Goal: Task Accomplishment & Management: Use online tool/utility

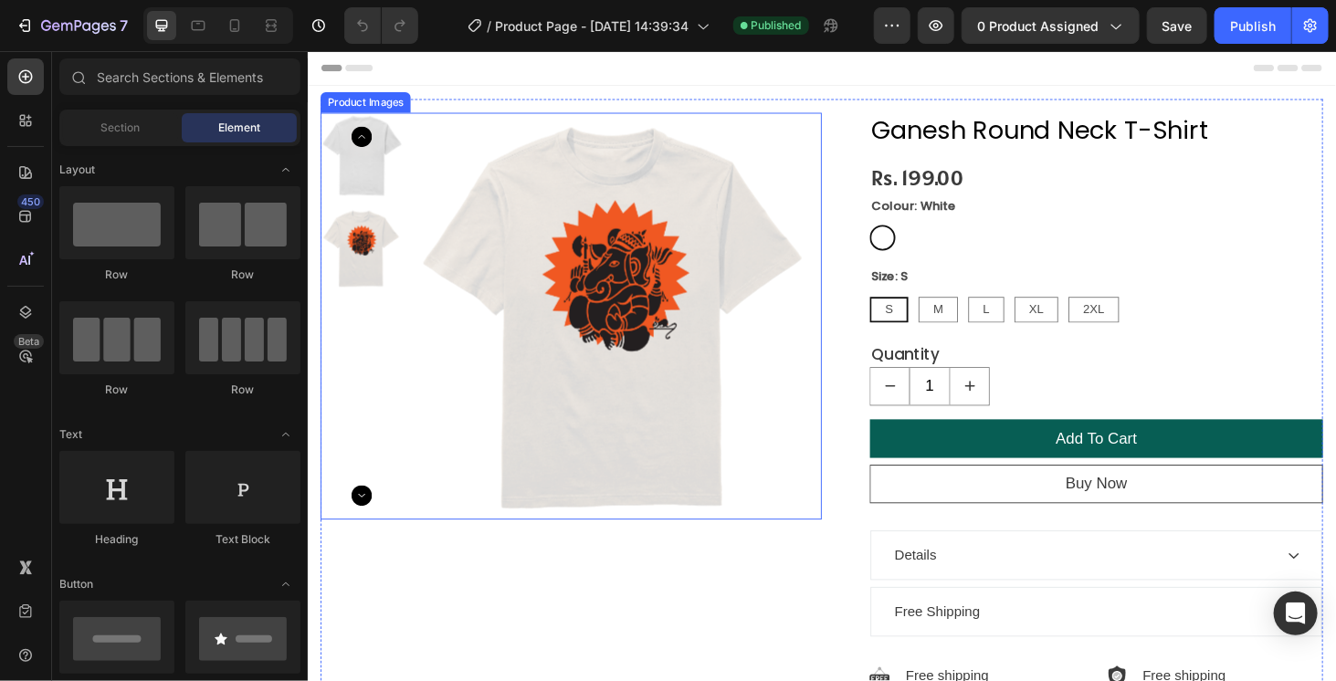
click at [362, 138] on icon "Carousel Back Arrow" at bounding box center [364, 142] width 22 height 22
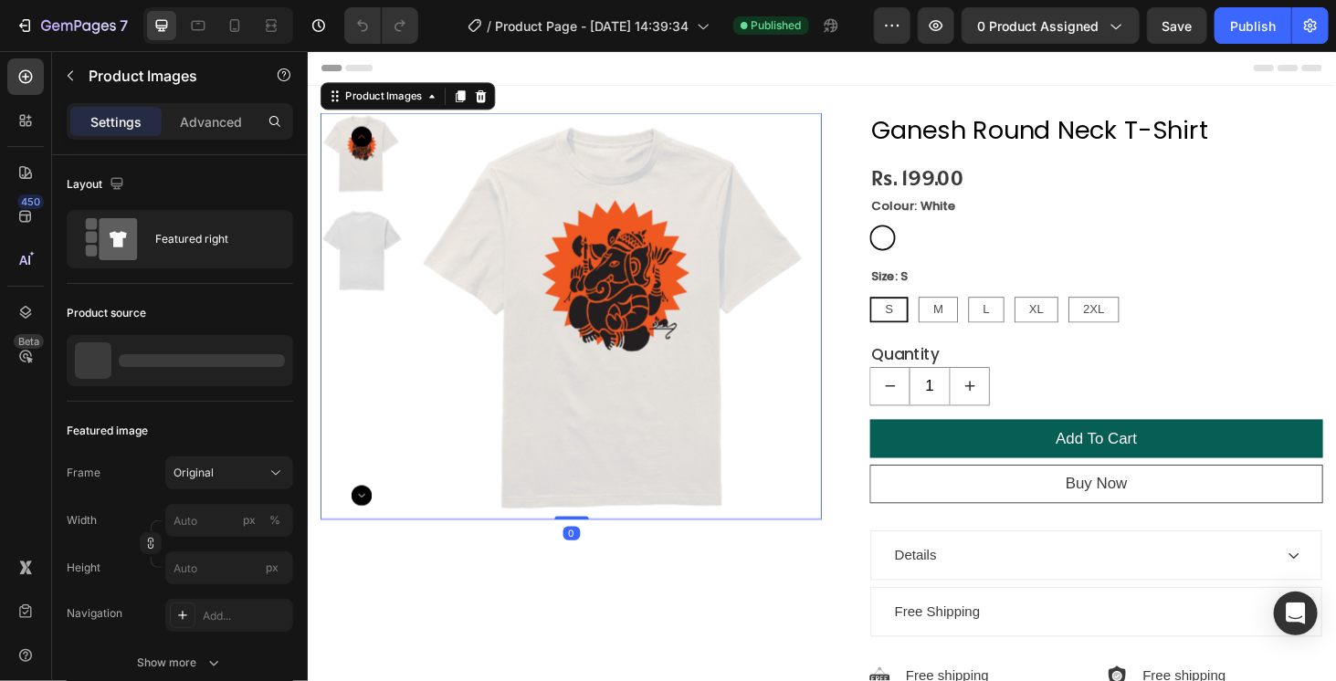
click at [362, 138] on icon "Carousel Back Arrow" at bounding box center [364, 142] width 22 height 22
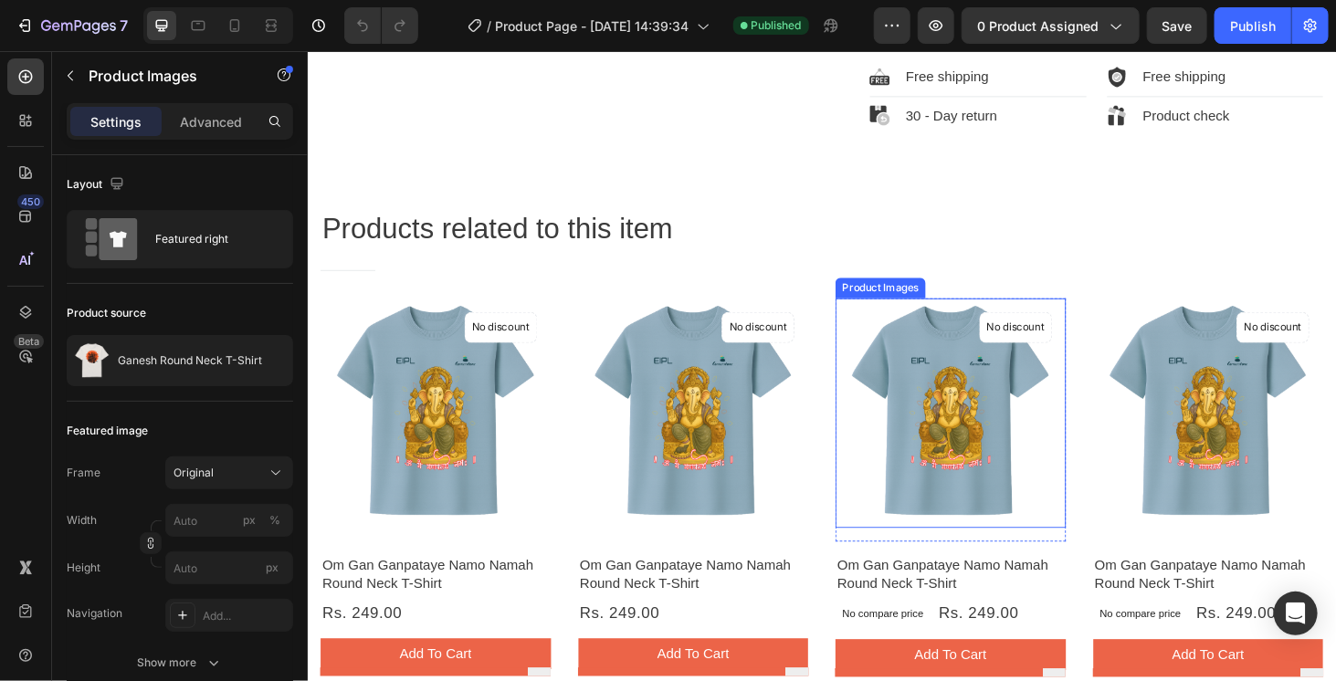
scroll to position [639, 0]
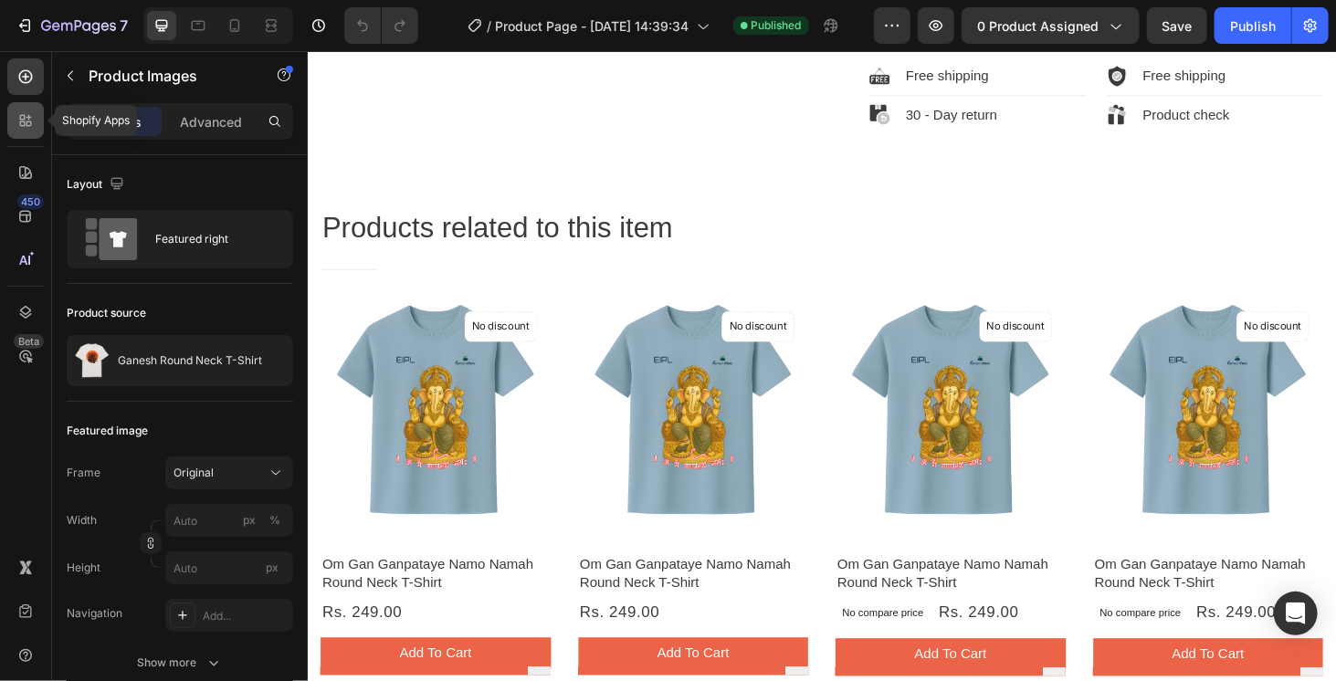
click at [29, 111] on icon at bounding box center [25, 120] width 18 height 18
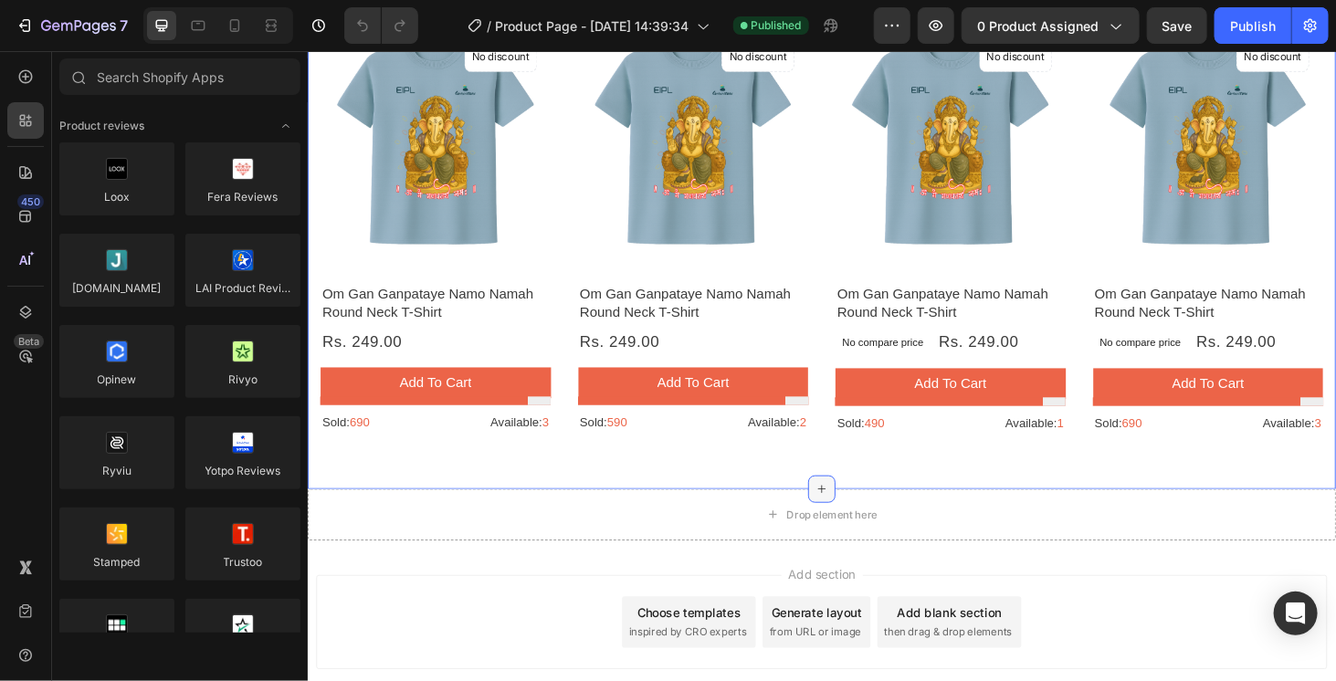
scroll to position [913, 0]
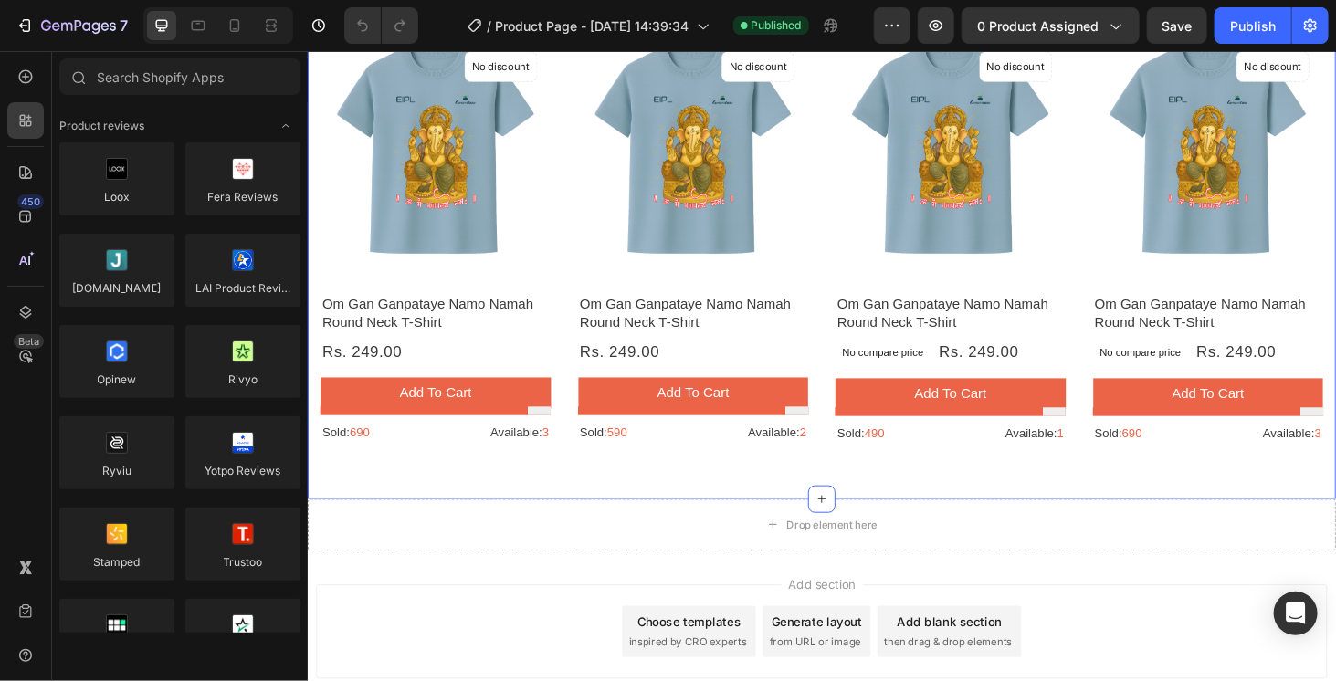
click at [835, 475] on div "Products related to this item Heading Title Line Row Product Images No discount…" at bounding box center [854, 212] width 1068 height 543
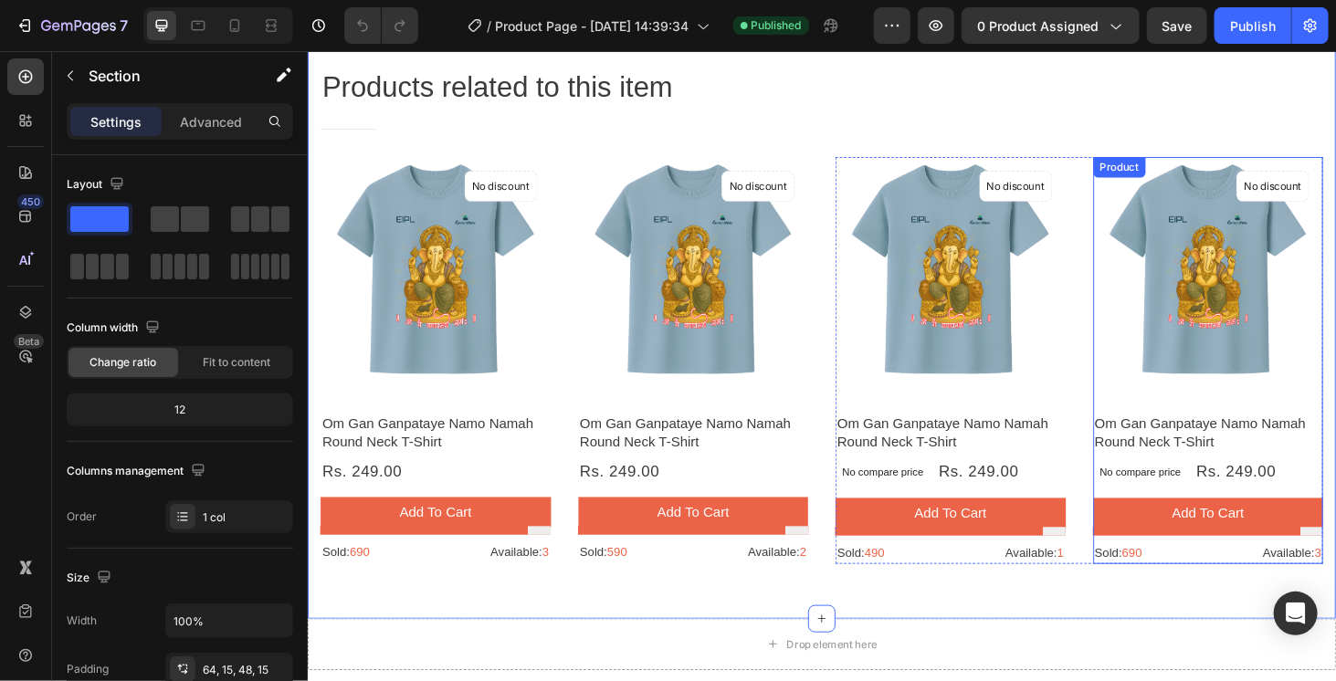
scroll to position [730, 0]
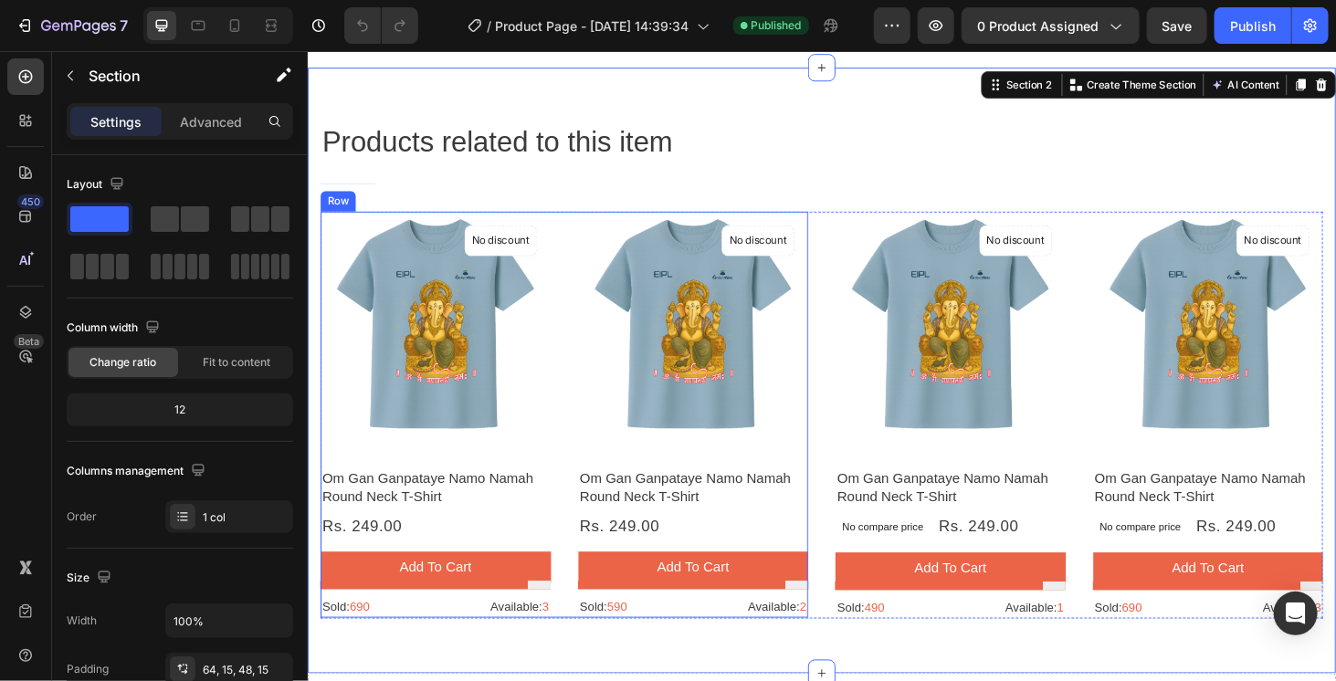
click at [585, 259] on div "Product Images No discount Not be displayed when published Product Badge Row Om…" at bounding box center [579, 439] width 519 height 434
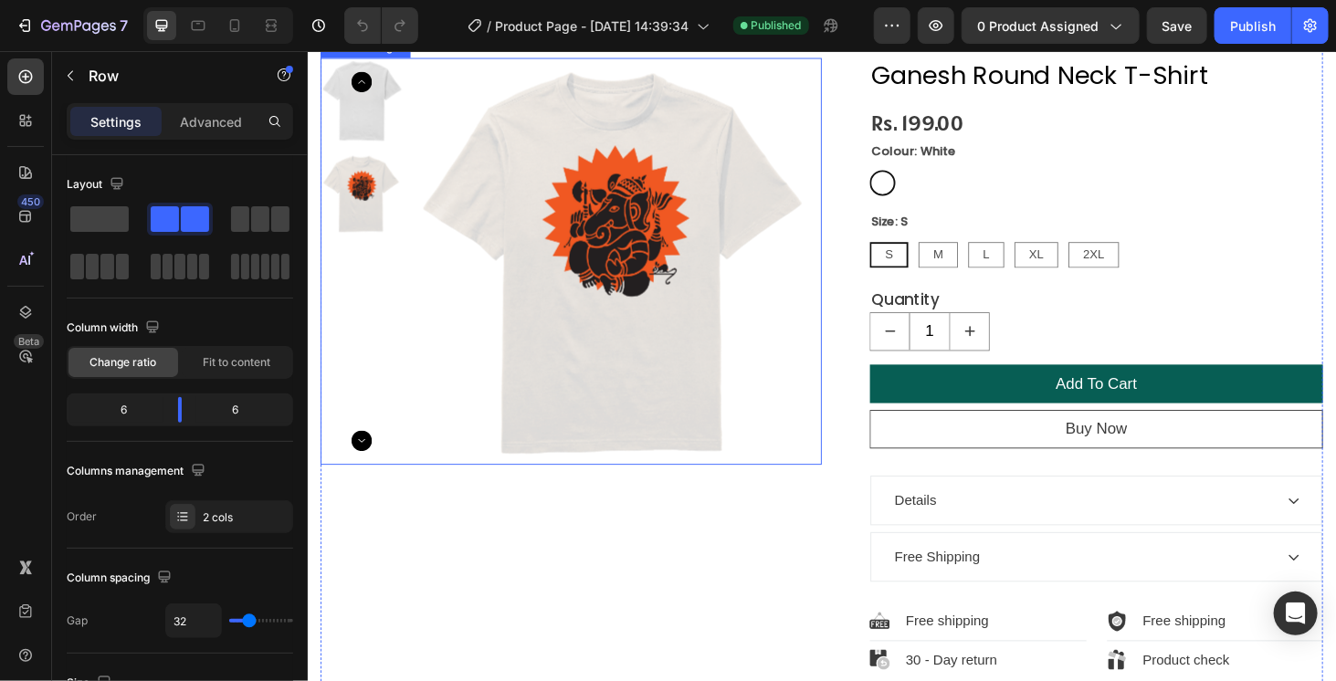
scroll to position [0, 0]
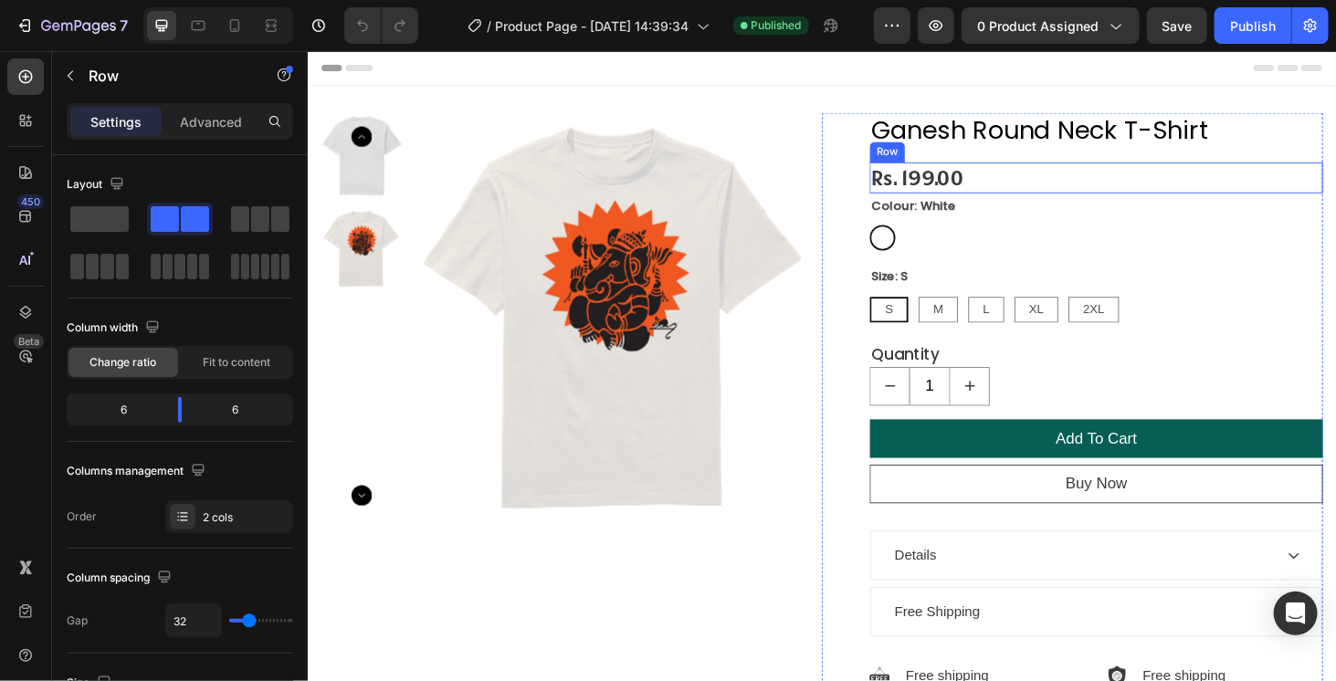
click at [1137, 192] on div "Rs. 199.00 Product Price Product Price Row" at bounding box center [1147, 186] width 483 height 34
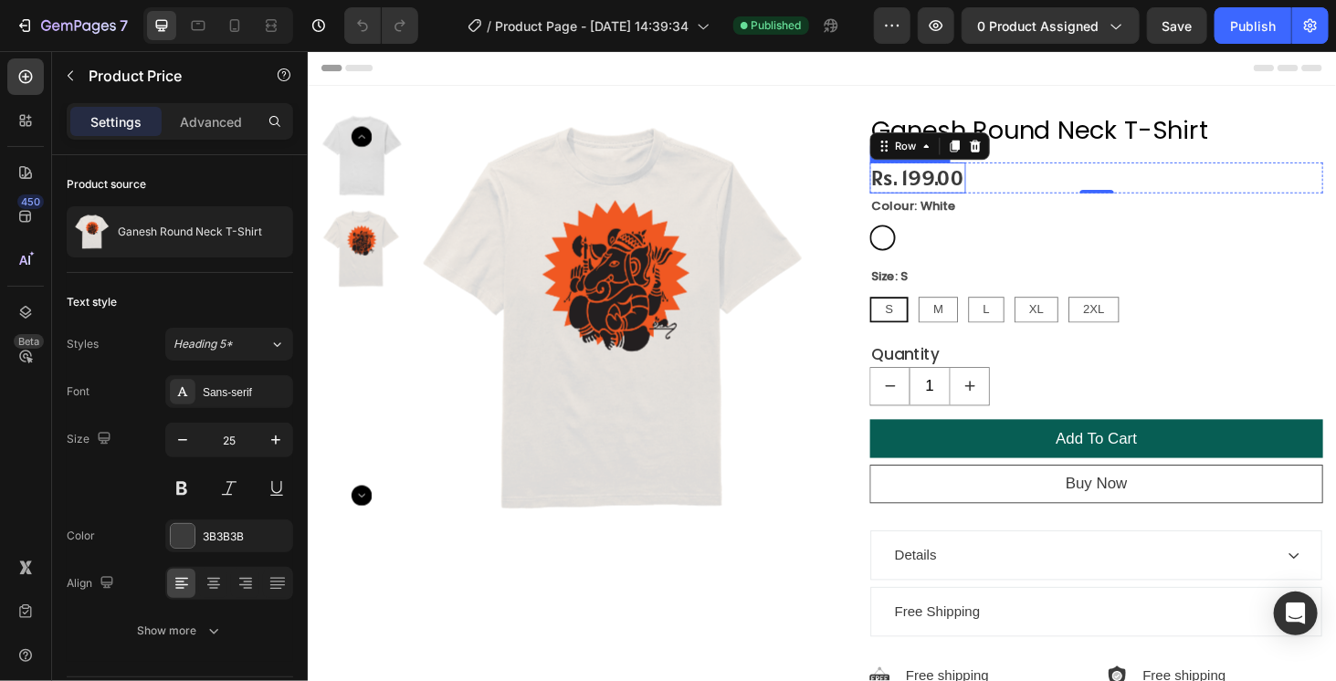
click at [925, 186] on div "Rs. 199.00" at bounding box center [957, 186] width 102 height 34
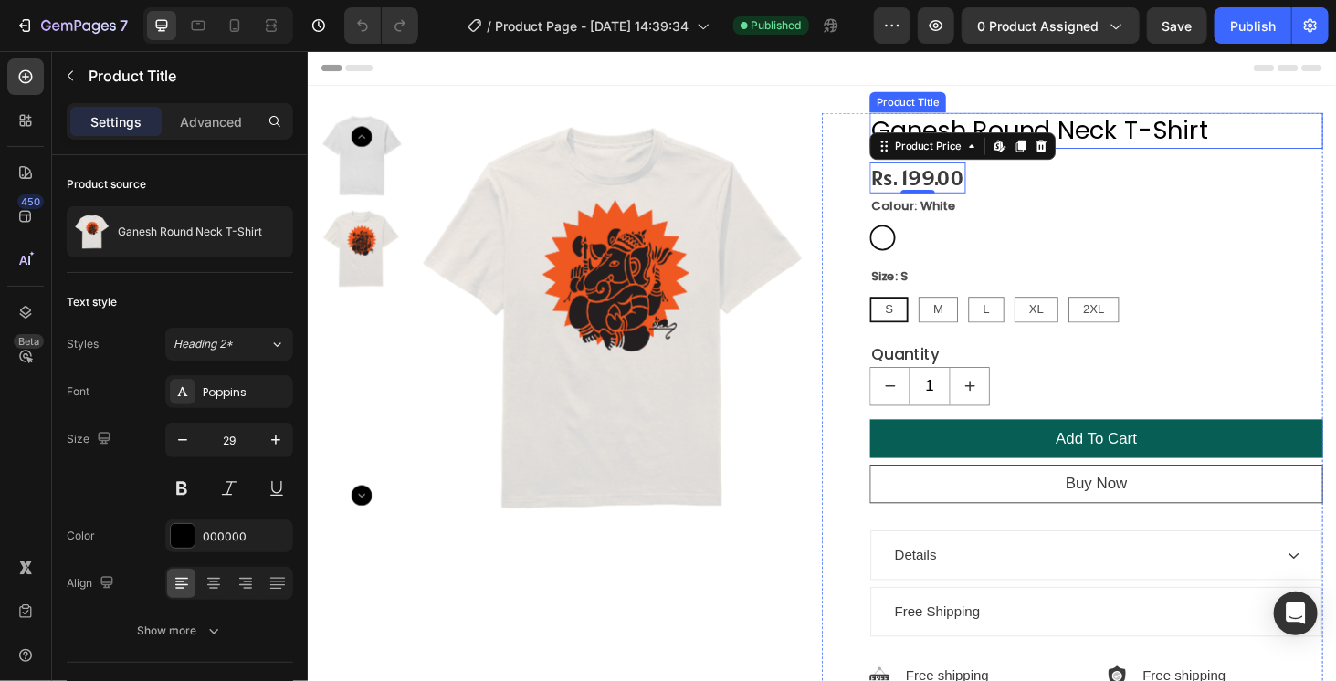
click at [1203, 140] on h1 "Ganesh Round Neck T-Shirt" at bounding box center [1147, 135] width 483 height 38
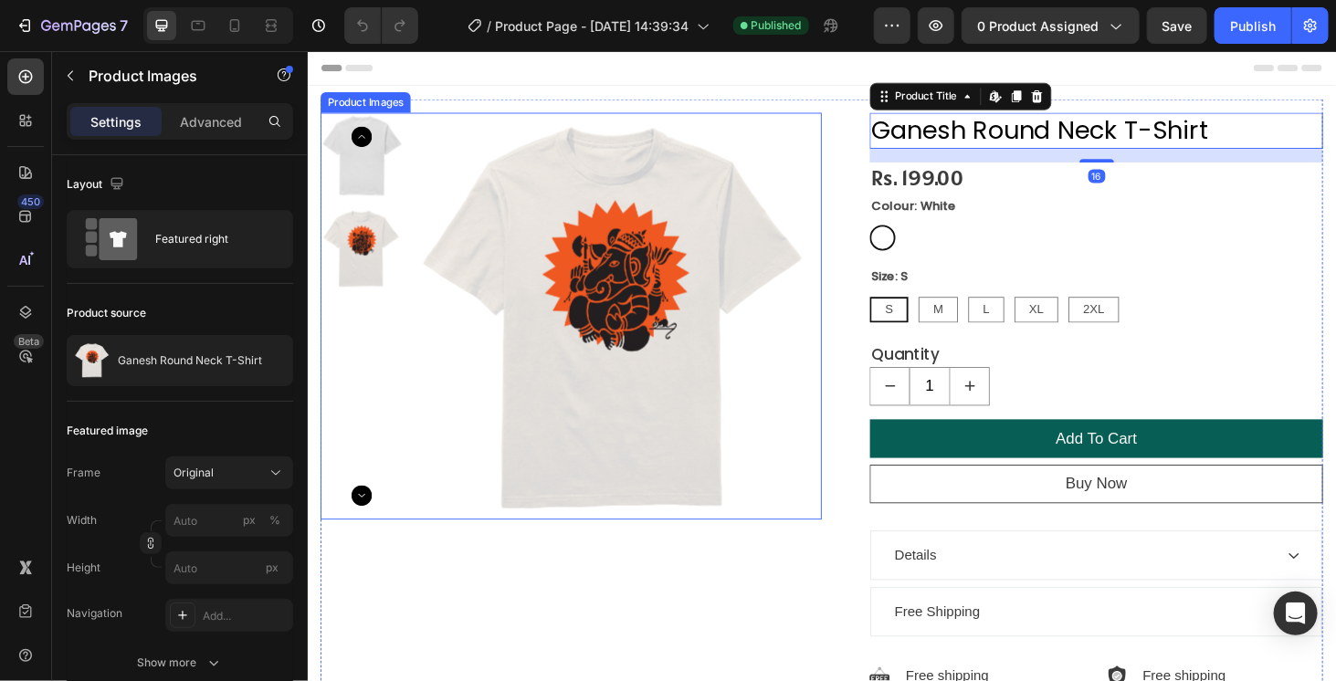
click at [792, 428] on img at bounding box center [634, 335] width 439 height 439
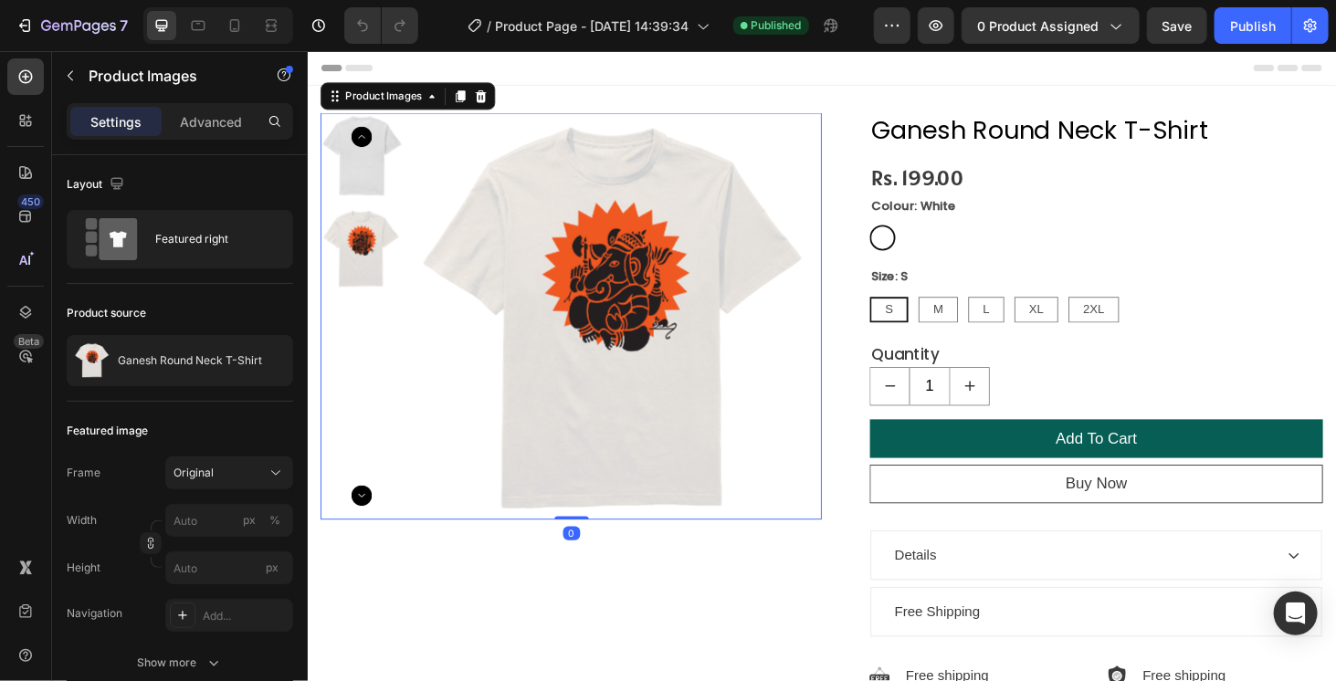
click at [346, 234] on img at bounding box center [364, 261] width 88 height 88
click at [348, 247] on img at bounding box center [364, 262] width 88 height 88
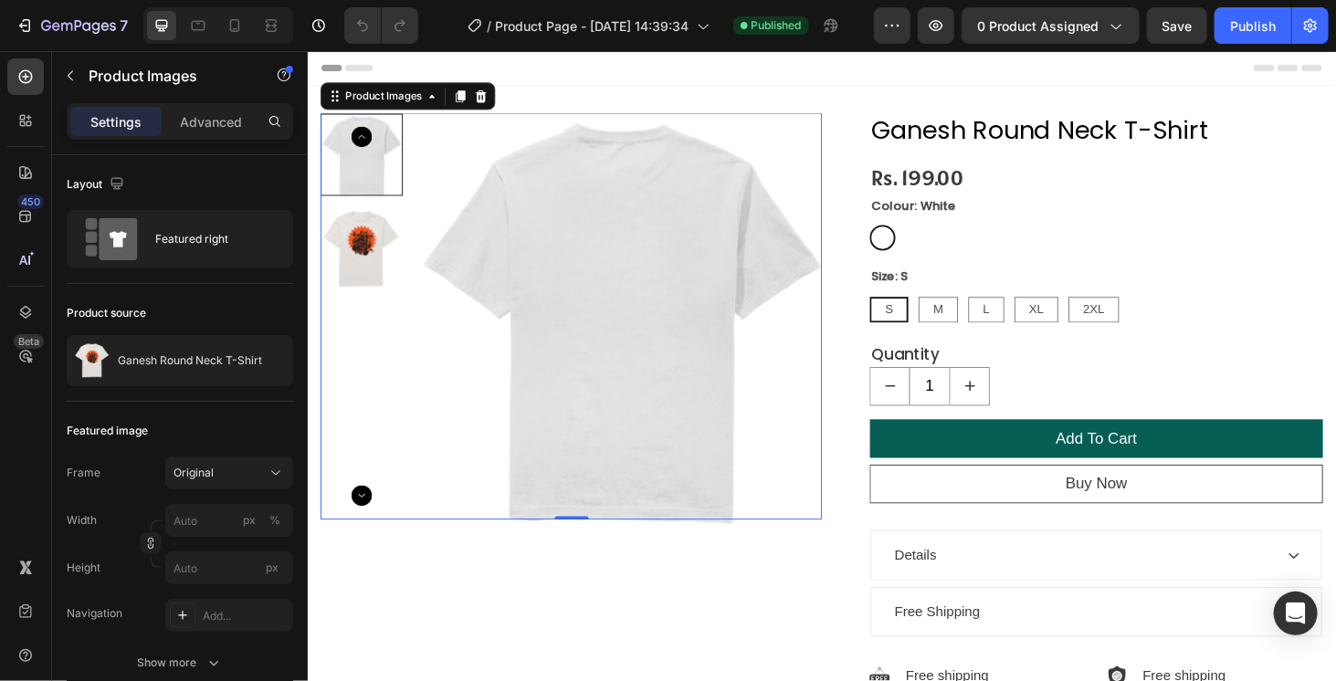
click at [377, 278] on img at bounding box center [364, 261] width 88 height 88
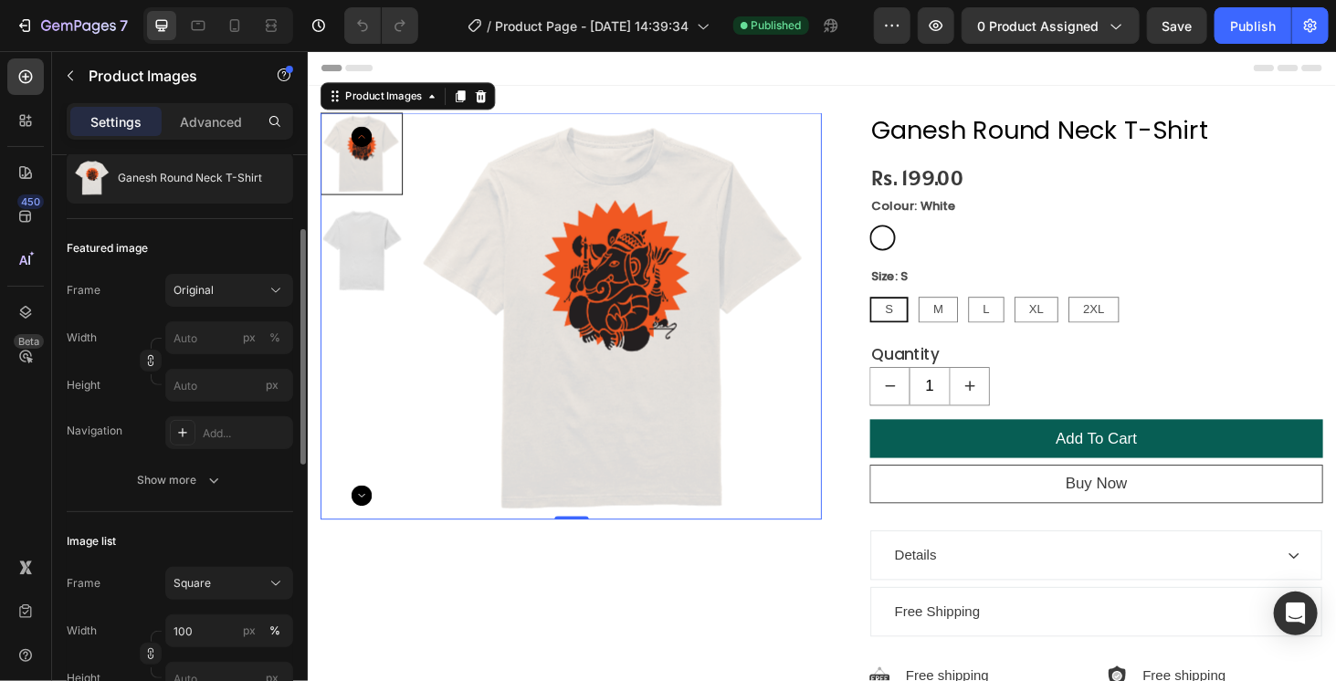
scroll to position [365, 0]
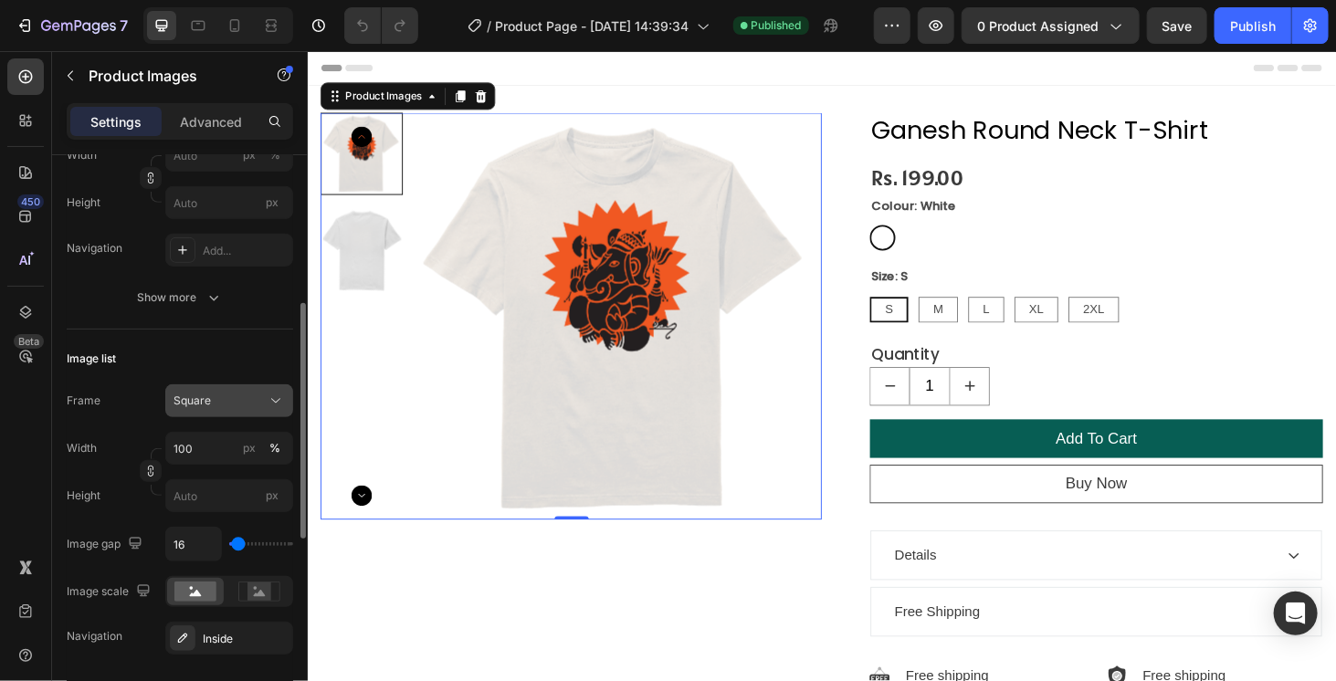
click at [215, 406] on div "Square" at bounding box center [228, 401] width 111 height 18
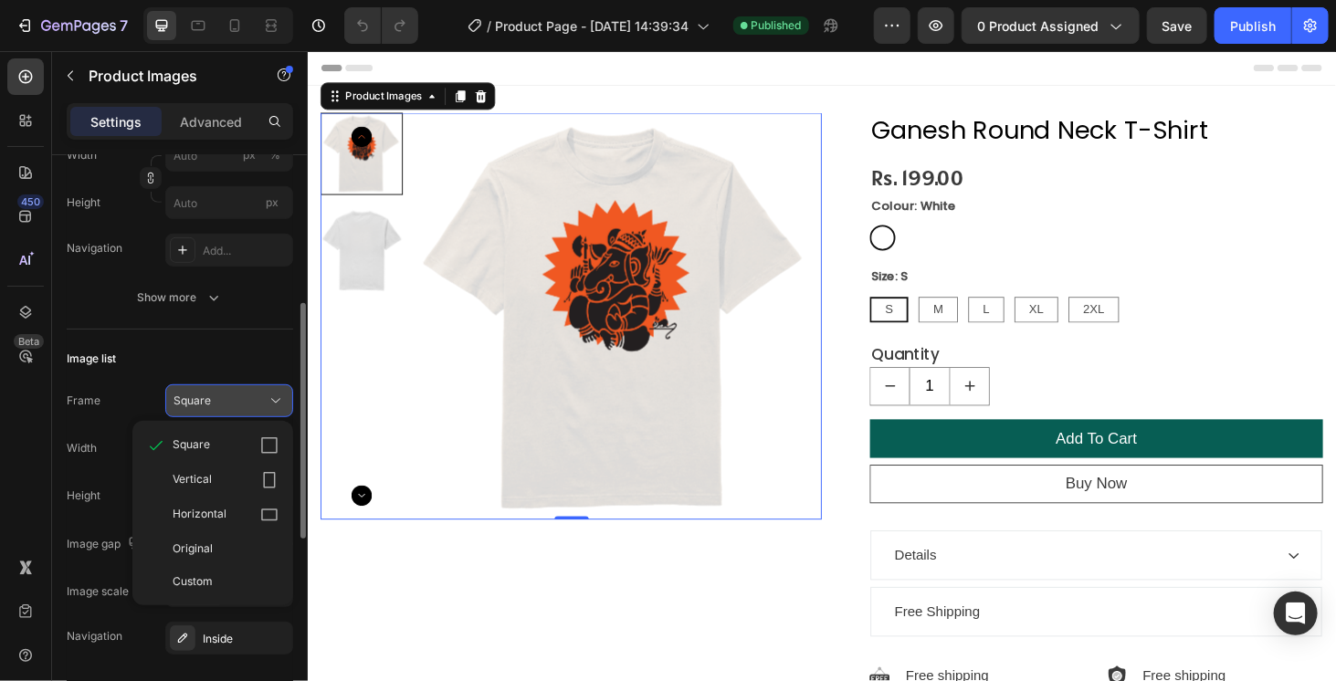
click at [215, 406] on div "Square" at bounding box center [228, 401] width 111 height 18
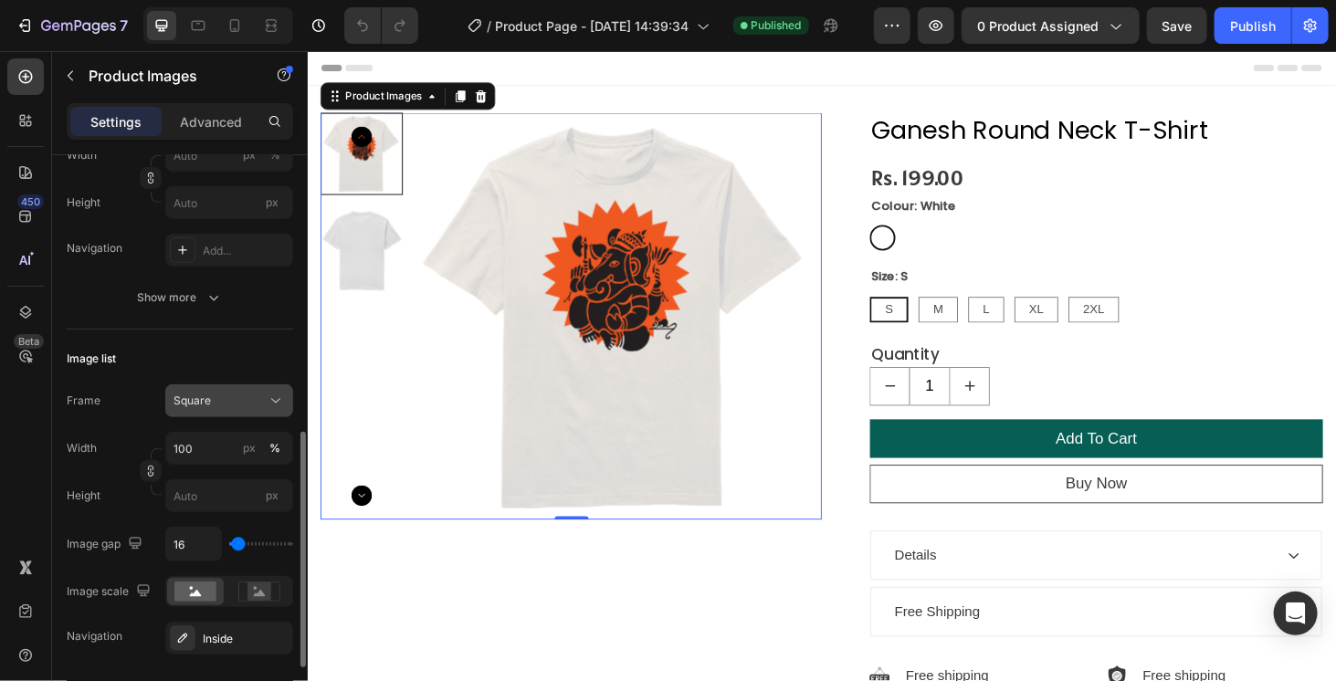
scroll to position [456, 0]
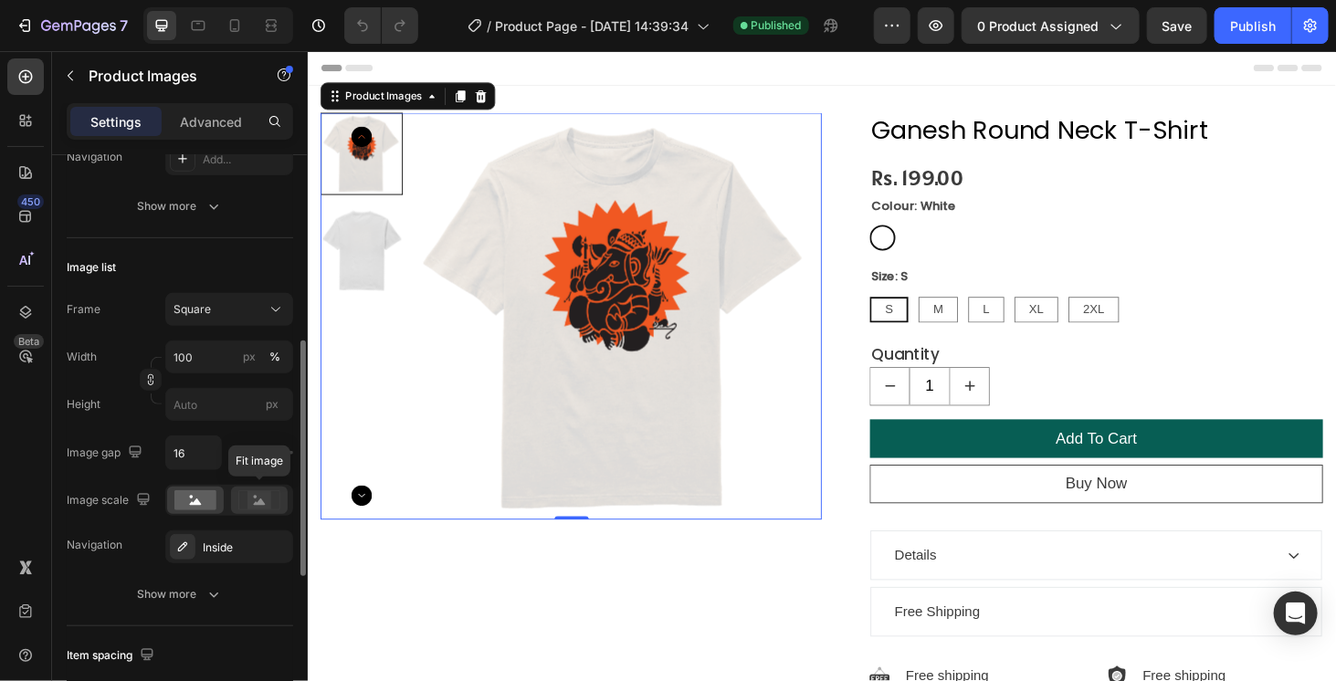
click at [261, 502] on icon at bounding box center [260, 501] width 12 height 6
click at [191, 496] on circle at bounding box center [192, 498] width 4 height 4
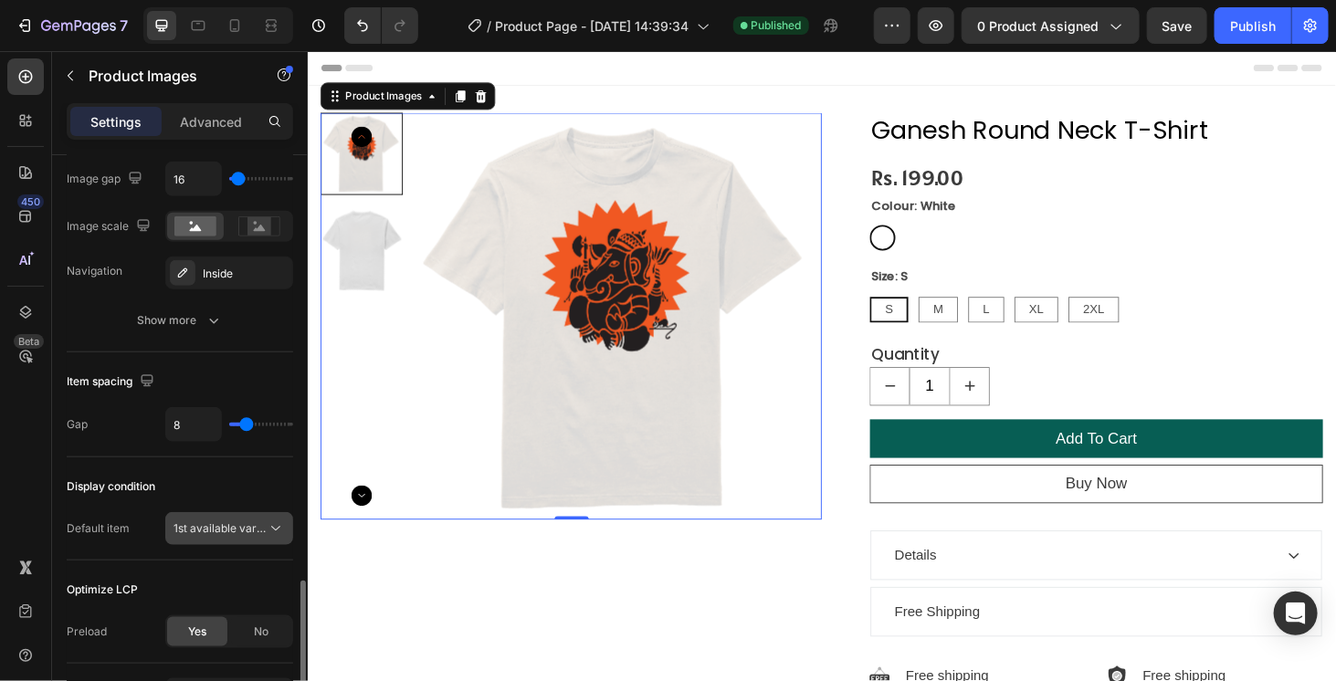
scroll to position [822, 0]
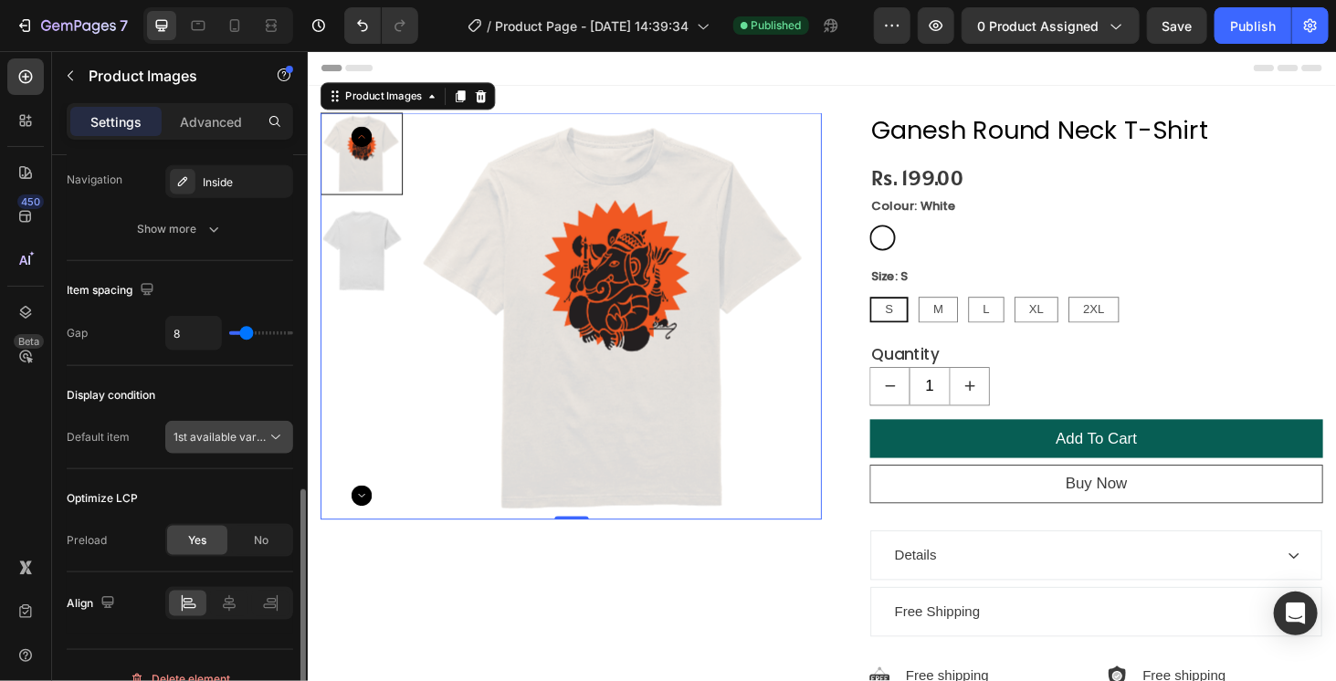
click at [215, 430] on span "1st available variant" at bounding box center [224, 437] width 102 height 14
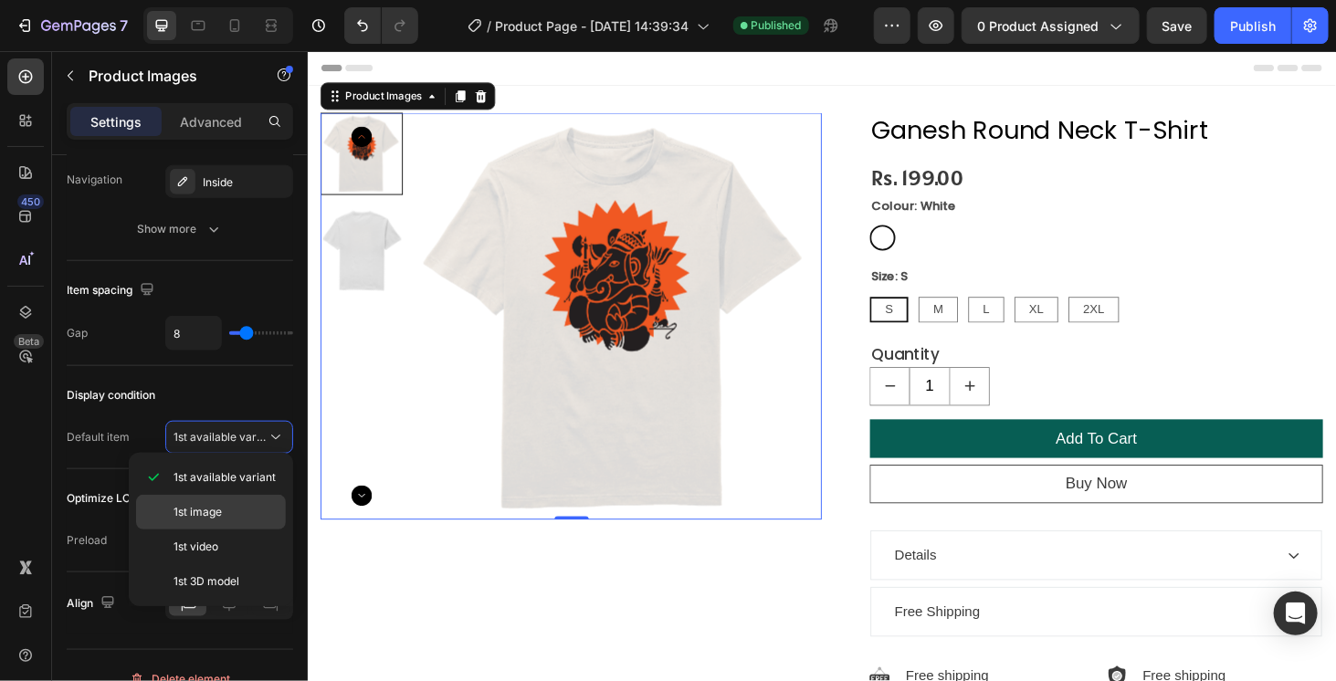
click at [212, 507] on span "1st image" at bounding box center [197, 512] width 48 height 16
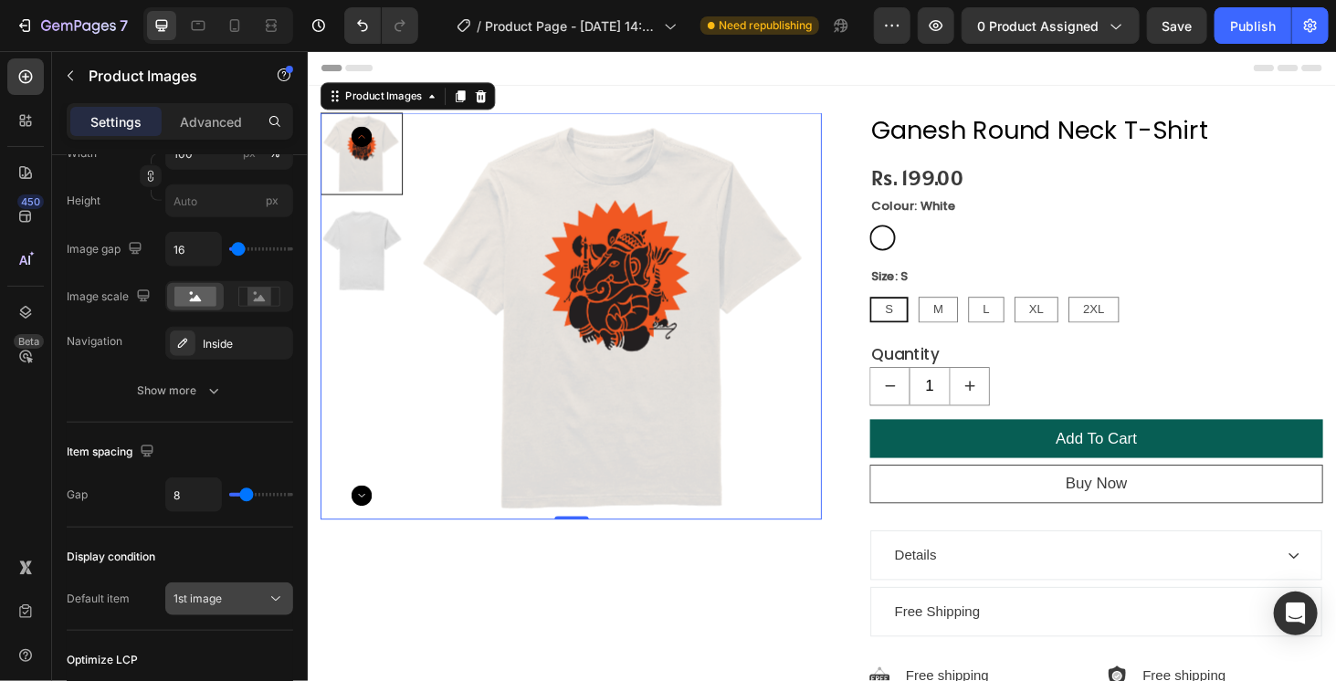
scroll to position [843, 0]
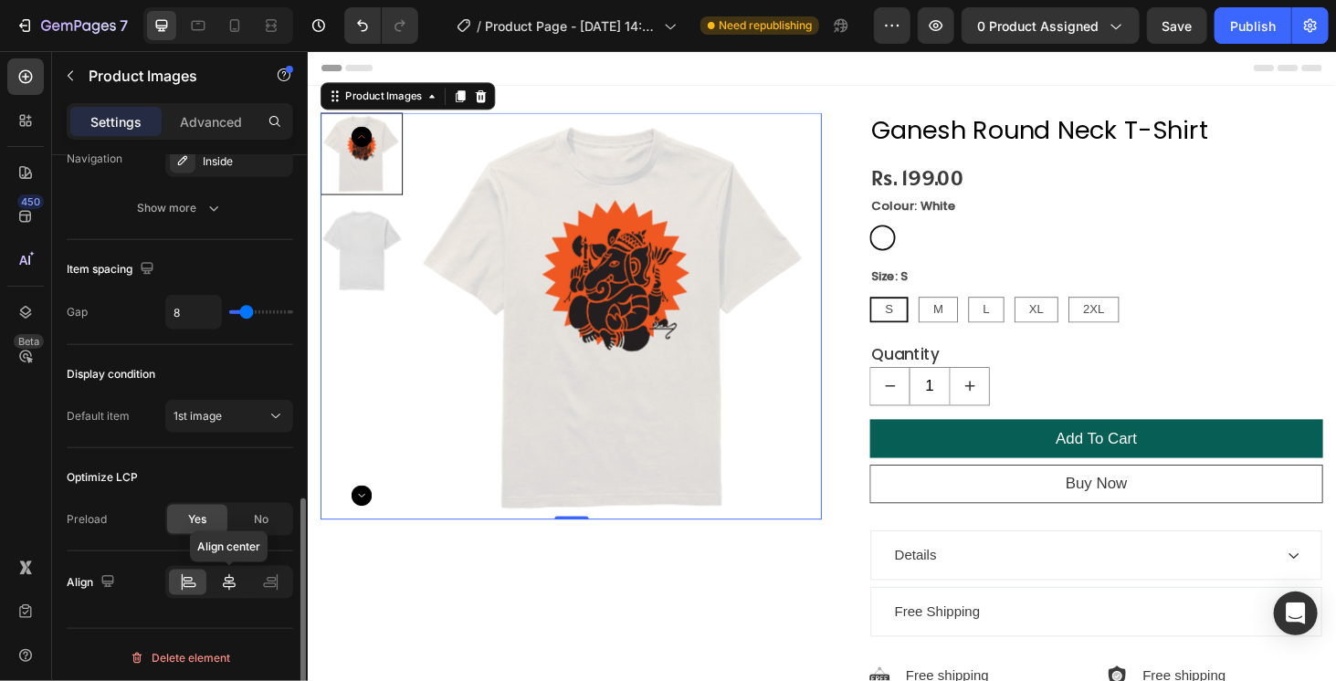
click at [230, 585] on icon at bounding box center [229, 582] width 18 height 18
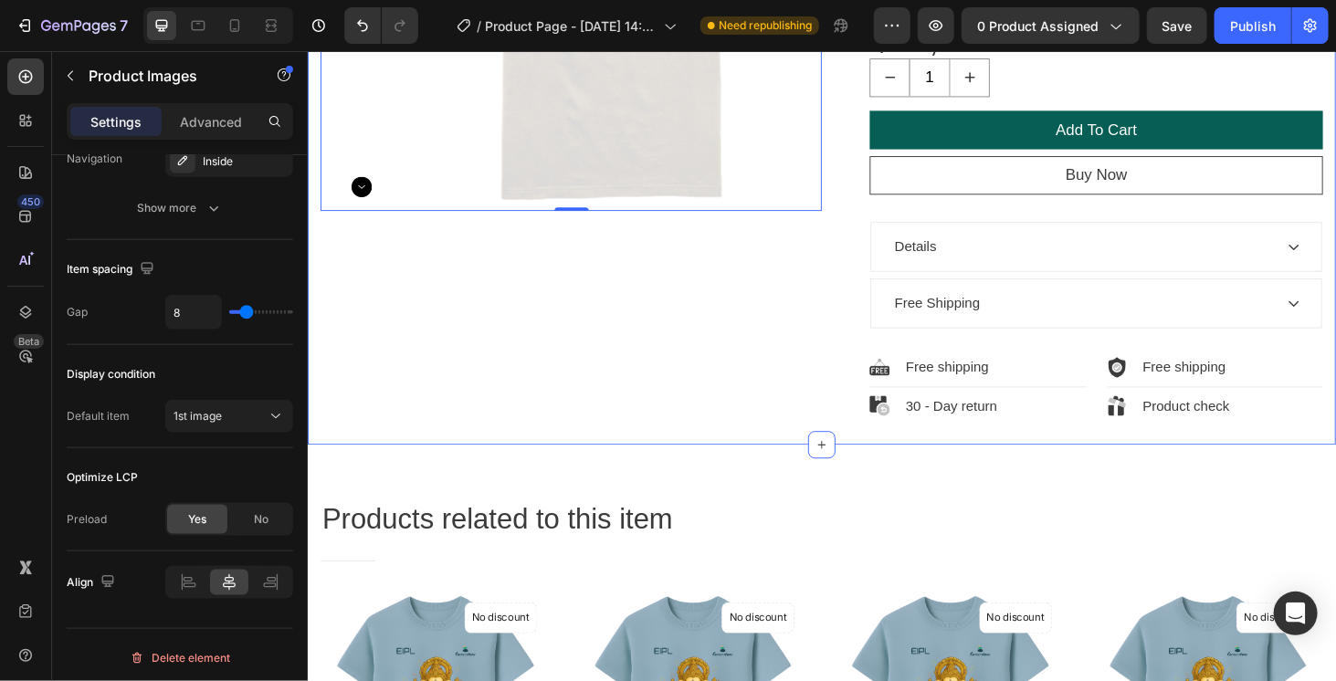
scroll to position [365, 0]
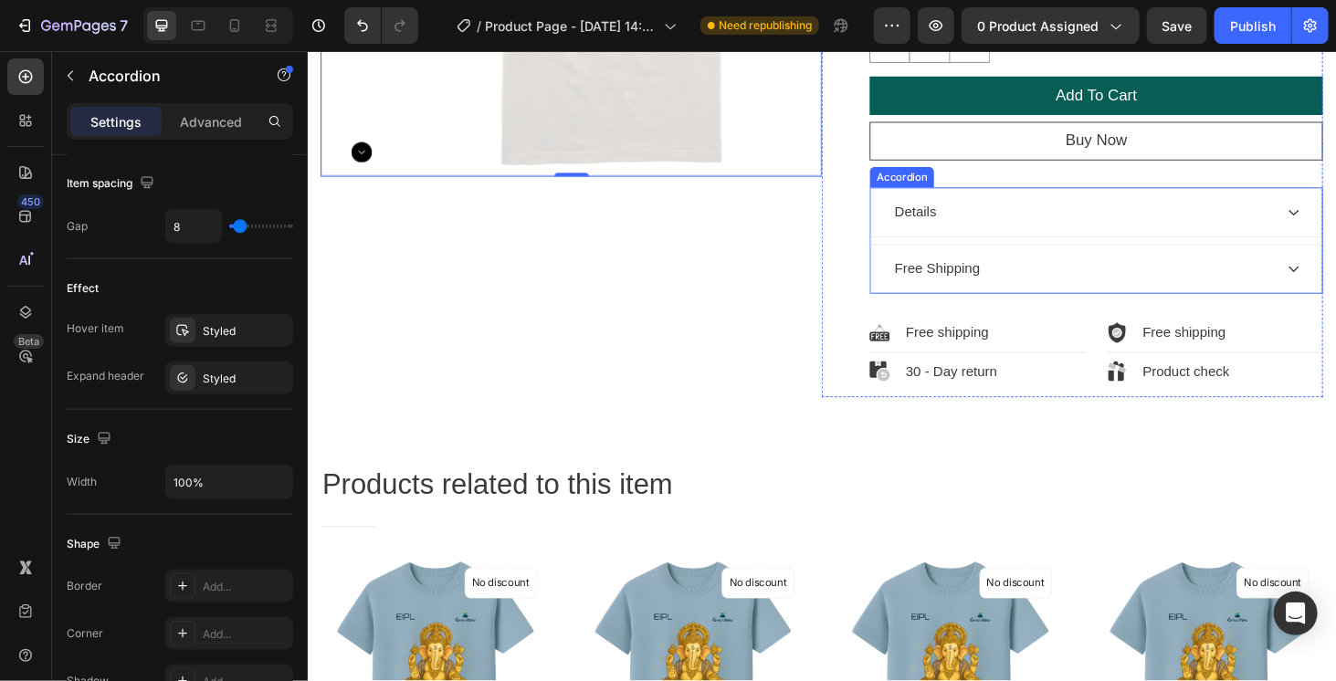
click at [1055, 275] on div "Free Shipping" at bounding box center [1132, 282] width 406 height 27
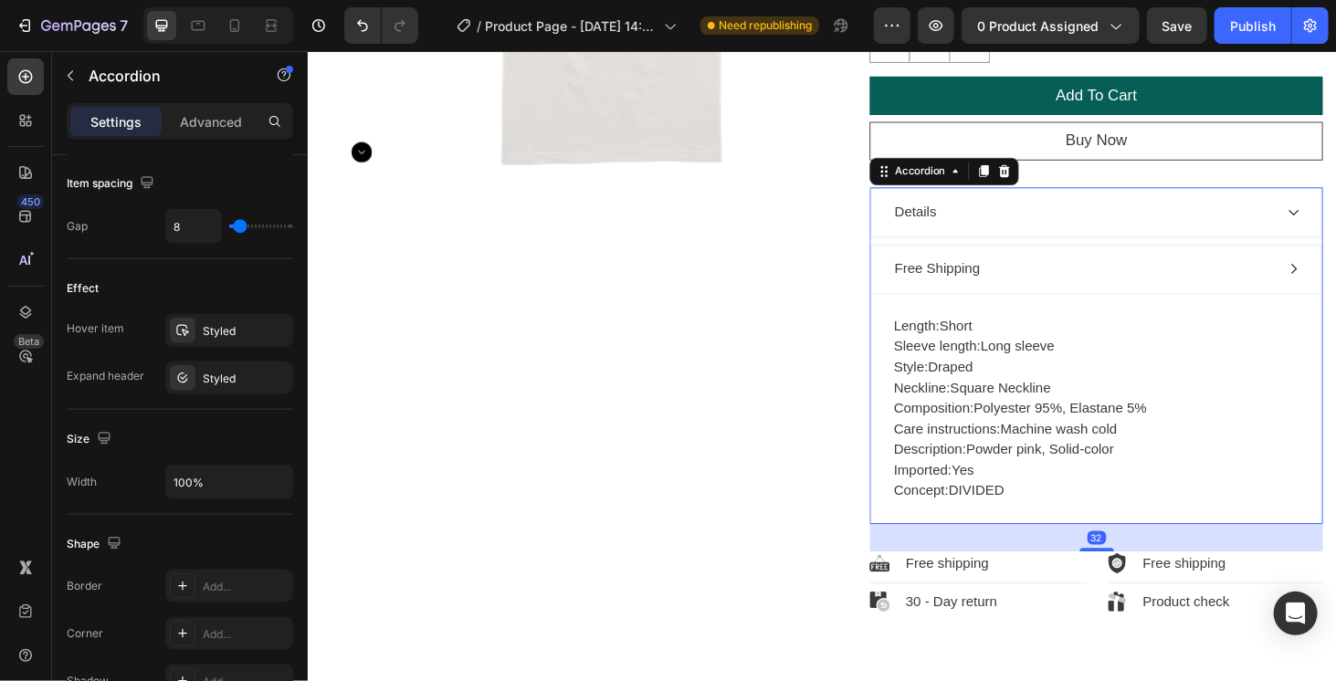
scroll to position [0, 0]
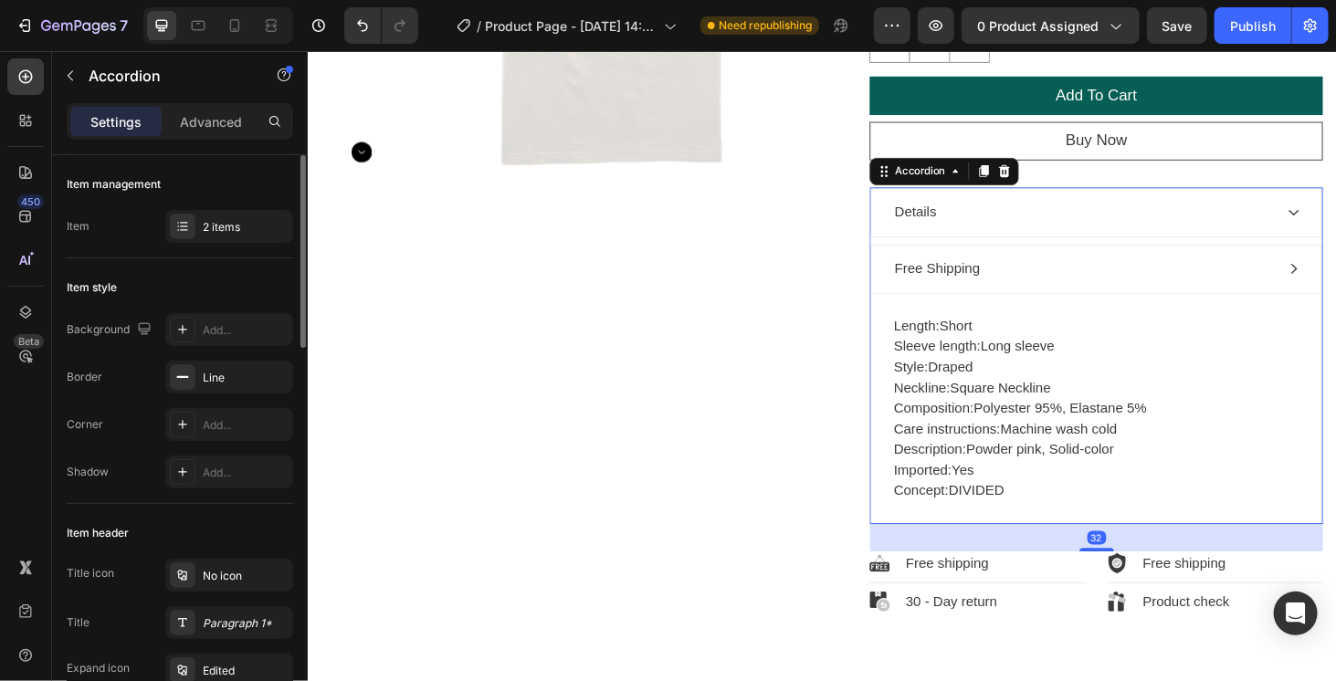
click at [1055, 275] on div "Free Shipping" at bounding box center [1132, 282] width 406 height 27
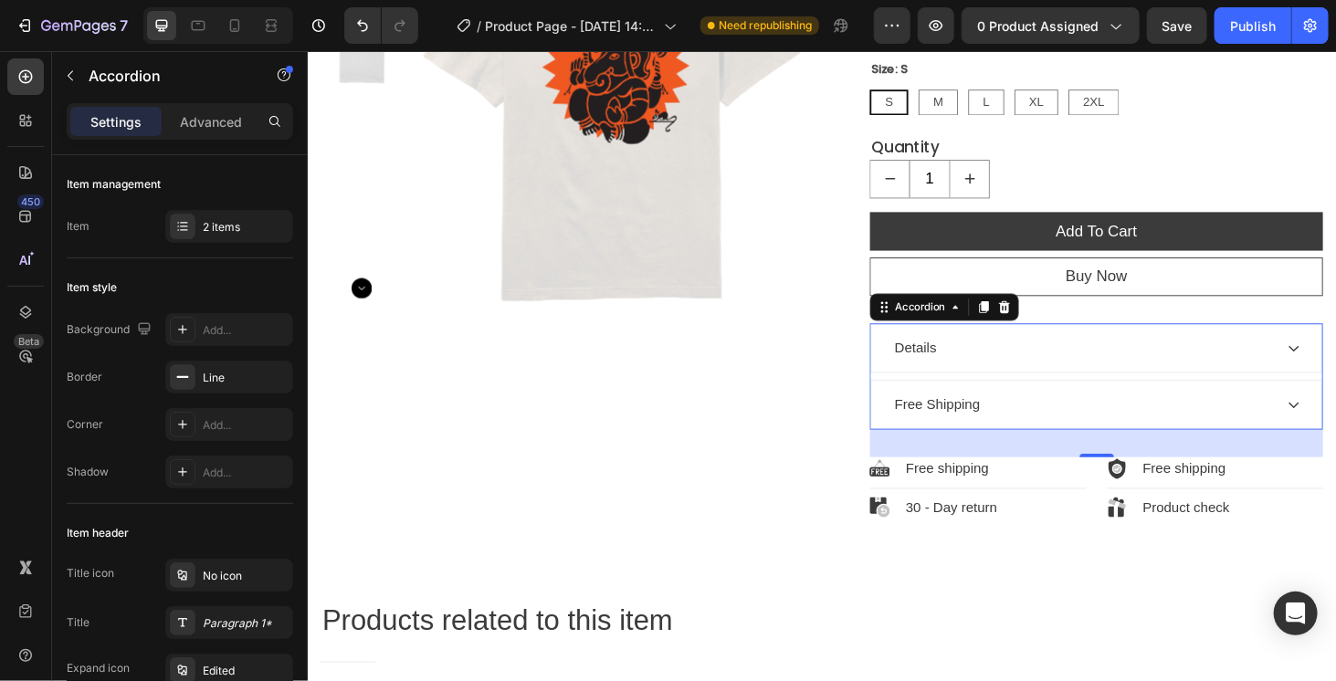
scroll to position [183, 0]
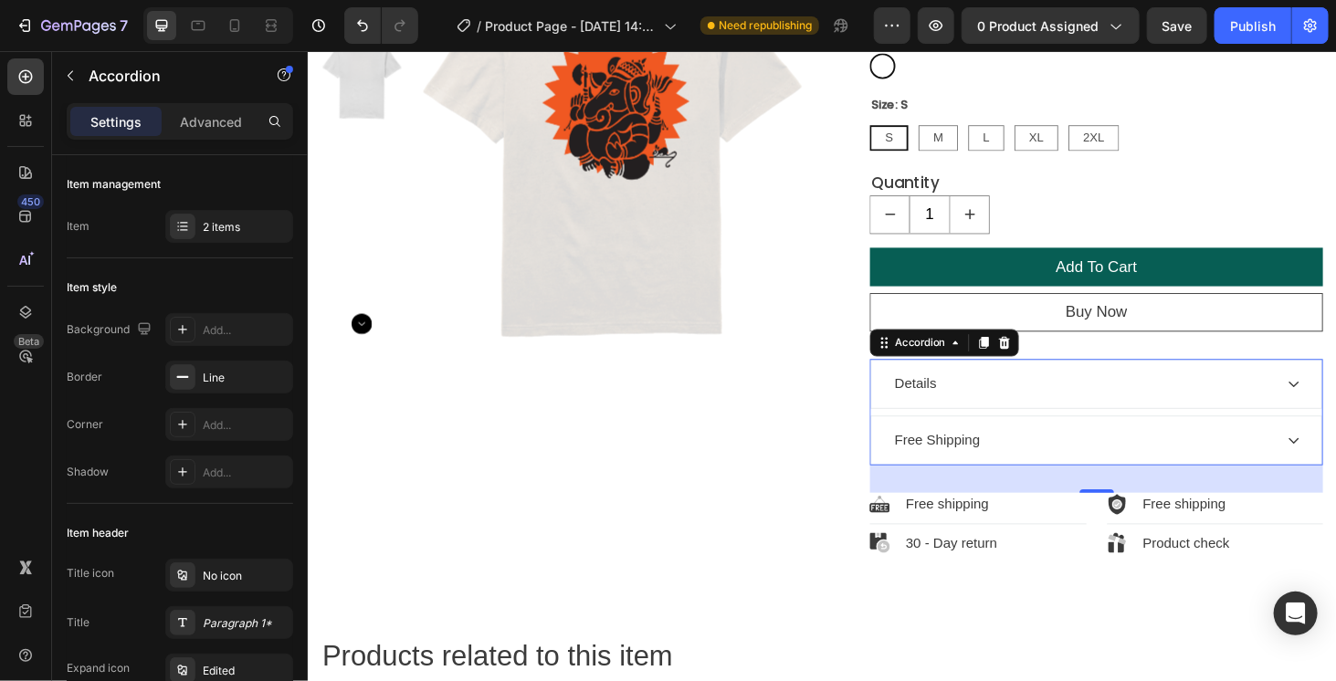
click at [962, 402] on div "Details" at bounding box center [954, 405] width 50 height 27
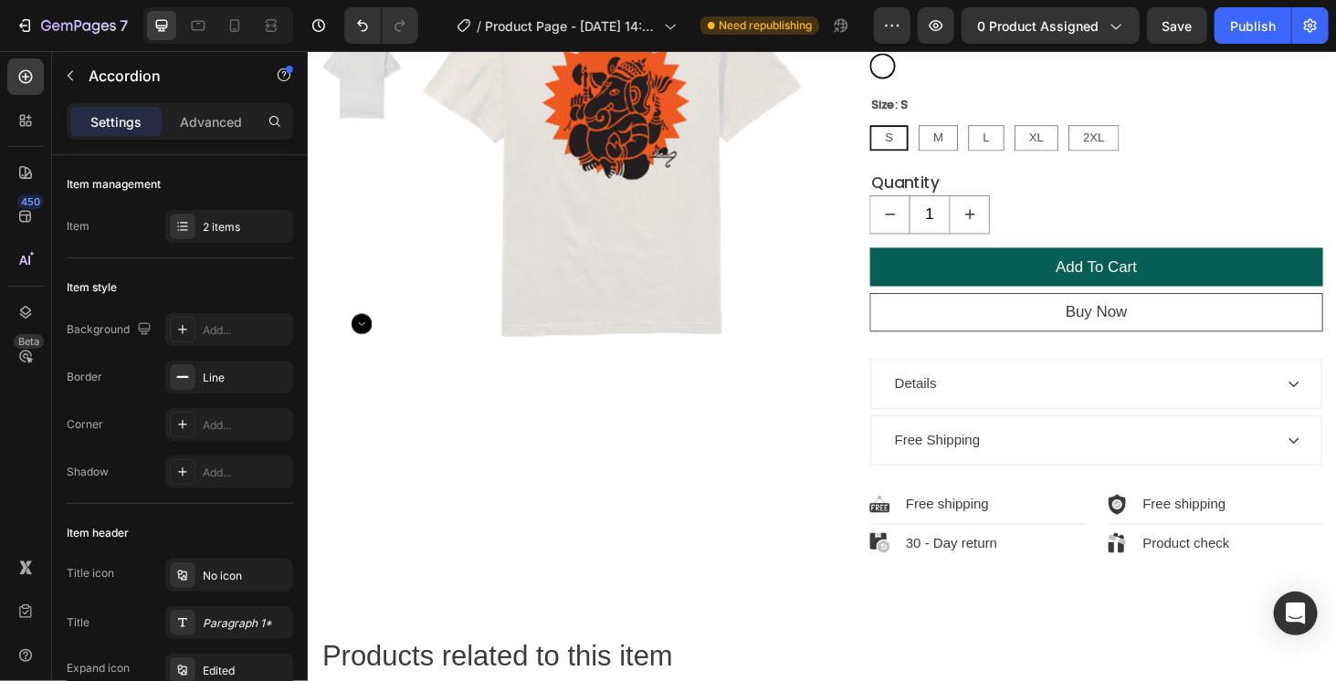
click at [1079, 405] on div "Details" at bounding box center [1132, 405] width 406 height 27
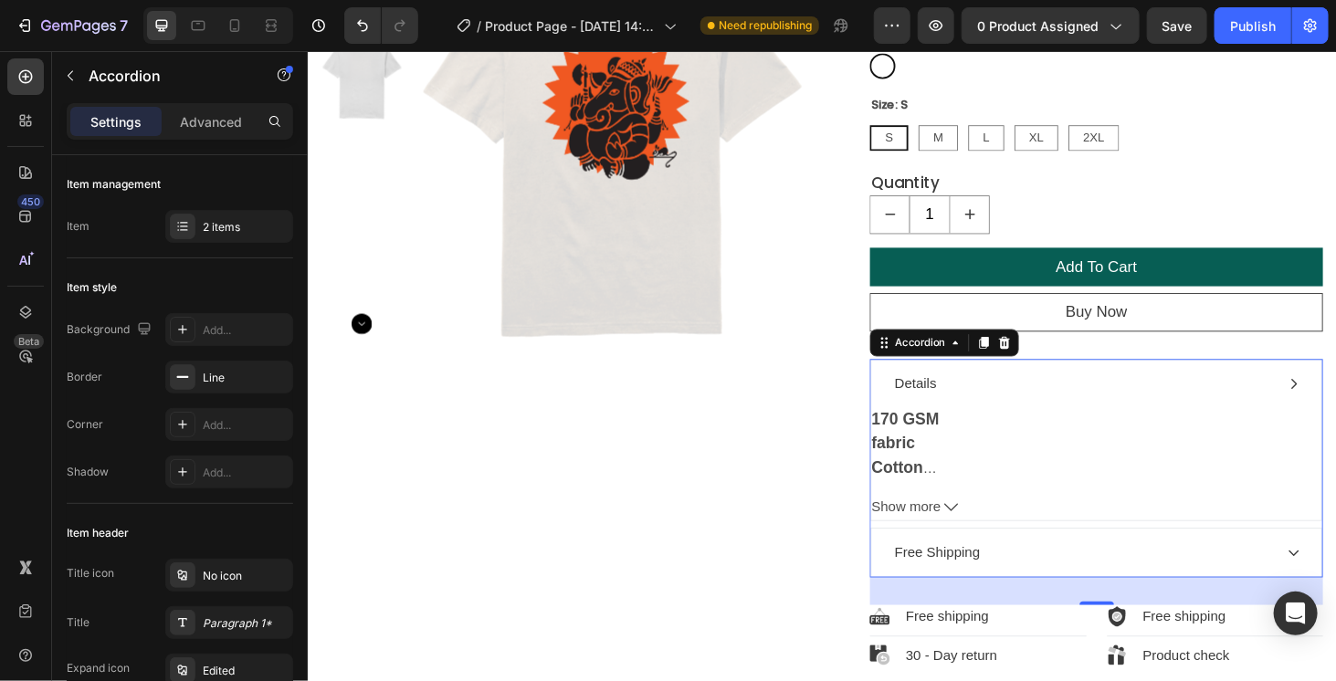
click at [1079, 405] on div "Details" at bounding box center [1132, 405] width 406 height 27
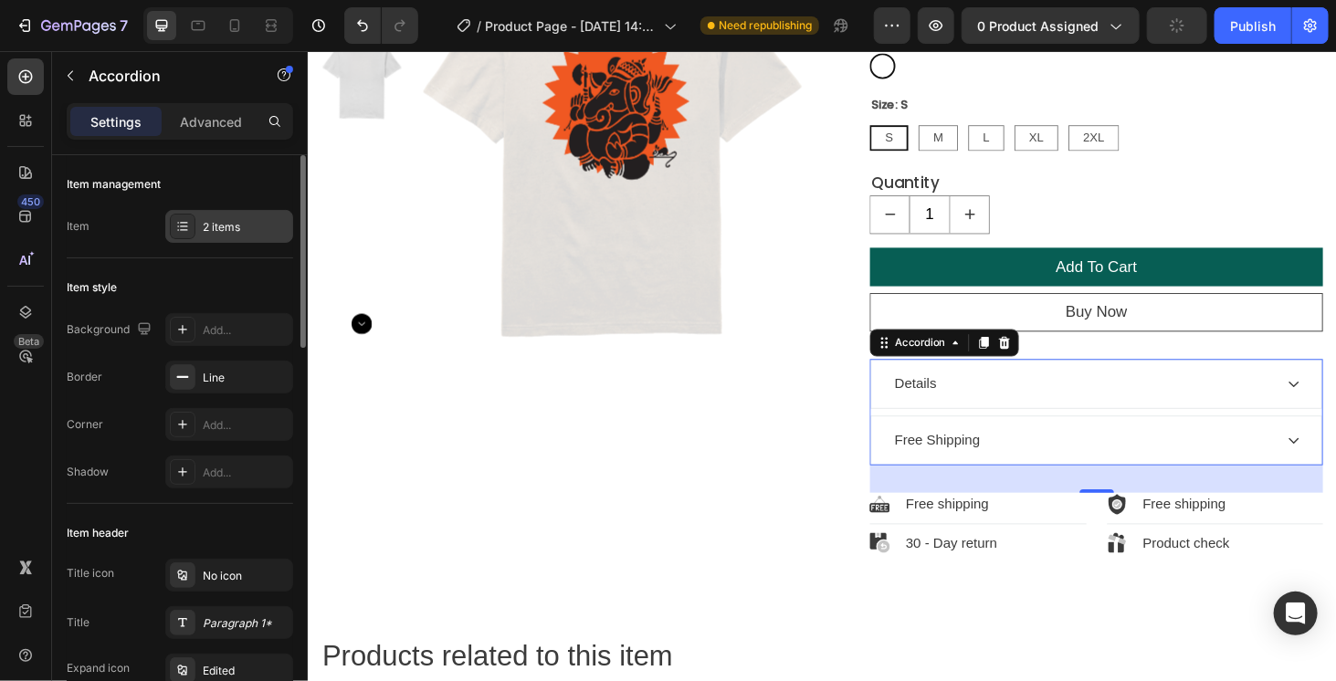
click at [248, 215] on div "2 items" at bounding box center [229, 226] width 128 height 33
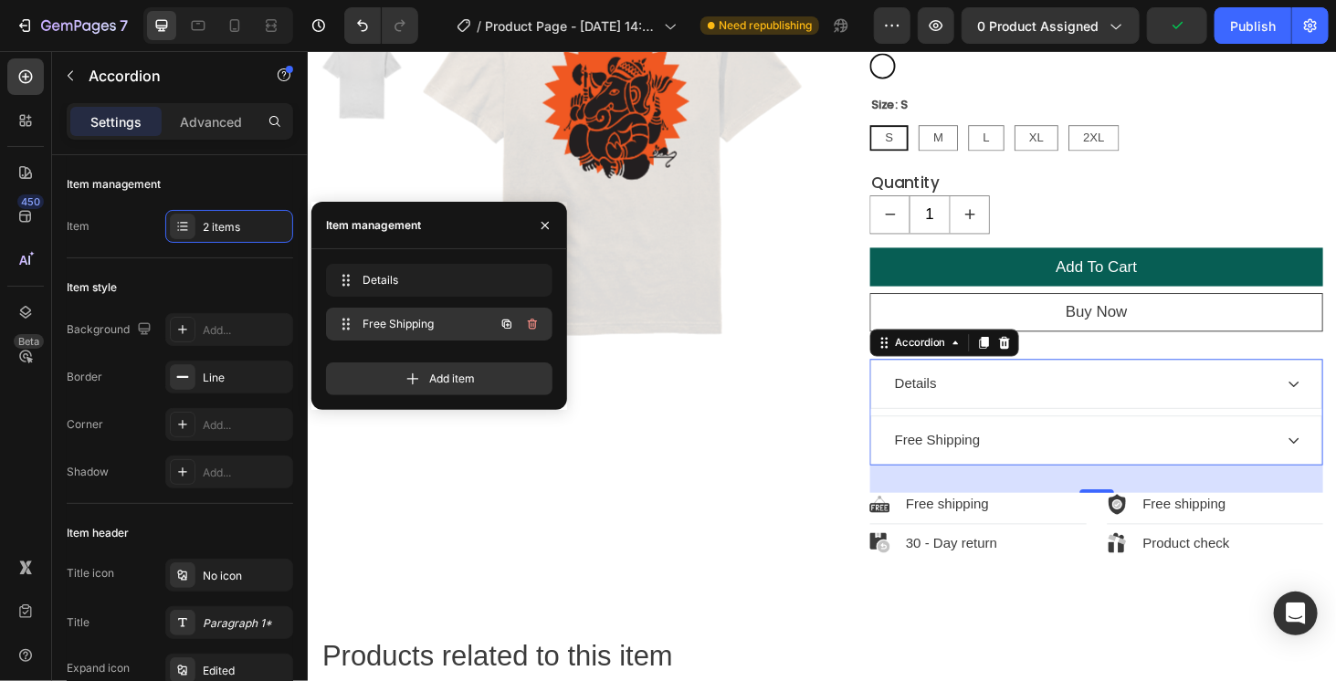
click at [536, 330] on icon "button" at bounding box center [532, 324] width 15 height 15
click at [528, 318] on div "Delete" at bounding box center [520, 324] width 34 height 16
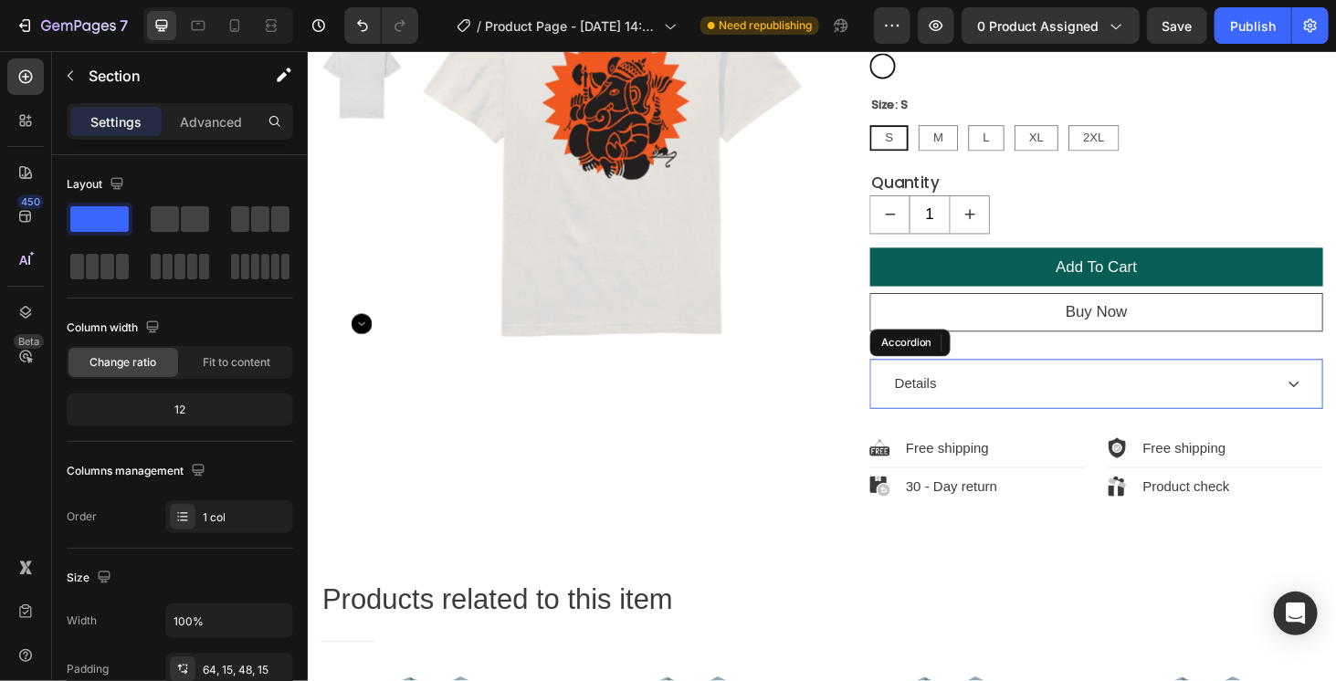
click at [1027, 400] on div "Details" at bounding box center [1132, 405] width 406 height 27
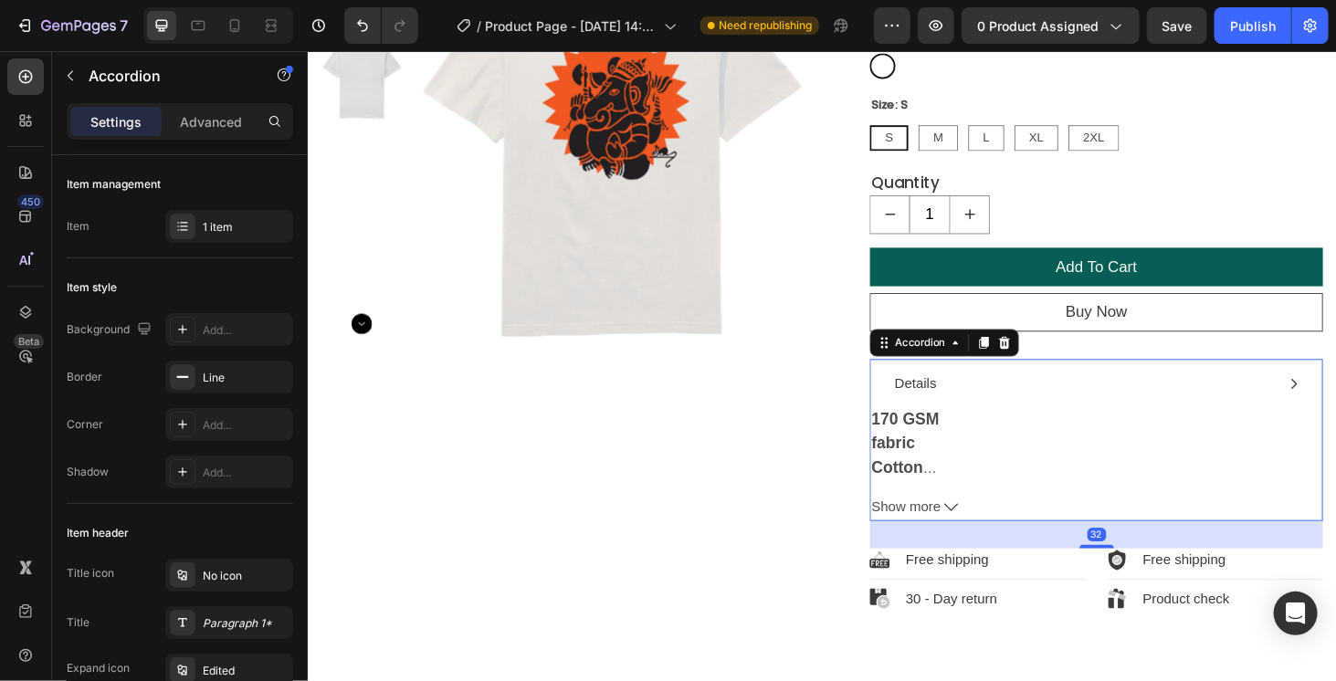
click at [1027, 400] on div "Details" at bounding box center [1132, 405] width 406 height 27
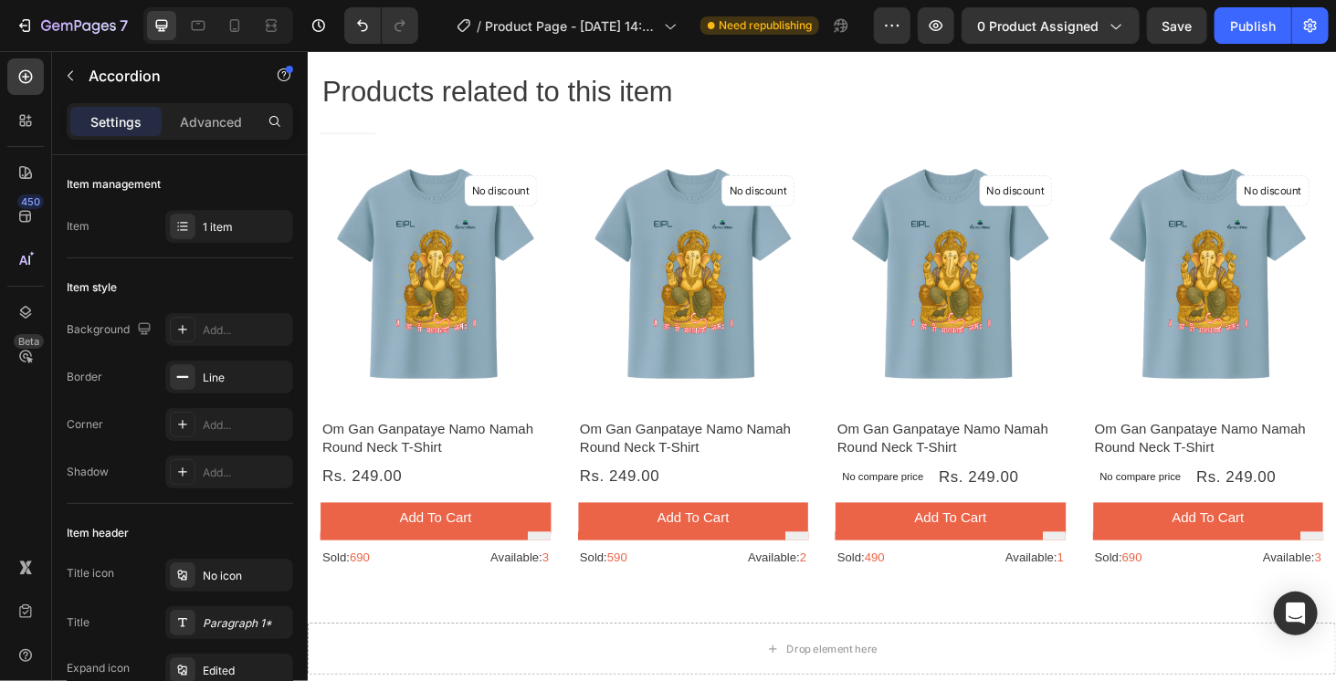
scroll to position [730, 0]
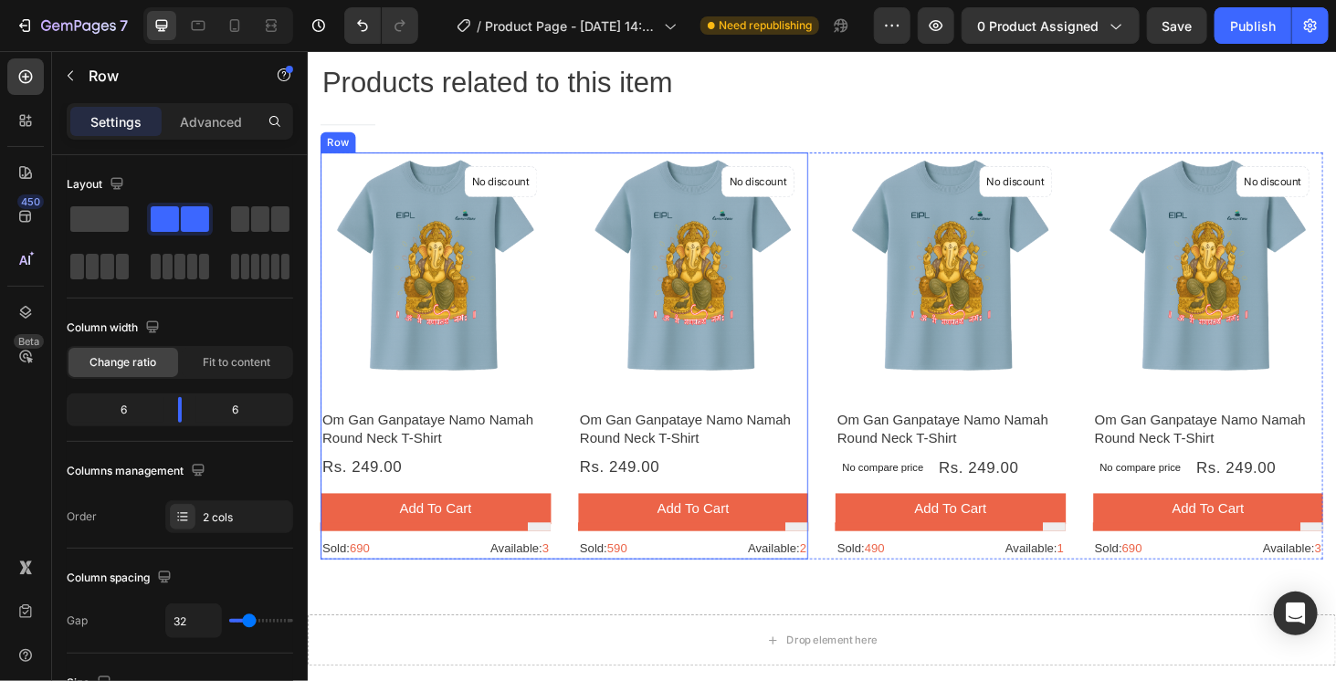
click at [569, 460] on div "Product Images No discount Not be displayed when published Product Badge Row Om…" at bounding box center [579, 376] width 519 height 434
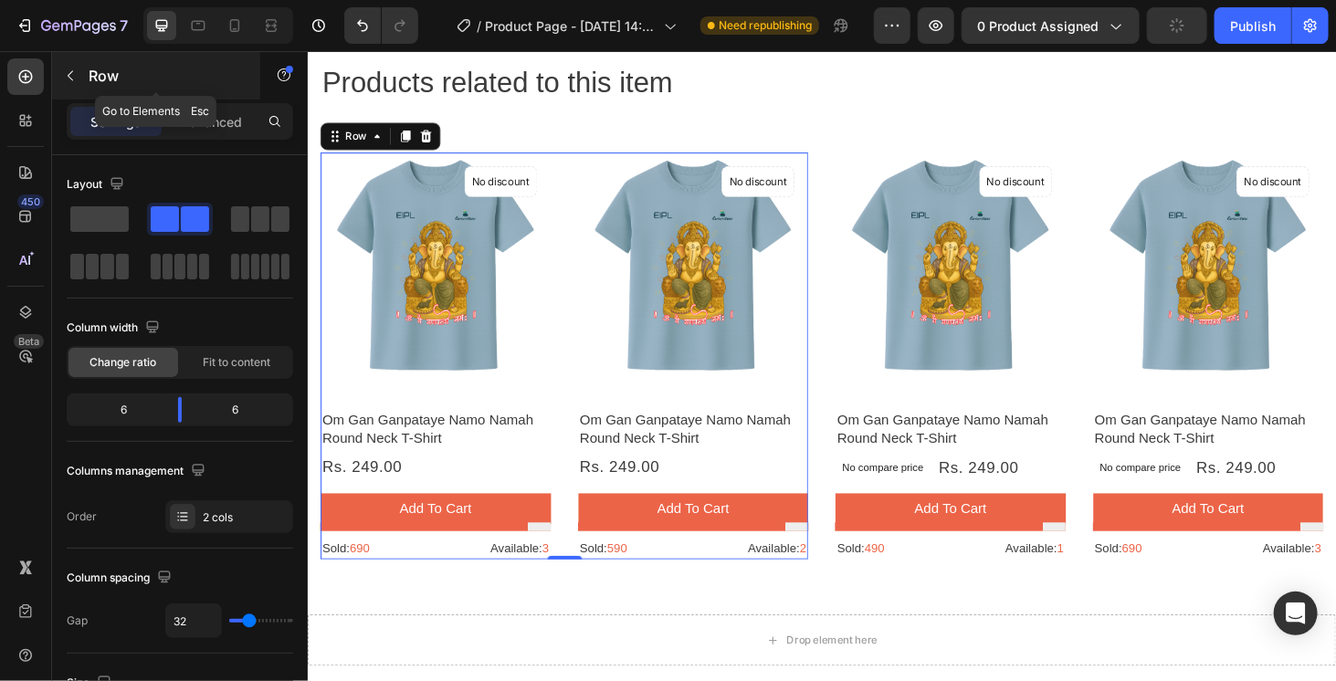
click at [73, 66] on button "button" at bounding box center [70, 75] width 29 height 29
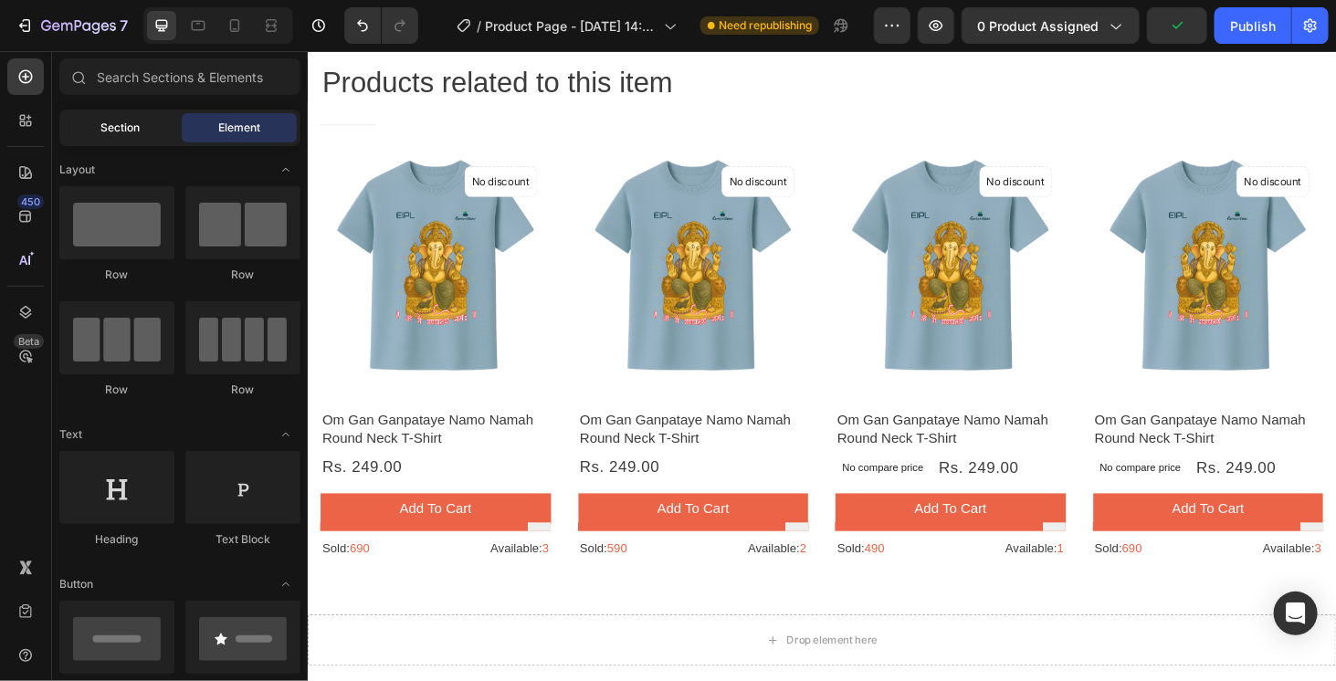
click at [139, 131] on span "Section" at bounding box center [120, 128] width 39 height 16
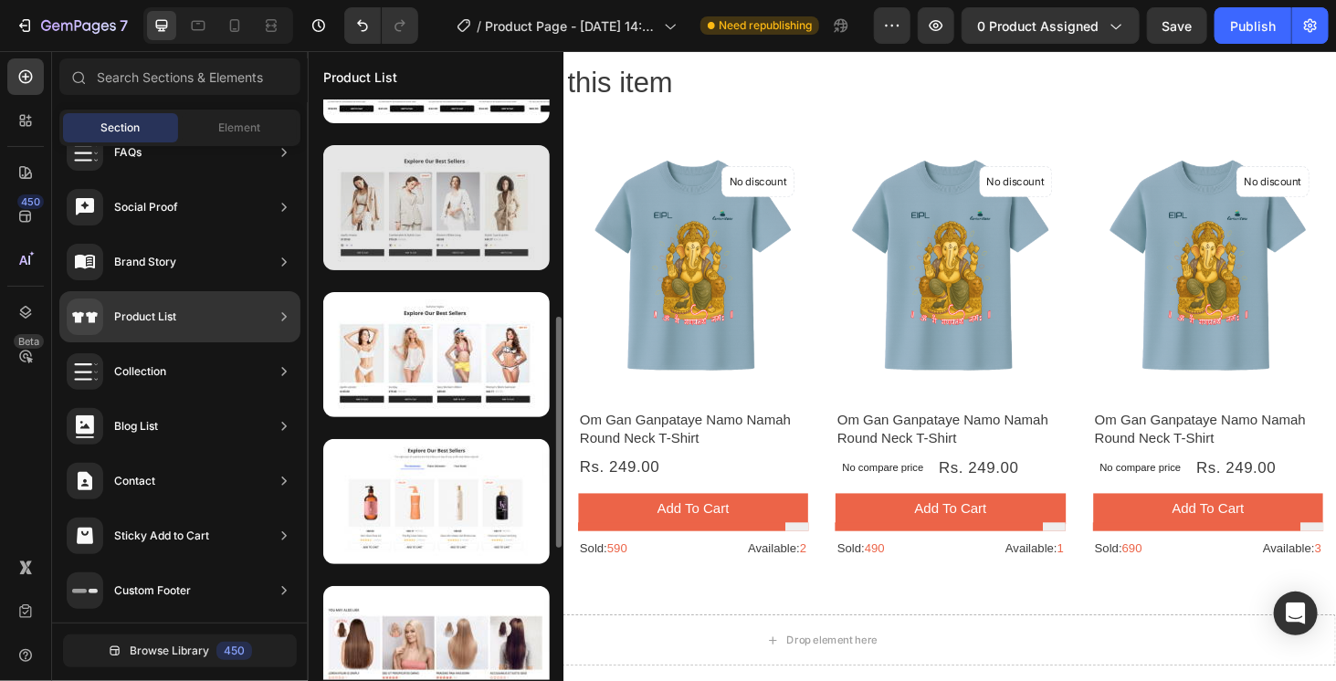
scroll to position [639, 0]
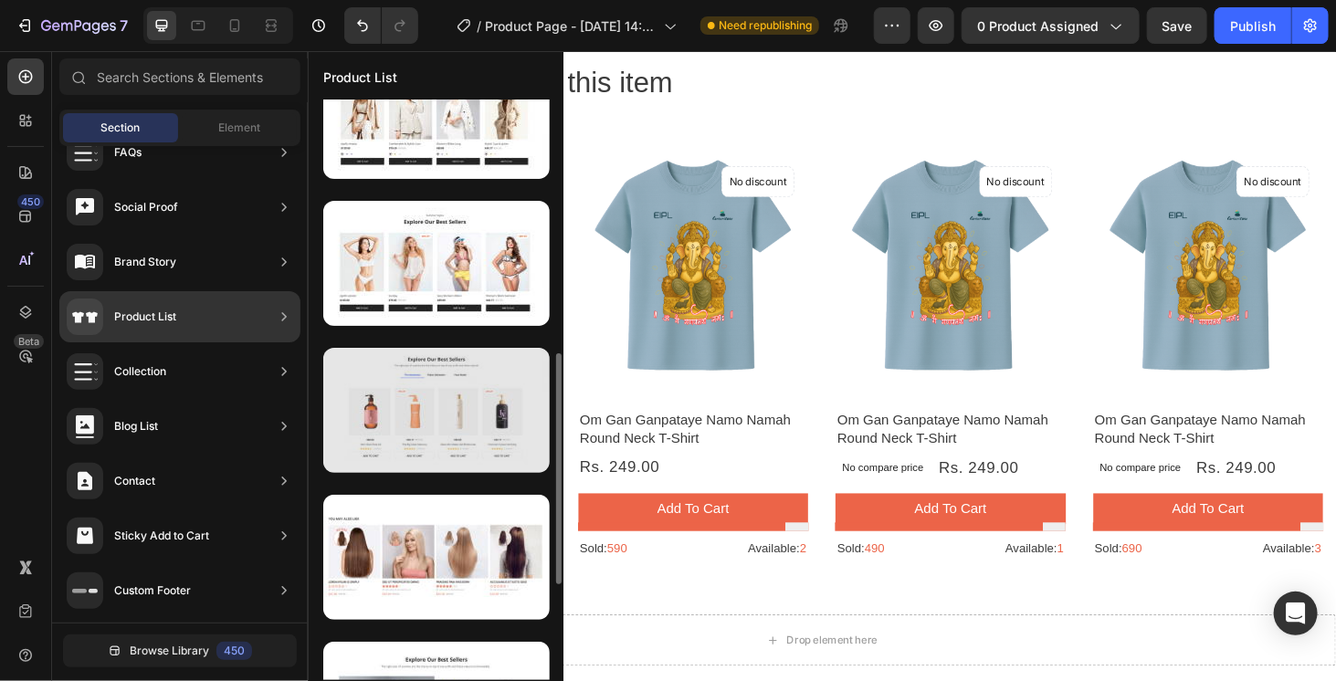
click at [415, 409] on div at bounding box center [436, 410] width 226 height 125
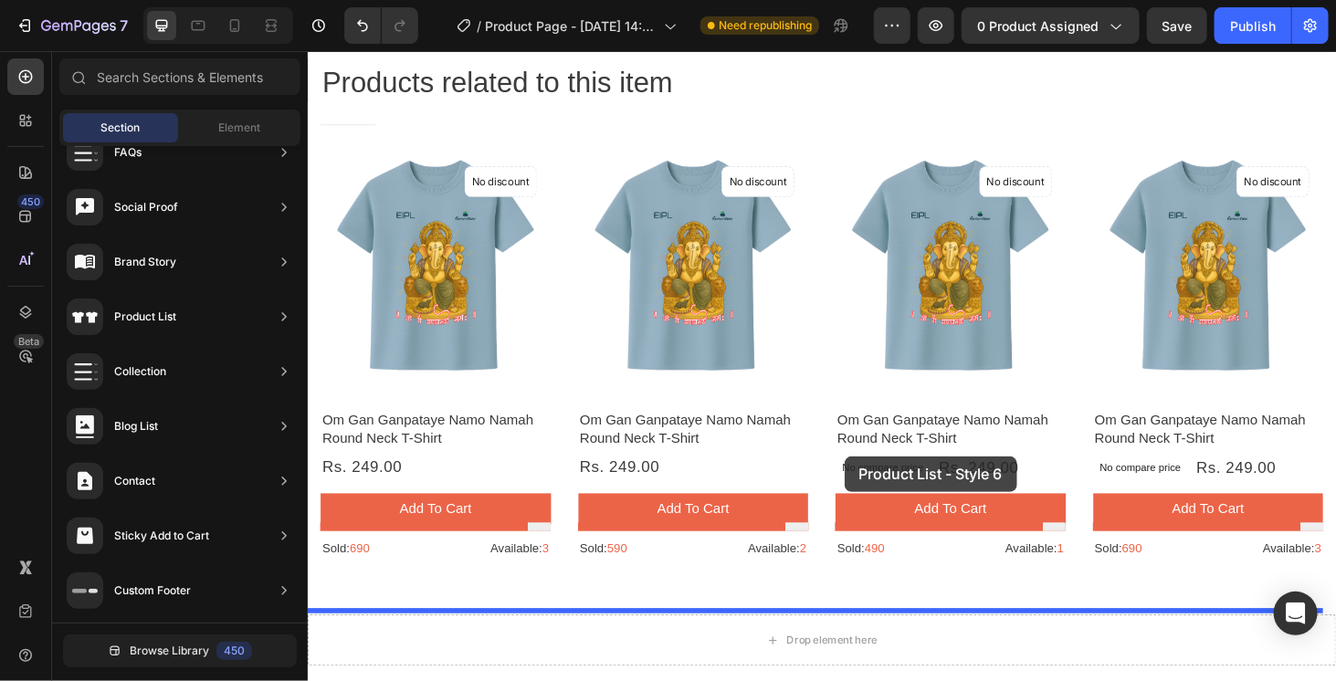
drag, startPoint x: 710, startPoint y: 460, endPoint x: 878, endPoint y: 487, distance: 170.1
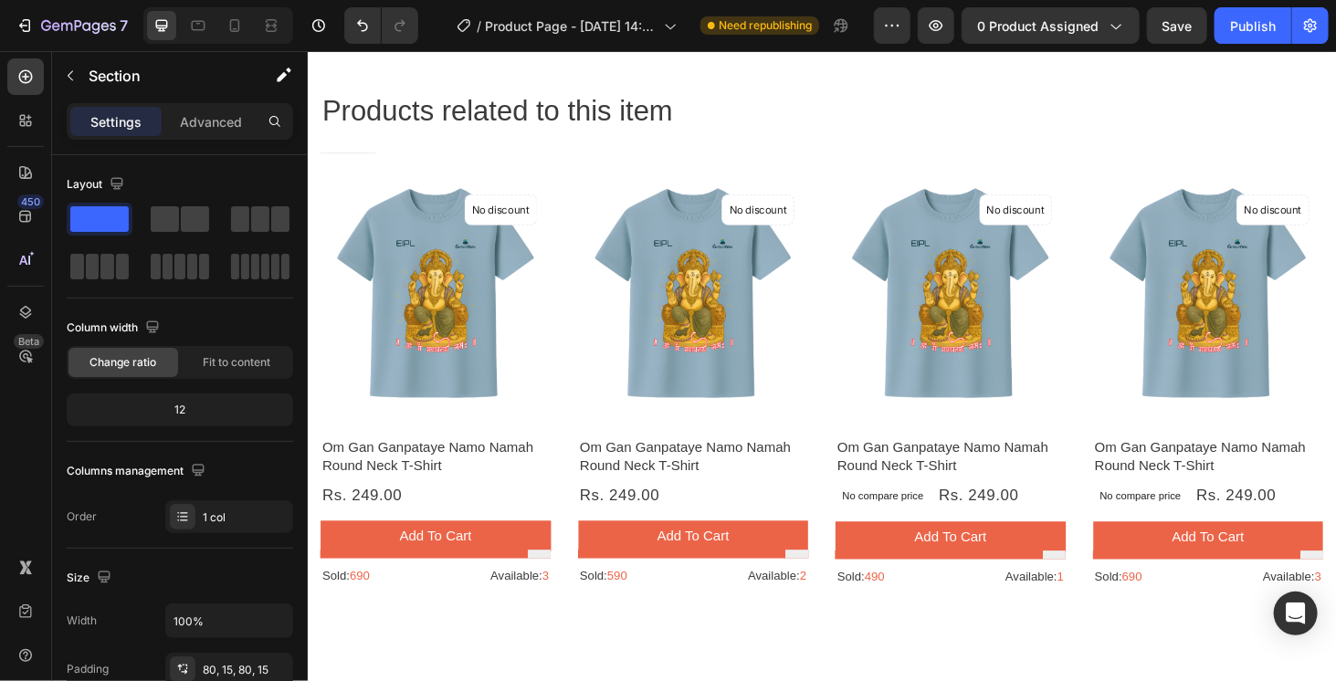
scroll to position [515, 0]
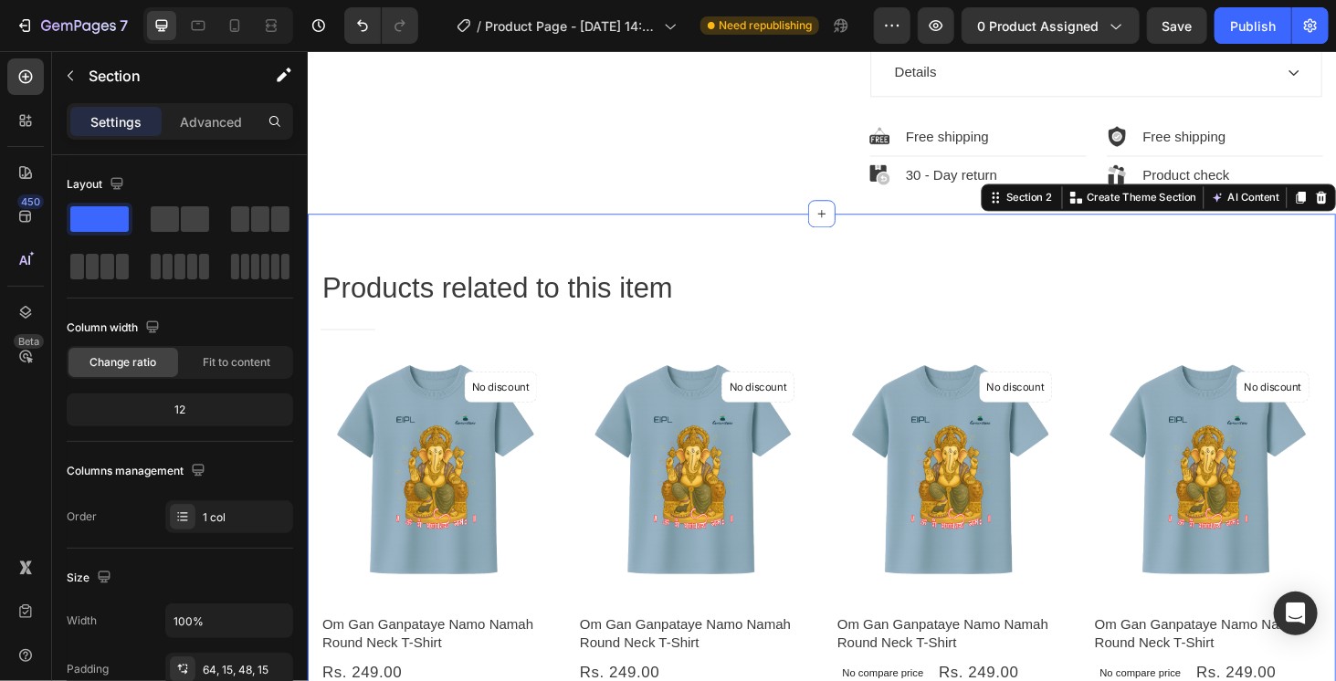
click at [792, 267] on div "Products related to this item Heading Title Line Row Product Images No discount…" at bounding box center [855, 546] width 1096 height 645
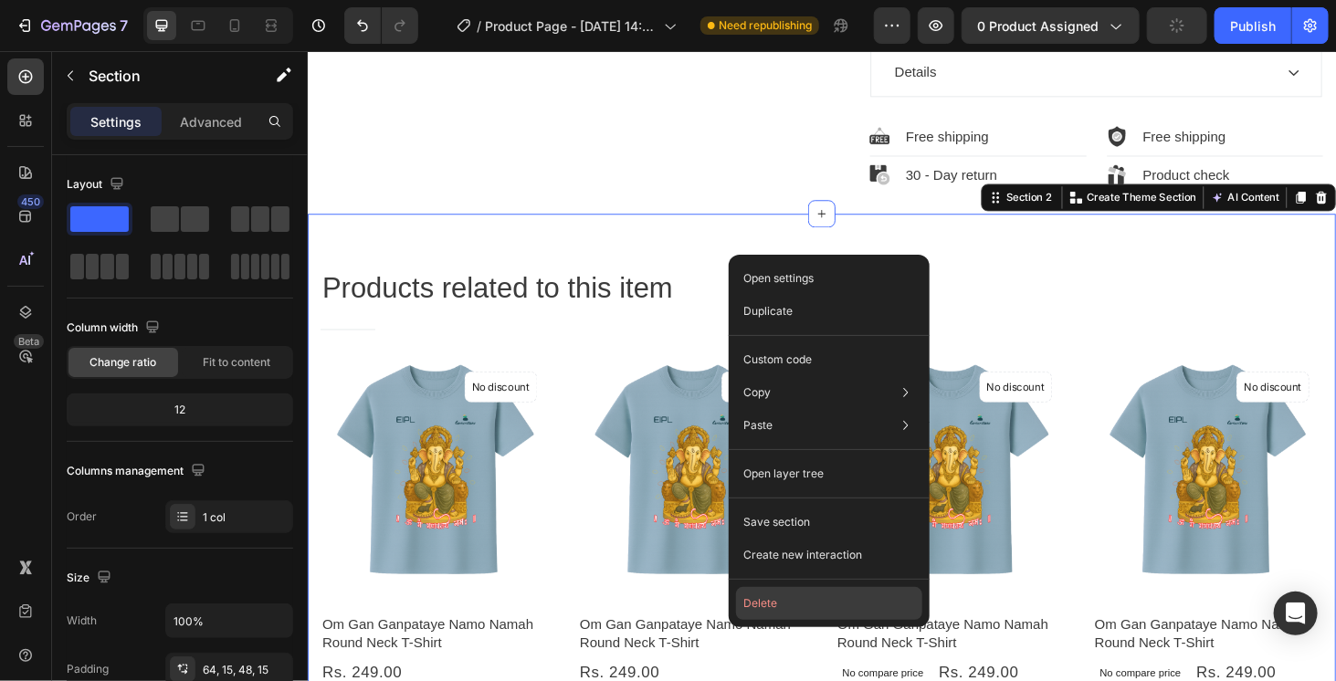
click at [808, 593] on button "Delete" at bounding box center [829, 603] width 186 height 33
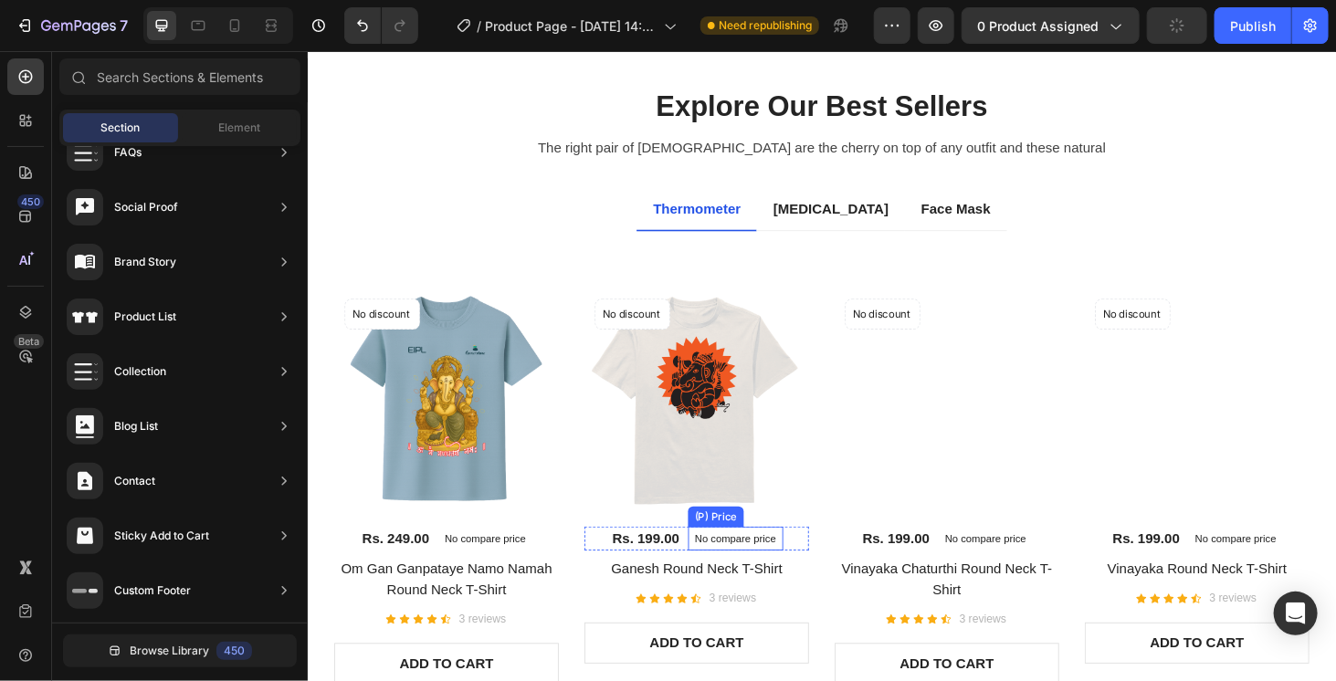
scroll to position [697, 0]
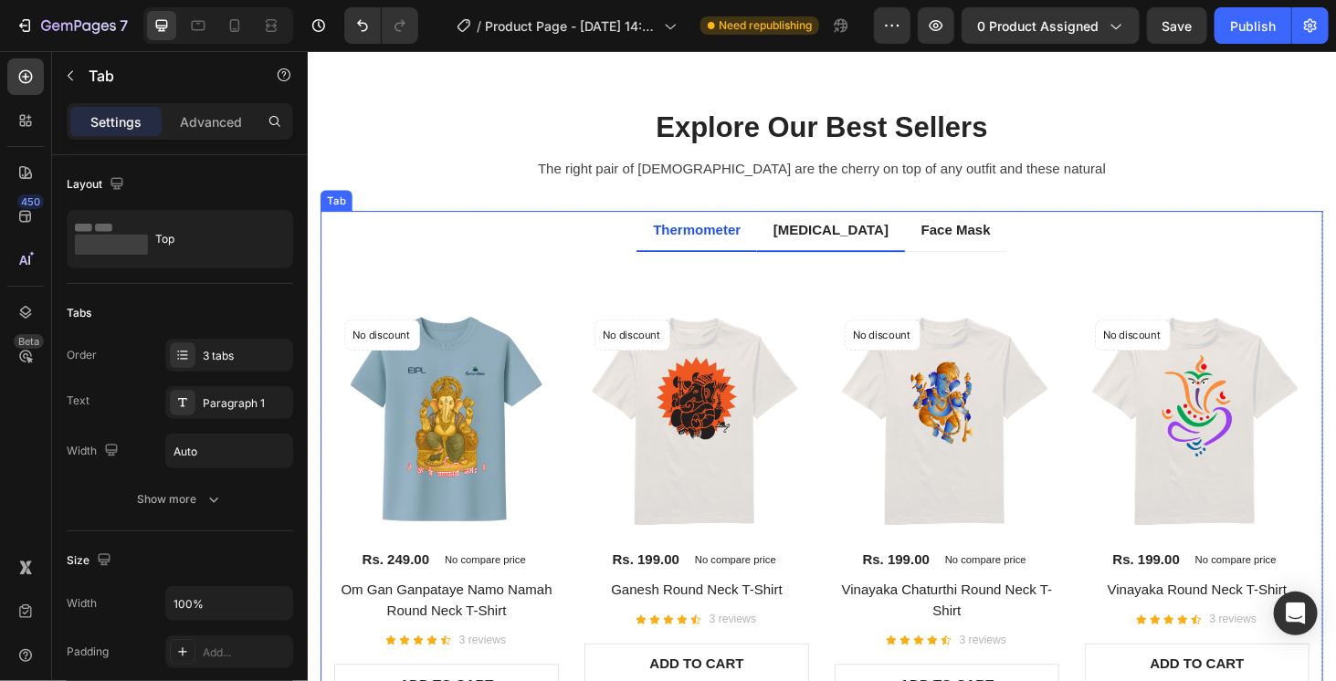
click at [841, 240] on div "[MEDICAL_DATA]" at bounding box center [864, 241] width 129 height 27
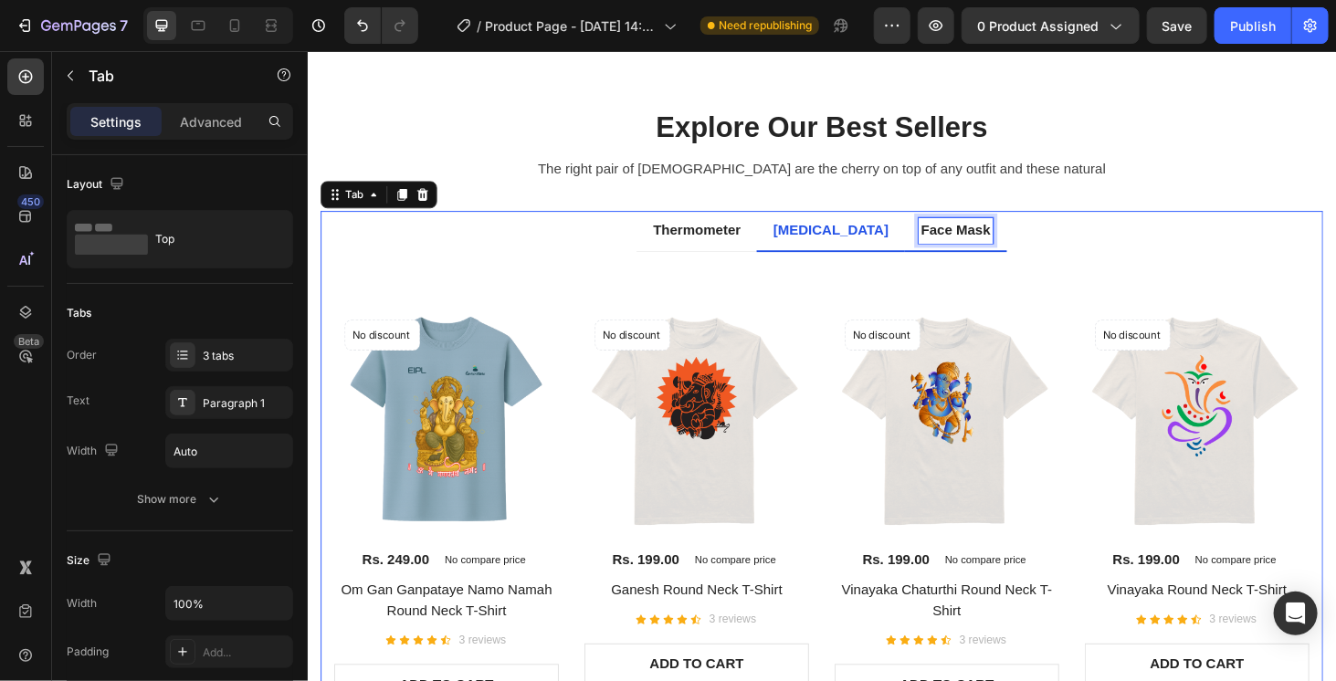
click at [962, 249] on div "Face Mask" at bounding box center [997, 241] width 79 height 27
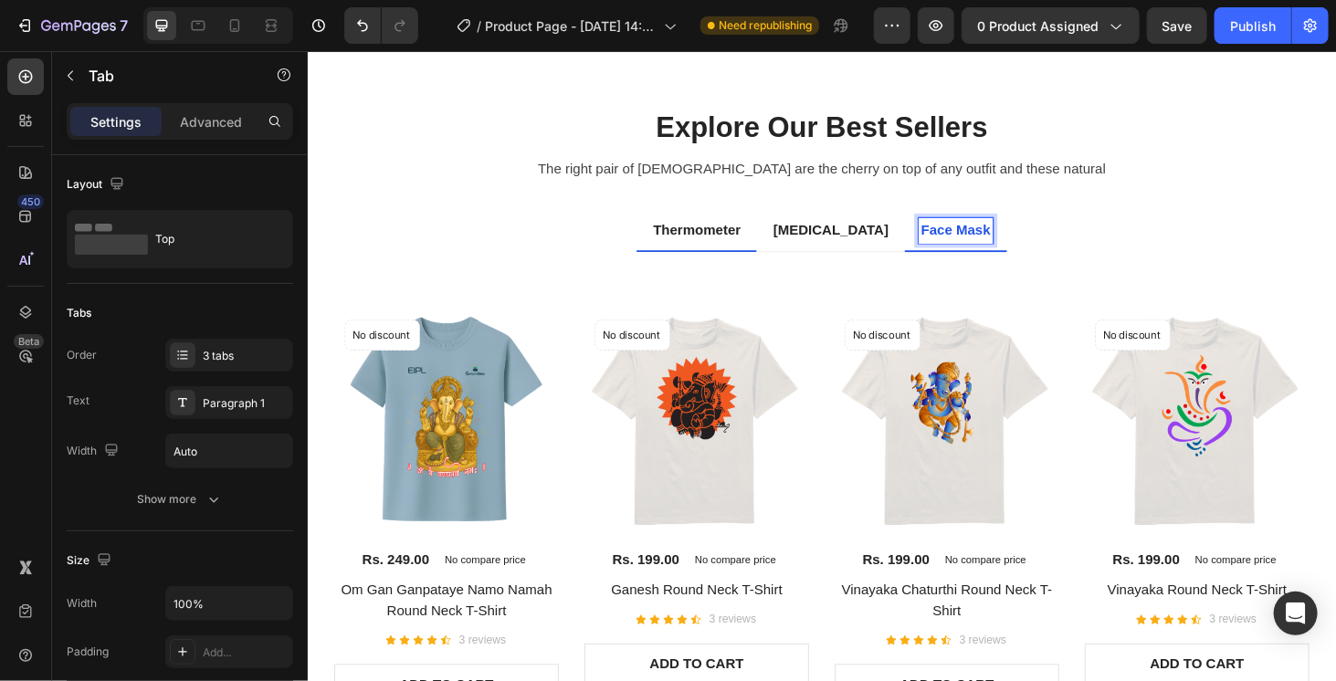
click at [741, 242] on p "Thermometer" at bounding box center [721, 242] width 93 height 22
click at [727, 249] on p "Thermometer" at bounding box center [721, 242] width 93 height 22
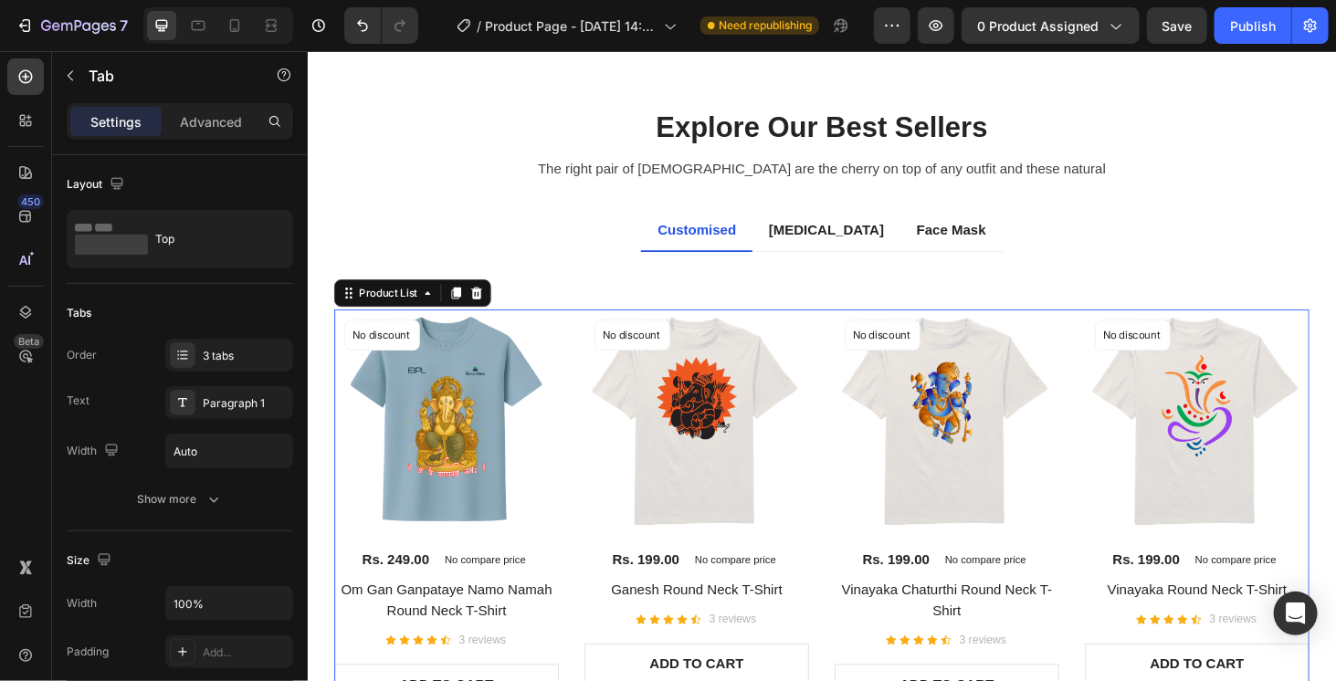
click at [581, 528] on div "No discount Not be displayed when published Product Badge (P) Images Rs. 249.00…" at bounding box center [854, 537] width 1039 height 422
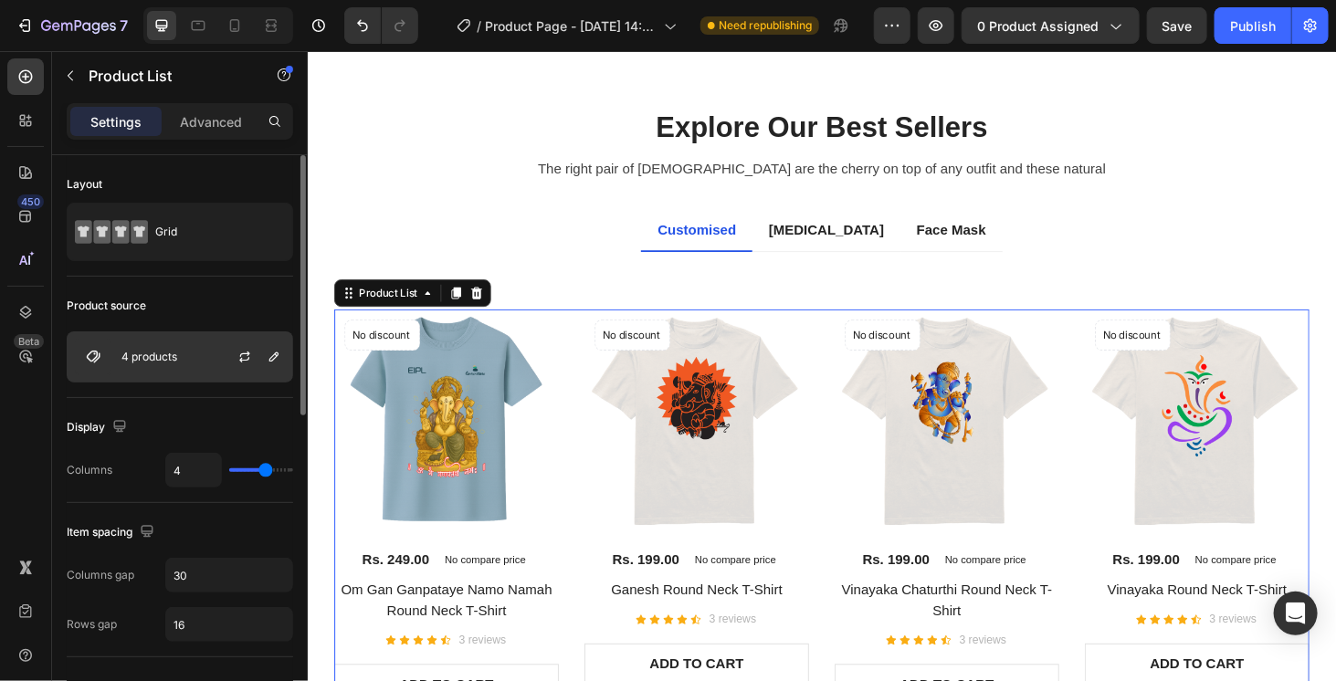
click at [204, 370] on div "4 products" at bounding box center [180, 356] width 226 height 51
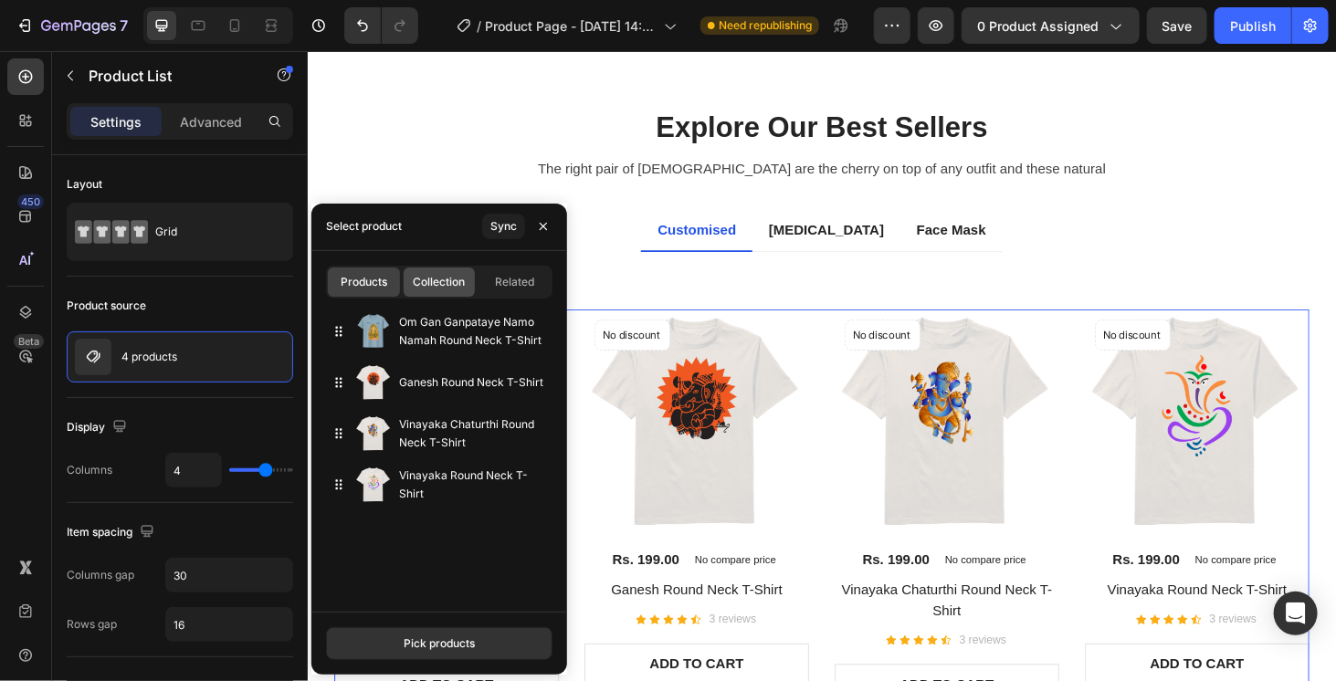
click at [443, 282] on span "Collection" at bounding box center [440, 282] width 52 height 16
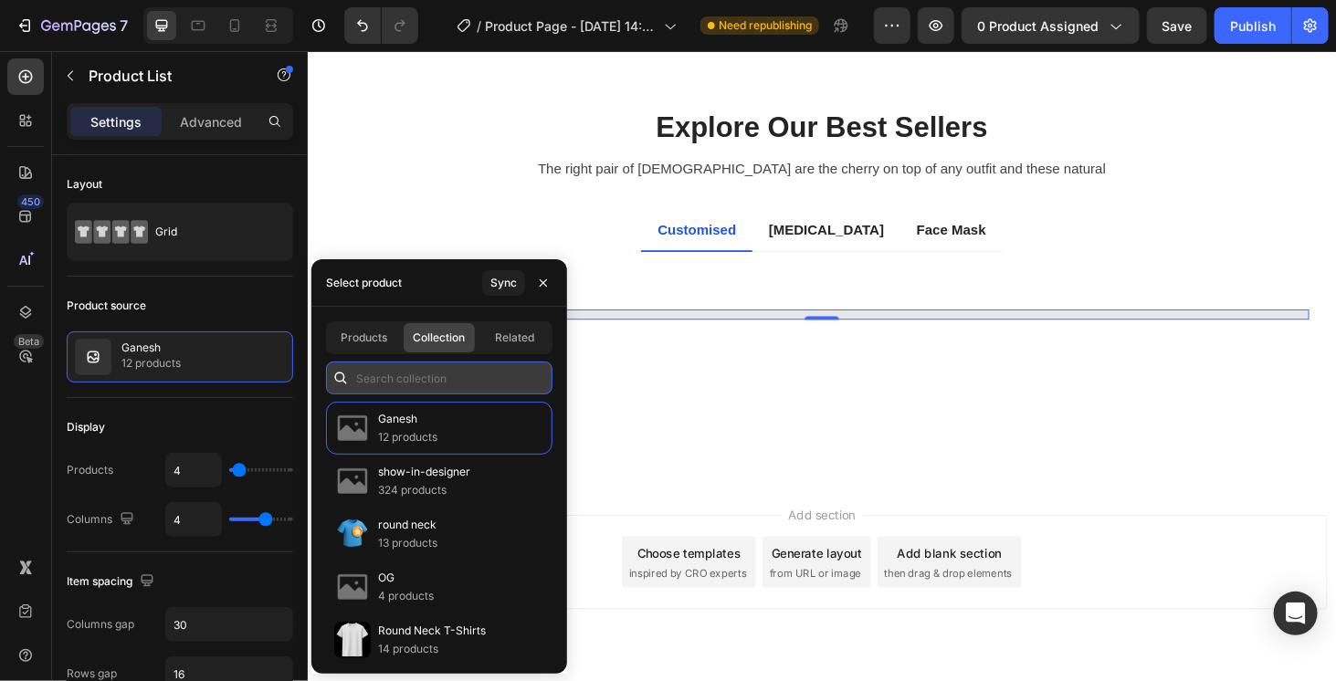
click at [415, 384] on input "text" at bounding box center [439, 378] width 226 height 33
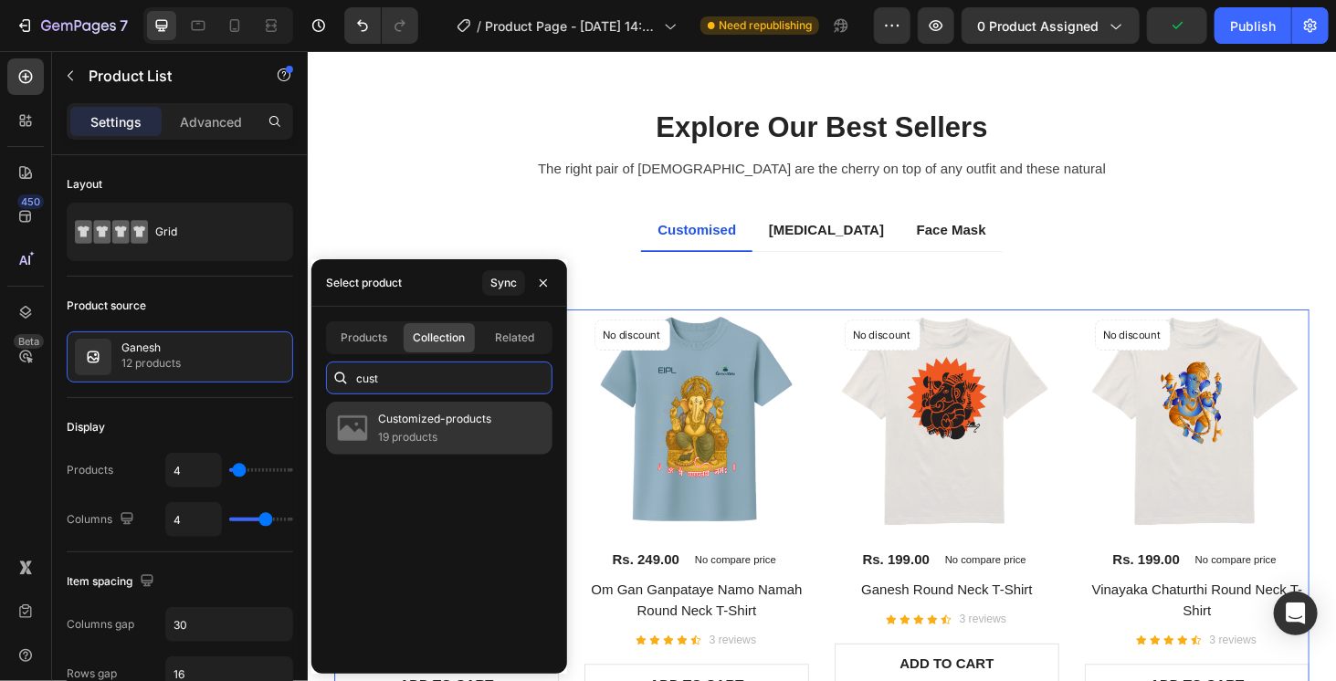
type input "cust"
click at [445, 431] on p "19 products" at bounding box center [434, 437] width 113 height 18
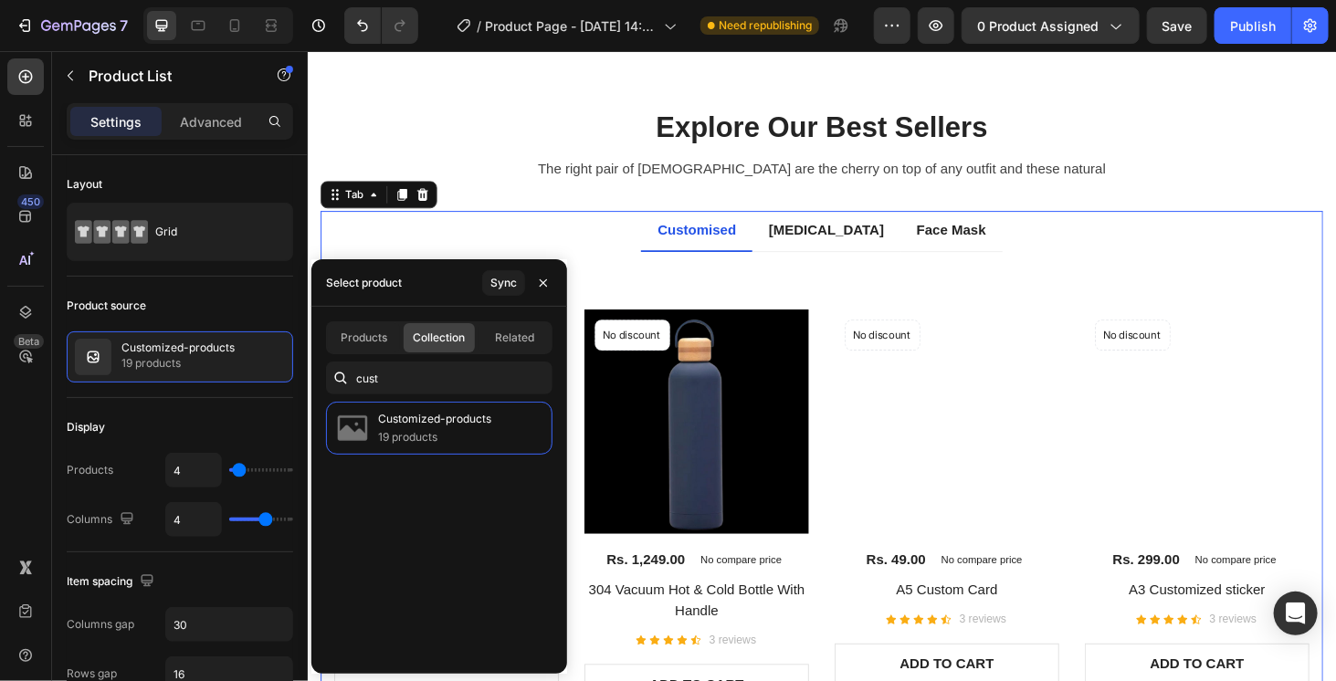
click at [788, 286] on div "Title Line No discount Not be displayed when published Product Badge (P) Images…" at bounding box center [854, 513] width 1039 height 468
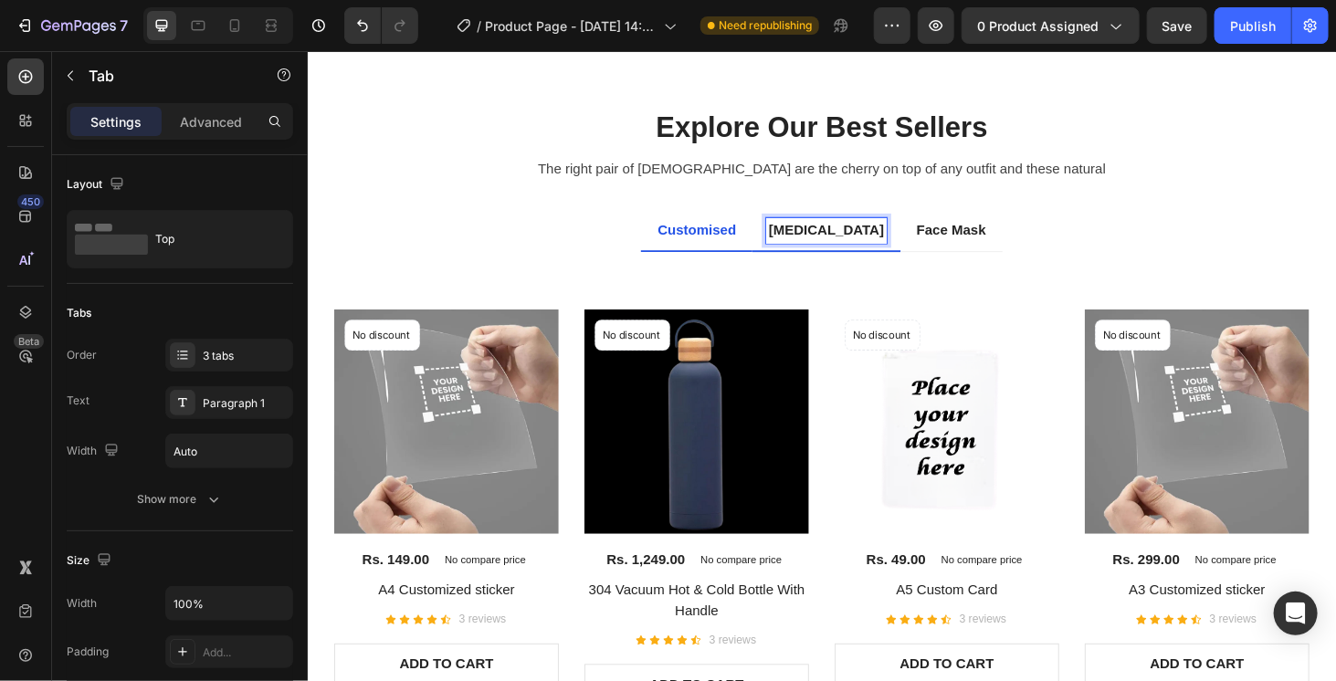
click at [872, 260] on li "[MEDICAL_DATA]" at bounding box center [860, 243] width 158 height 44
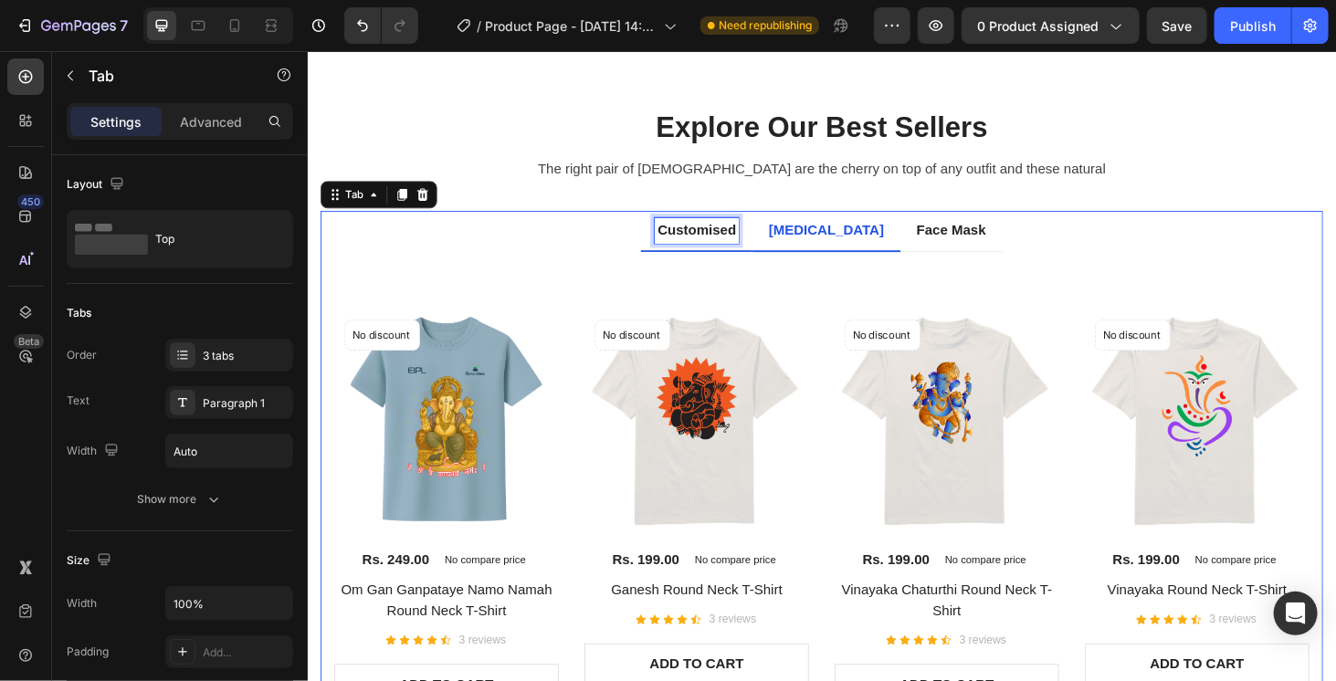
click at [737, 251] on p "Customised" at bounding box center [721, 242] width 84 height 22
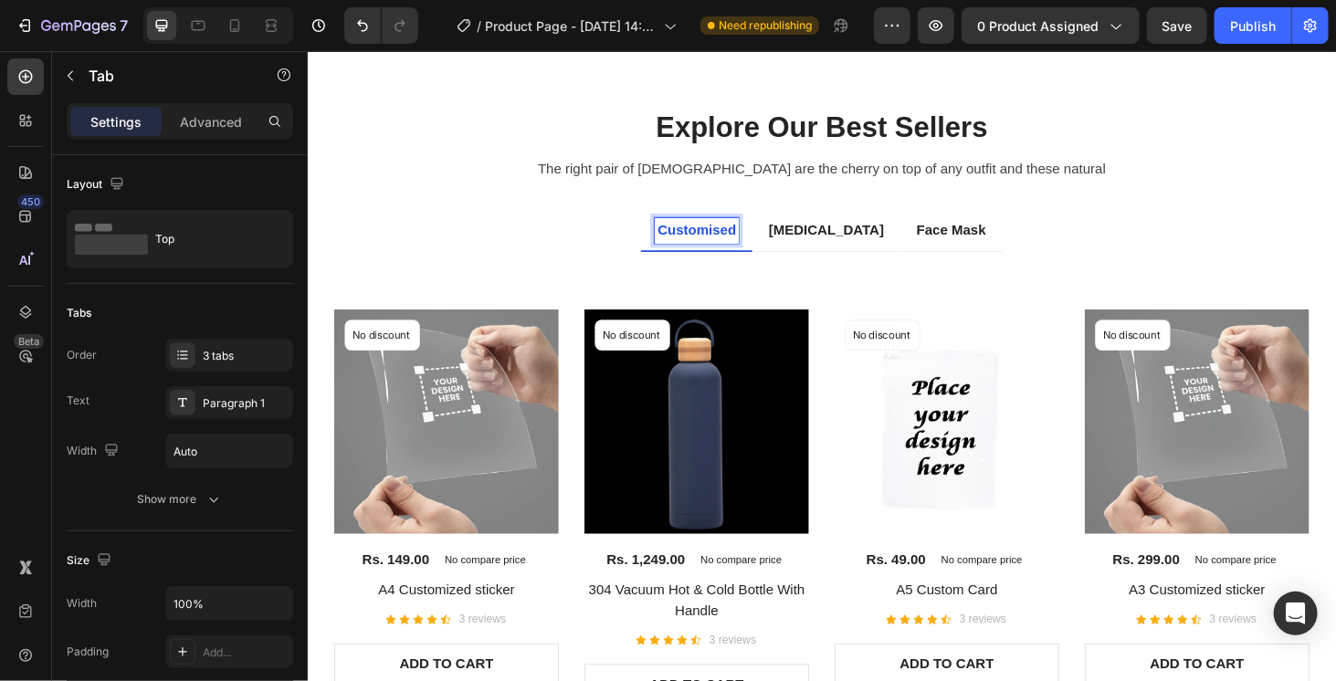
click at [607, 270] on div "Title Line No discount Not be displayed when published Product Badge (P) Images…" at bounding box center [854, 514] width 1068 height 498
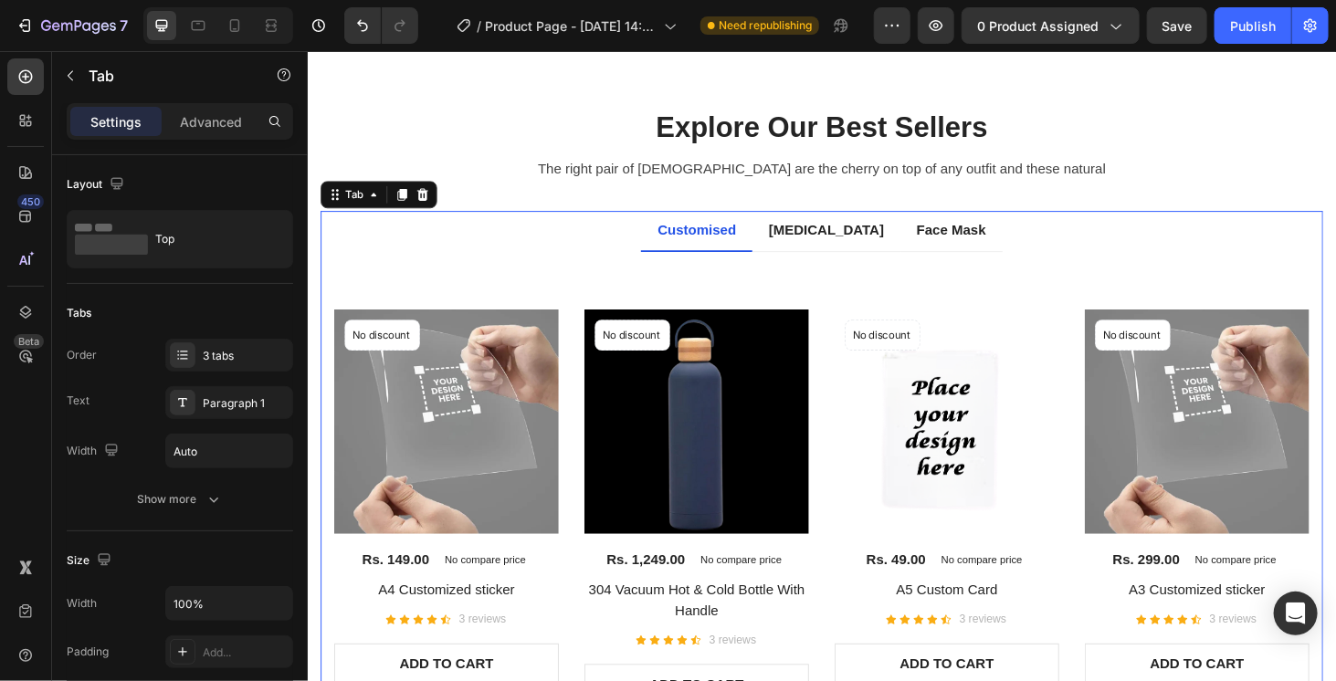
click at [737, 283] on div "Title Line No discount Not be displayed when published Product Badge (P) Images…" at bounding box center [854, 513] width 1039 height 468
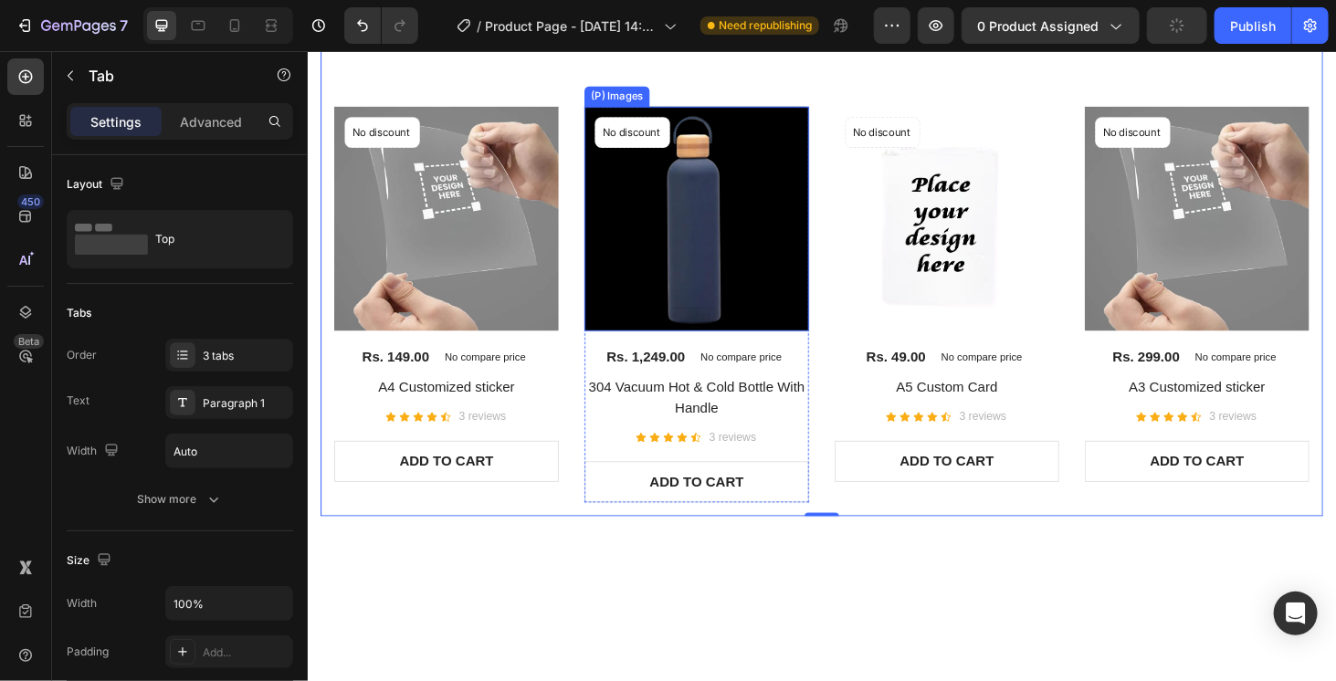
scroll to position [971, 0]
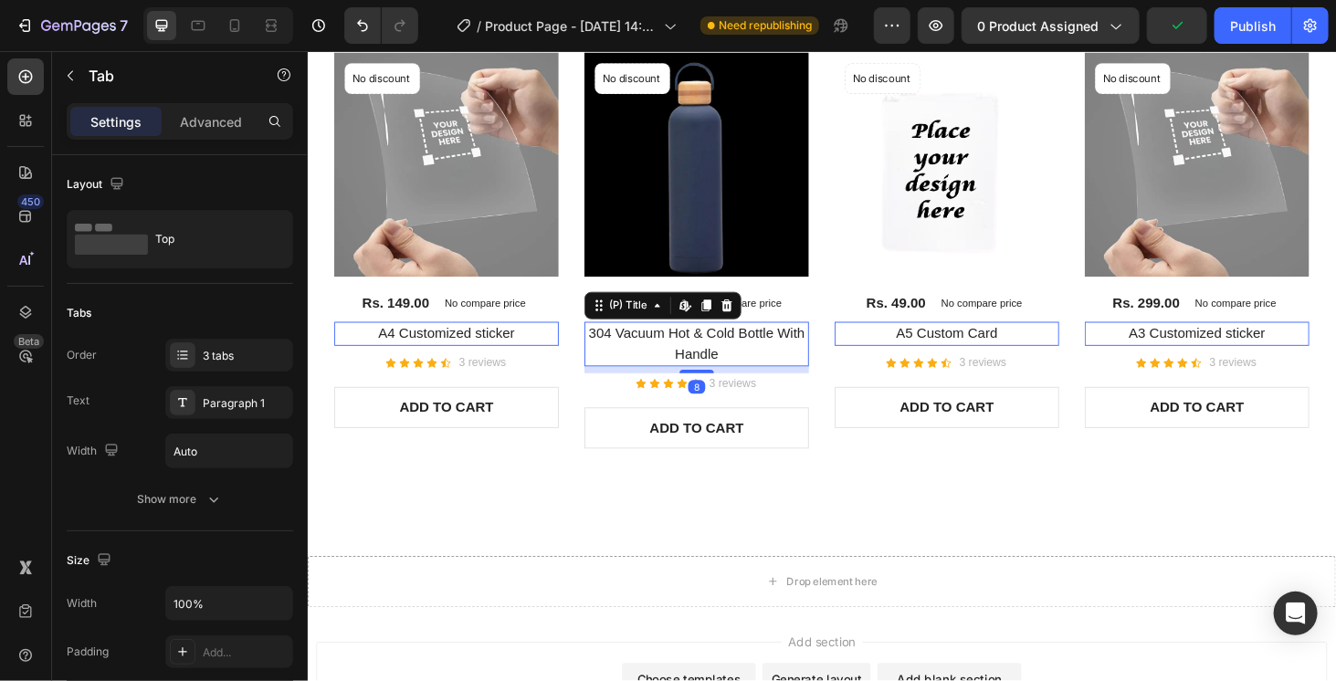
click at [574, 351] on h2 "304 Vacuum Hot & Cold Bottle With Handle" at bounding box center [454, 352] width 239 height 26
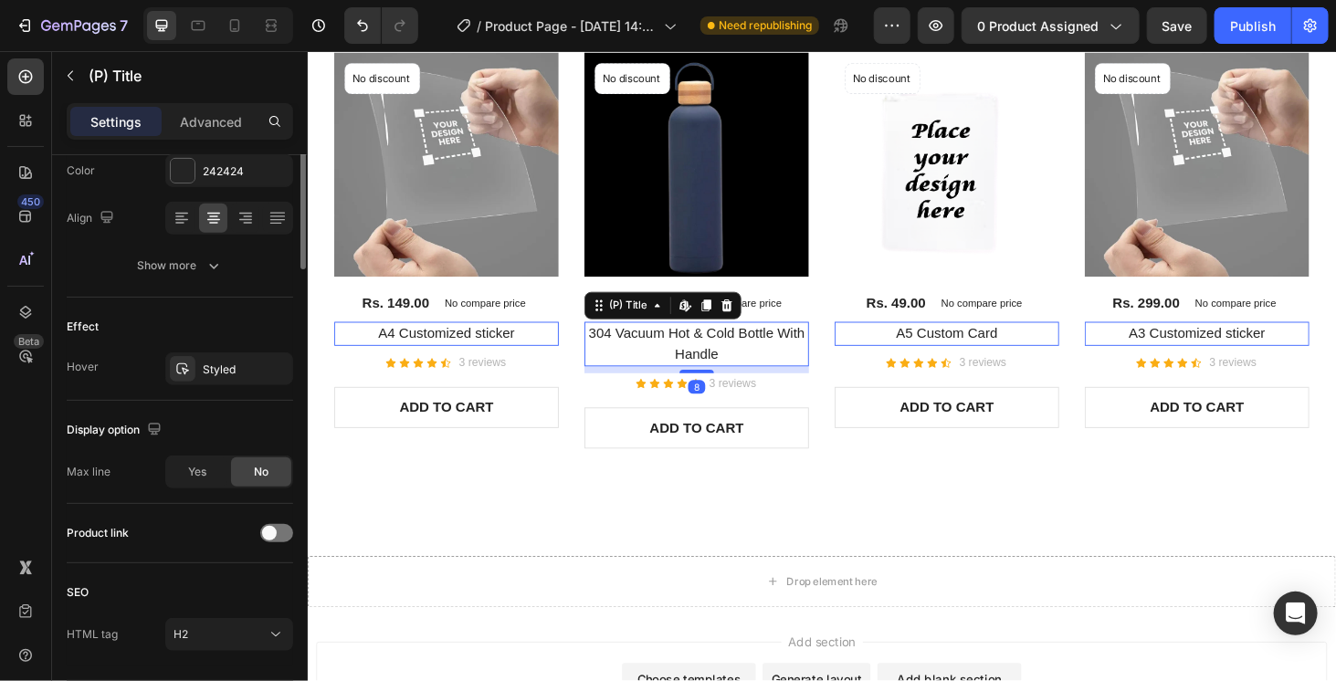
scroll to position [419, 0]
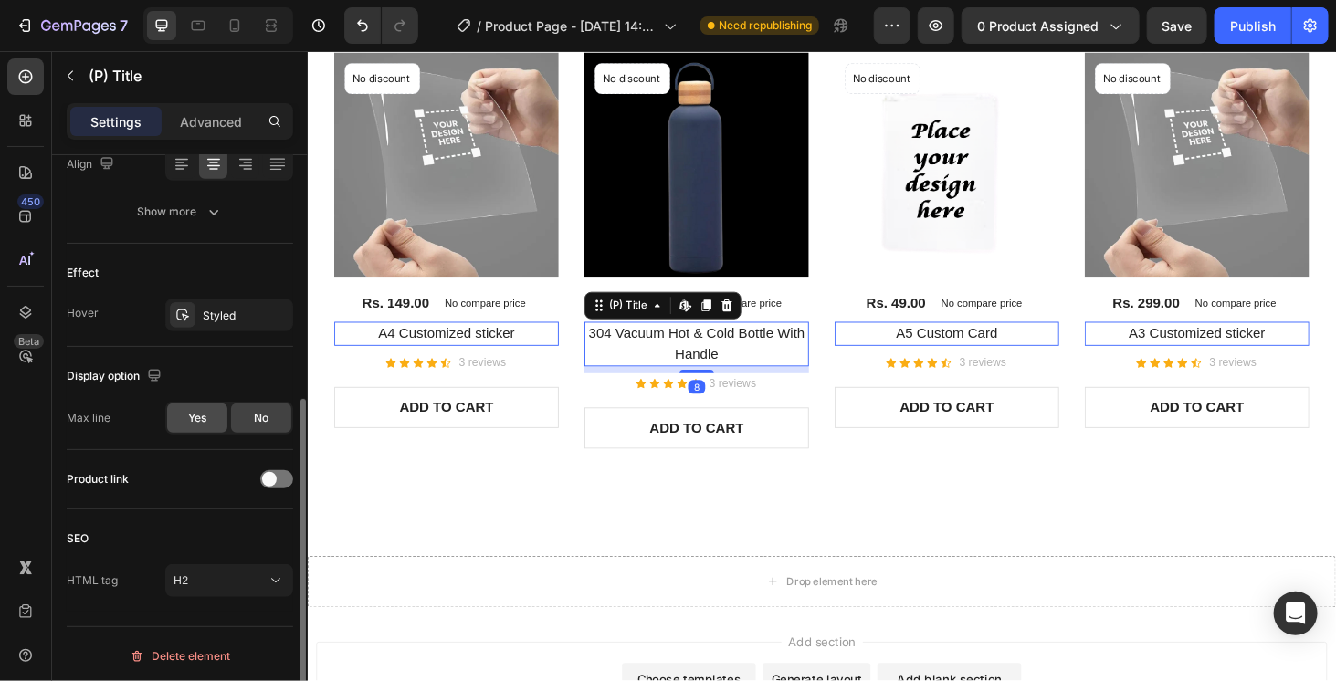
click at [221, 422] on div "Yes" at bounding box center [197, 418] width 60 height 29
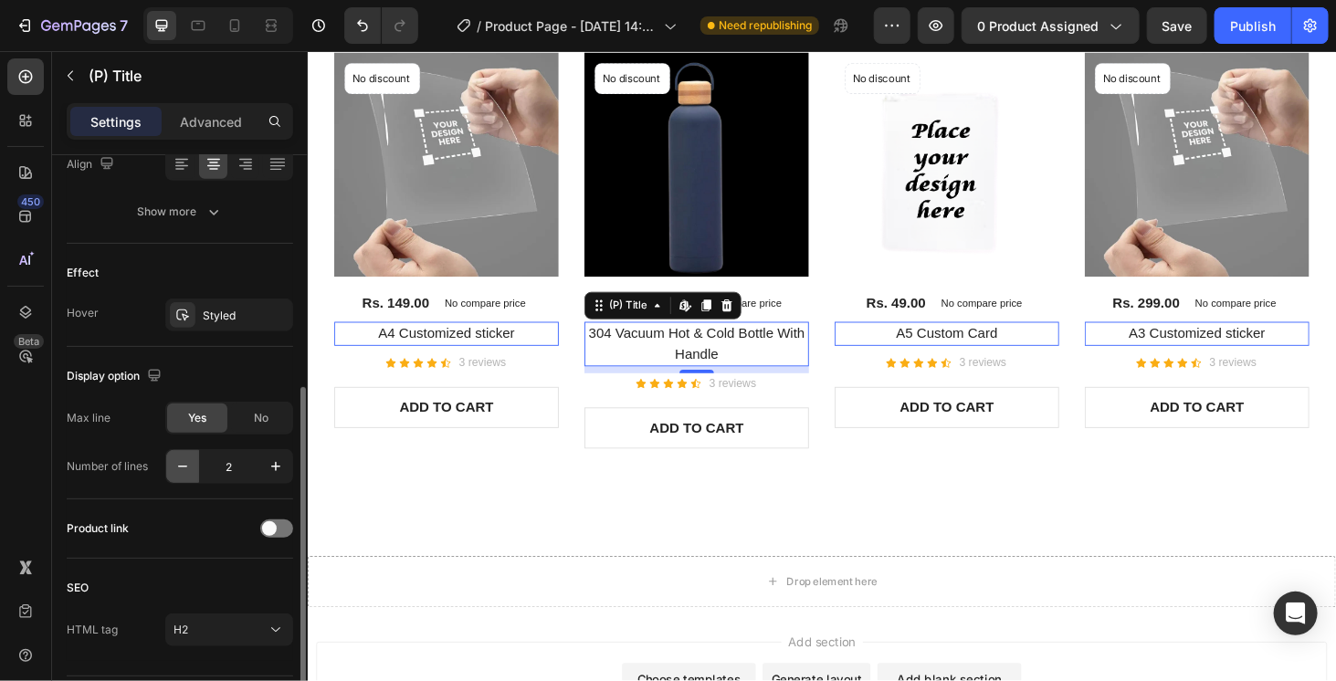
click at [181, 459] on icon "button" at bounding box center [182, 466] width 18 height 18
type input "1"
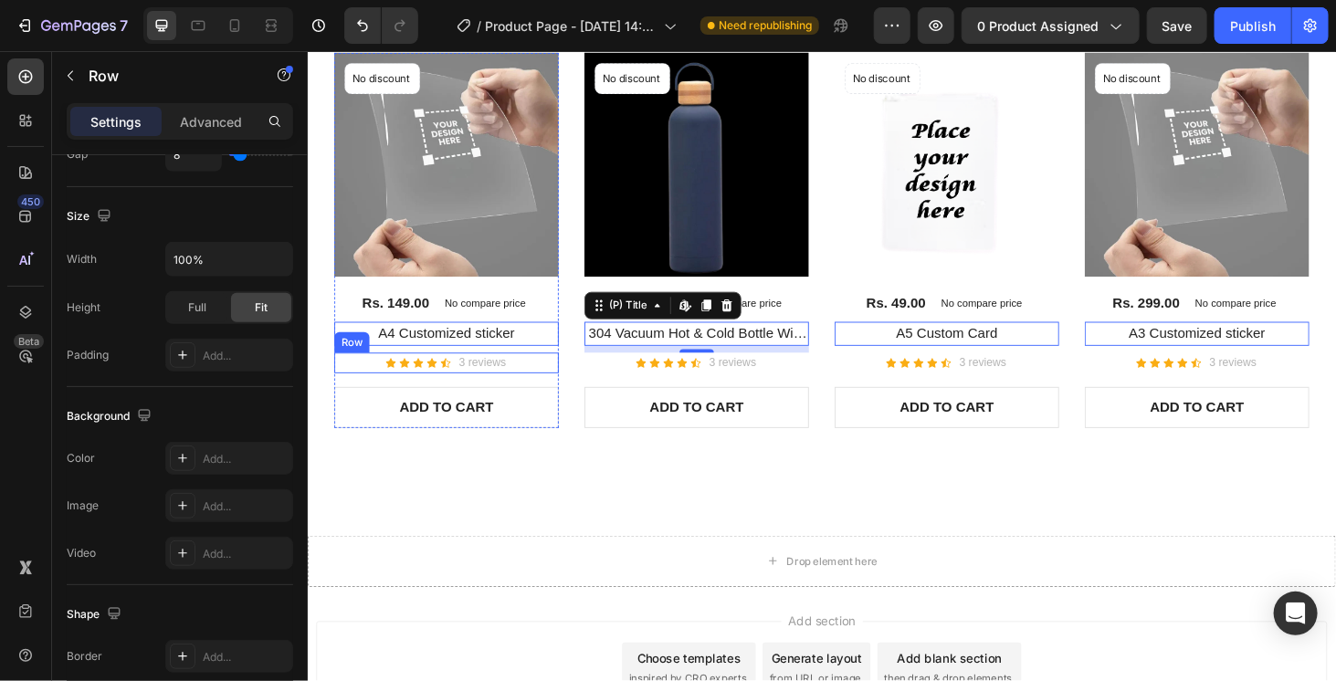
click at [540, 381] on div "Icon Icon Icon Icon Icon Icon List Hoz 3 reviews Text block Row" at bounding box center [454, 383] width 239 height 22
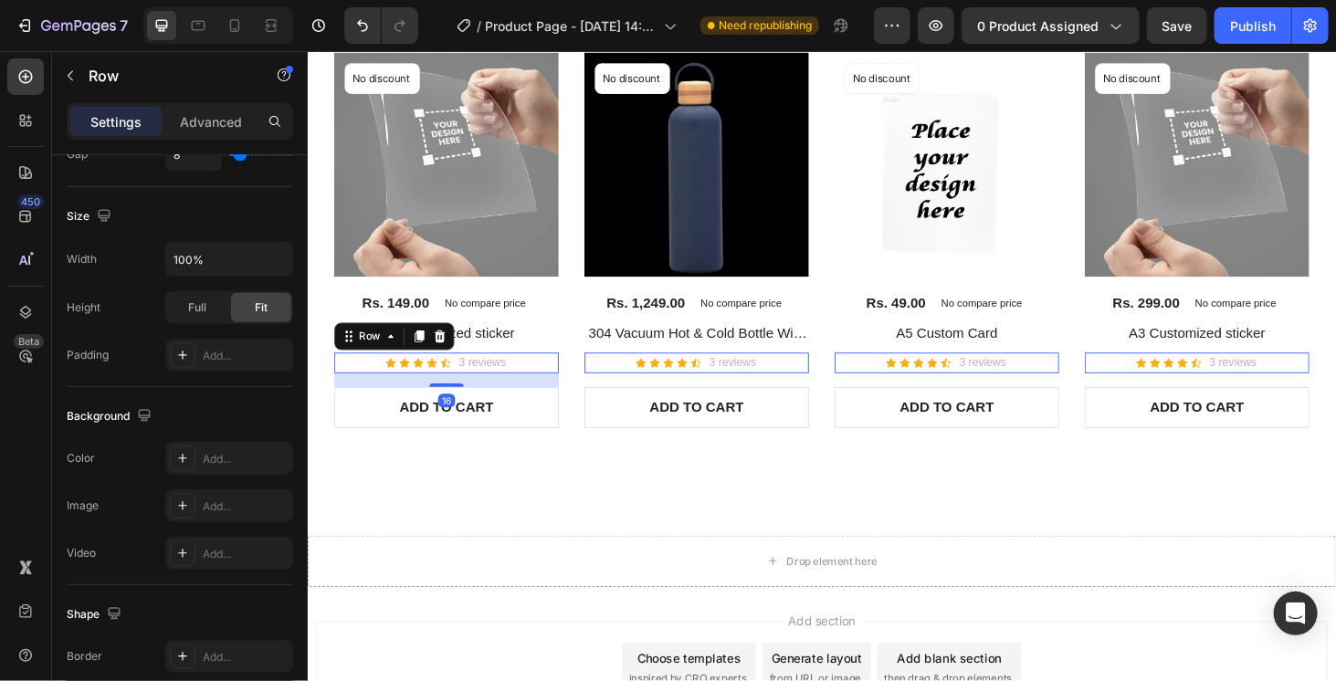
scroll to position [0, 0]
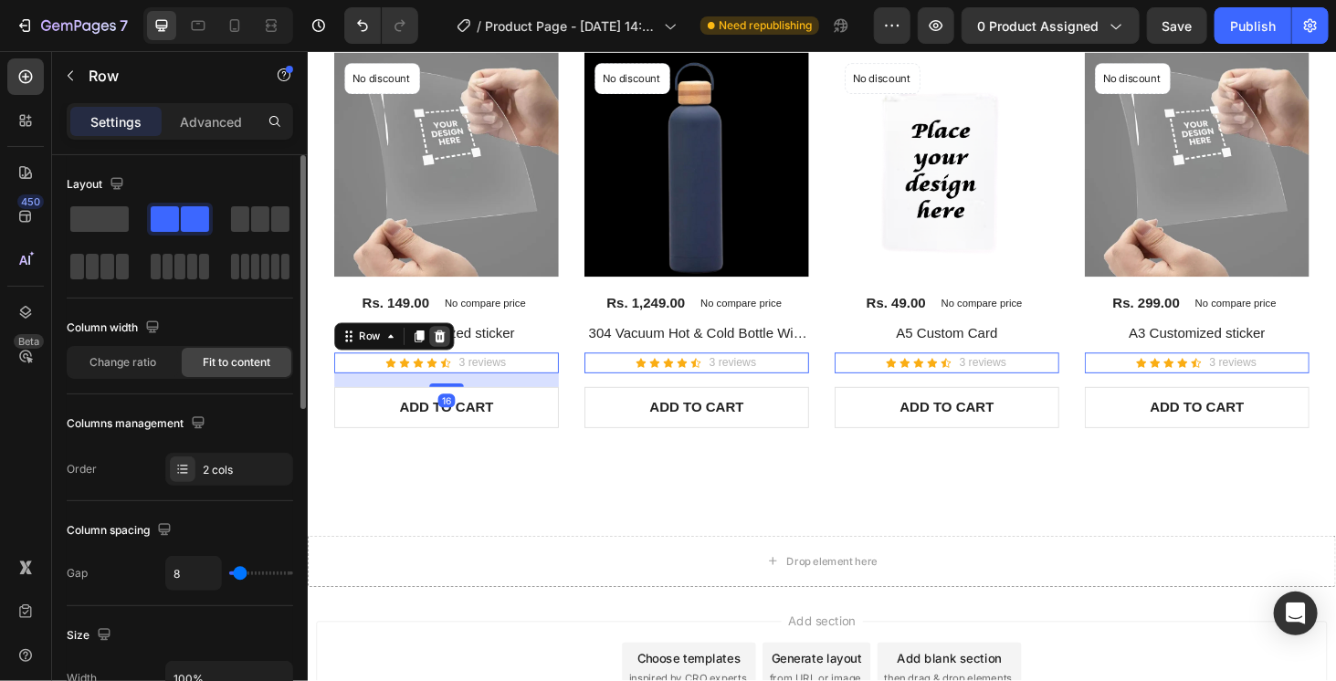
click at [451, 350] on icon at bounding box center [447, 354] width 15 height 15
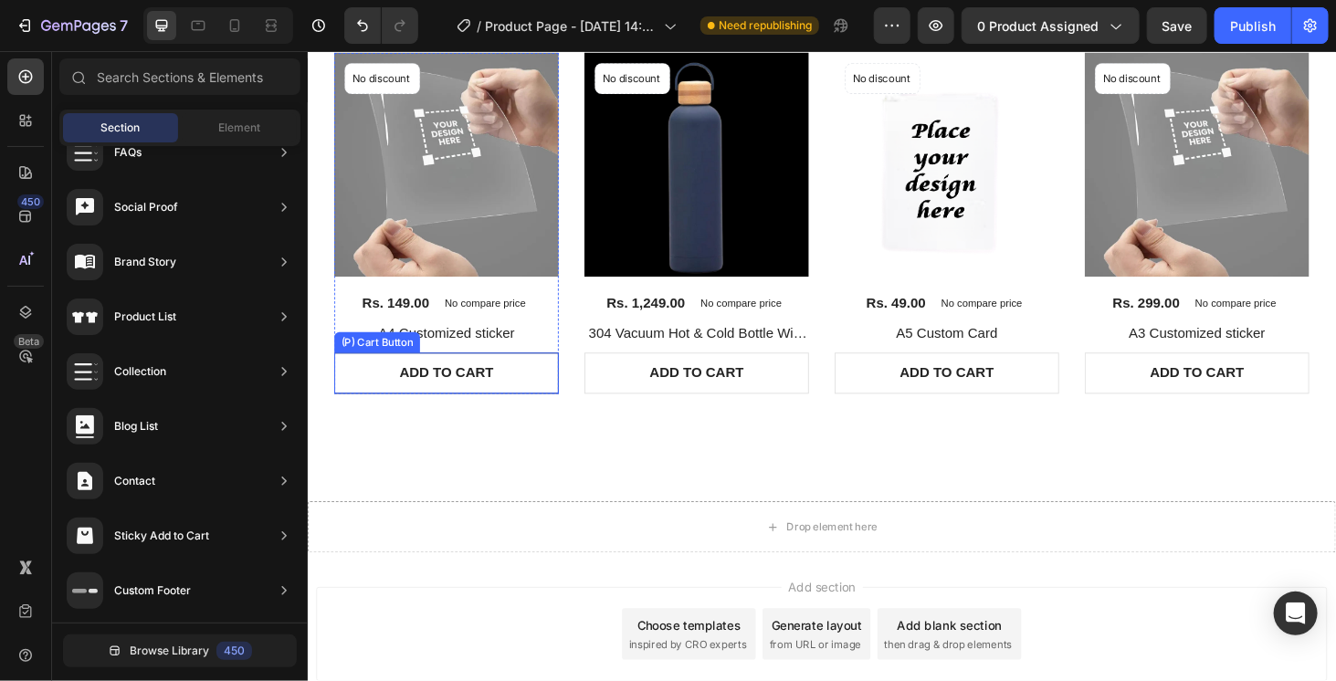
click at [550, 393] on button "ADD TO CART" at bounding box center [454, 394] width 239 height 44
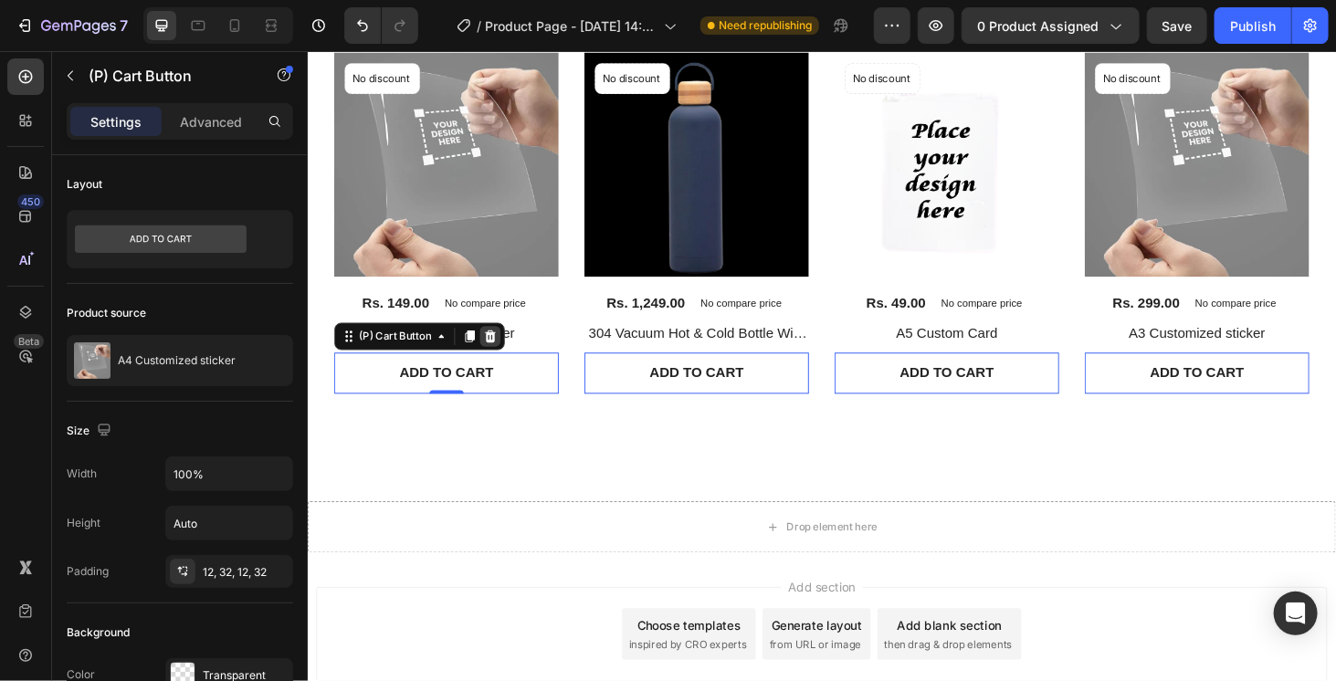
click at [504, 350] on icon at bounding box center [502, 354] width 12 height 13
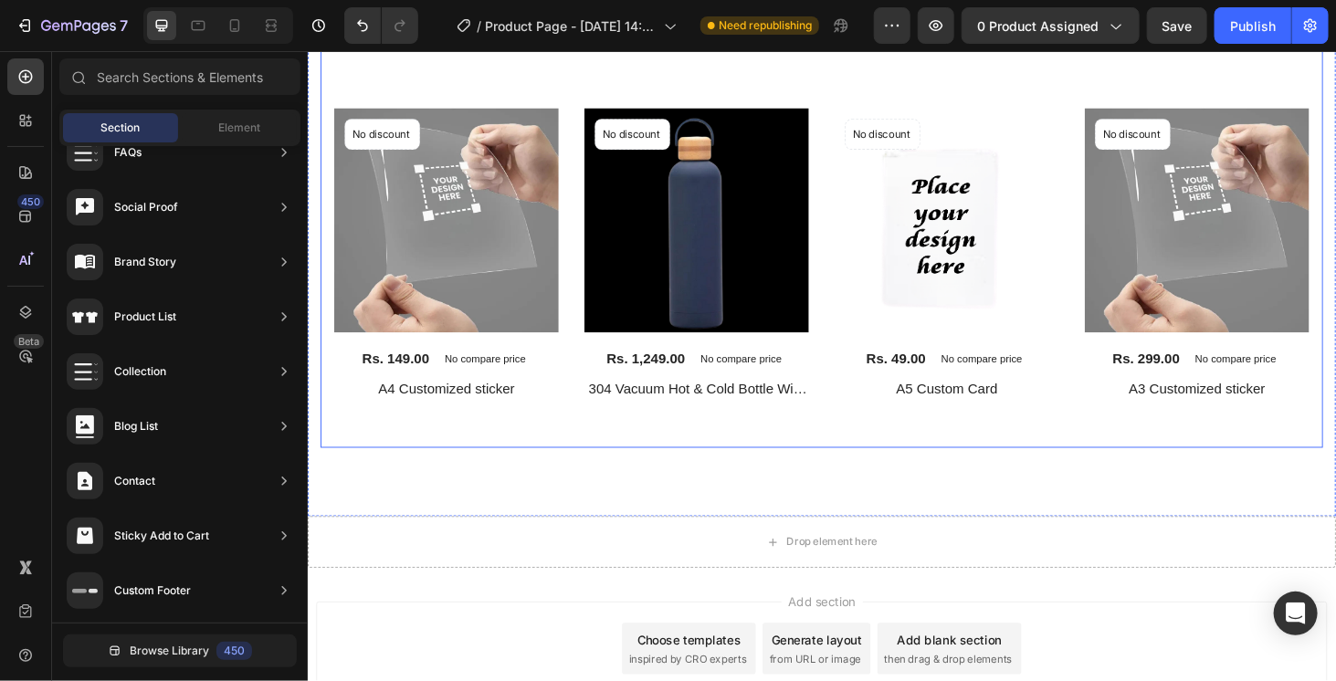
scroll to position [880, 0]
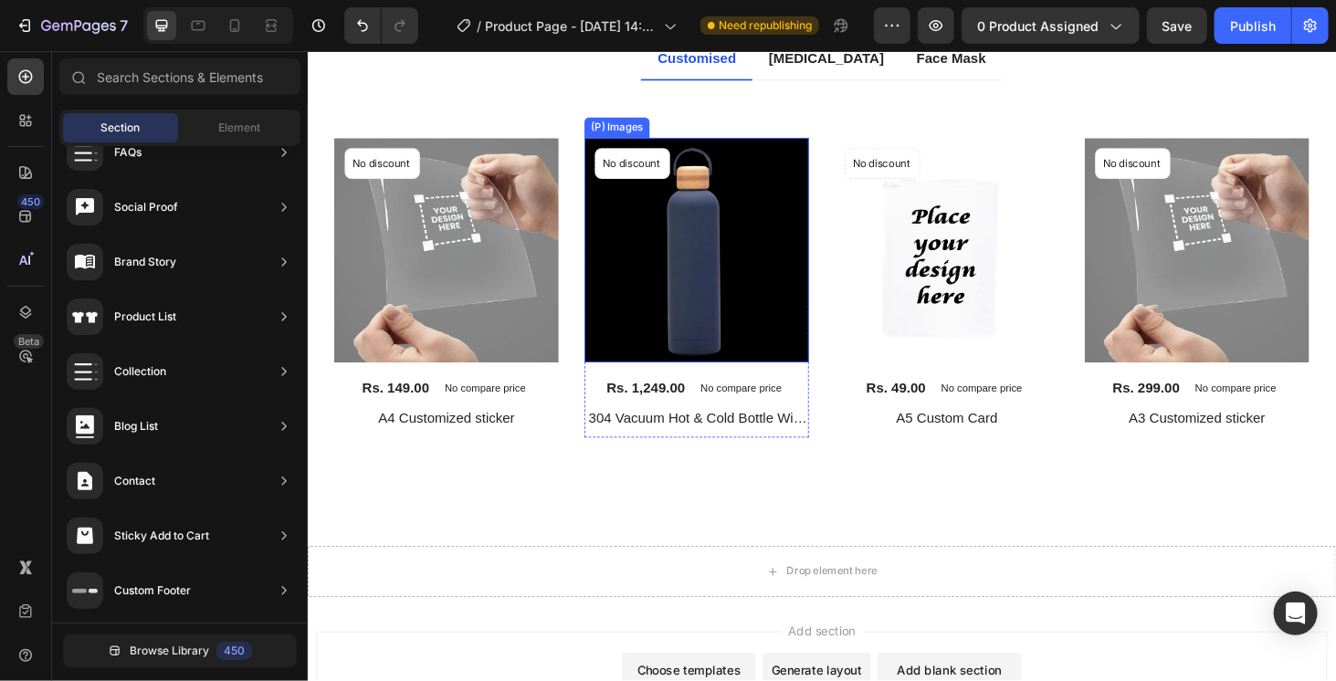
click at [608, 360] on img at bounding box center [721, 262] width 239 height 239
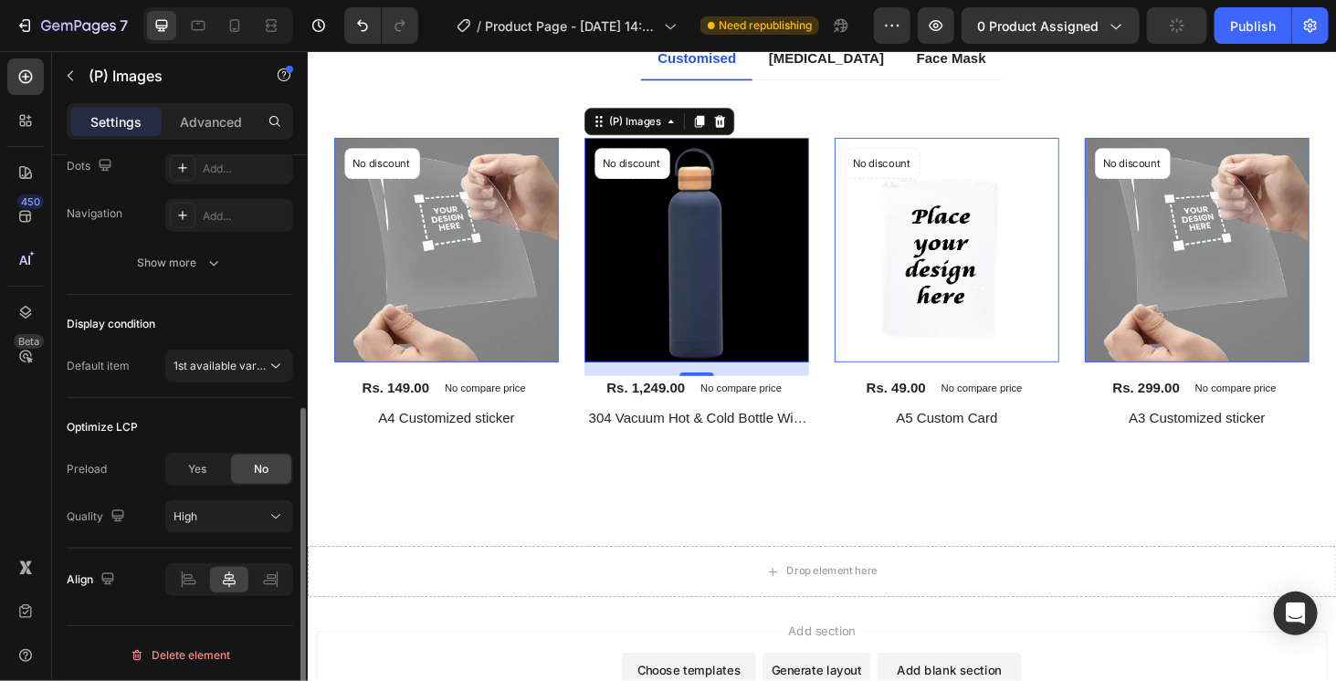
scroll to position [0, 0]
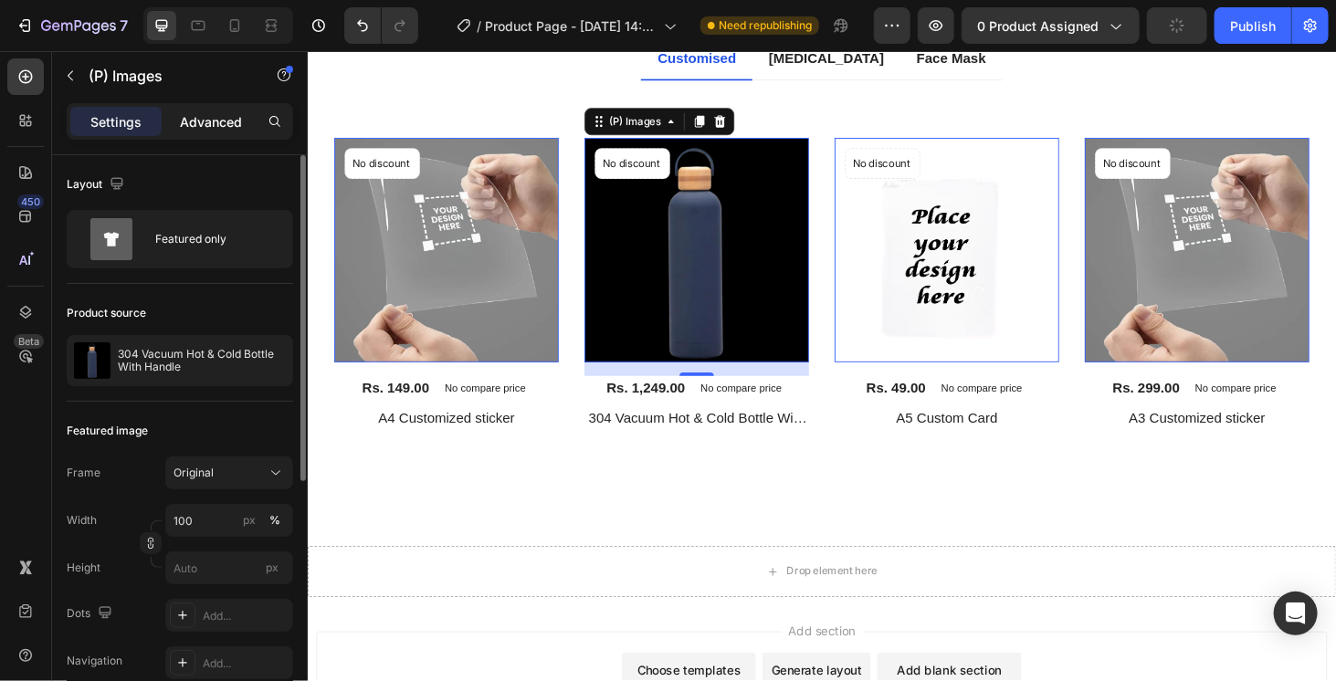
click at [199, 121] on p "Advanced" at bounding box center [211, 121] width 62 height 19
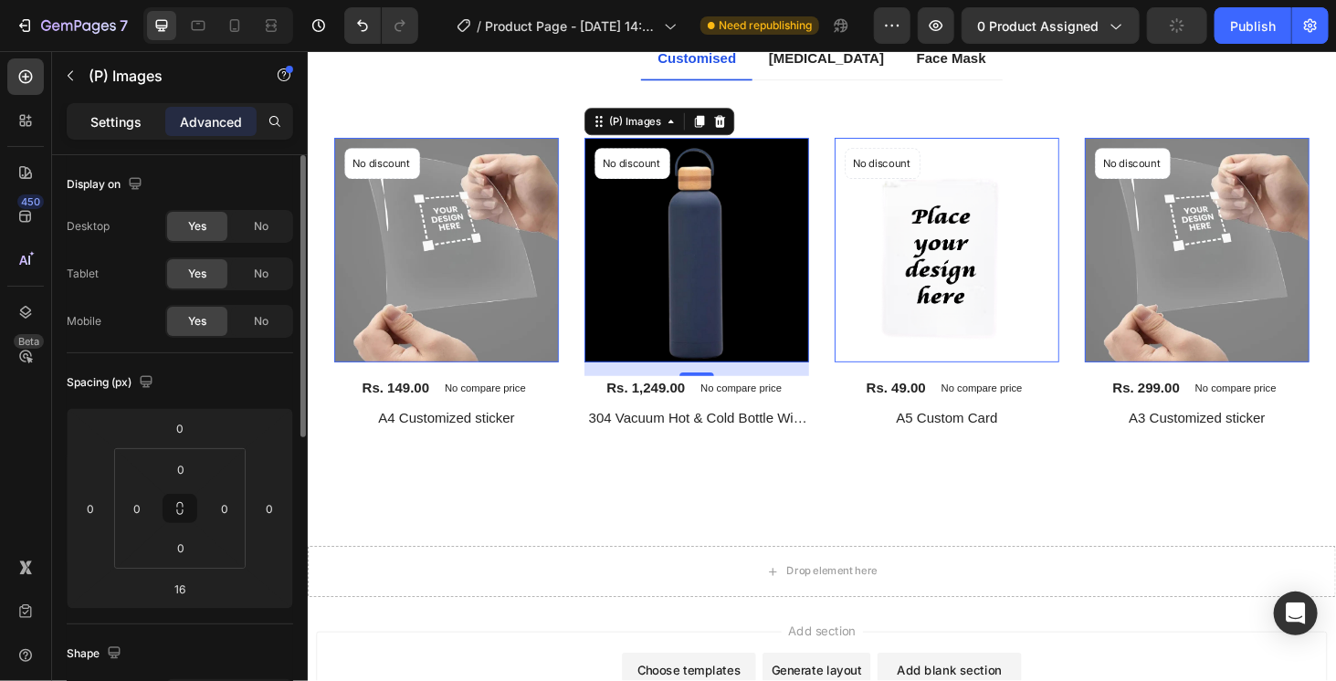
click at [117, 121] on p "Settings" at bounding box center [115, 121] width 51 height 19
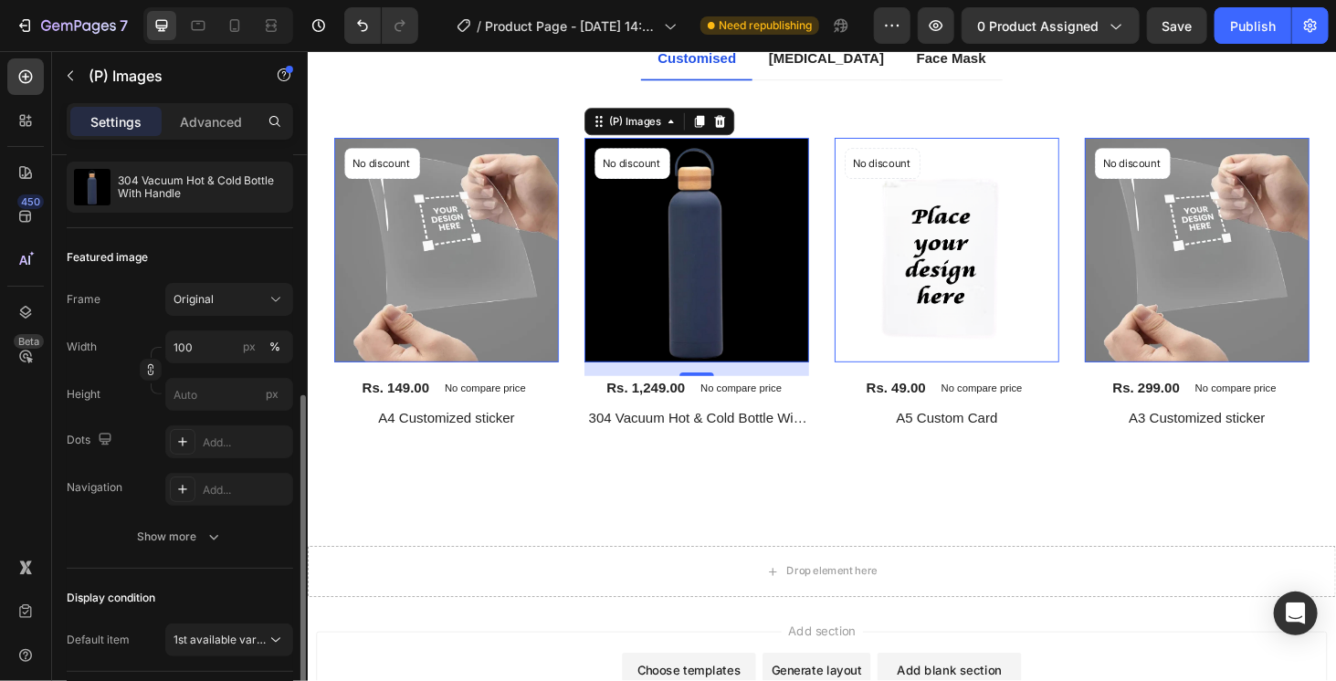
scroll to position [265, 0]
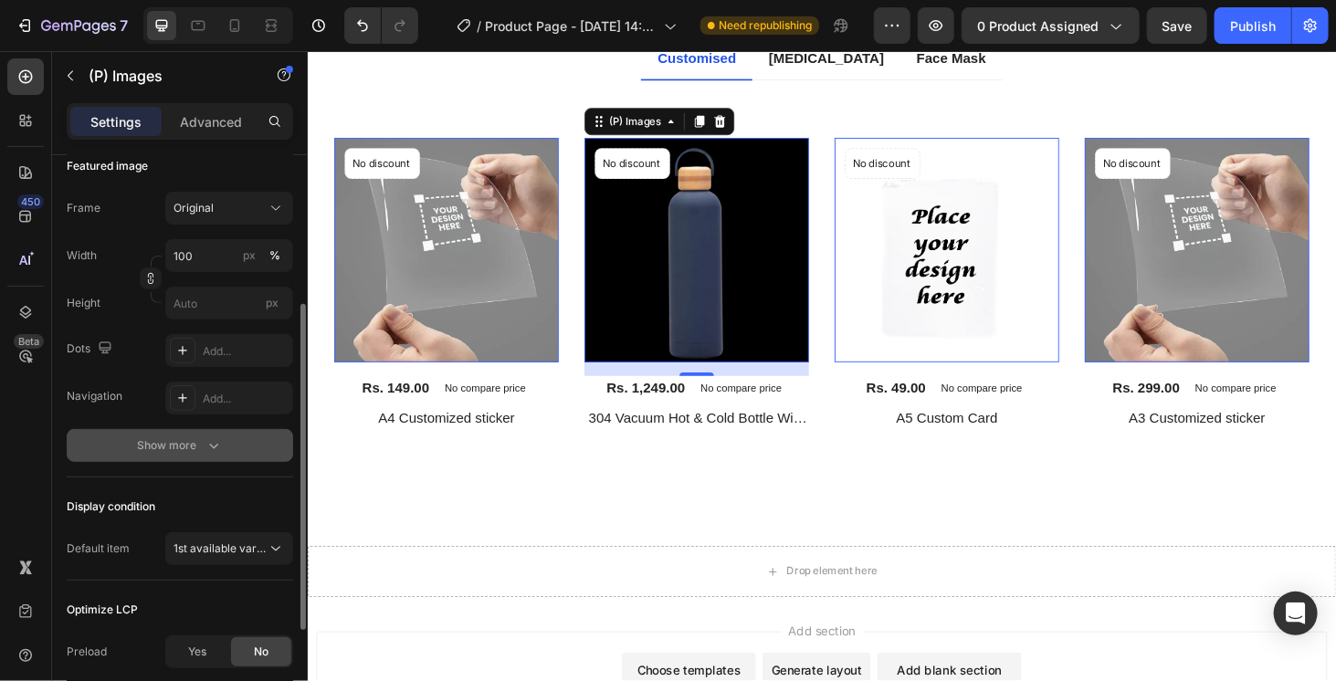
click at [197, 458] on button "Show more" at bounding box center [180, 445] width 226 height 33
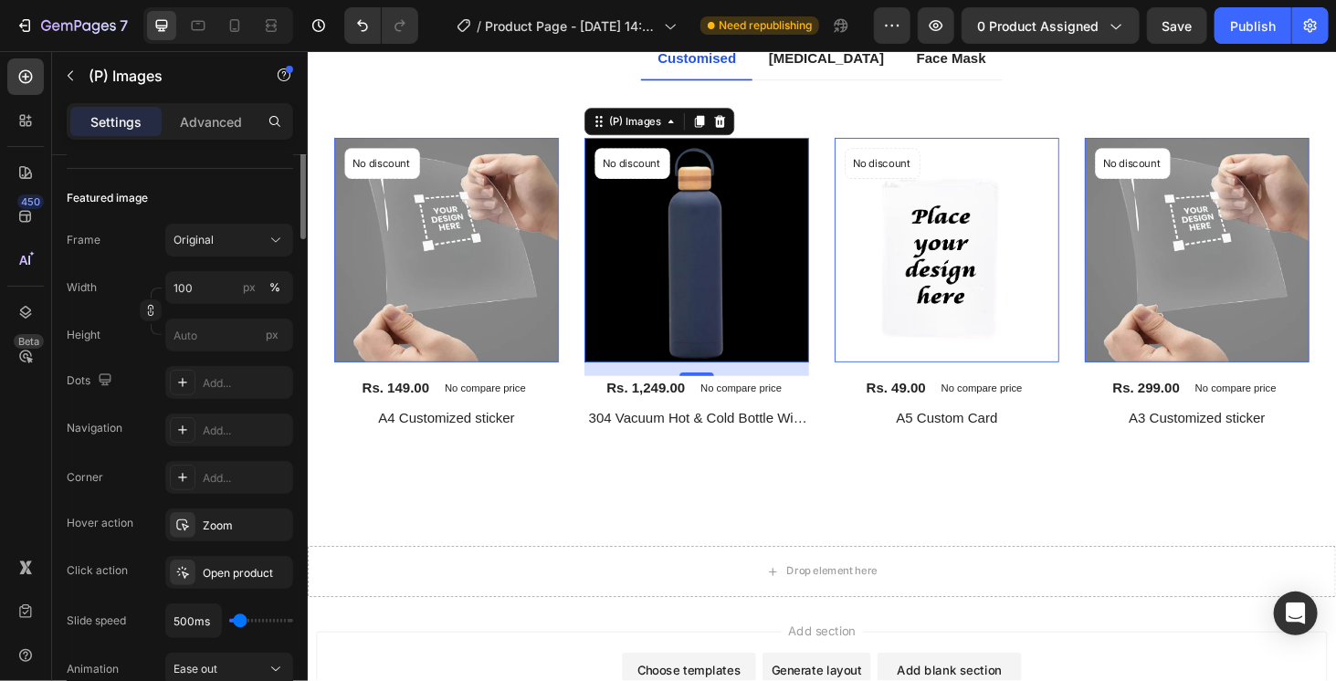
scroll to position [0, 0]
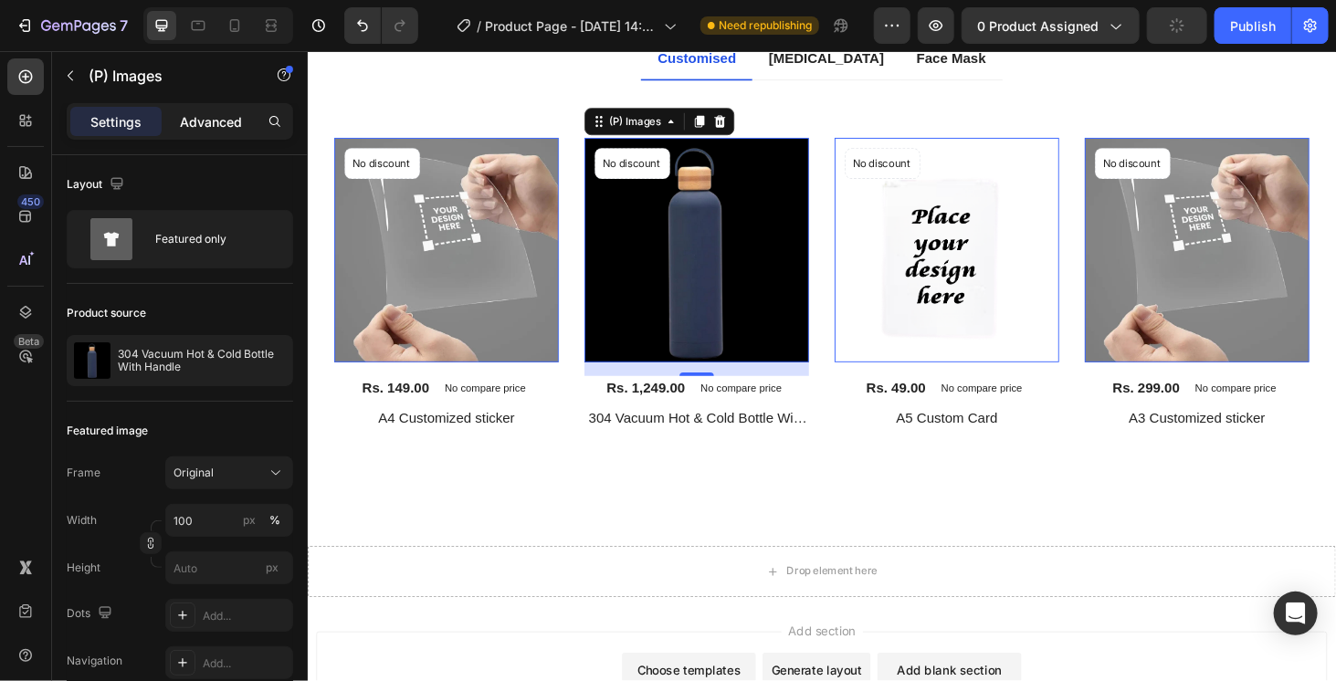
click at [203, 126] on p "Advanced" at bounding box center [211, 121] width 62 height 19
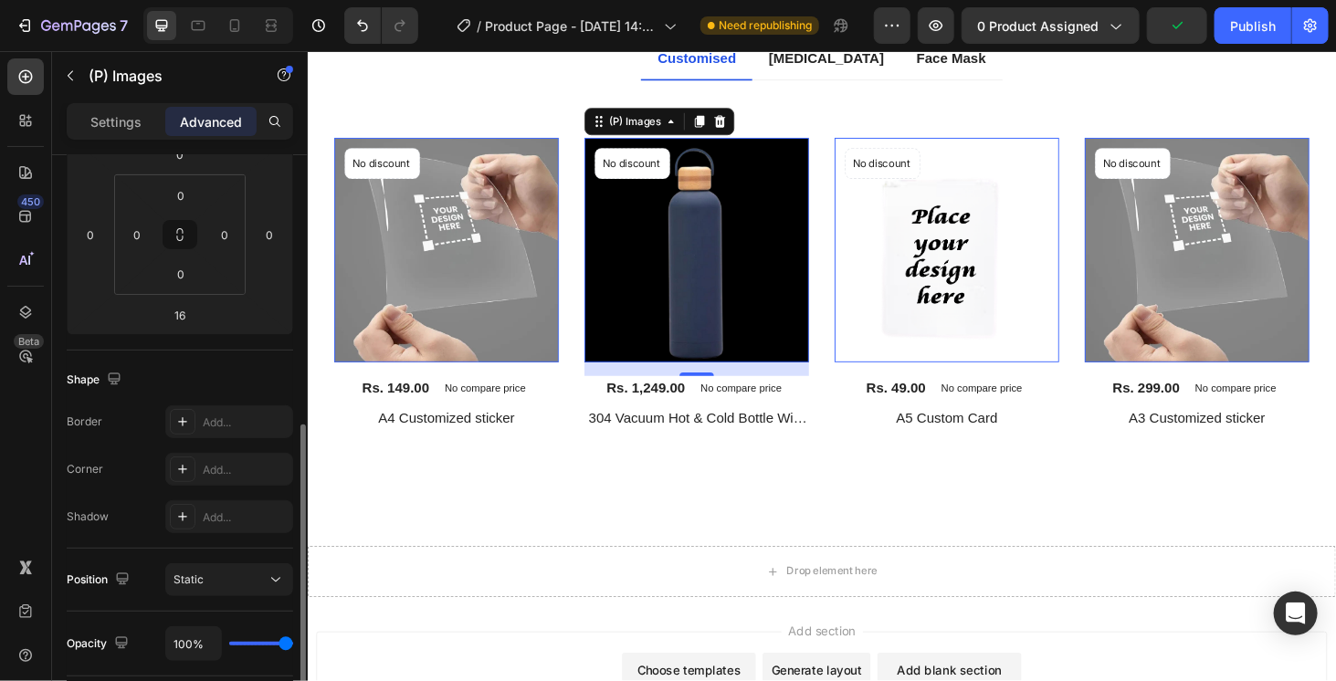
scroll to position [365, 0]
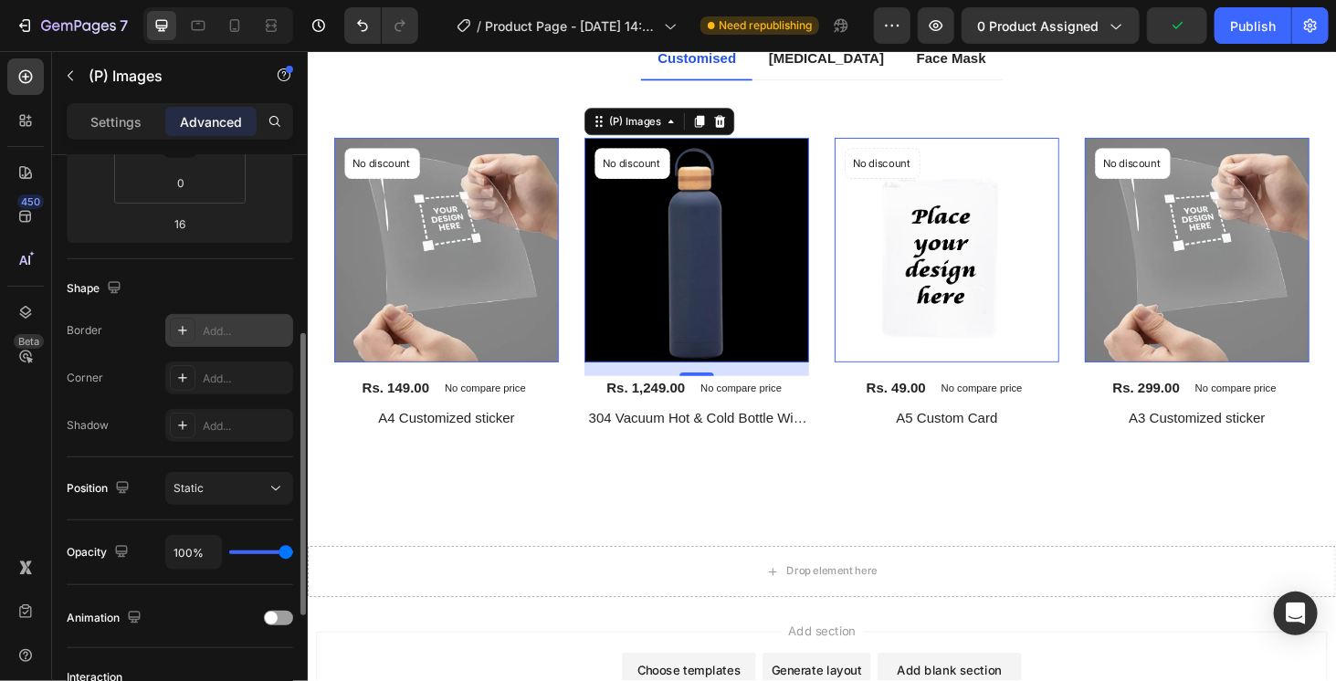
click at [180, 326] on icon at bounding box center [182, 330] width 15 height 15
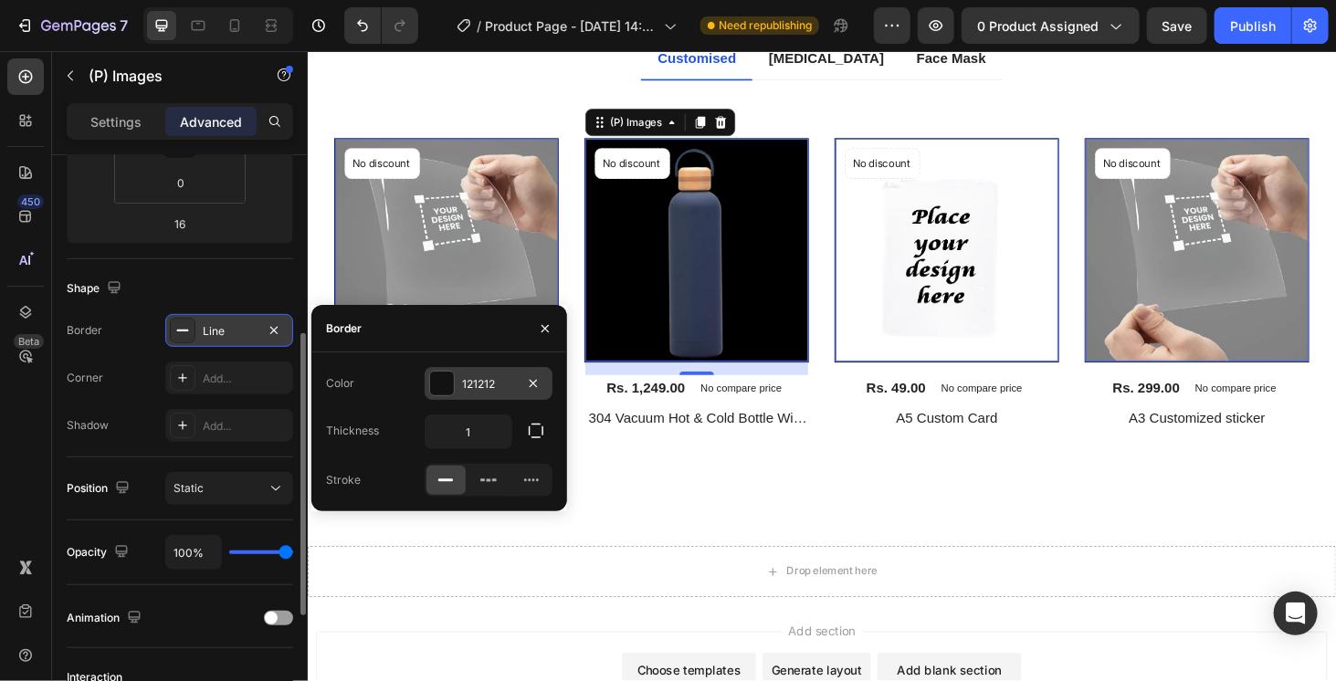
click at [443, 384] on div at bounding box center [442, 384] width 24 height 24
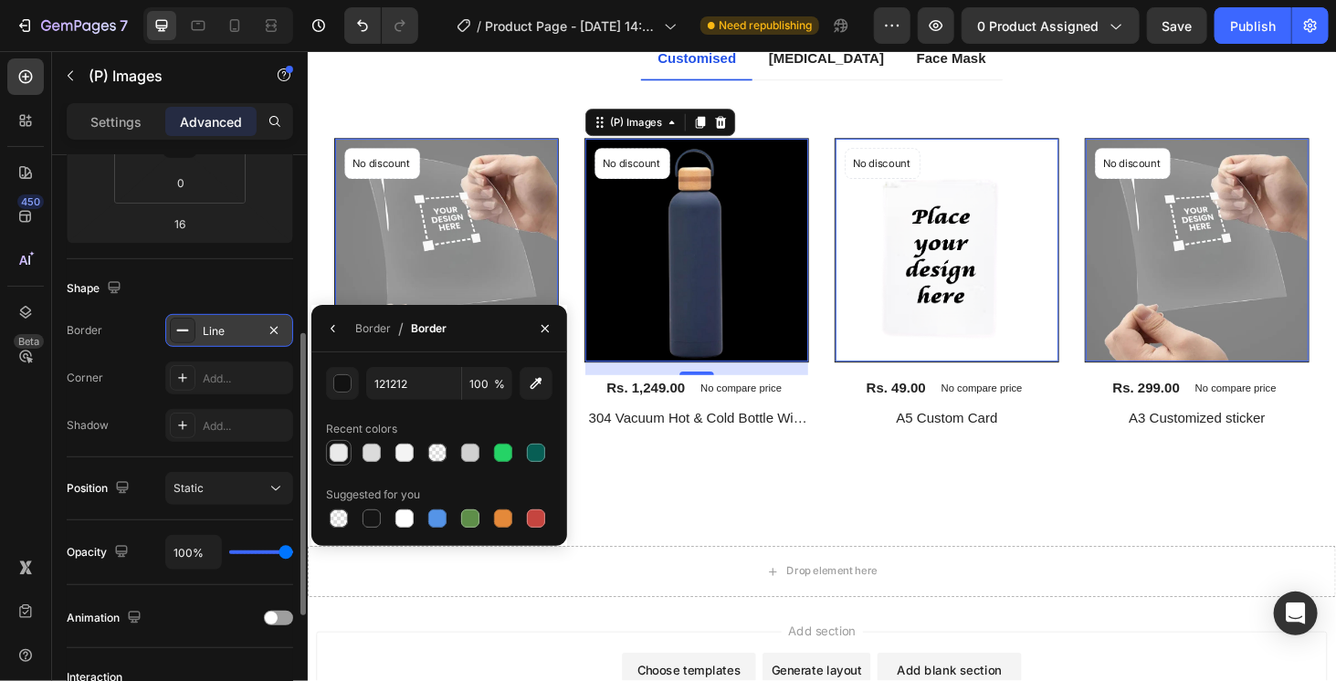
click at [337, 453] on div at bounding box center [339, 453] width 18 height 18
type input "EAEAEA"
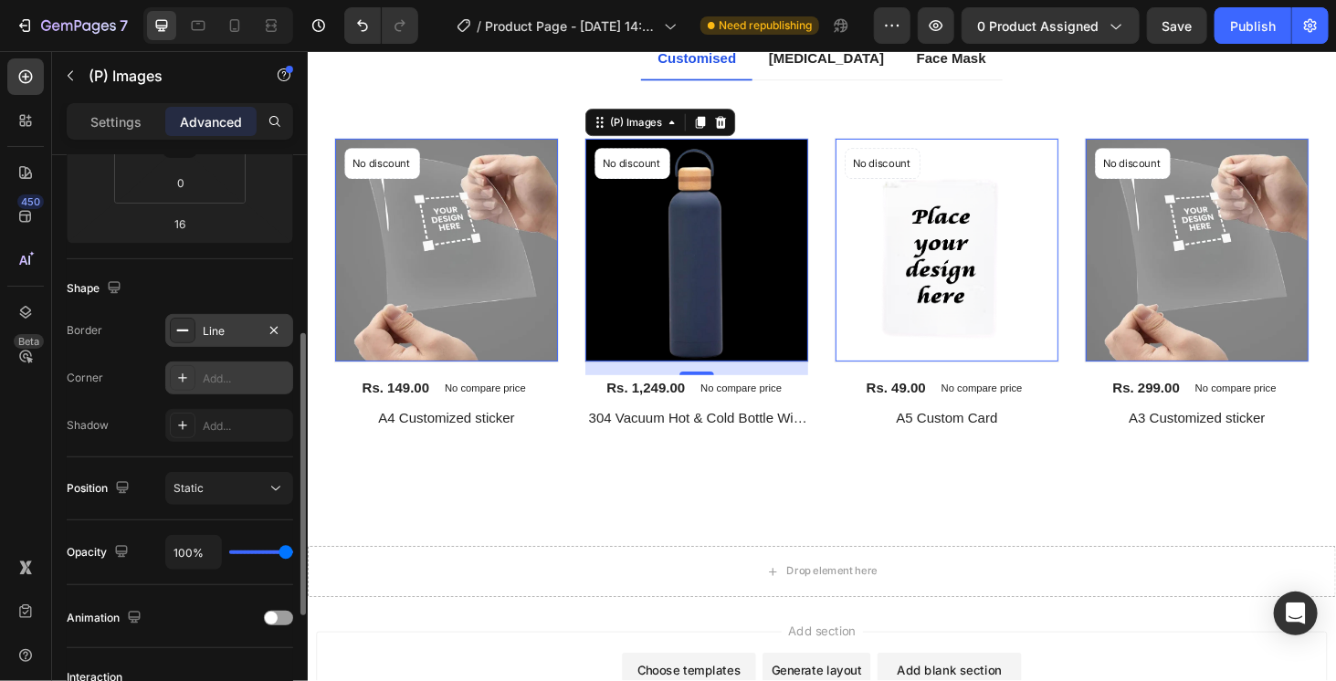
click at [197, 382] on div "Add..." at bounding box center [229, 378] width 128 height 33
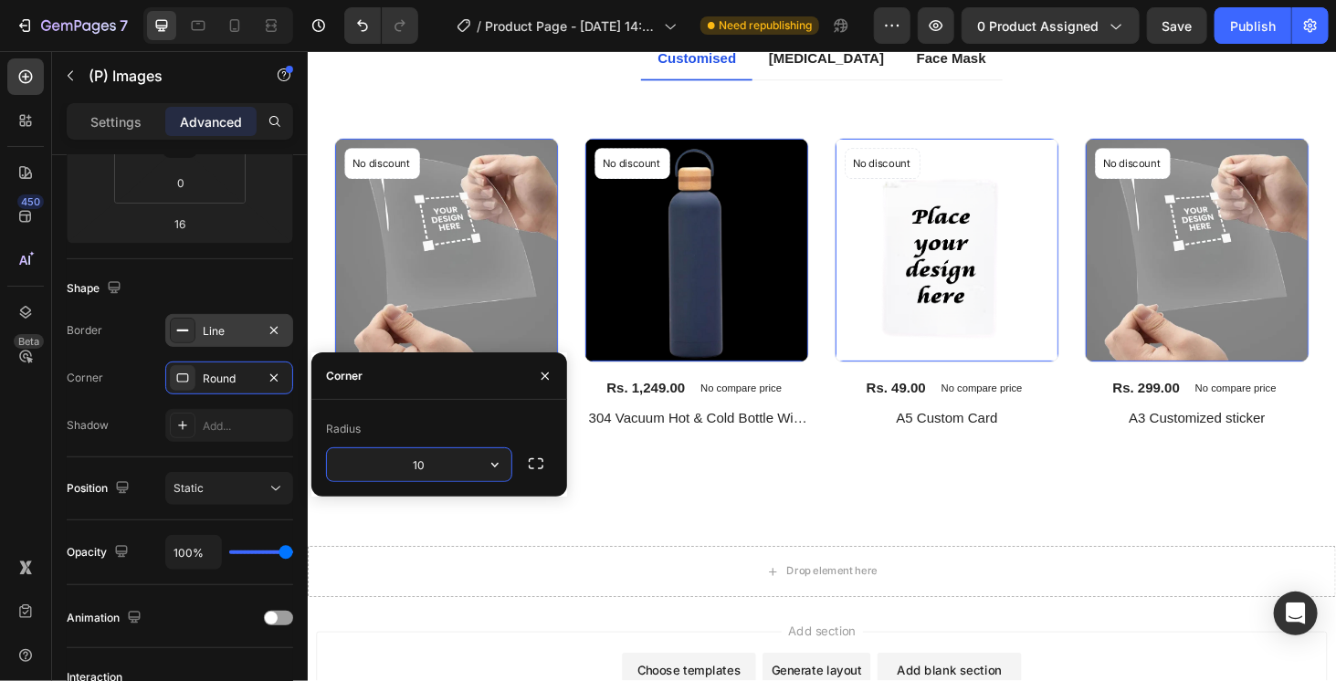
type input "10"
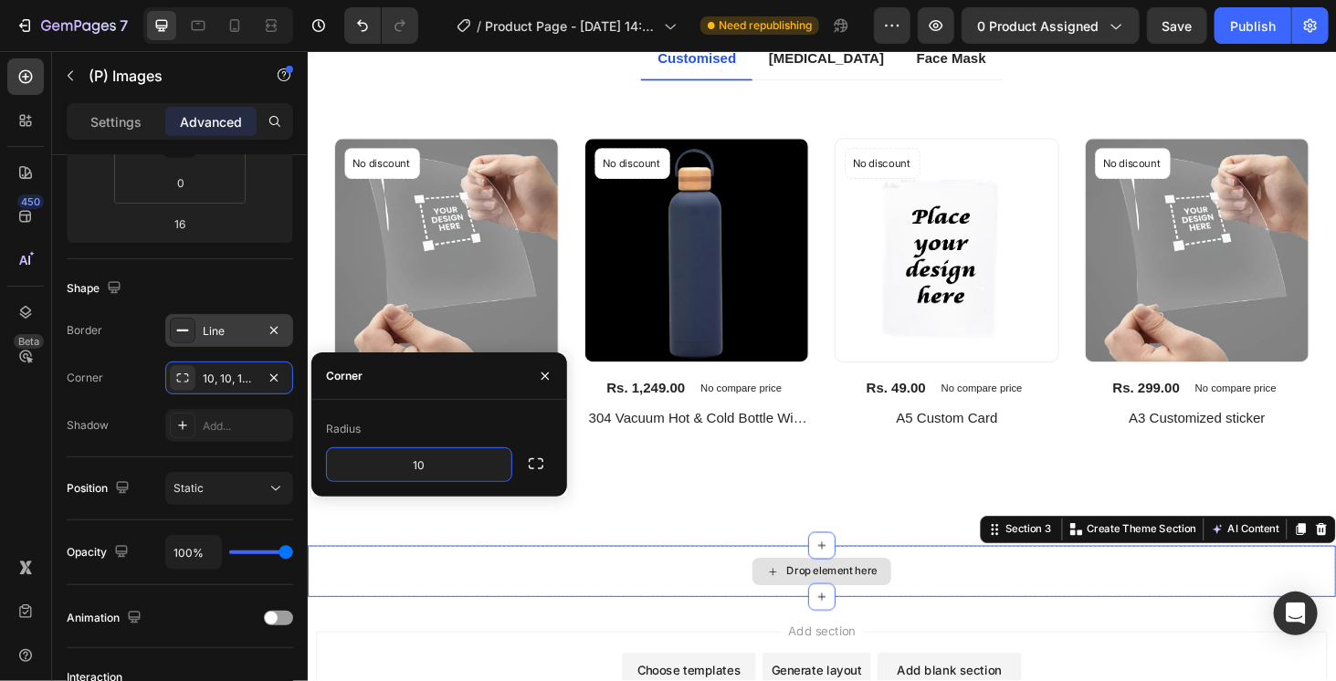
click at [498, 594] on div "Drop element here" at bounding box center [855, 605] width 1096 height 55
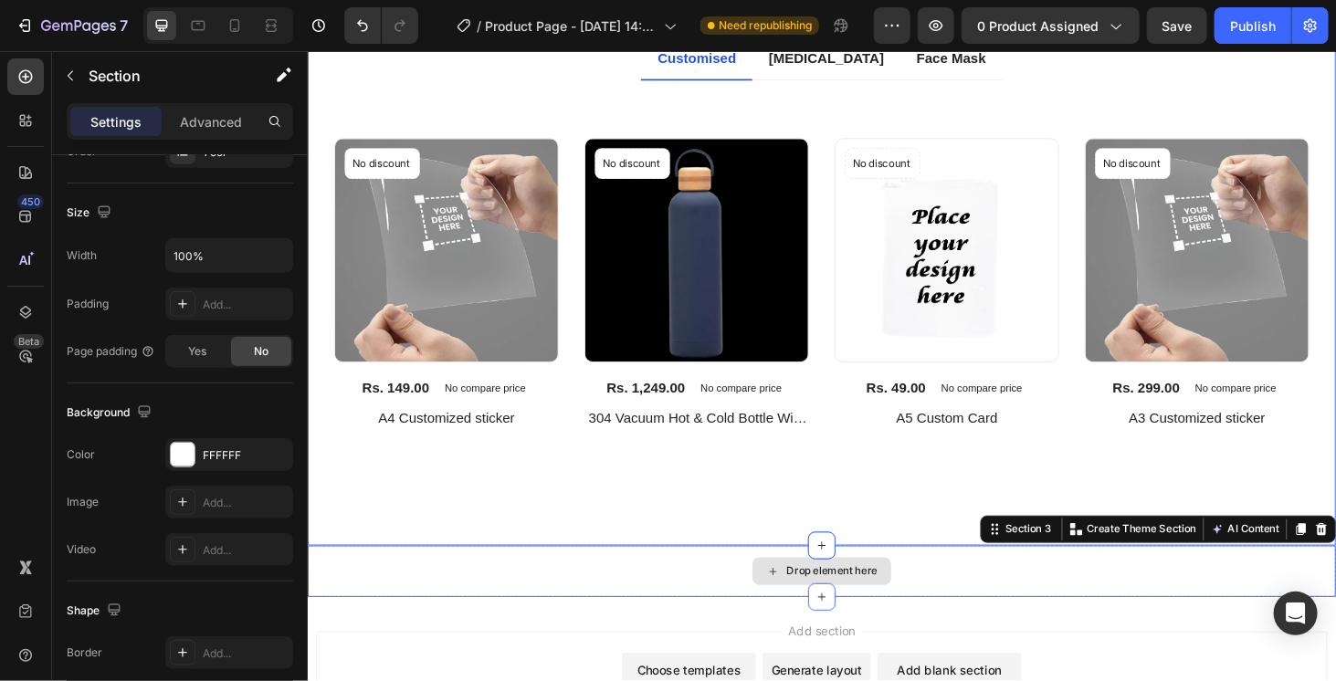
scroll to position [0, 0]
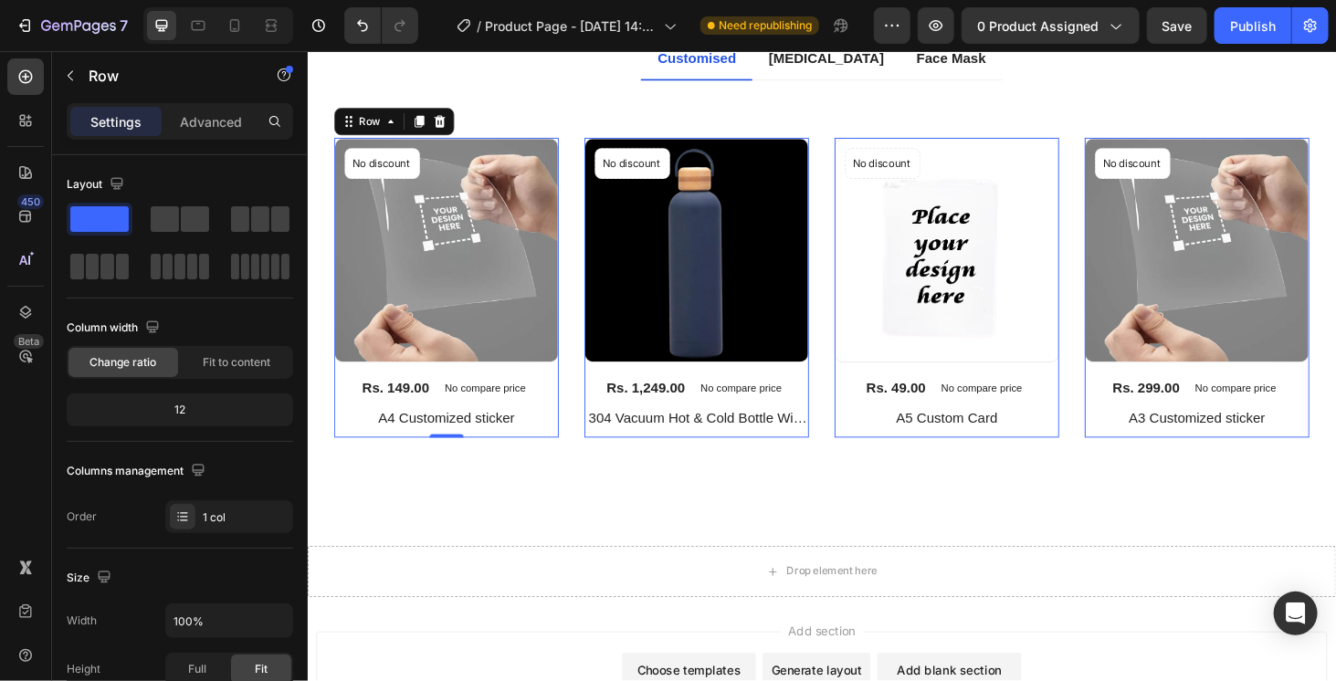
click at [450, 417] on div "No discount Not be displayed when published Product Badge (P) Images Rs. 149.00…" at bounding box center [454, 303] width 239 height 320
click at [461, 404] on p "No compare price" at bounding box center [496, 409] width 87 height 11
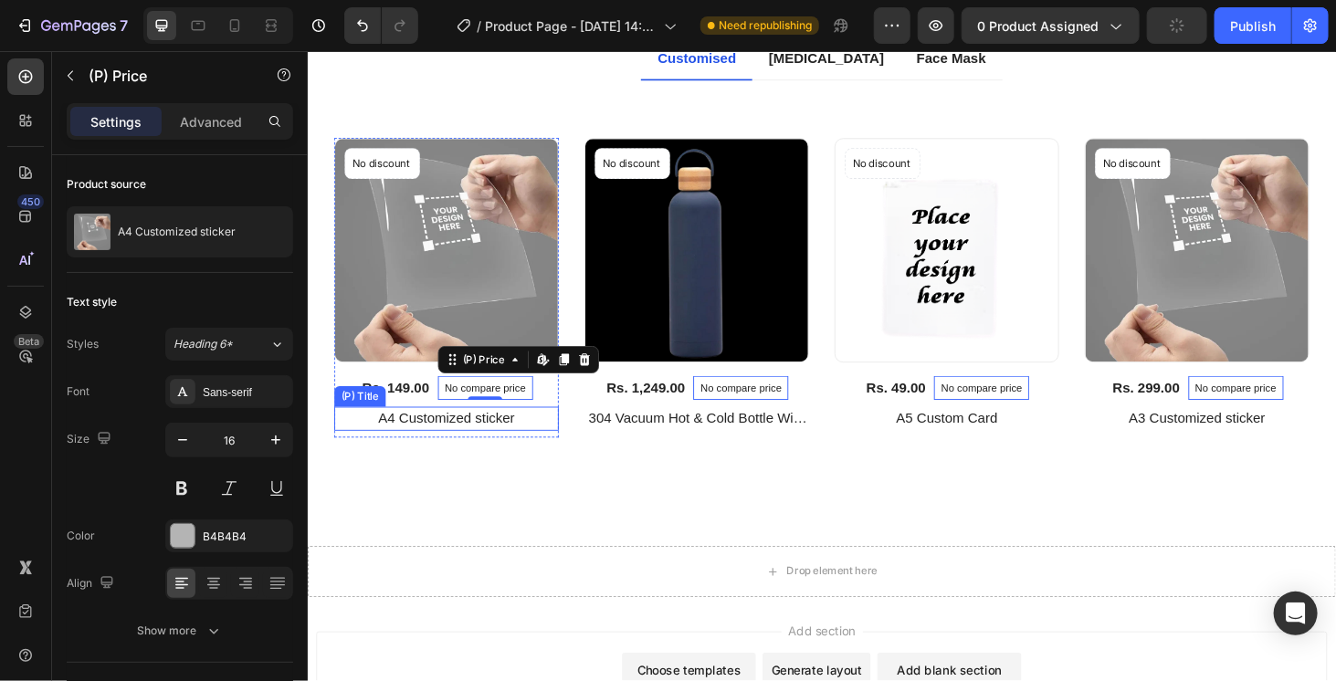
click at [458, 430] on h2 "A4 Customized sticker" at bounding box center [454, 443] width 239 height 26
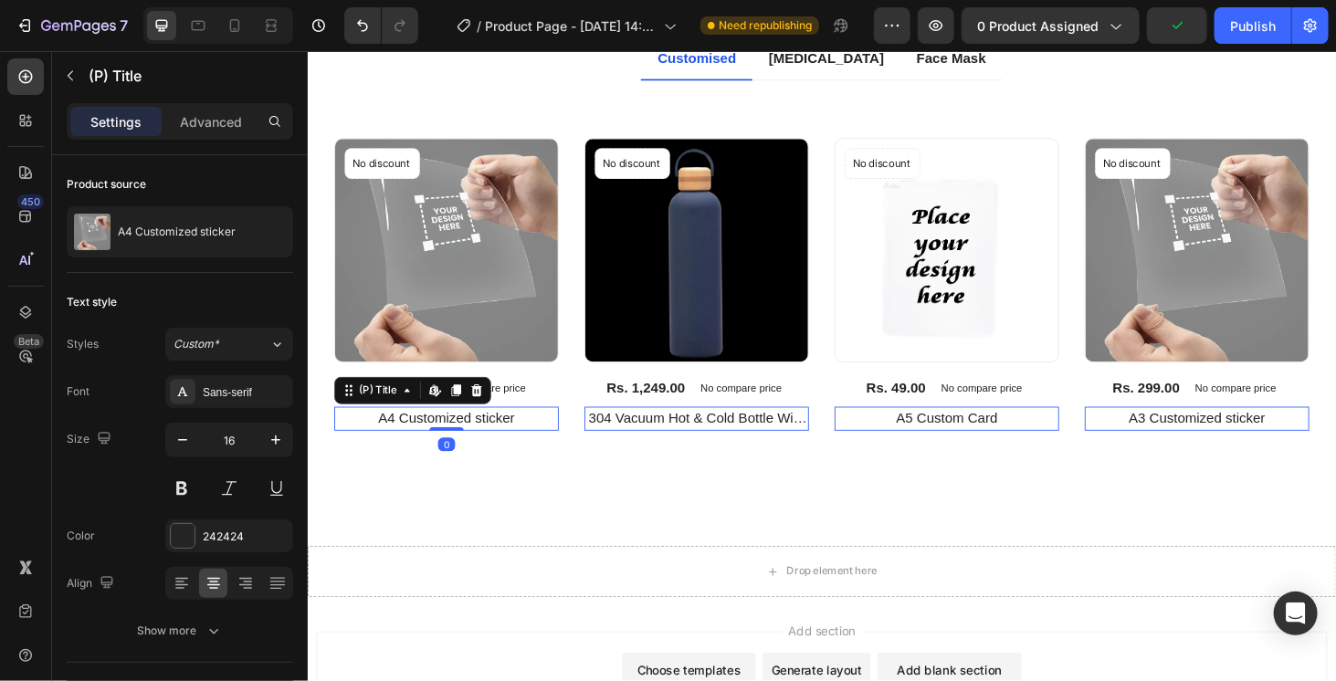
drag, startPoint x: 454, startPoint y: 456, endPoint x: 454, endPoint y: 445, distance: 11.0
click at [454, 452] on div at bounding box center [454, 454] width 37 height 4
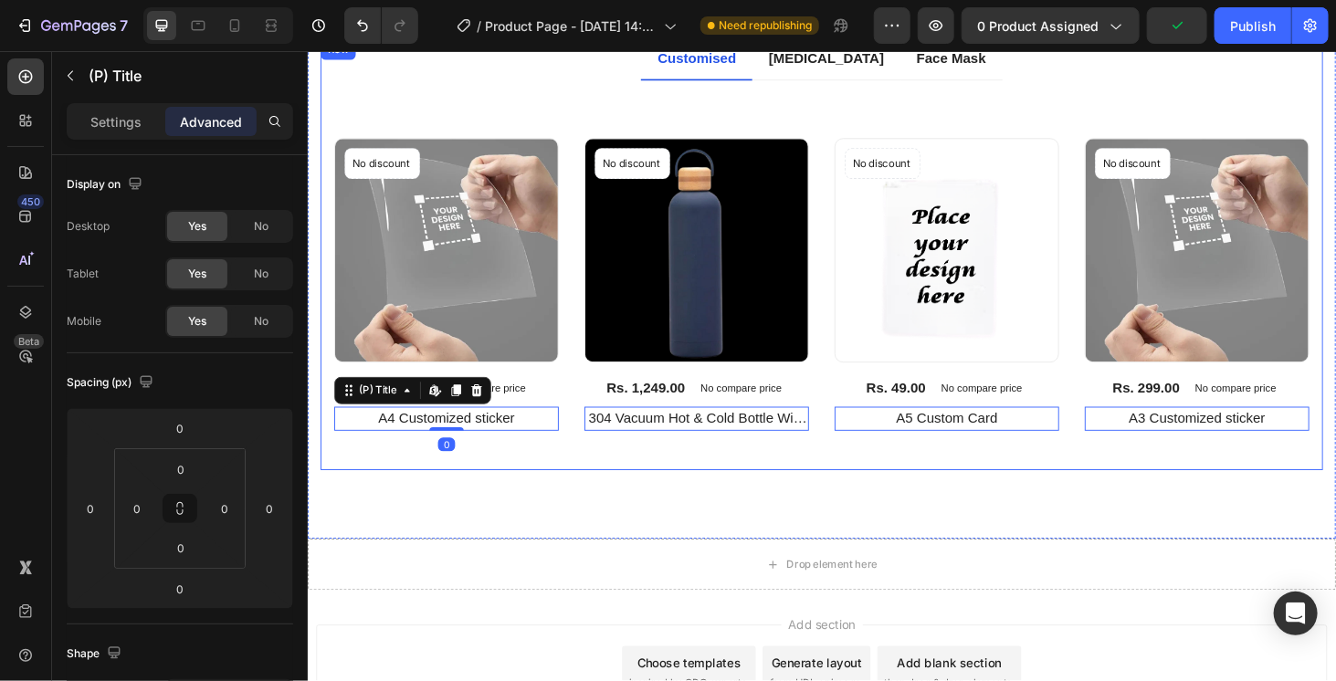
click at [508, 489] on div "Customised [MEDICAL_DATA] Face Mask Title Line No discount Not be displayed whe…" at bounding box center [854, 267] width 1068 height 459
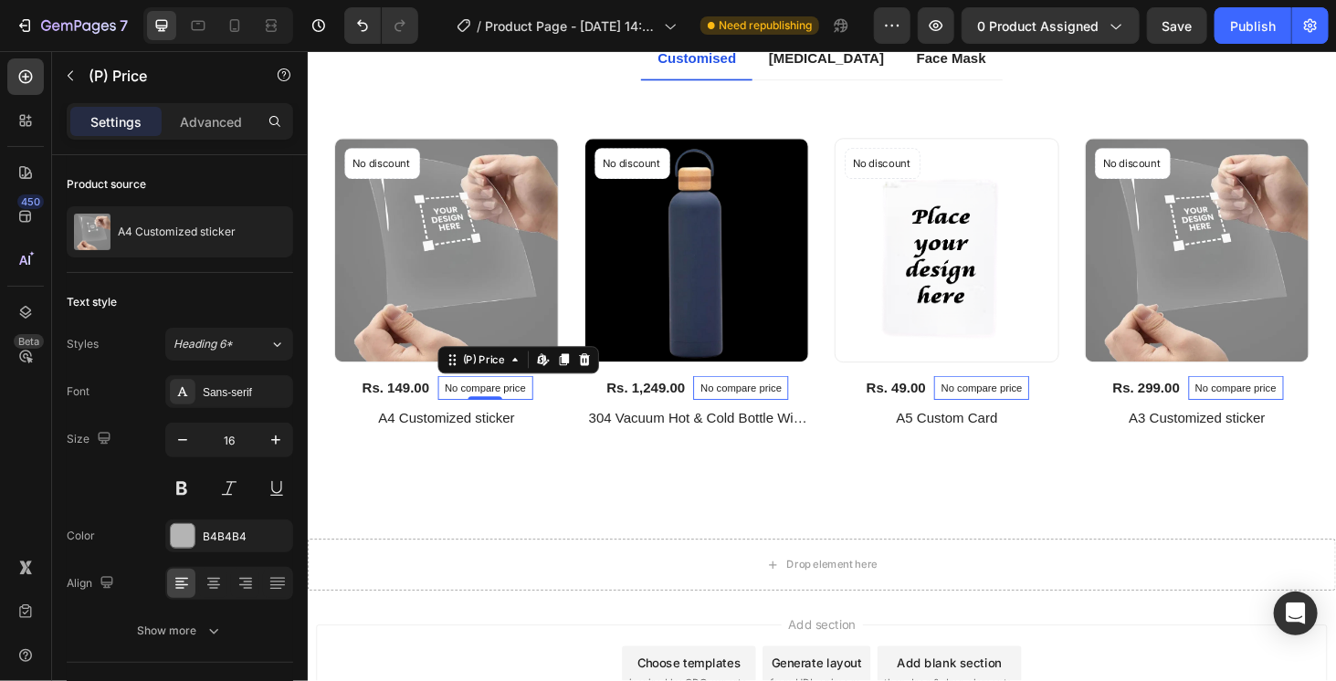
click at [526, 410] on div "No compare price" at bounding box center [496, 410] width 101 height 26
click at [604, 372] on icon at bounding box center [601, 379] width 15 height 15
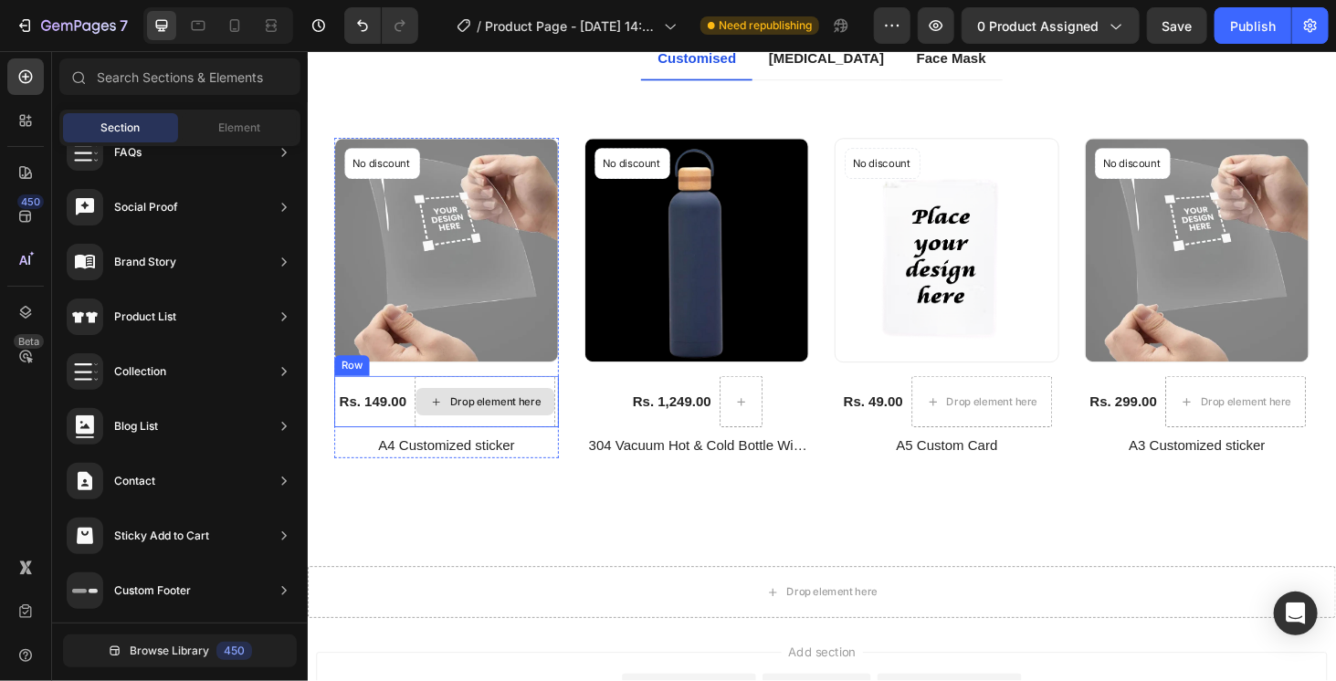
click at [438, 417] on icon at bounding box center [443, 425] width 15 height 16
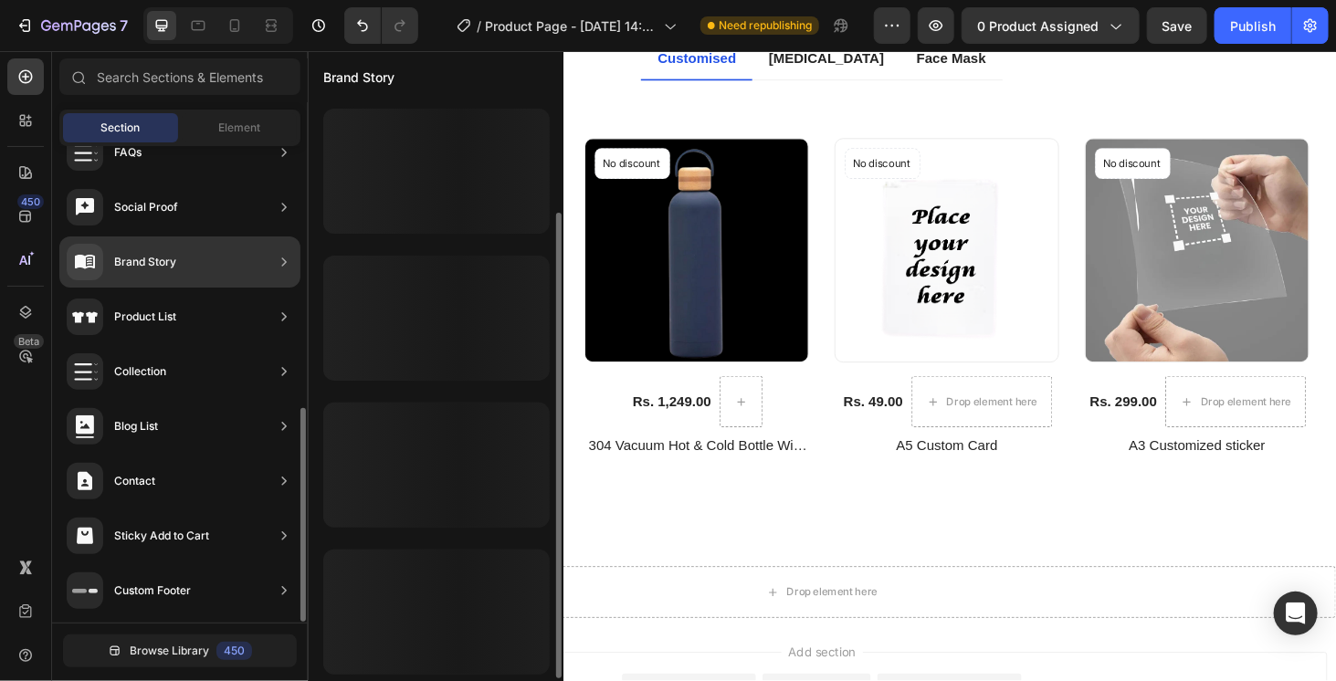
scroll to position [142, 0]
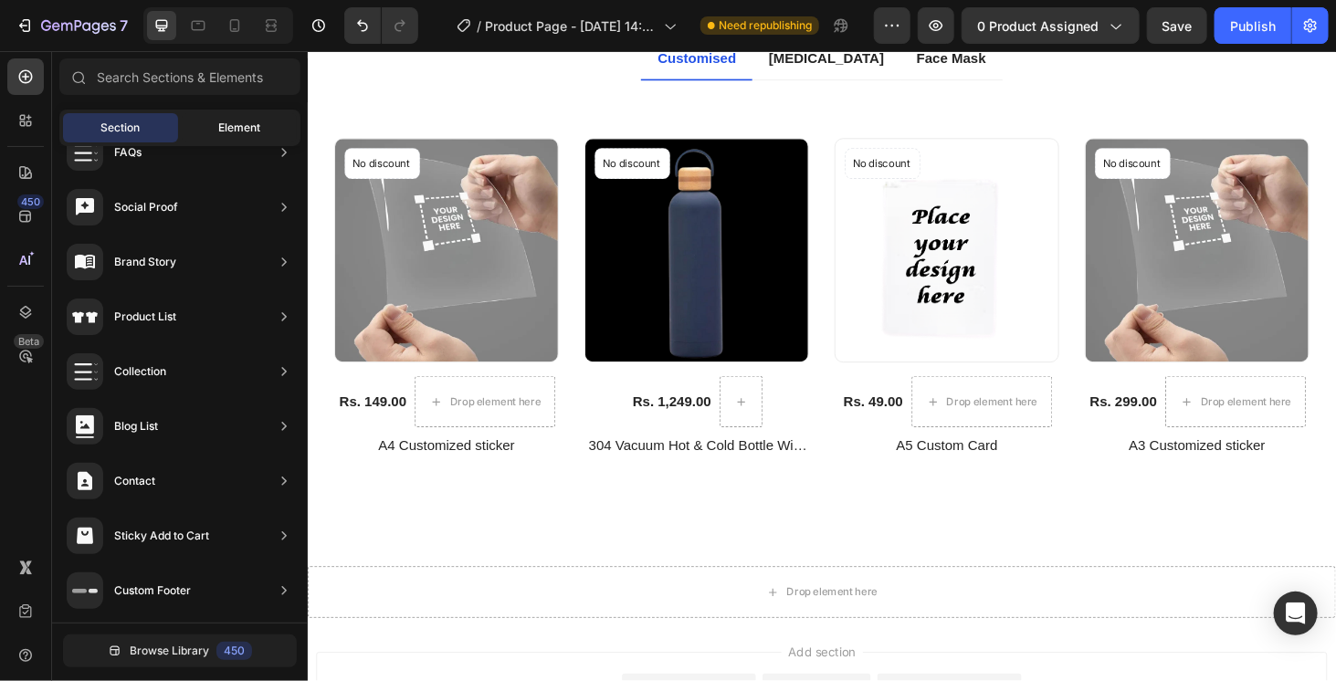
click at [230, 128] on span "Element" at bounding box center [239, 128] width 42 height 16
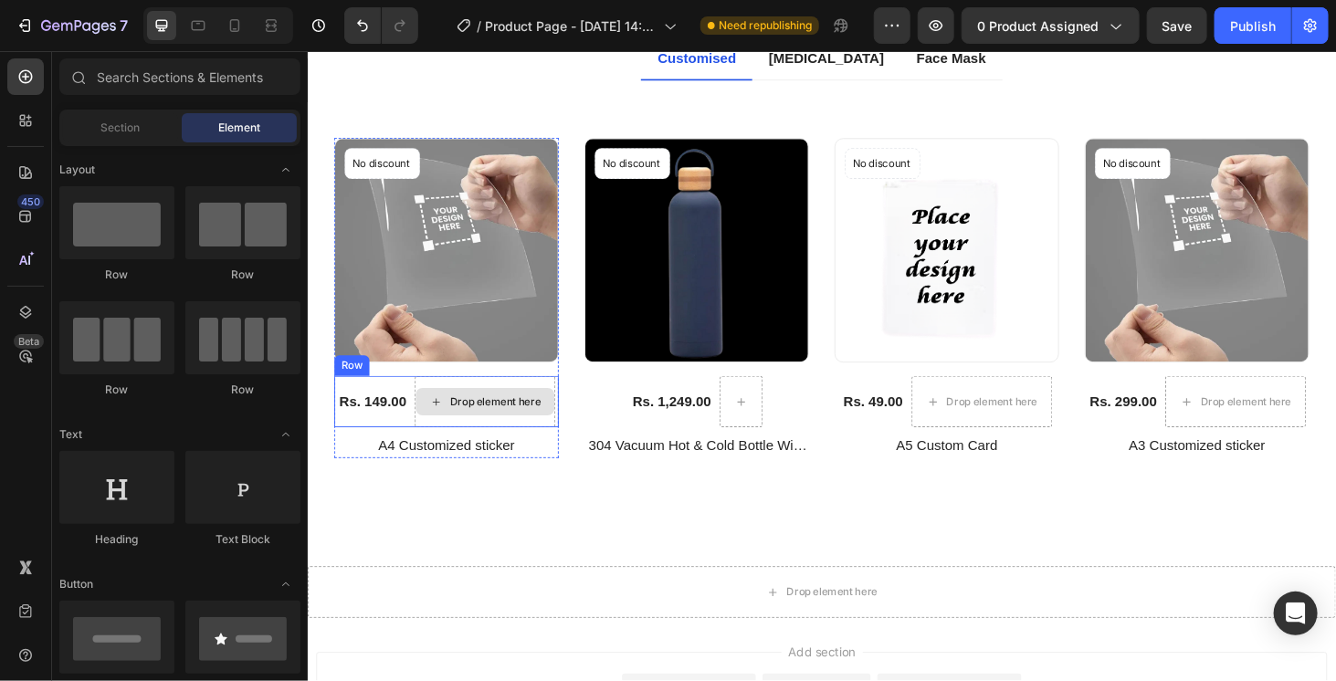
click at [511, 428] on div "Drop element here" at bounding box center [496, 424] width 148 height 29
click at [508, 433] on div "Drop element here" at bounding box center [496, 424] width 148 height 29
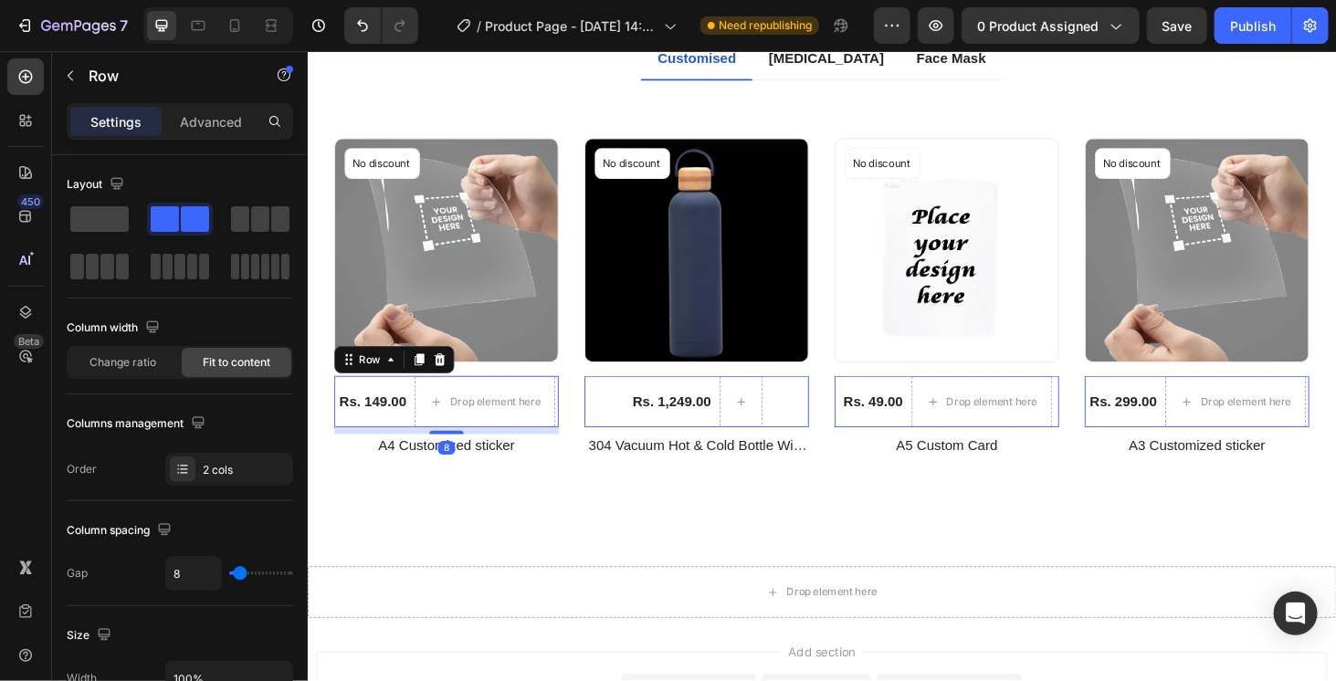
click at [412, 397] on div "Rs. 149.00 (P) Price (P) Price" at bounding box center [376, 424] width 75 height 55
click at [89, 215] on span at bounding box center [99, 219] width 58 height 26
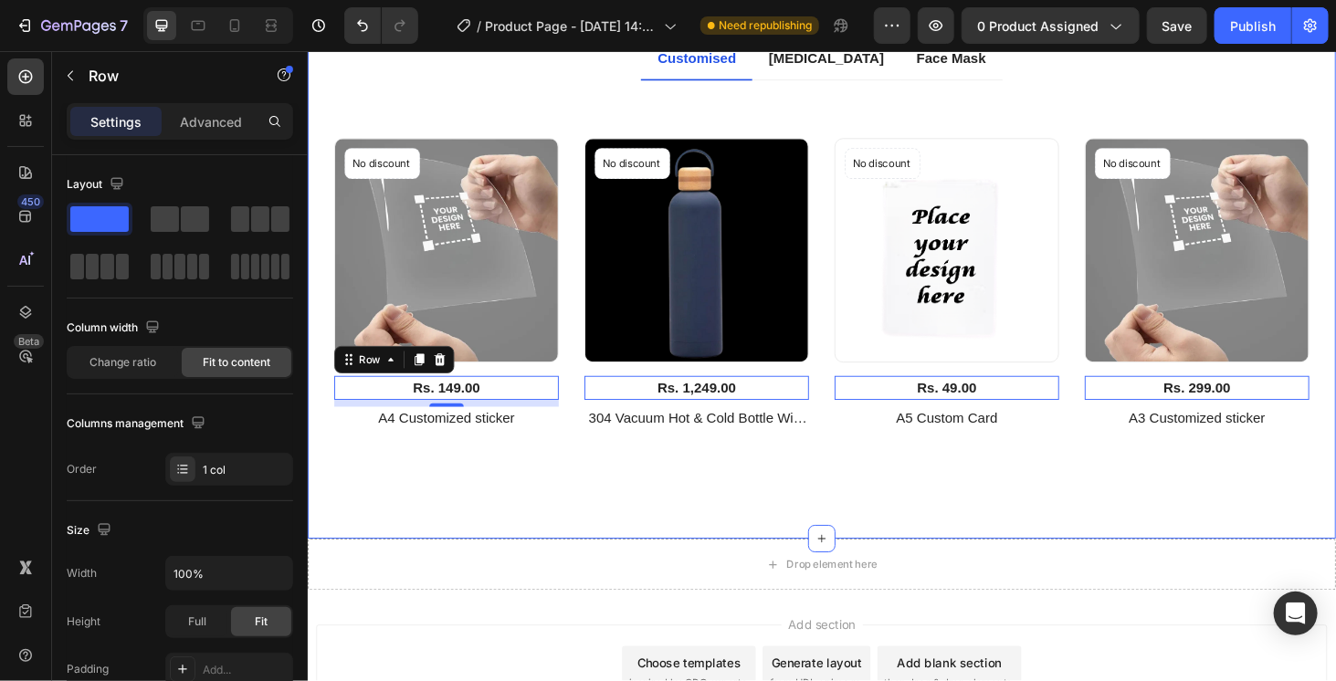
click at [529, 525] on div "Explore Our Best Sellers Heading The right pair of sunnies are the cherry on to…" at bounding box center [855, 213] width 1096 height 715
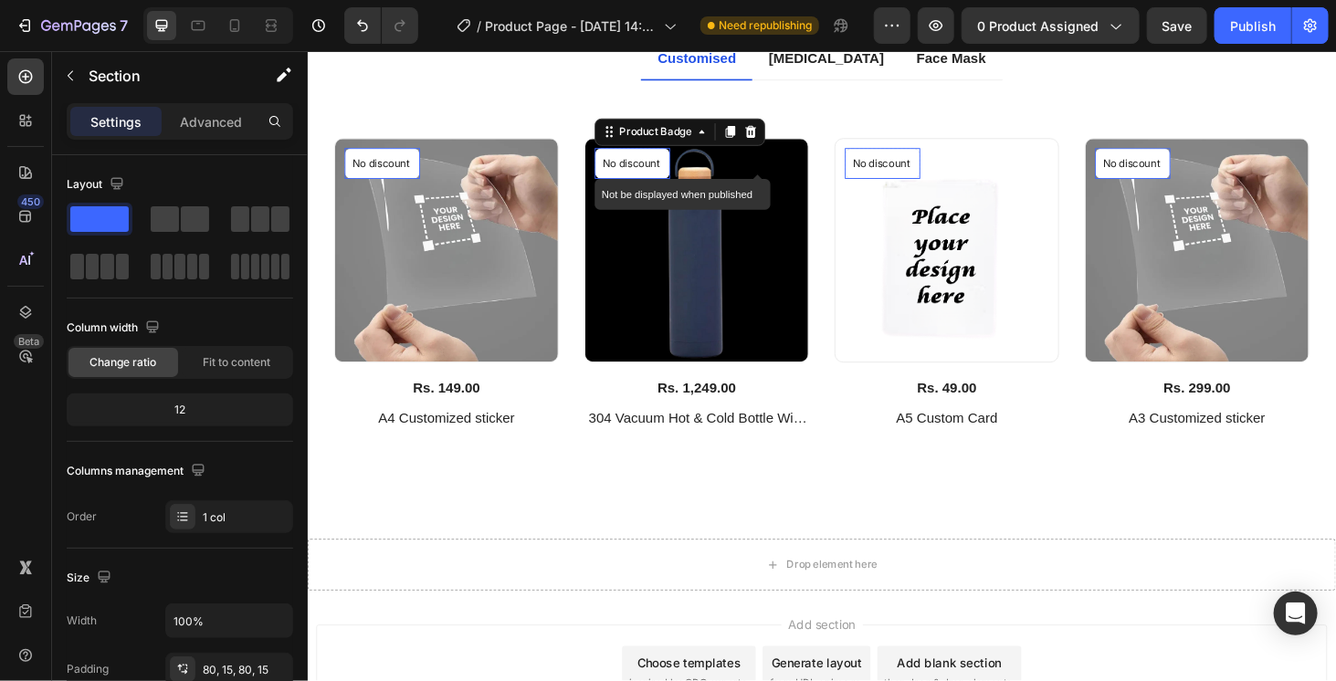
click at [418, 173] on p "No discount" at bounding box center [386, 171] width 64 height 16
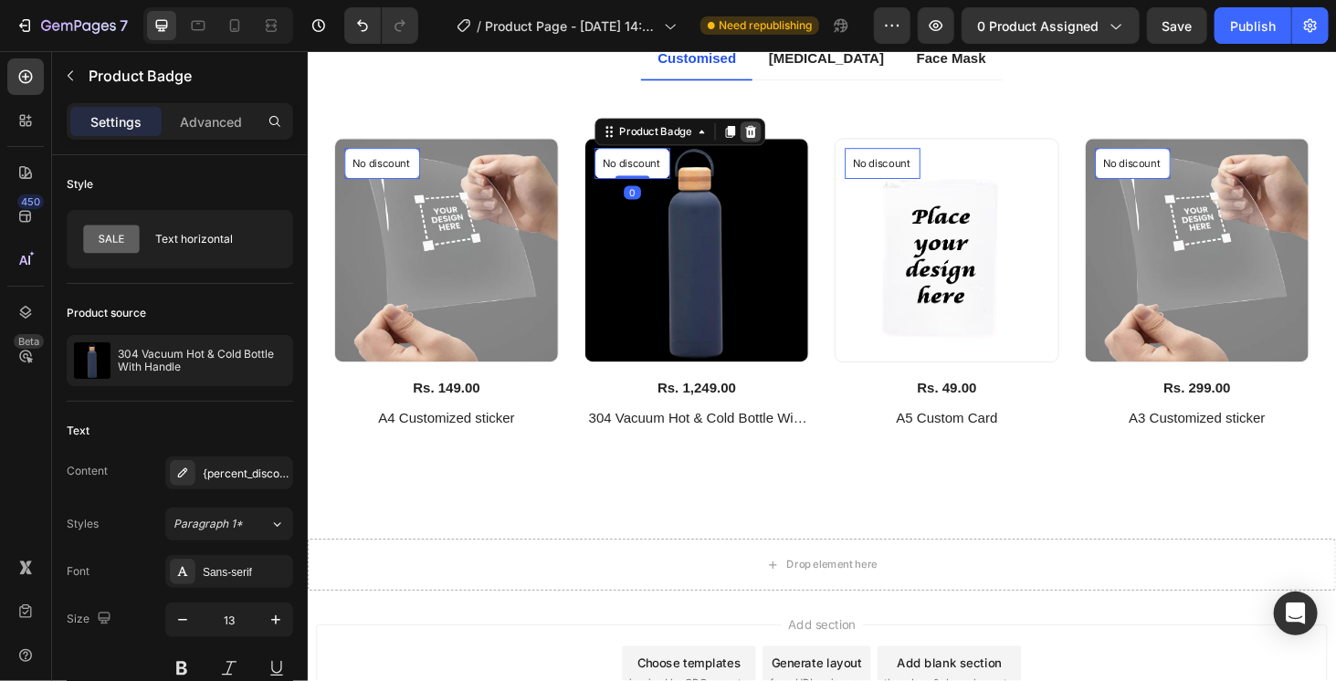
click at [307, 50] on icon at bounding box center [307, 50] width 0 height 0
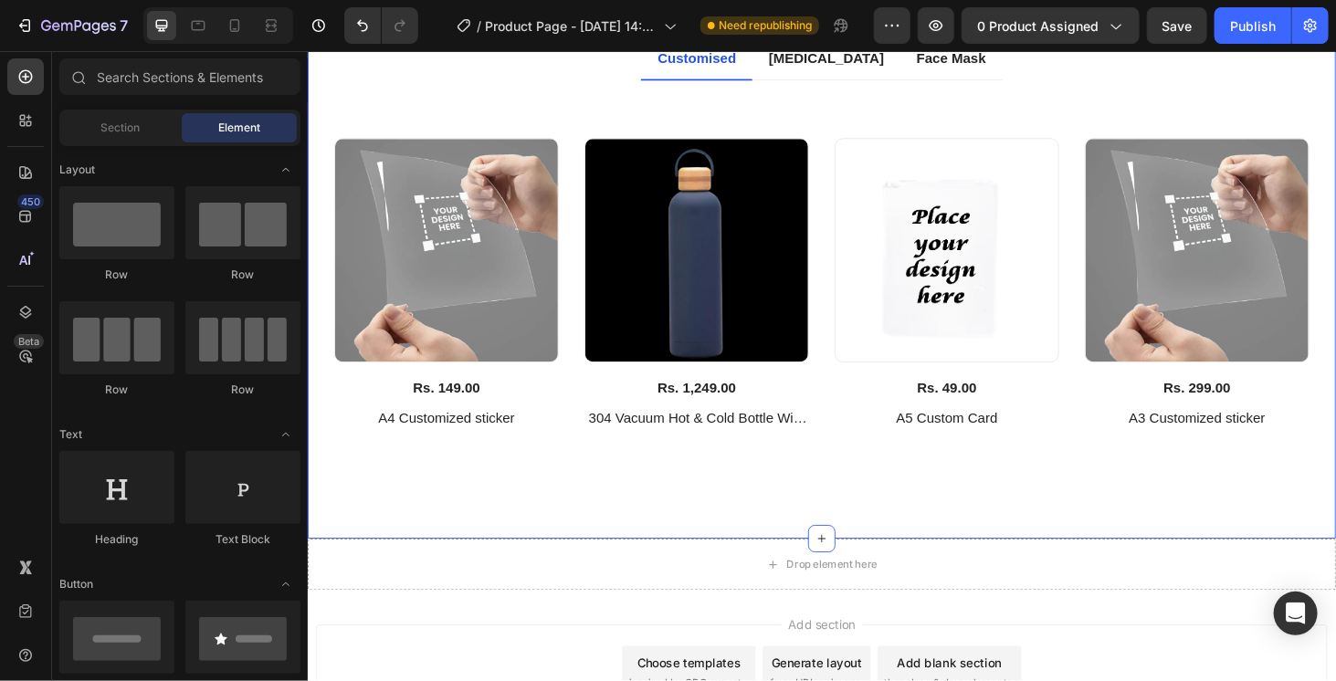
scroll to position [789, 0]
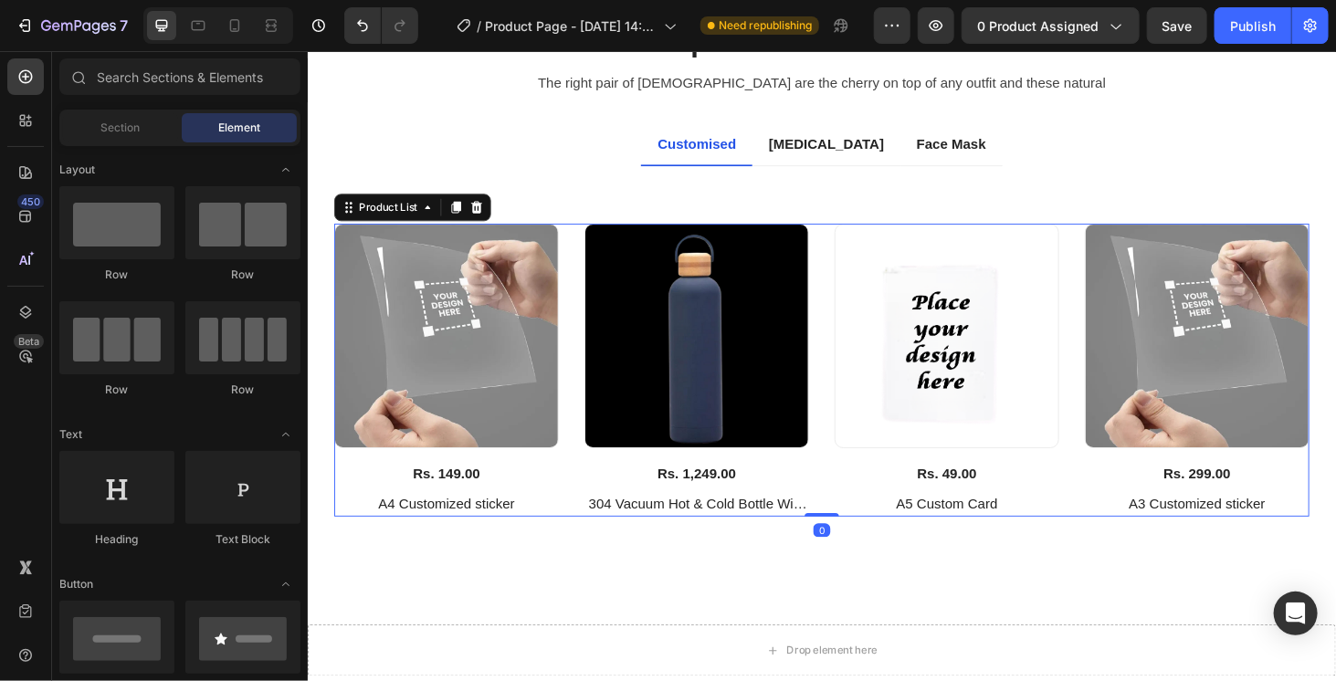
click at [582, 447] on div "(P) Images Rs. 149.00 (P) Price (P) Price Row A4 Customized sticker (P) Title R…" at bounding box center [854, 391] width 1039 height 312
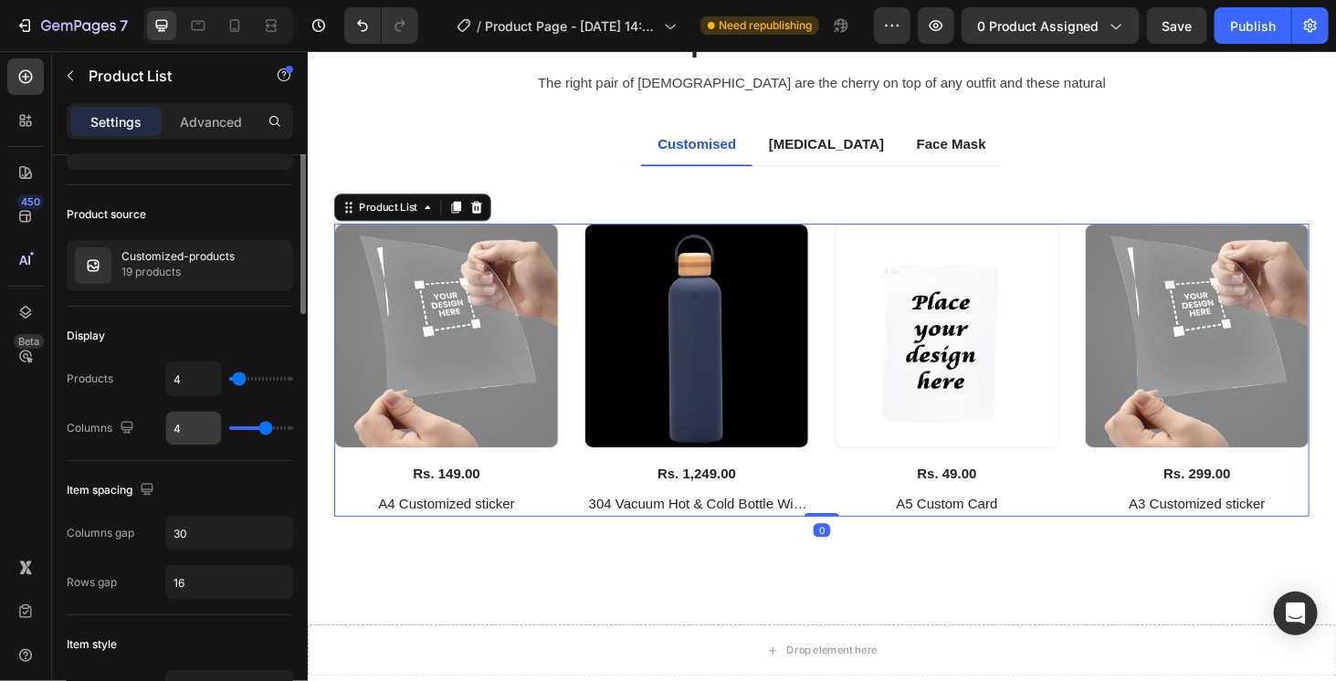
scroll to position [183, 0]
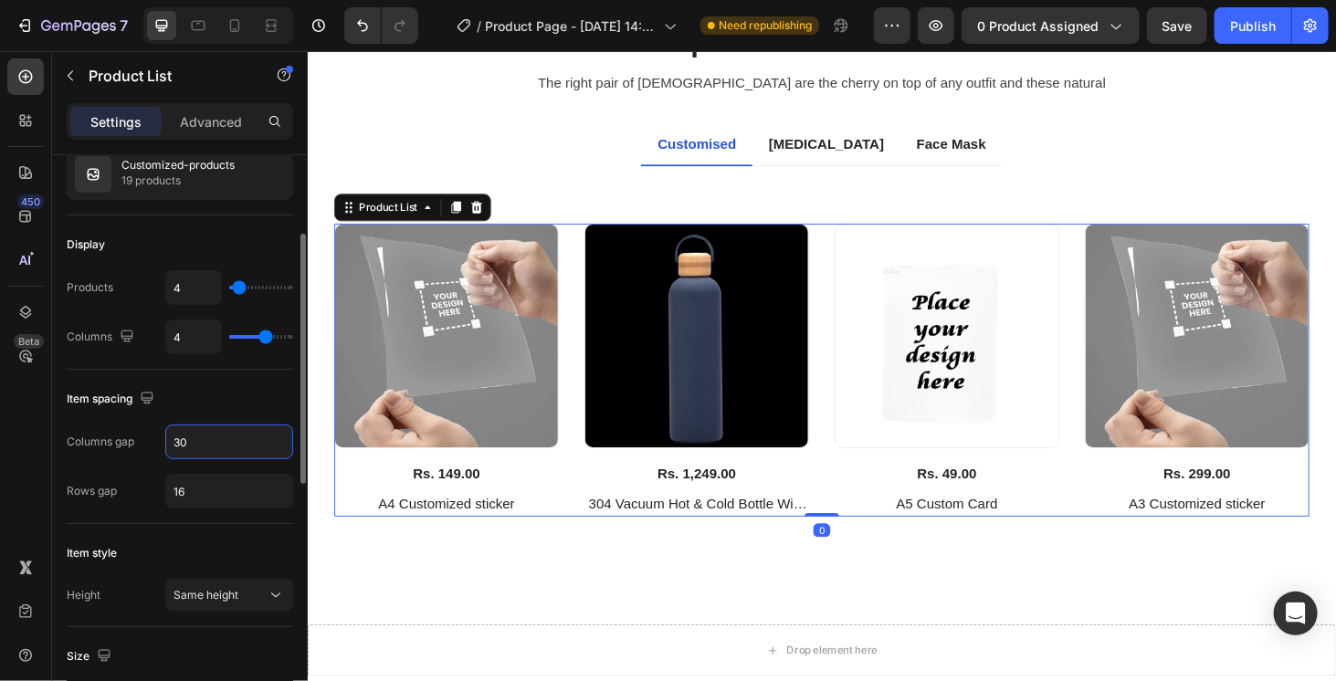
click at [190, 441] on input "30" at bounding box center [229, 441] width 126 height 33
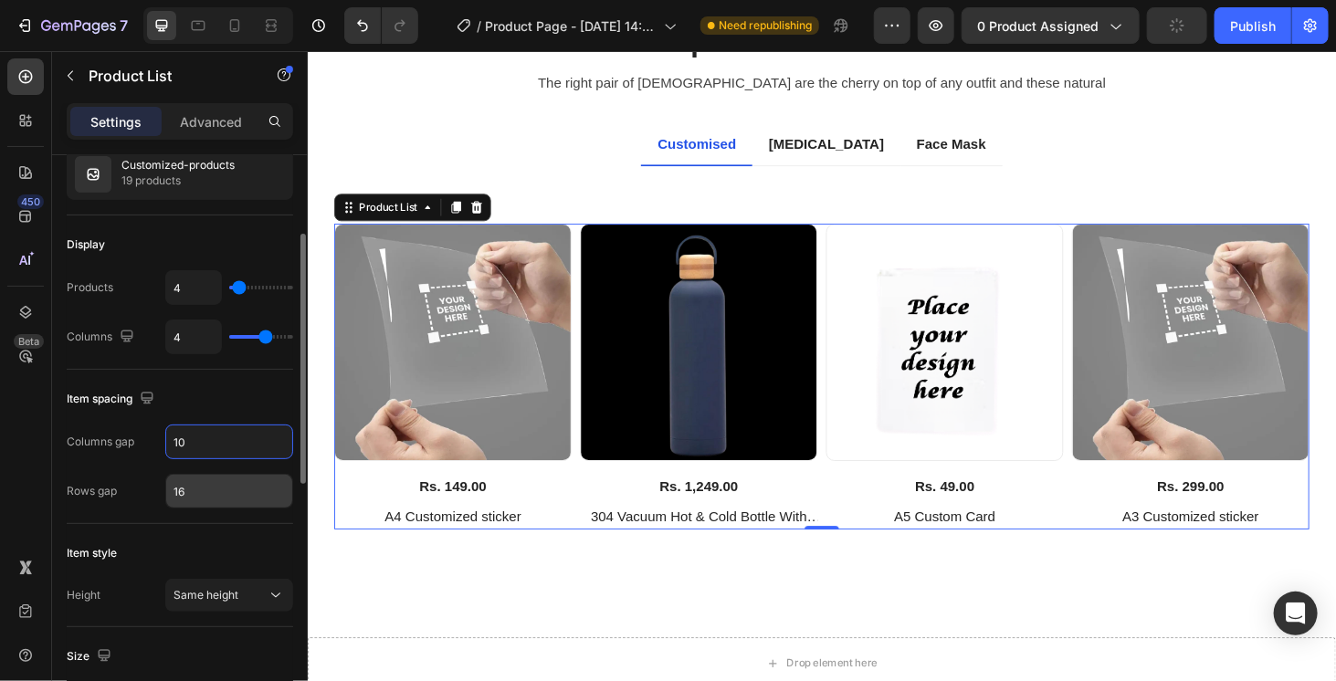
type input "10"
click at [187, 486] on input "16" at bounding box center [229, 491] width 126 height 33
type input "10"
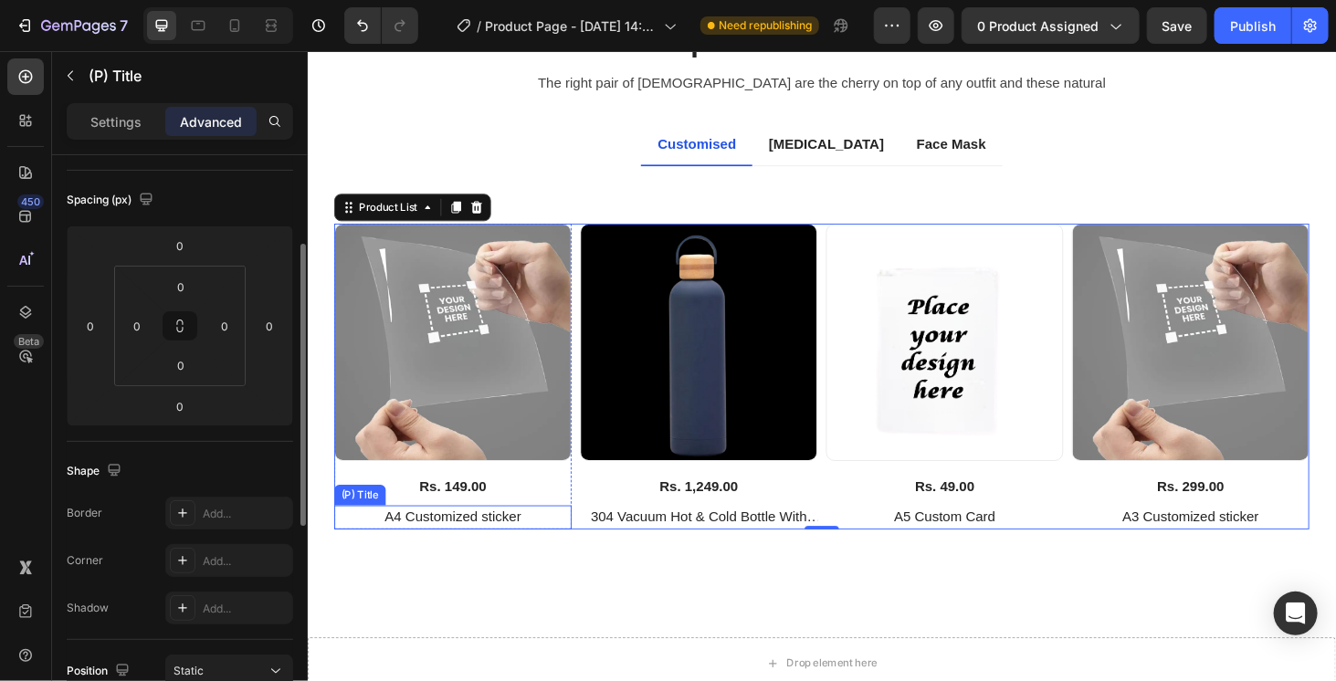
click at [435, 546] on h2 "A4 Customized sticker" at bounding box center [461, 548] width 253 height 26
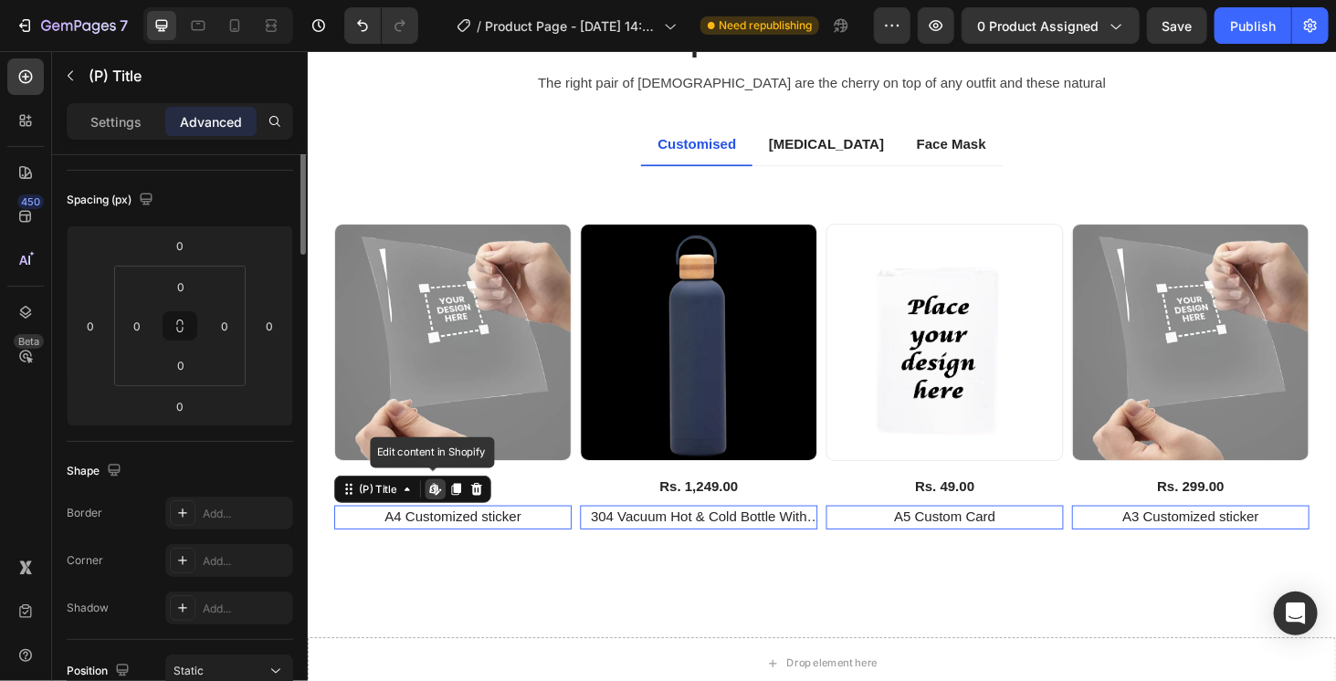
scroll to position [0, 0]
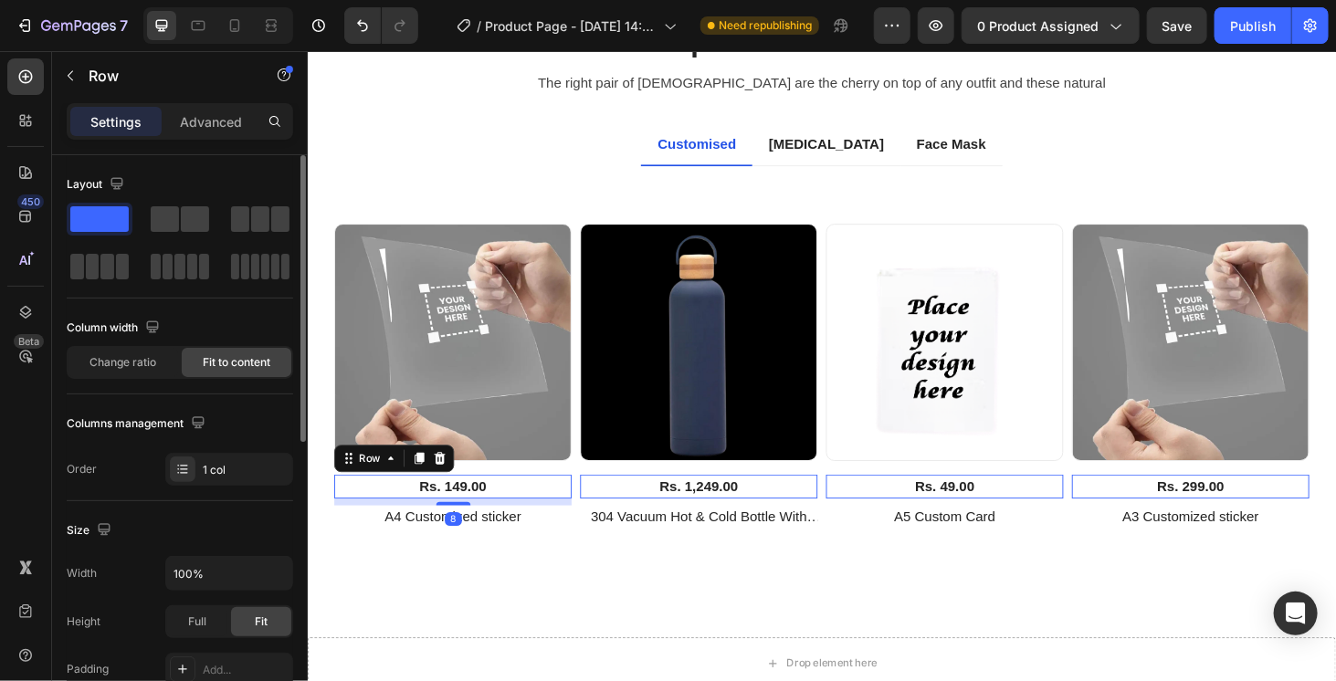
click at [520, 512] on div "Rs. 149.00 (P) Price (P) Price Row 8" at bounding box center [461, 515] width 253 height 26
drag, startPoint x: 466, startPoint y: 528, endPoint x: 463, endPoint y: 519, distance: 9.5
click at [463, 522] on div at bounding box center [462, 524] width 37 height 5
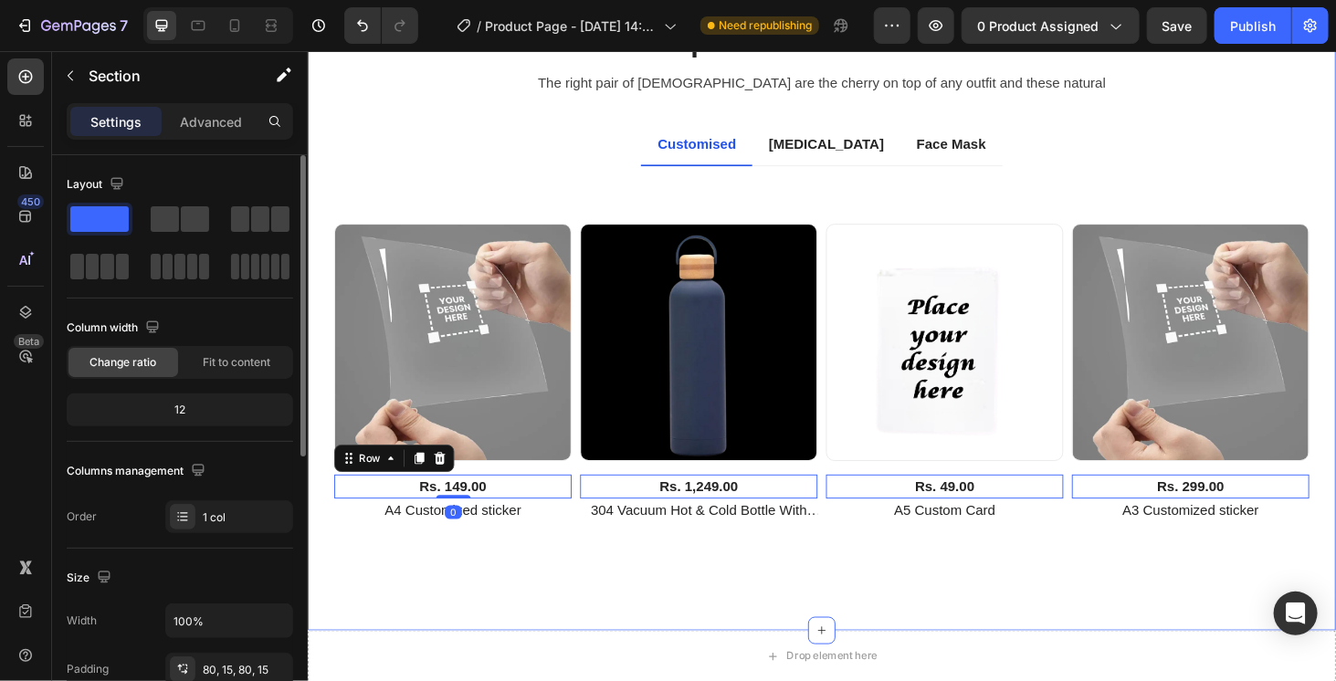
click at [653, 597] on div "Explore Our Best Sellers Heading The right pair of sunnies are the cherry on to…" at bounding box center [855, 307] width 1096 height 721
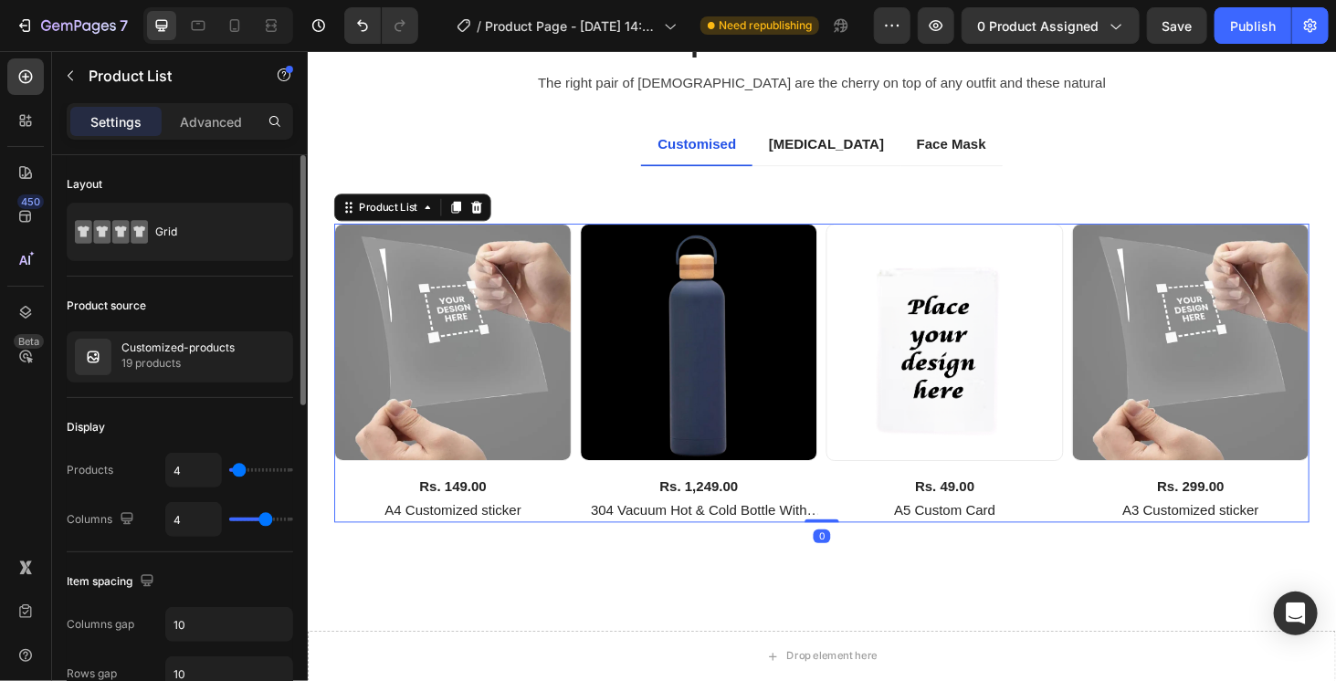
click at [848, 298] on div "(P) Images Rs. 149.00 (P) Price (P) Price Row A4 Customized sticker (P) Title R…" at bounding box center [854, 394] width 1039 height 319
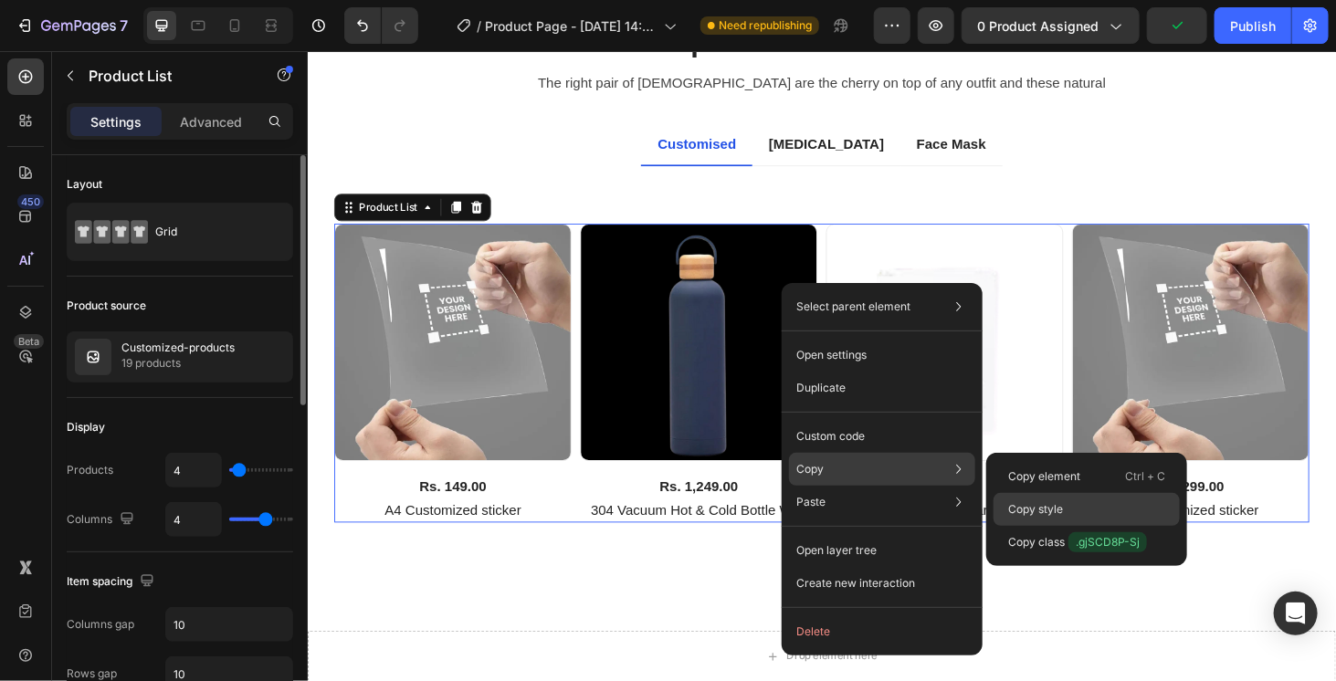
click at [1053, 507] on p "Copy style" at bounding box center [1035, 509] width 55 height 16
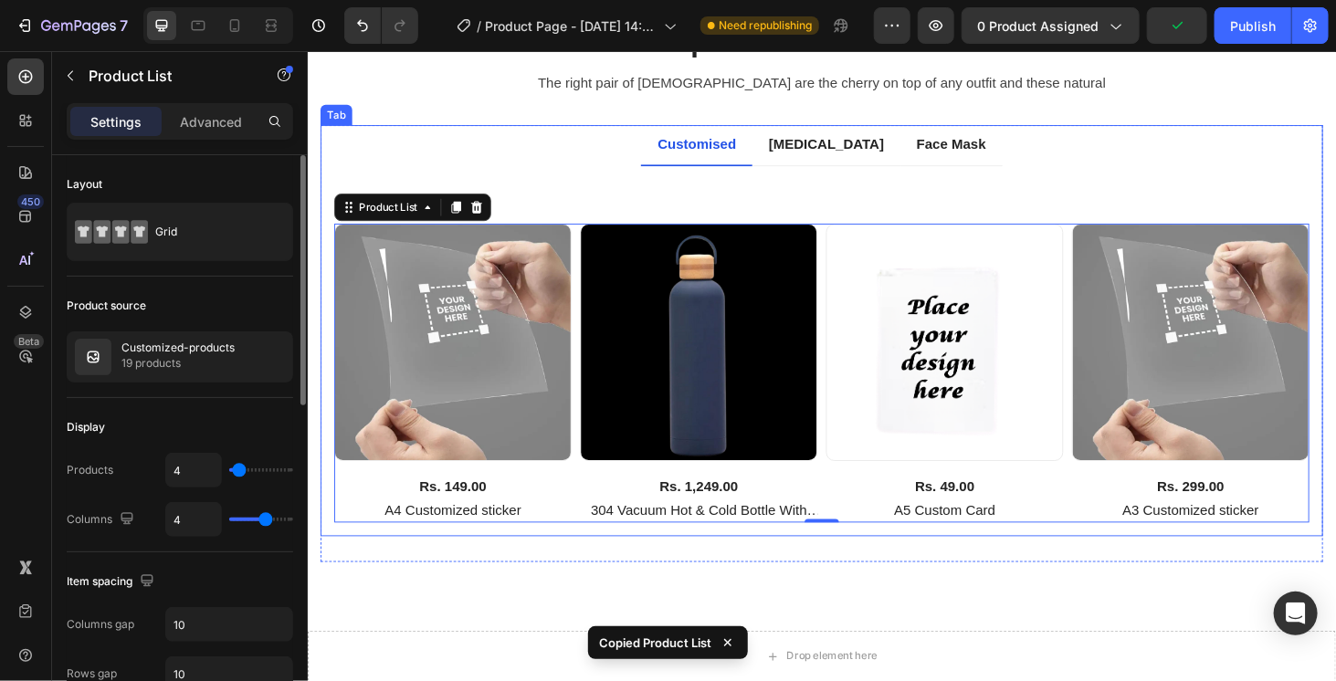
click at [802, 140] on p "[MEDICAL_DATA]" at bounding box center [859, 151] width 123 height 22
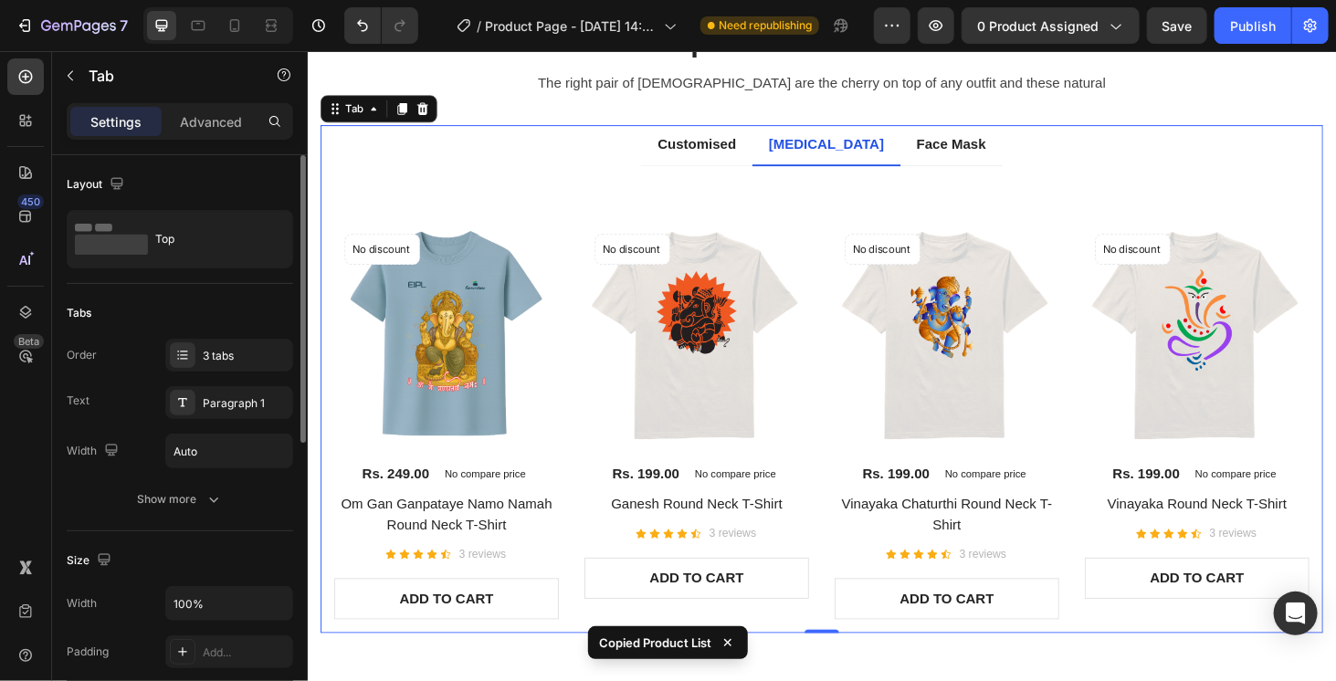
click at [823, 170] on li "[MEDICAL_DATA]" at bounding box center [860, 152] width 158 height 44
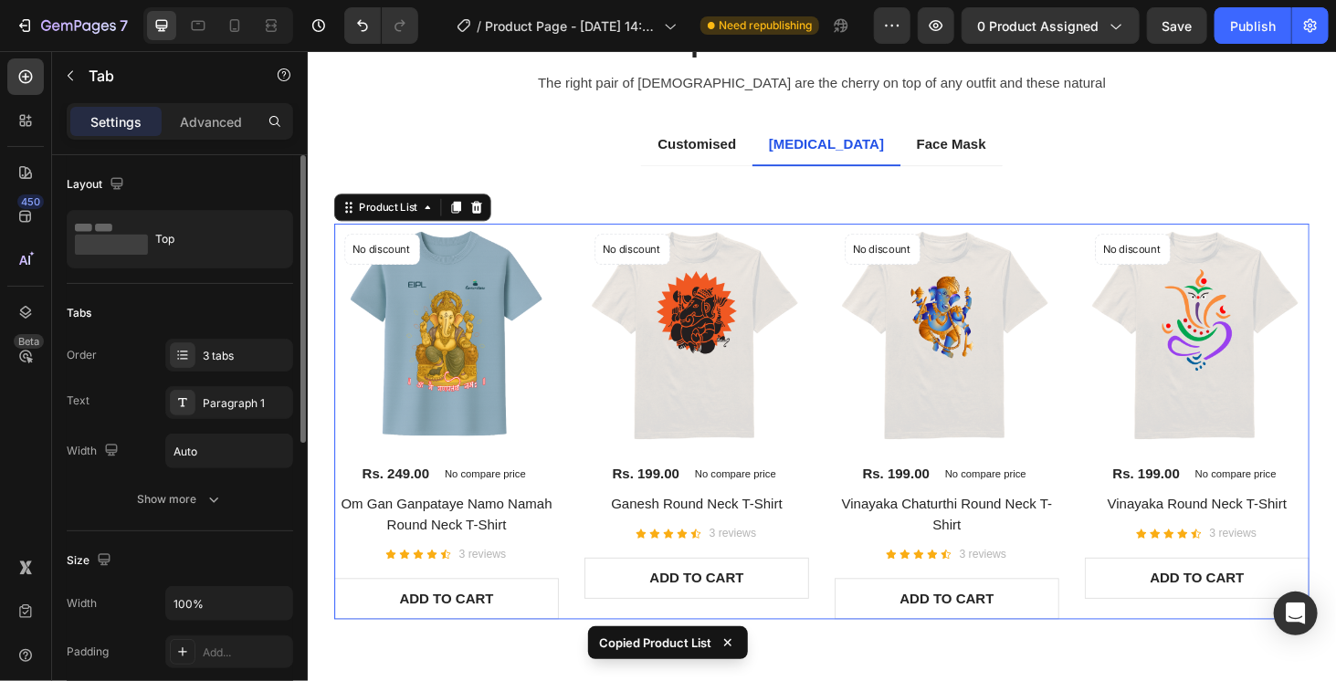
click at [840, 357] on div "No discount Not be displayed when published Product Badge (P) Images Rs. 249.00…" at bounding box center [854, 446] width 1039 height 422
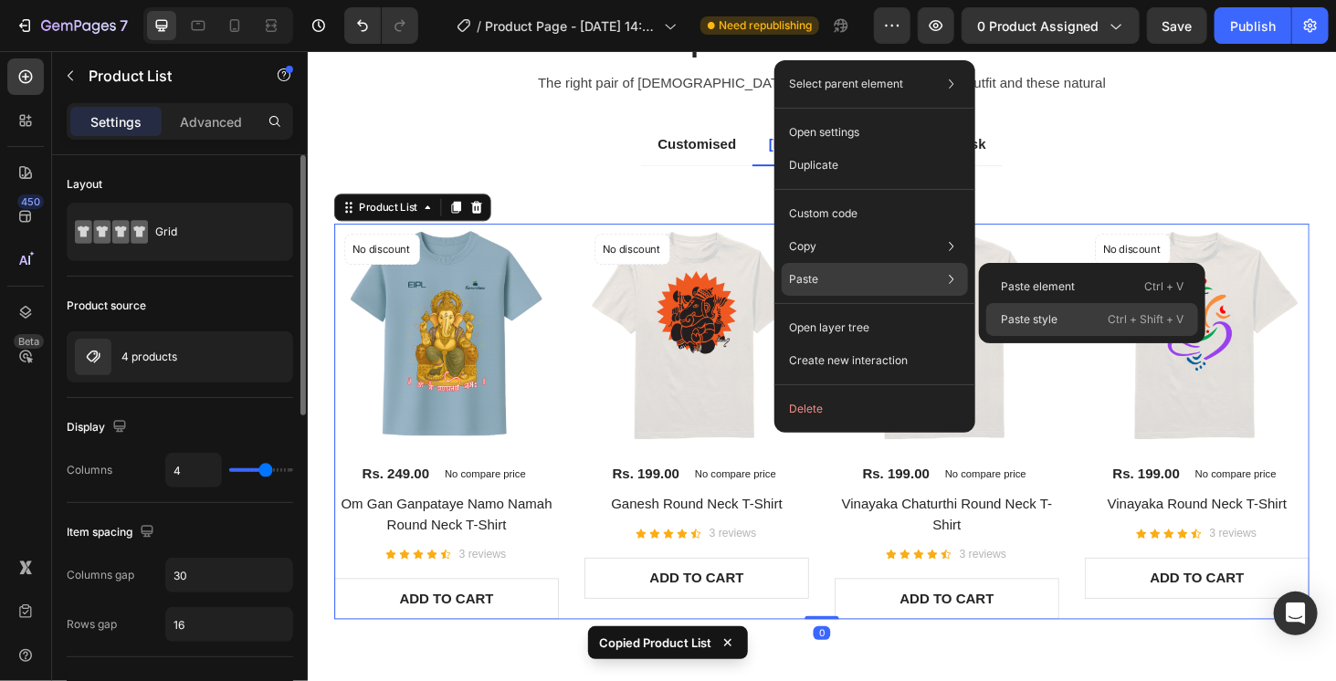
click at [1078, 317] on div "Paste style Ctrl + Shift + V" at bounding box center [1092, 319] width 212 height 33
type input "10"
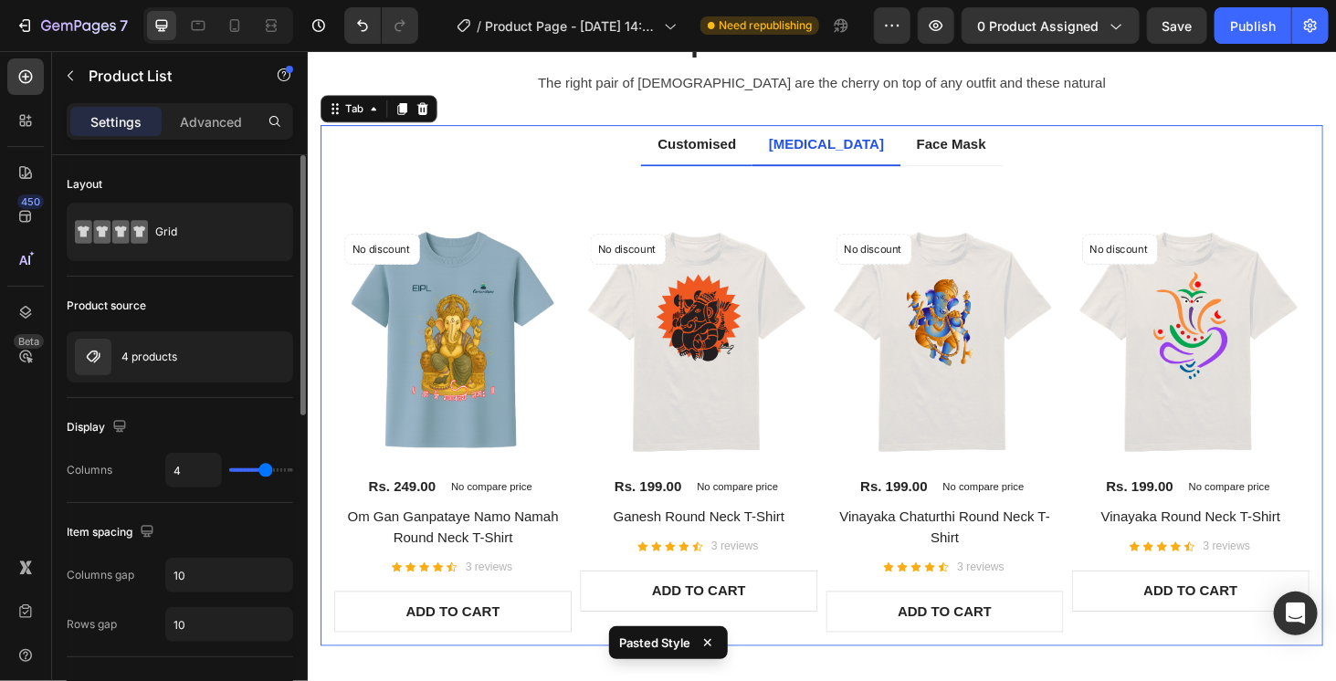
click at [709, 145] on p "Customised" at bounding box center [721, 151] width 84 height 22
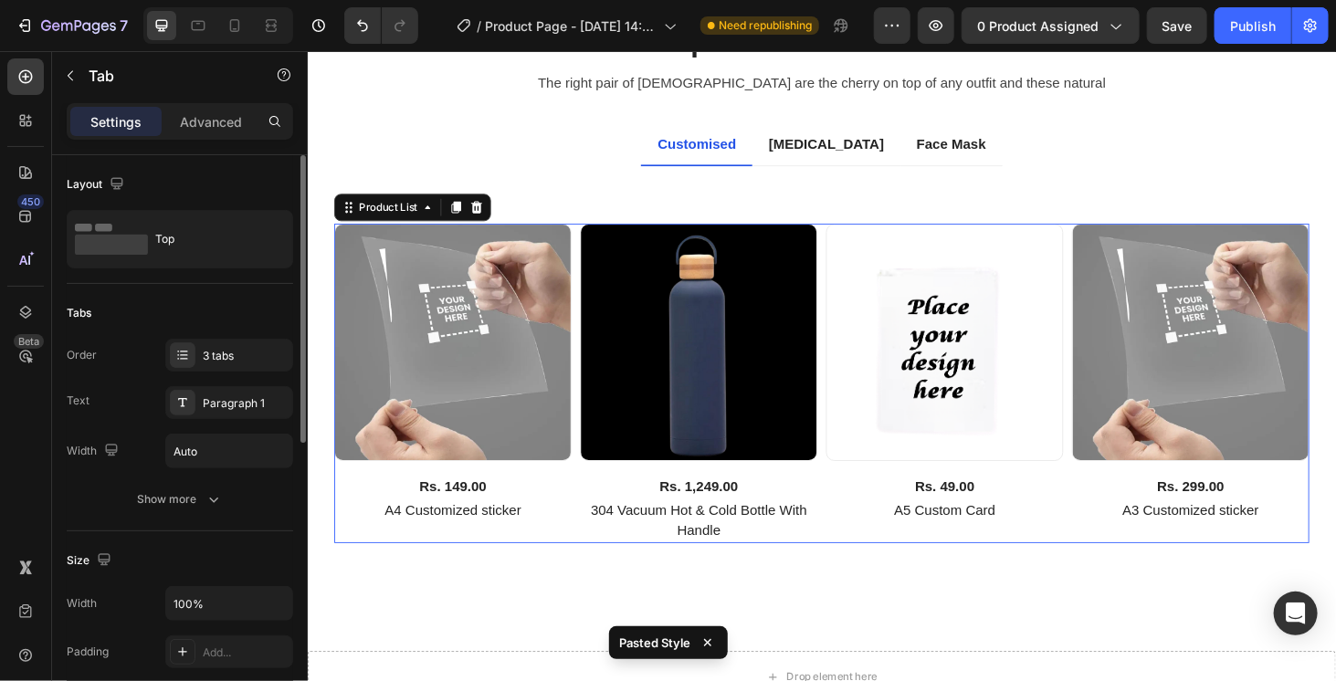
click at [846, 274] on div "(P) Images Rs. 149.00 (P) Price (P) Price Row A4 Customized sticker (P) Title R…" at bounding box center [854, 405] width 1039 height 341
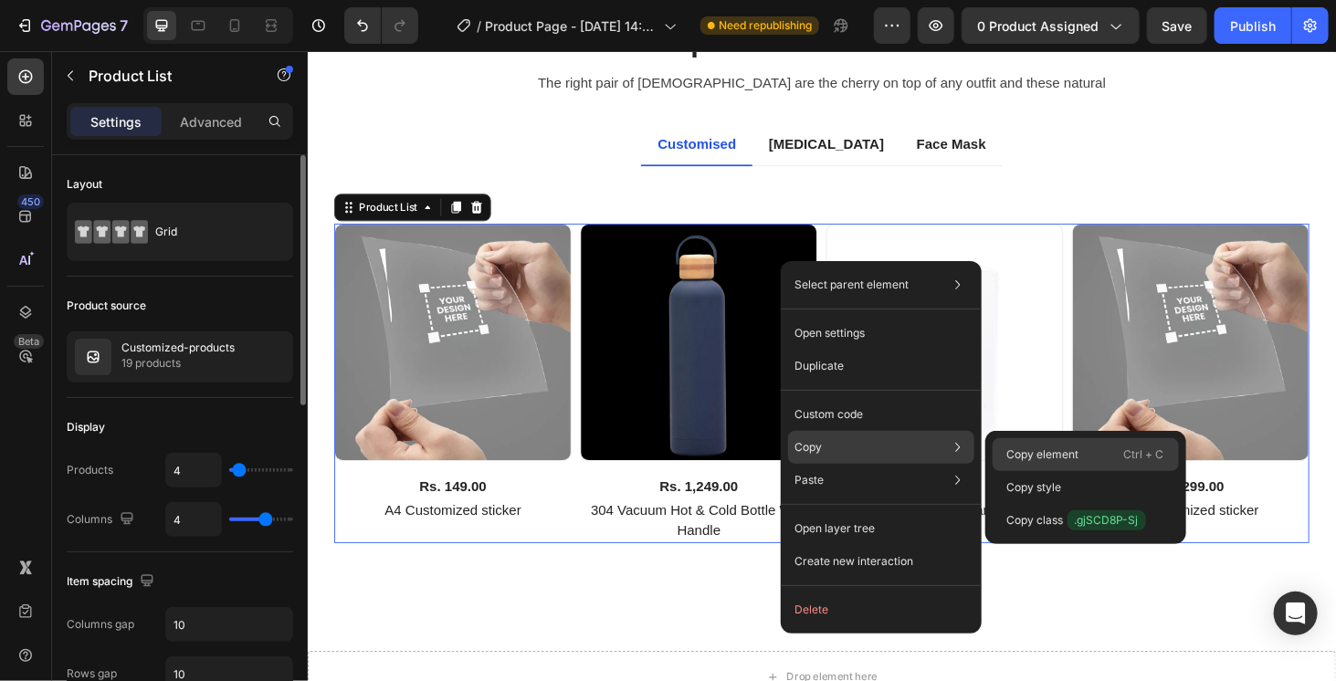
click at [1034, 461] on p "Copy element" at bounding box center [1043, 454] width 72 height 16
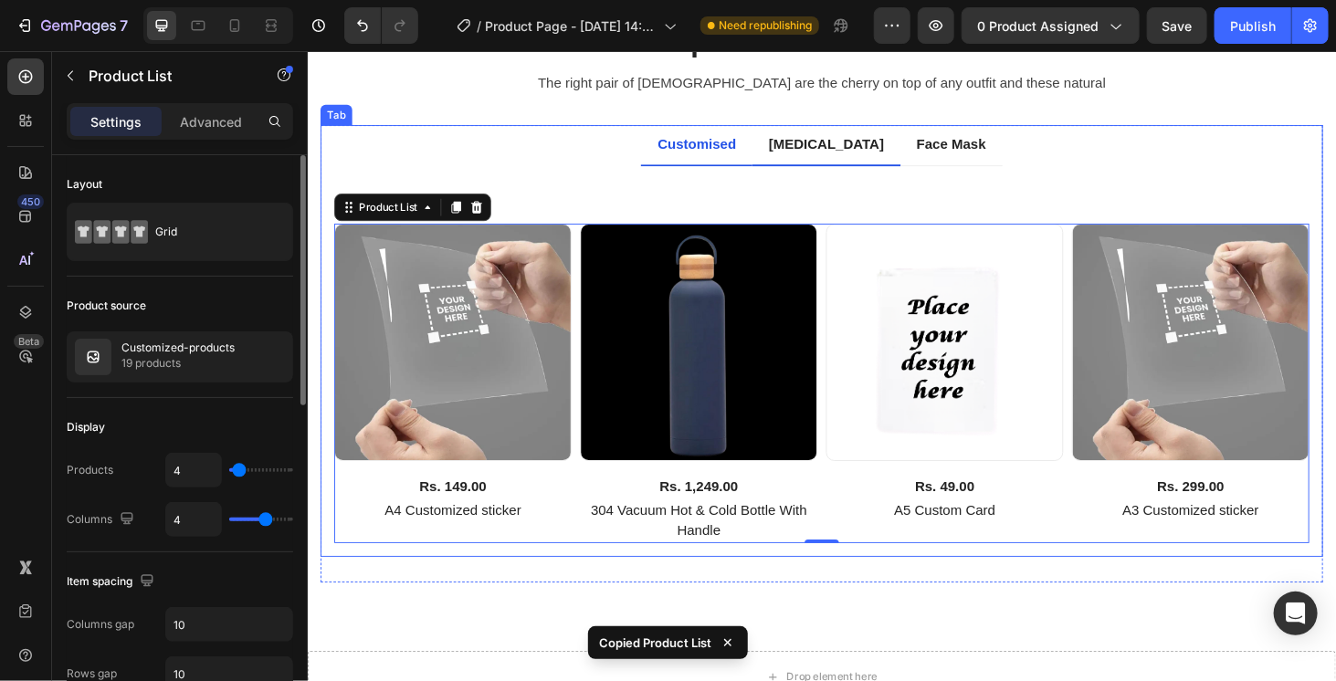
click at [818, 148] on p "[MEDICAL_DATA]" at bounding box center [859, 151] width 123 height 22
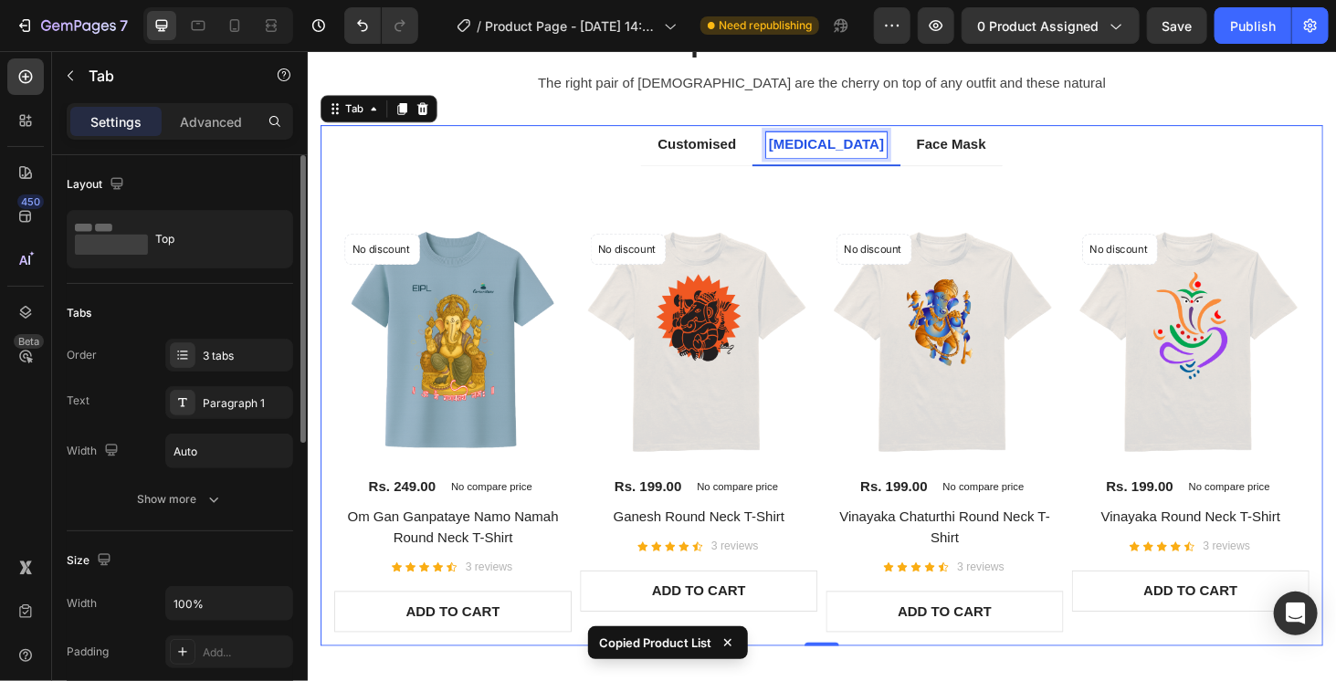
click at [818, 161] on div "[MEDICAL_DATA]" at bounding box center [859, 150] width 129 height 27
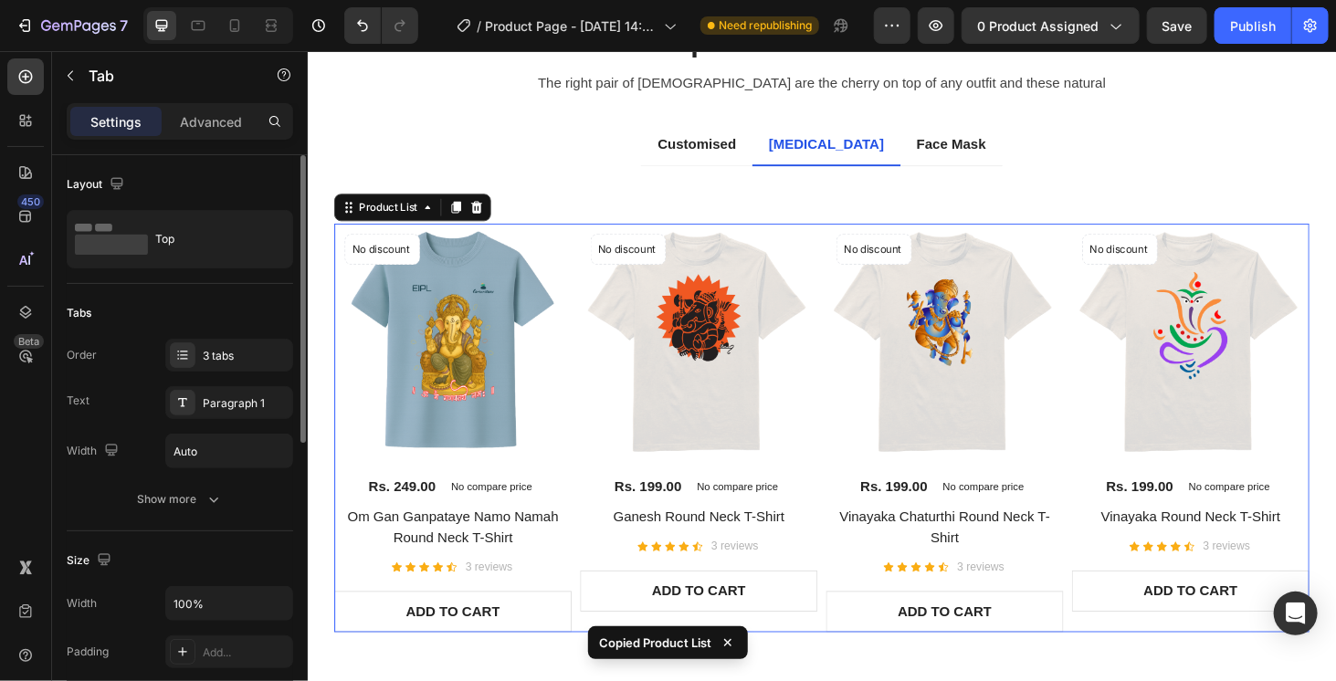
click at [849, 257] on div "No discount Not be displayed when published Product Badge (P) Images Rs. 249.00…" at bounding box center [854, 452] width 1039 height 435
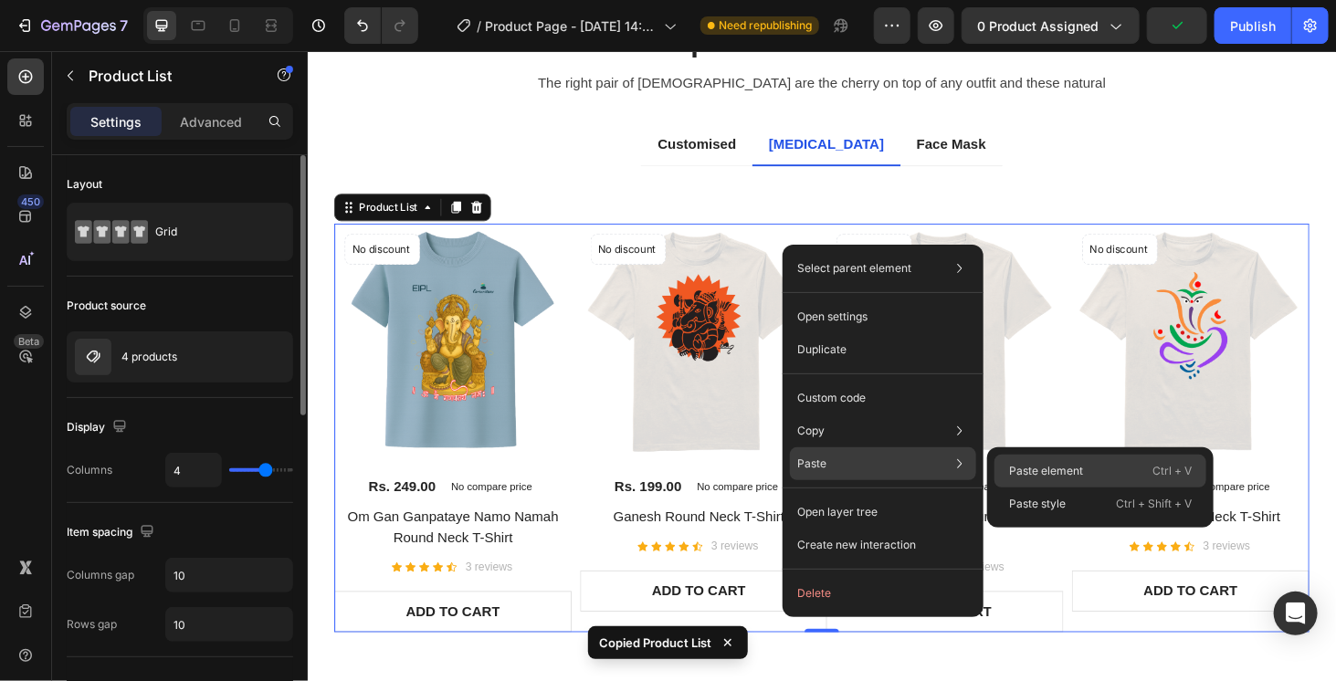
click at [1030, 477] on p "Paste element" at bounding box center [1046, 471] width 74 height 16
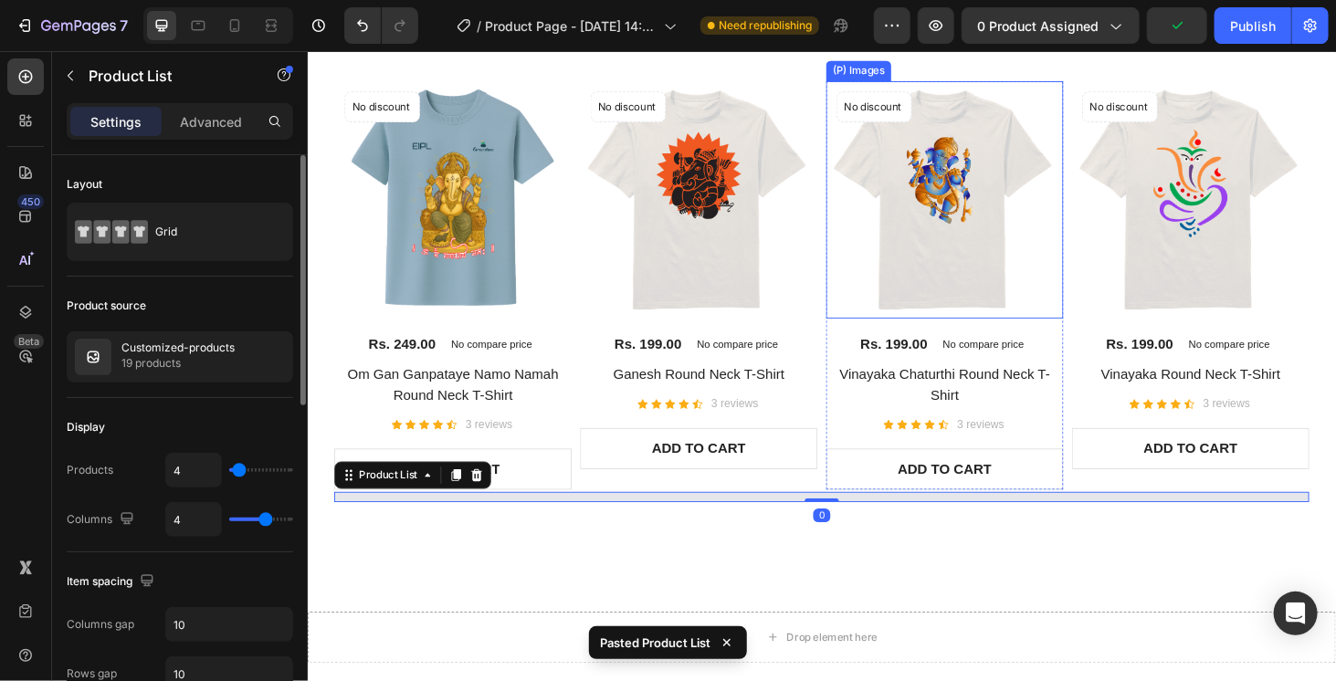
scroll to position [1063, 0]
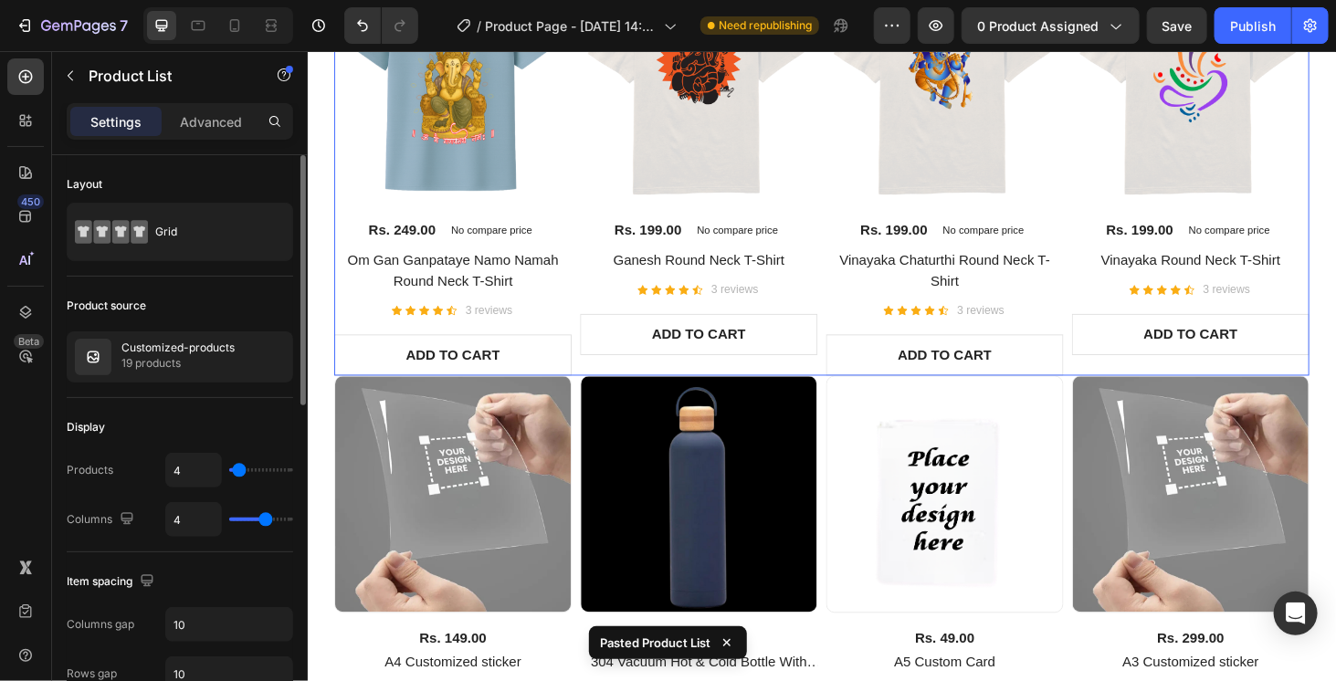
click at [848, 244] on div "No discount Not be displayed when published Product Badge (P) Images Rs. 249.00…" at bounding box center [854, 178] width 1039 height 435
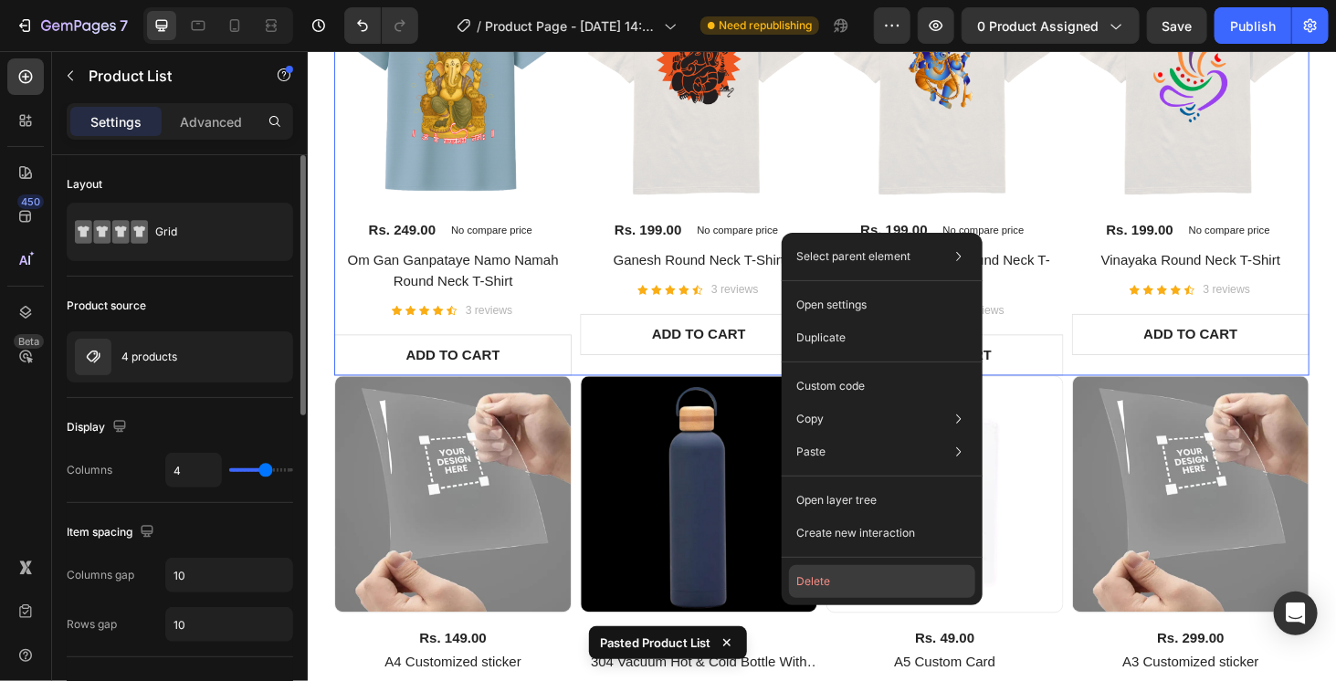
click at [874, 571] on button "Delete" at bounding box center [882, 581] width 186 height 33
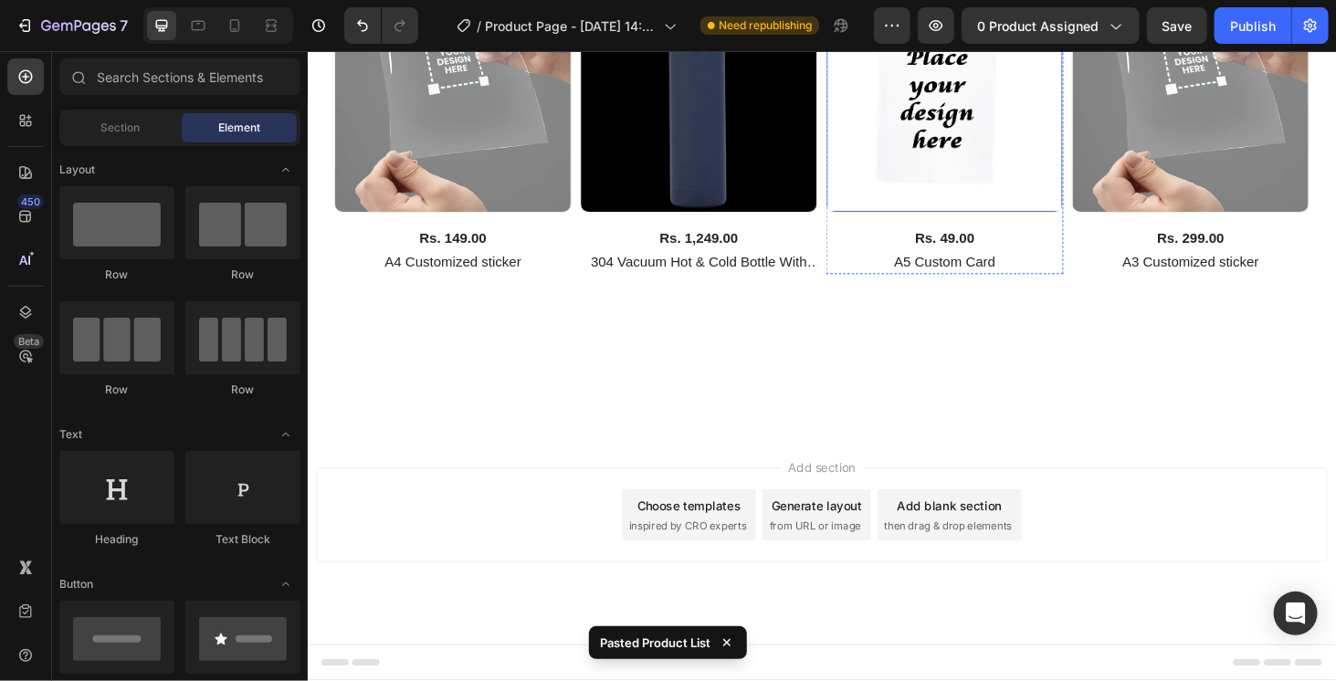
scroll to position [631, 0]
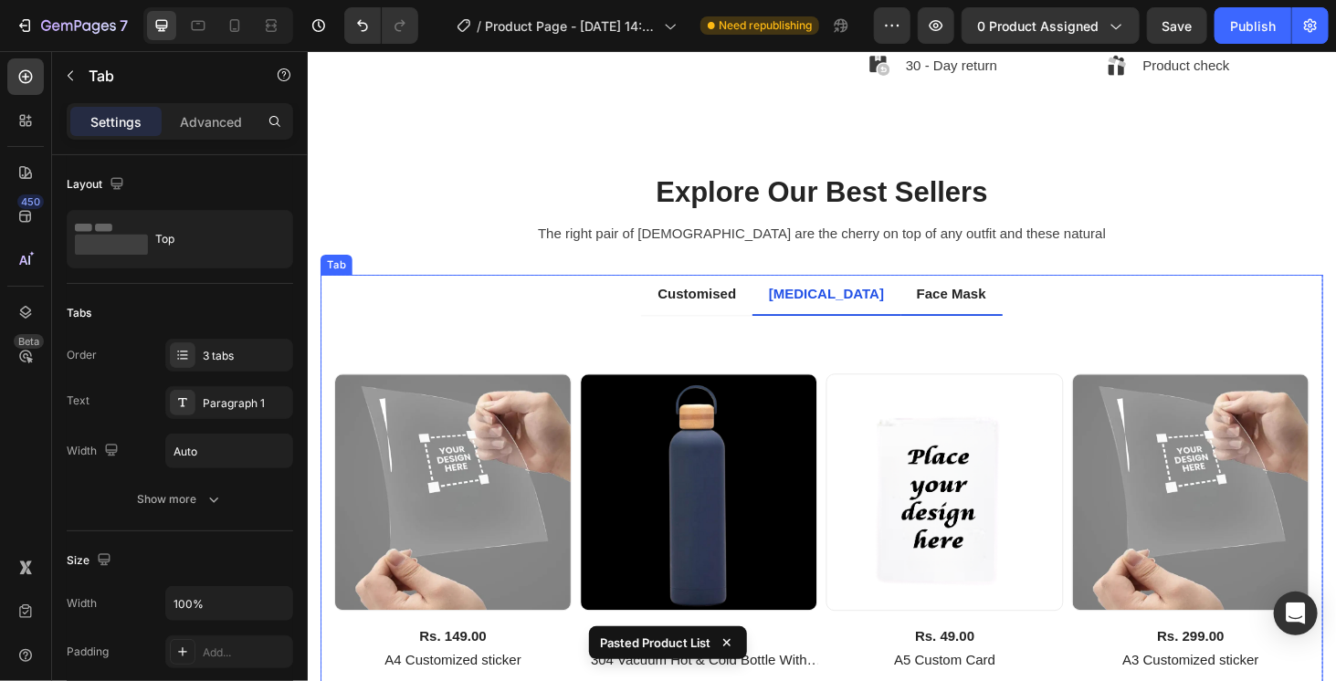
click at [968, 321] on li "Face Mask" at bounding box center [992, 311] width 109 height 44
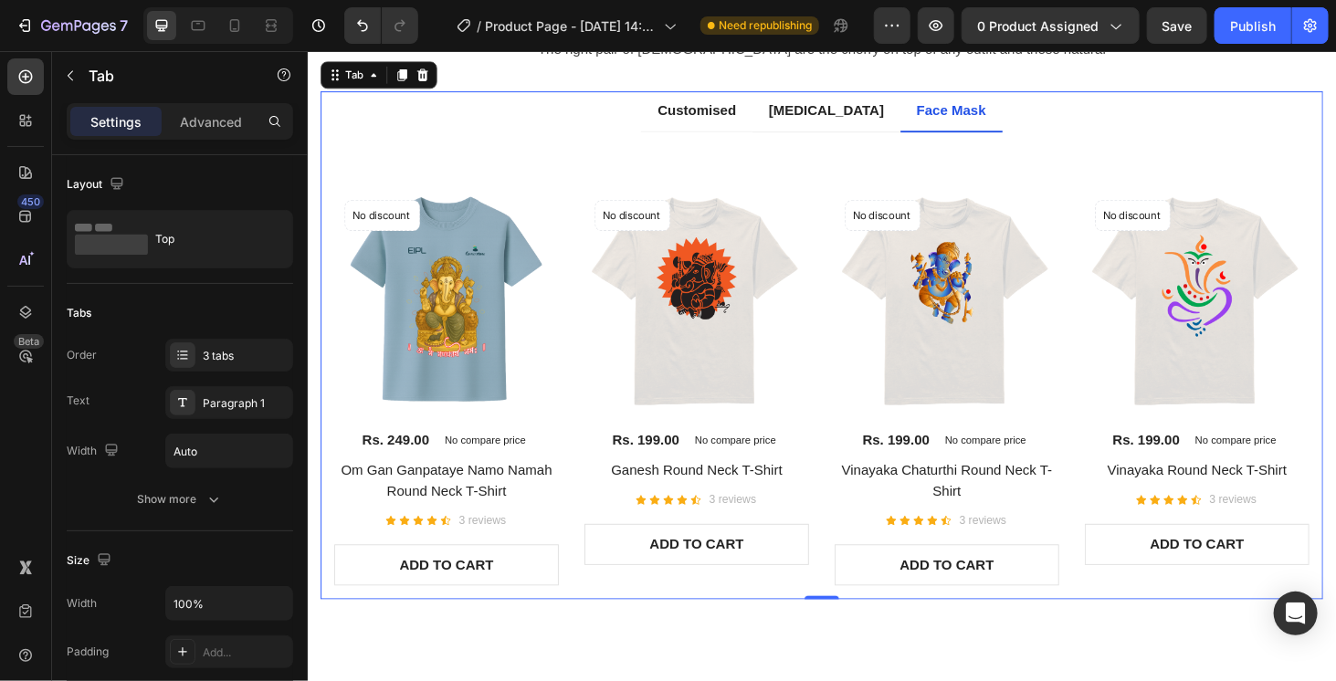
scroll to position [905, 0]
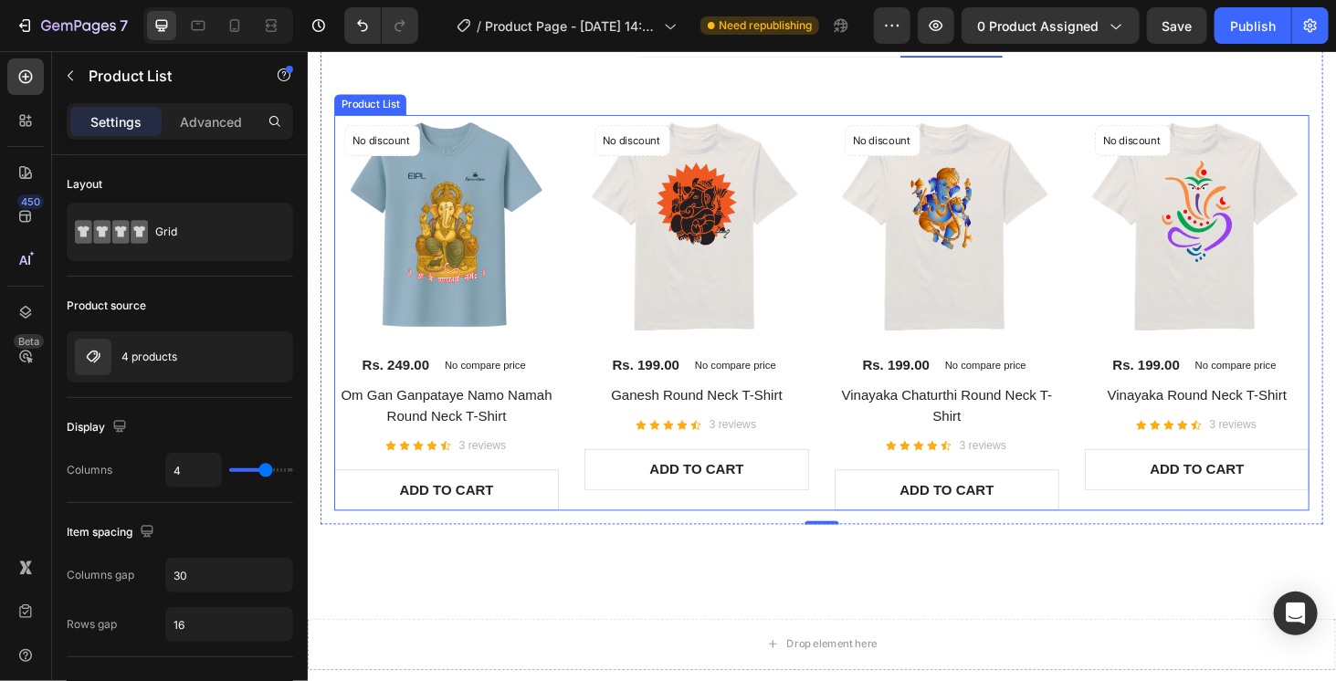
click at [840, 360] on div "No discount Not be displayed when published Product Badge (P) Images Rs. 249.00…" at bounding box center [854, 330] width 1039 height 422
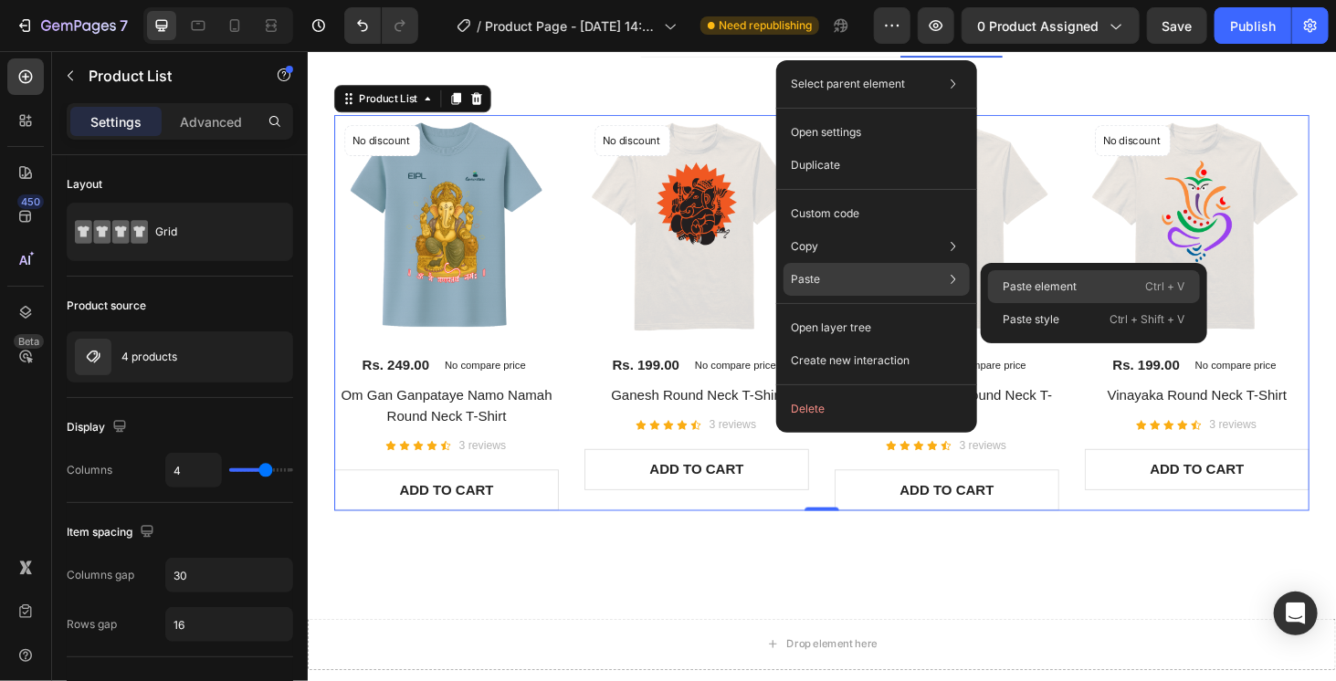
click at [1081, 303] on div "Paste element Ctrl + V" at bounding box center [1094, 319] width 212 height 33
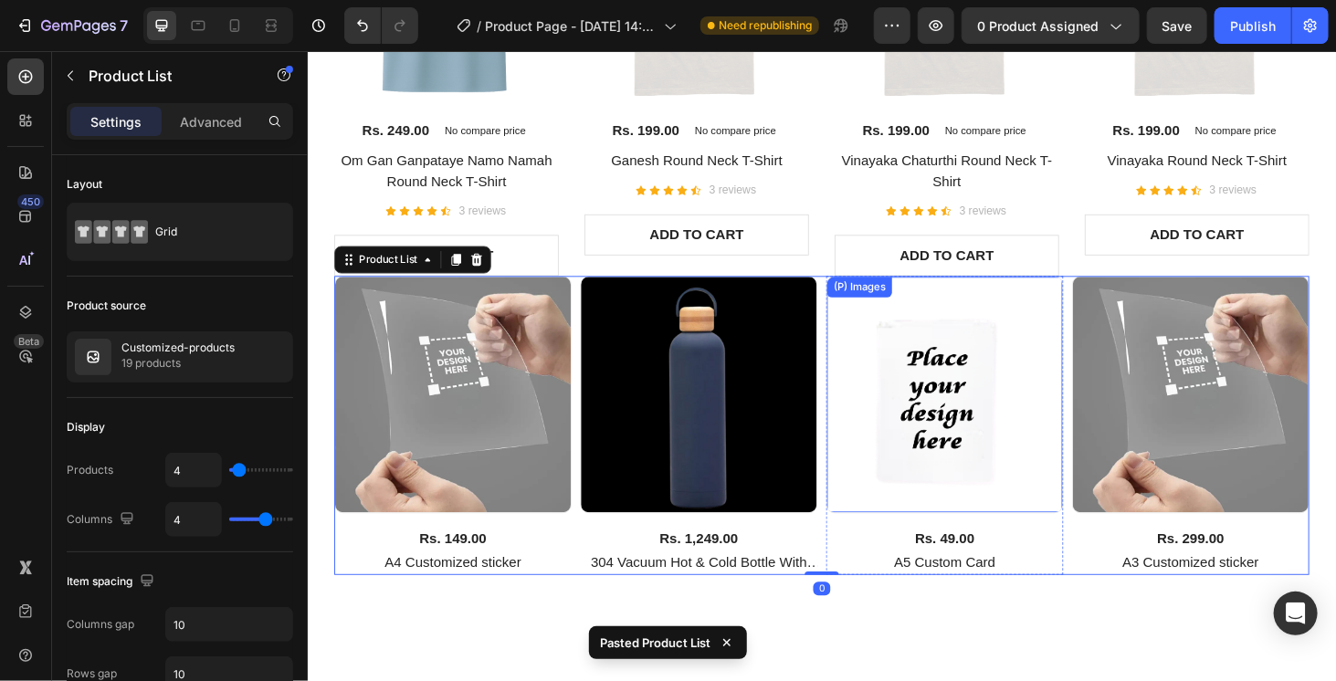
scroll to position [1141, 0]
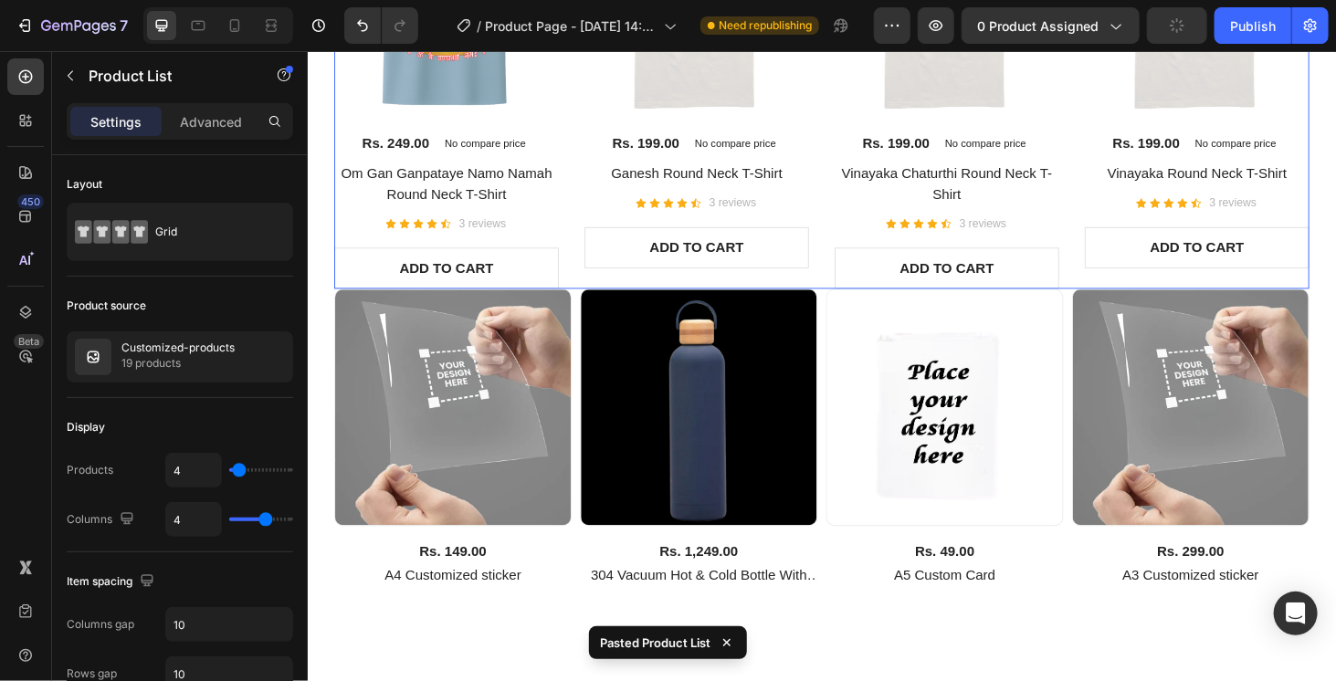
click at [846, 226] on div "No discount Not be displayed when published Product Badge (P) Images Rs. 249.00…" at bounding box center [854, 93] width 1039 height 422
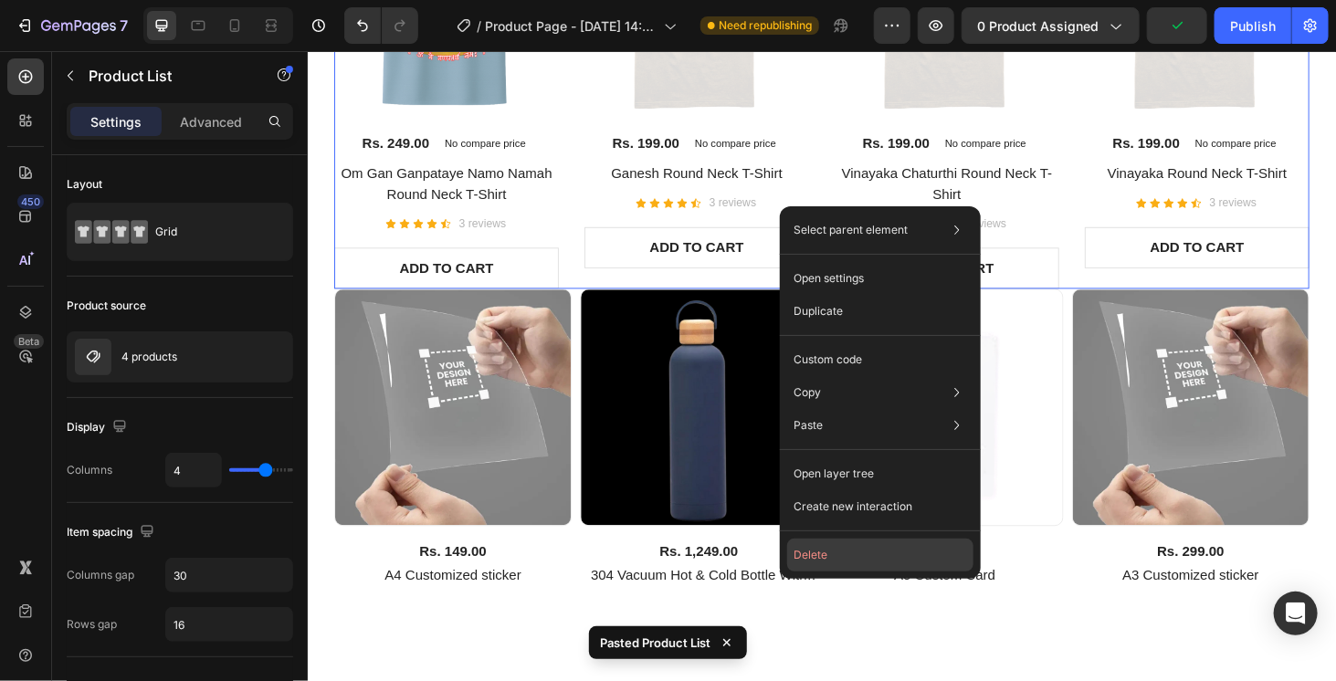
drag, startPoint x: 862, startPoint y: 548, endPoint x: 596, endPoint y: 507, distance: 268.8
click at [862, 548] on button "Delete" at bounding box center [880, 555] width 186 height 33
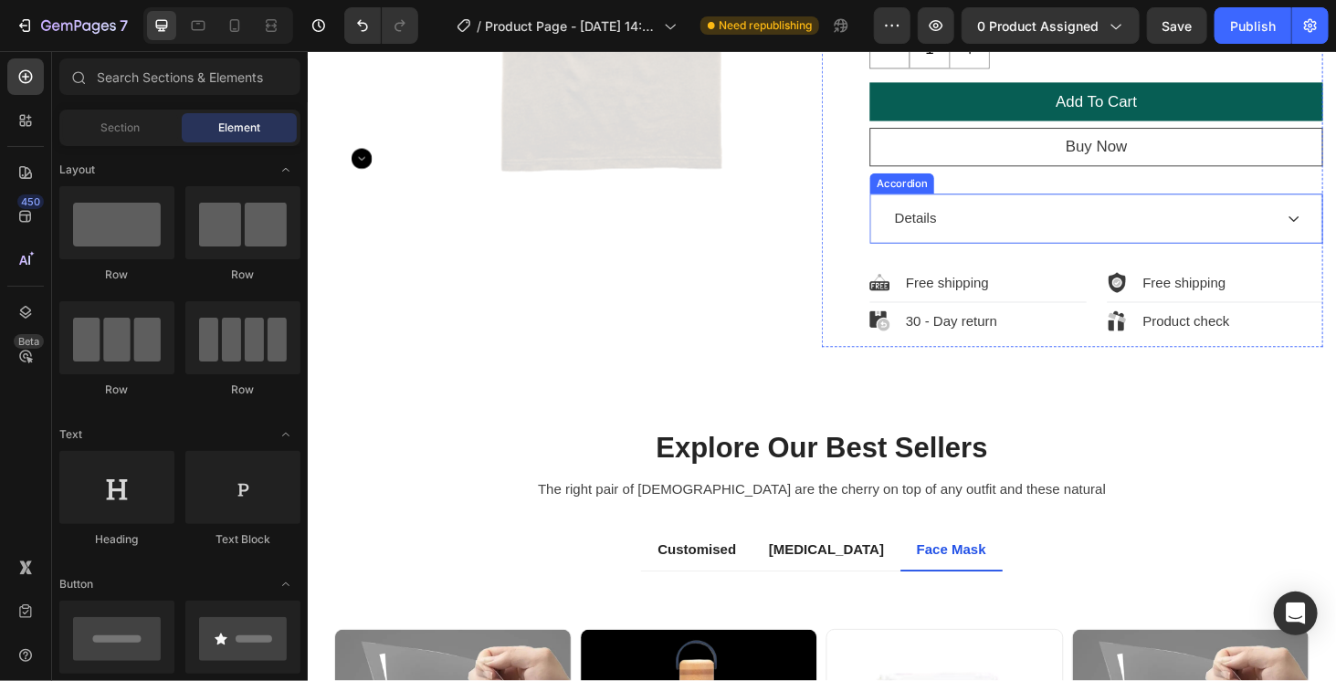
scroll to position [0, 0]
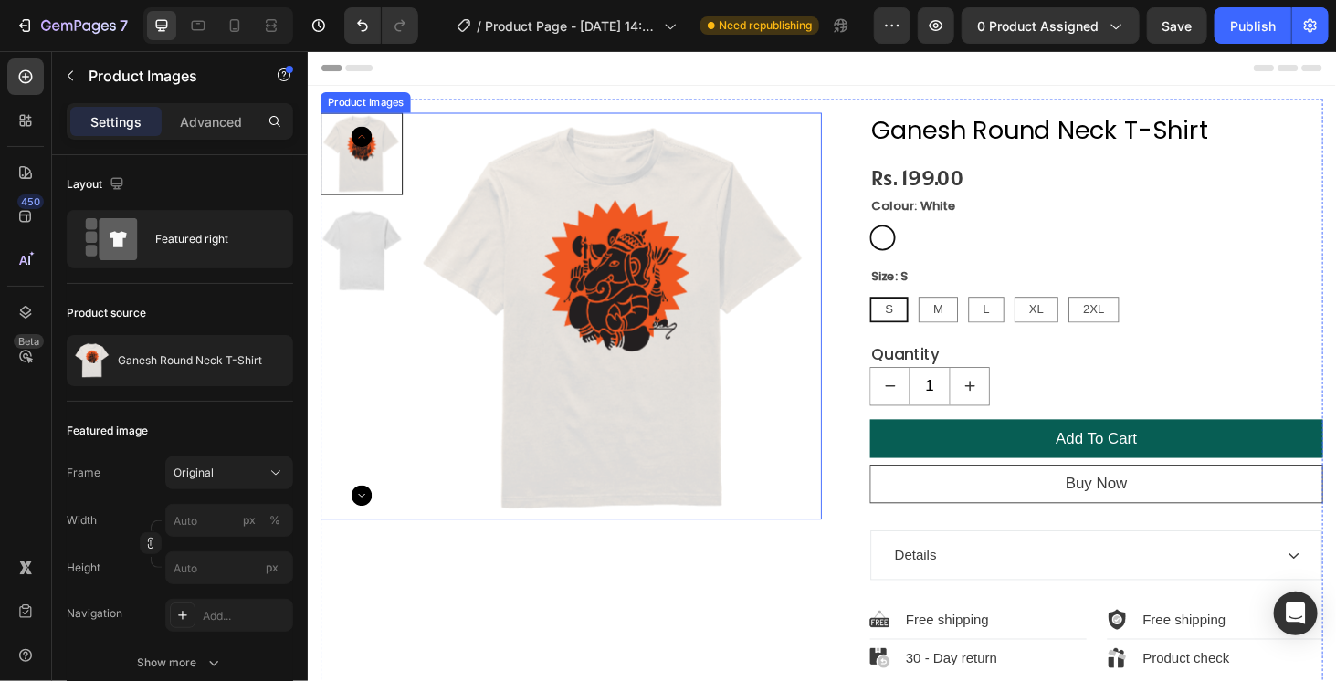
click at [381, 173] on div at bounding box center [364, 160] width 88 height 88
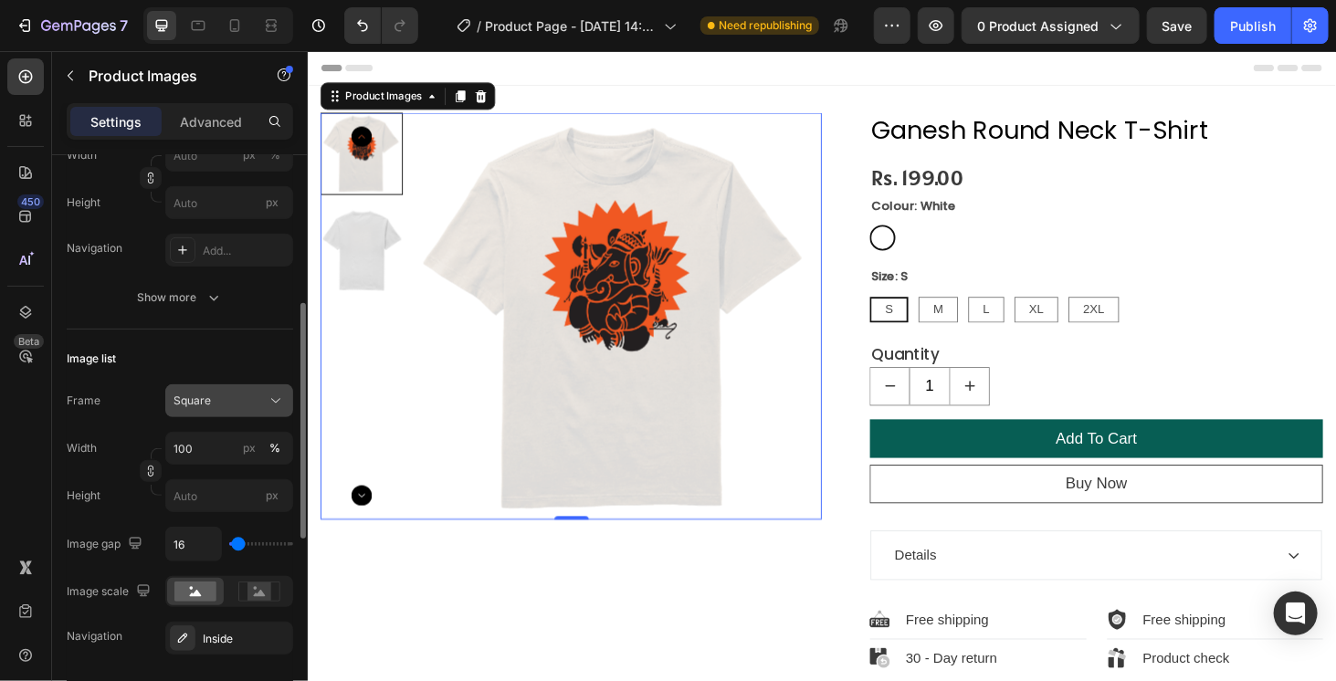
scroll to position [456, 0]
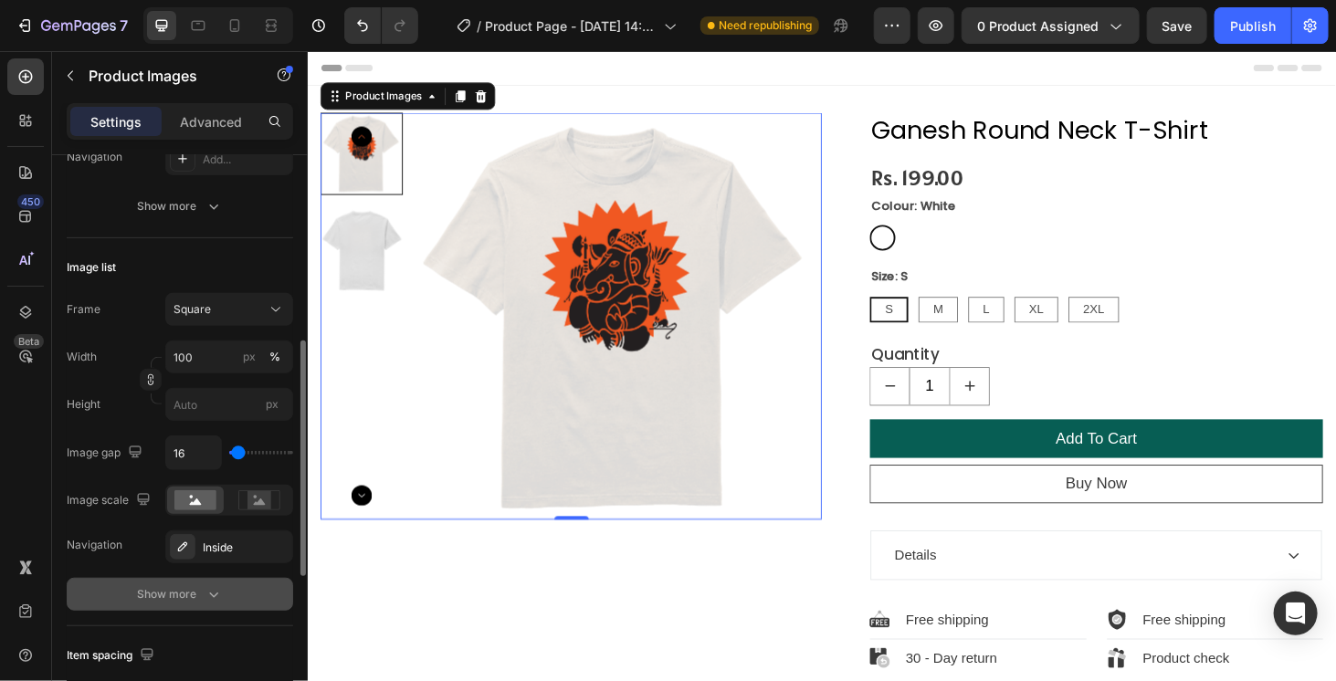
click at [195, 580] on button "Show more" at bounding box center [180, 594] width 226 height 33
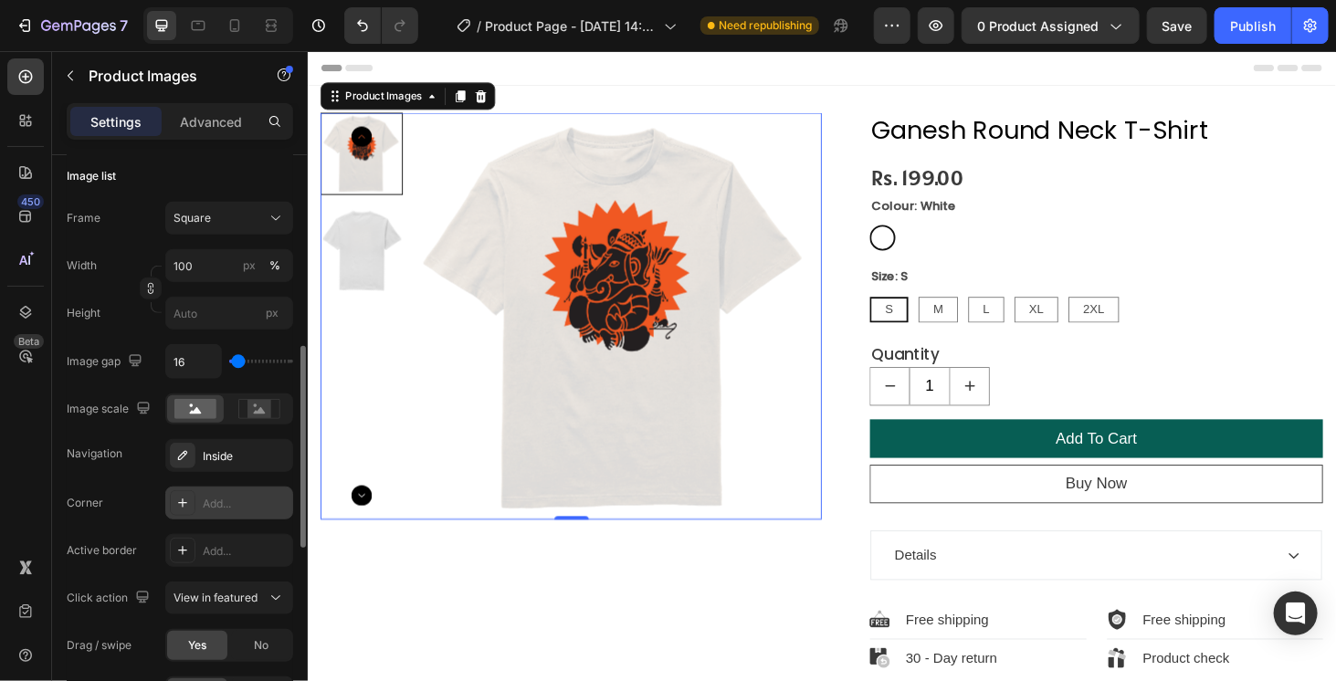
click at [202, 487] on div "Add..." at bounding box center [229, 503] width 128 height 33
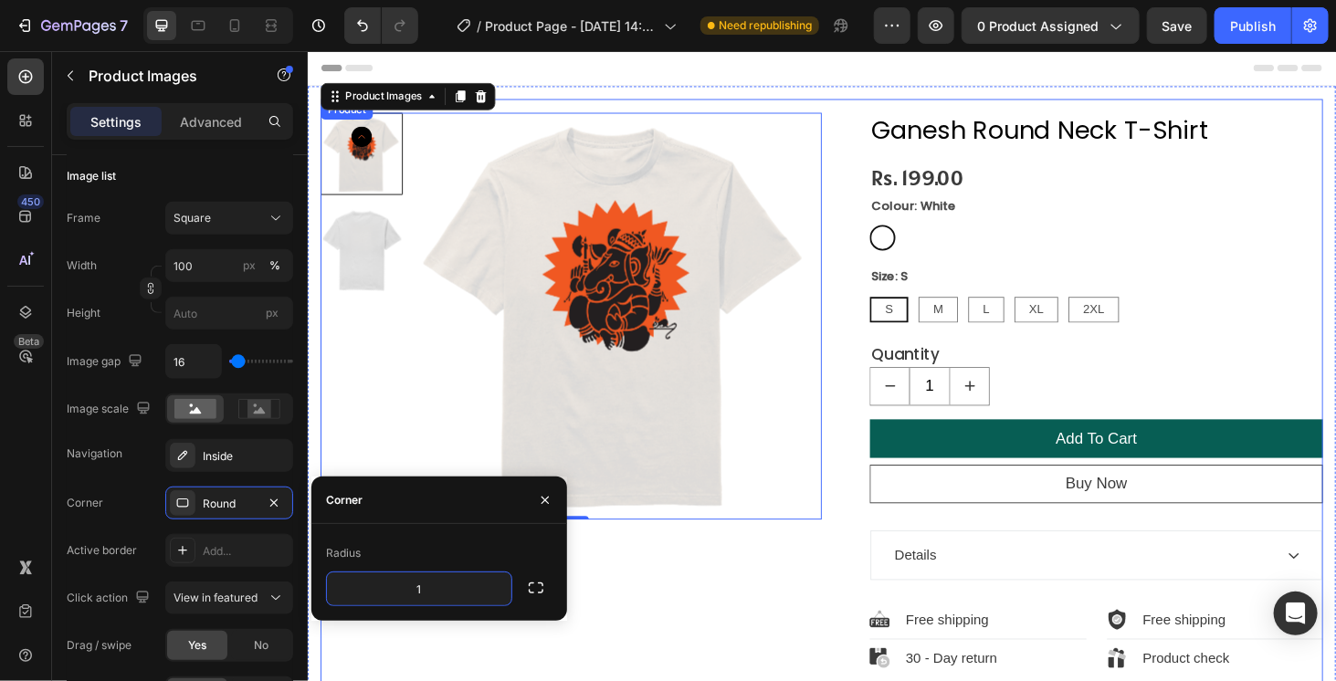
type input "10"
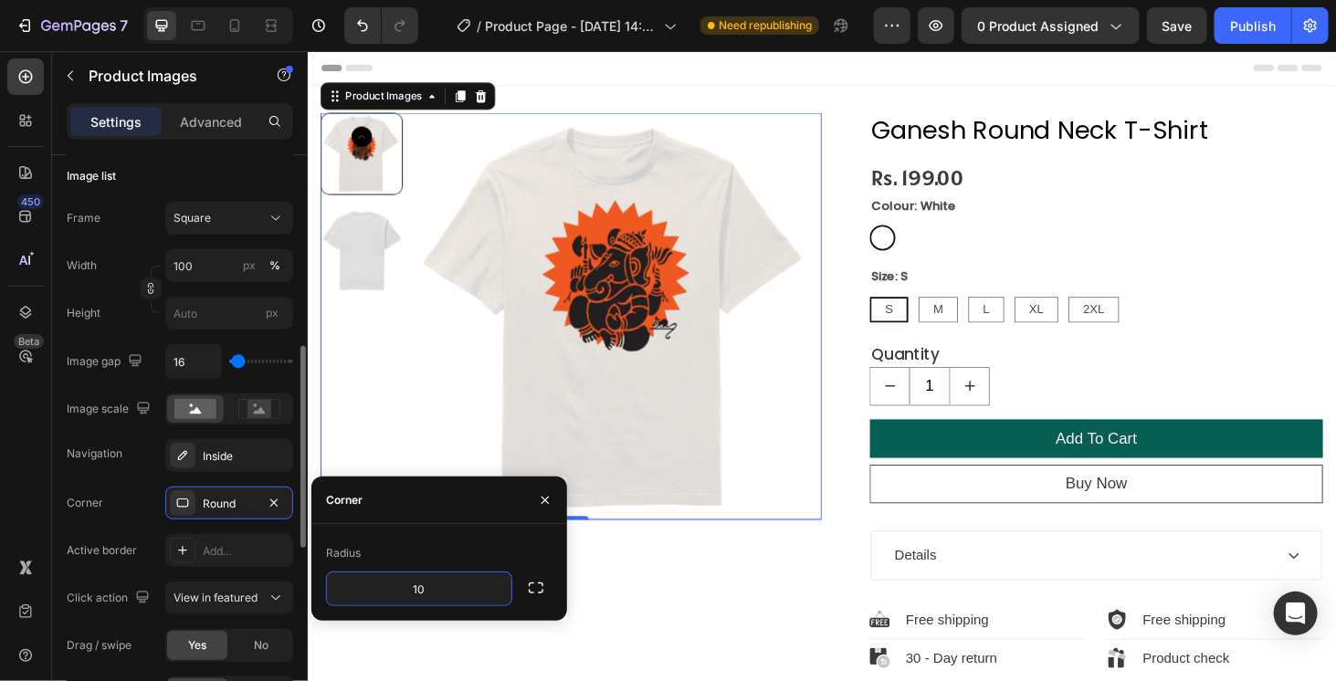
click at [111, 514] on div "Corner Round" at bounding box center [180, 503] width 226 height 33
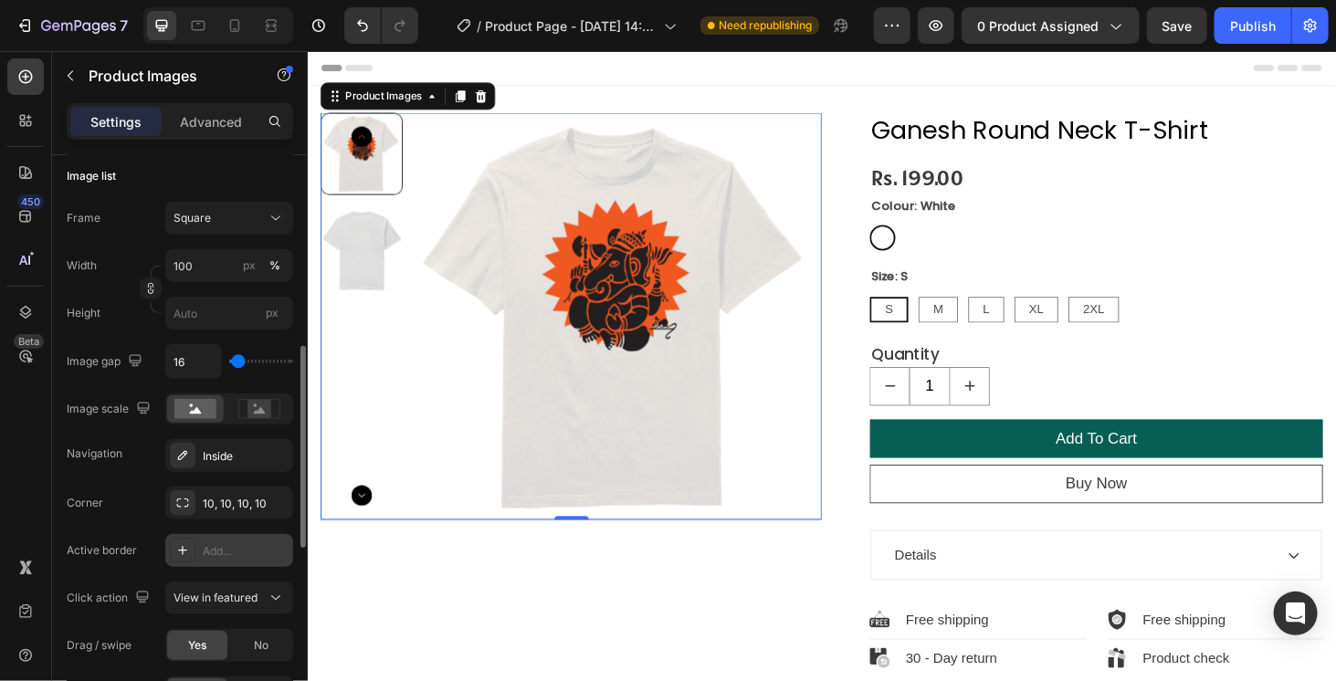
click at [220, 546] on div "Add..." at bounding box center [246, 551] width 86 height 16
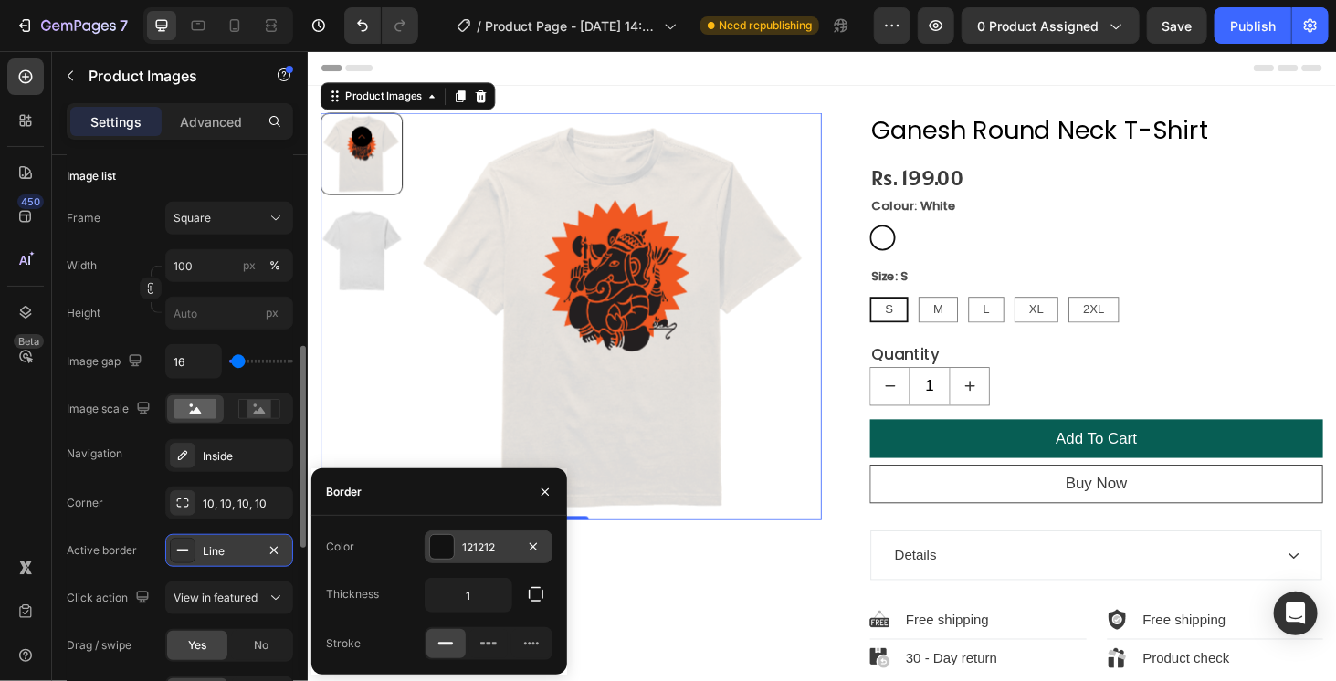
click at [443, 544] on div at bounding box center [442, 547] width 24 height 24
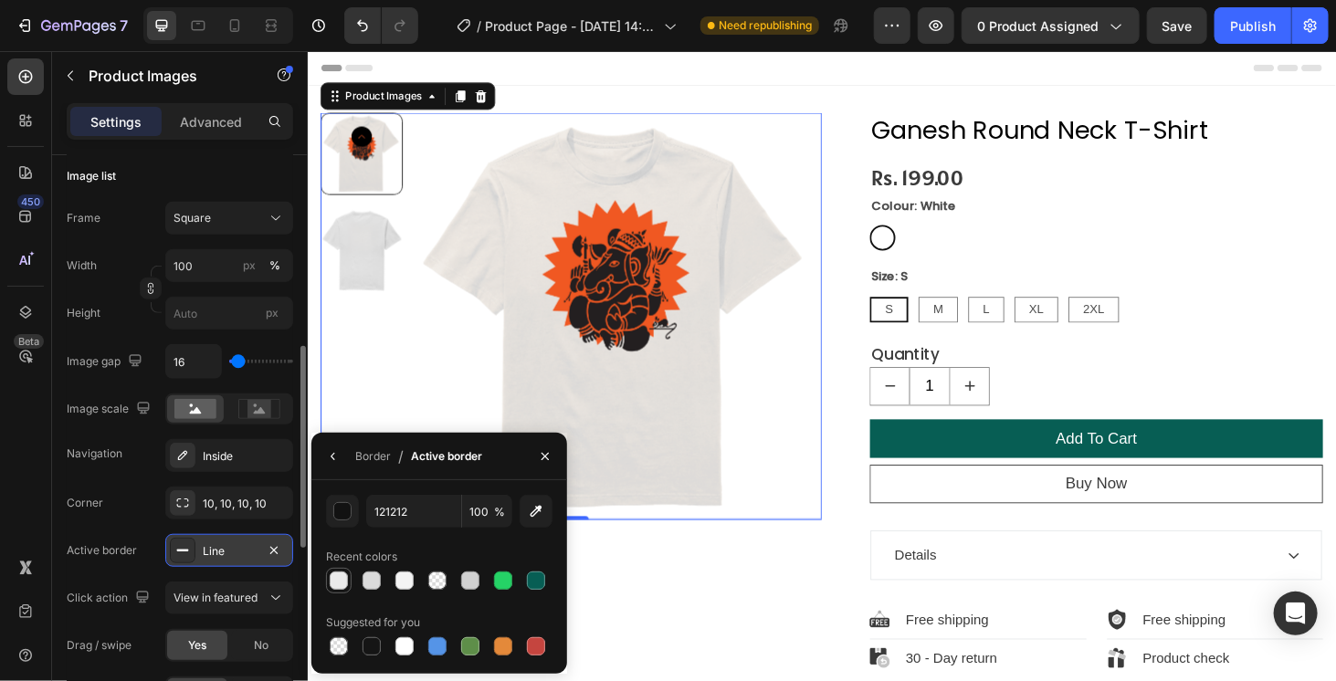
click at [336, 580] on div at bounding box center [339, 580] width 18 height 18
click at [374, 264] on img at bounding box center [364, 262] width 88 height 88
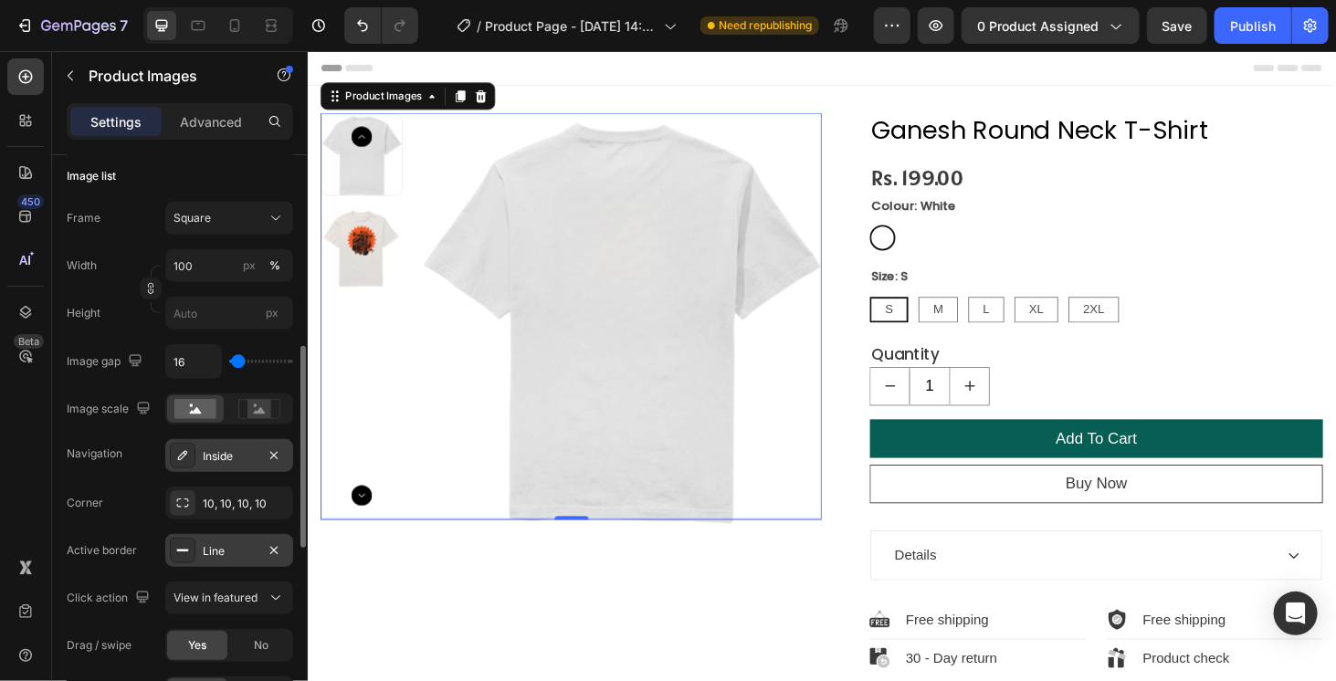
click at [183, 457] on icon at bounding box center [182, 455] width 15 height 15
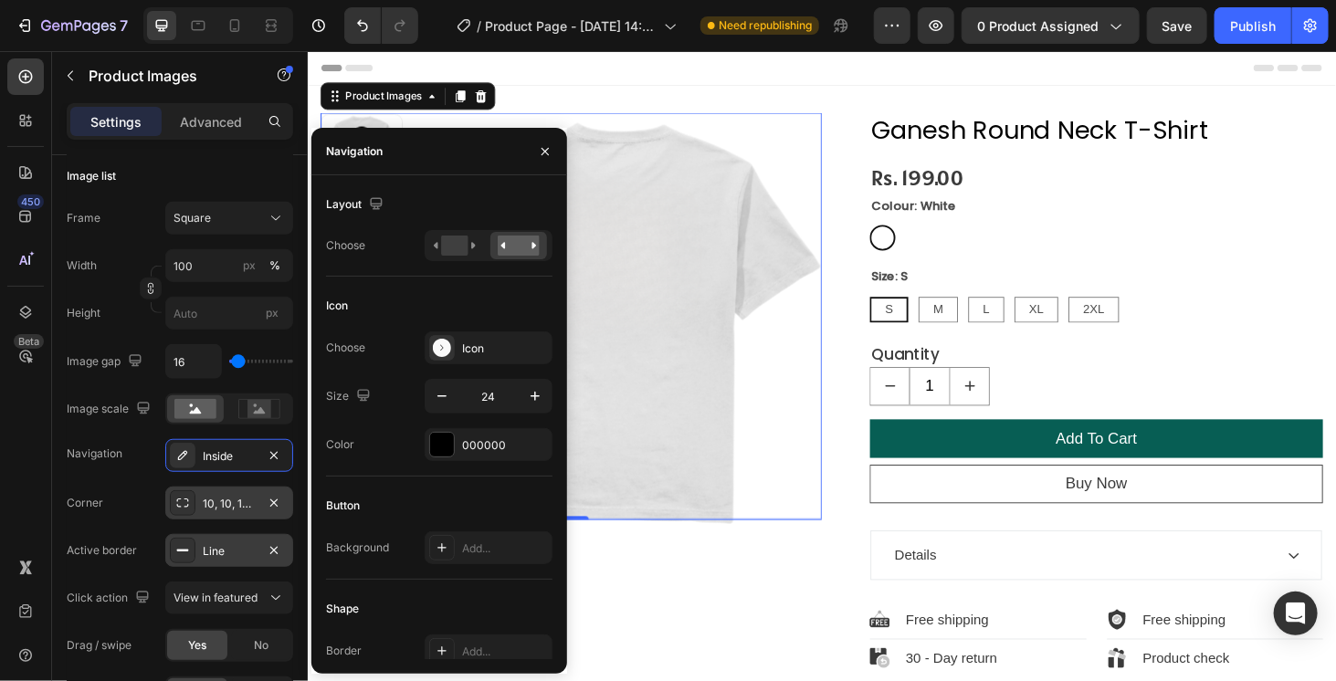
click at [192, 495] on div at bounding box center [183, 503] width 26 height 26
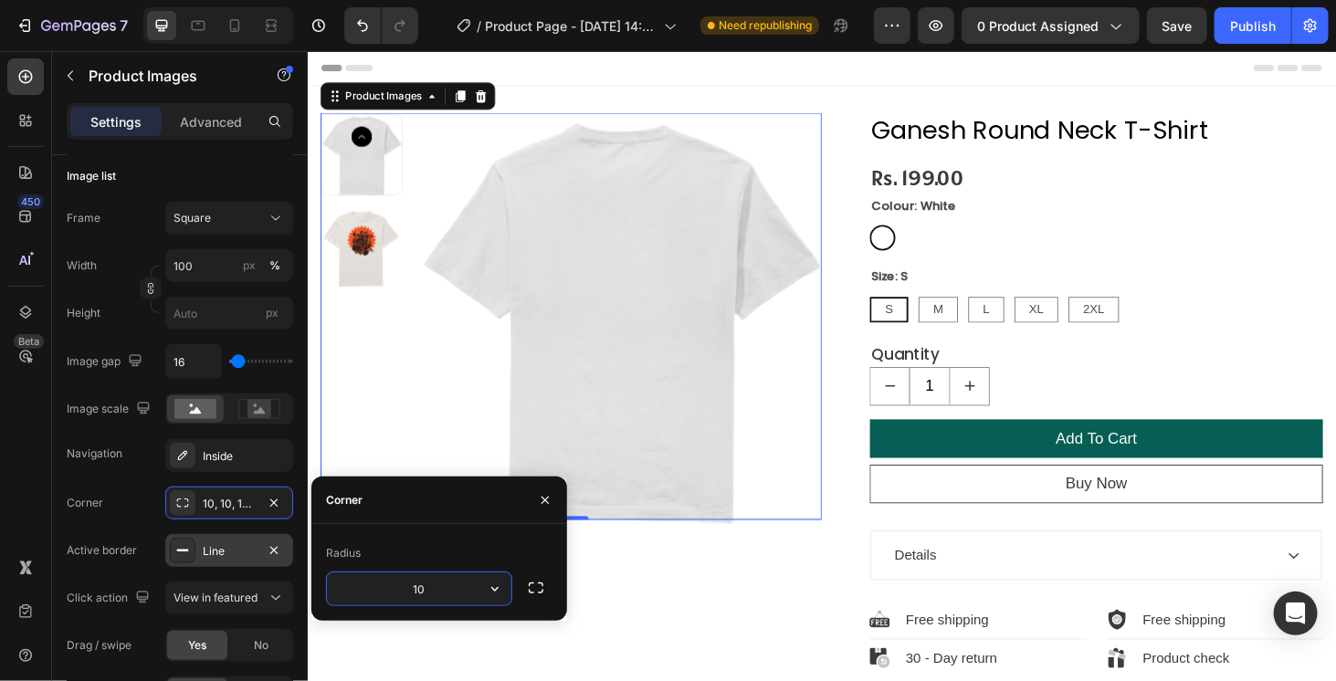
click at [233, 557] on div "Line" at bounding box center [229, 550] width 128 height 33
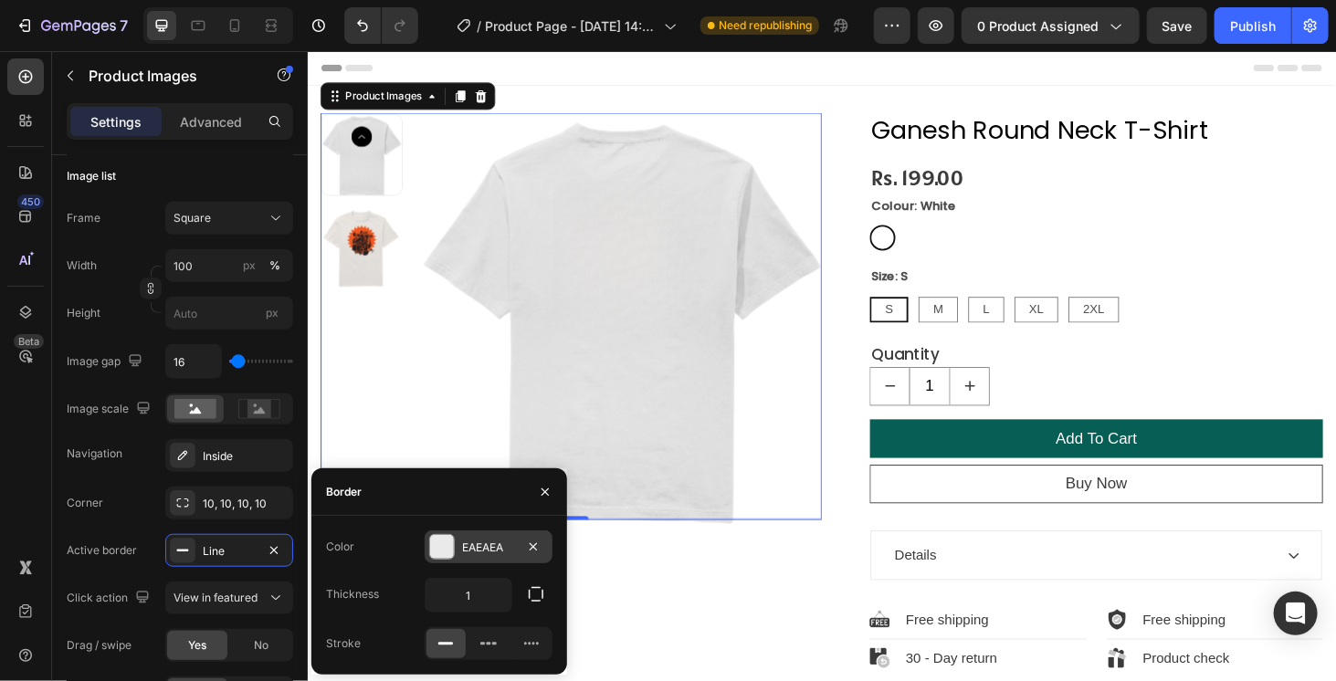
click at [444, 554] on div at bounding box center [442, 547] width 24 height 24
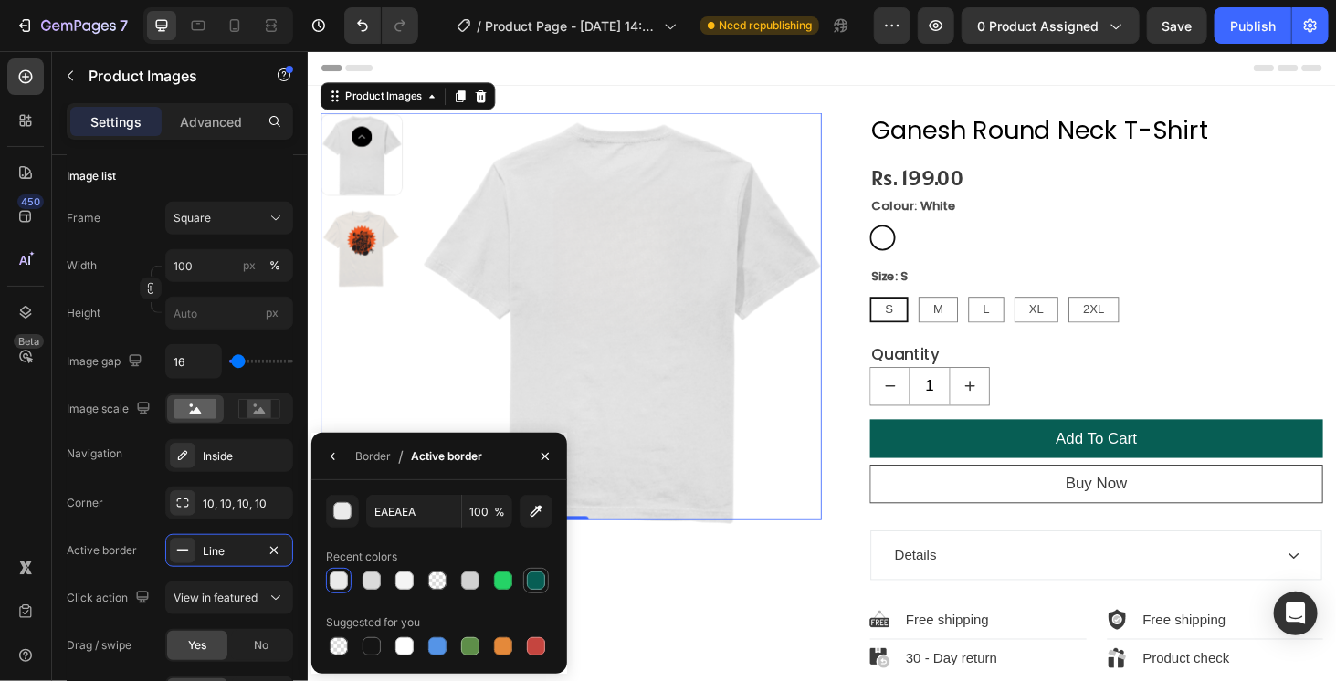
click at [538, 583] on div at bounding box center [536, 580] width 18 height 18
type input "075E54"
click at [129, 474] on div "Frame Square Width 100 px % Height px Image gap 16 Image scale Navigation Insid…" at bounding box center [180, 479] width 226 height 555
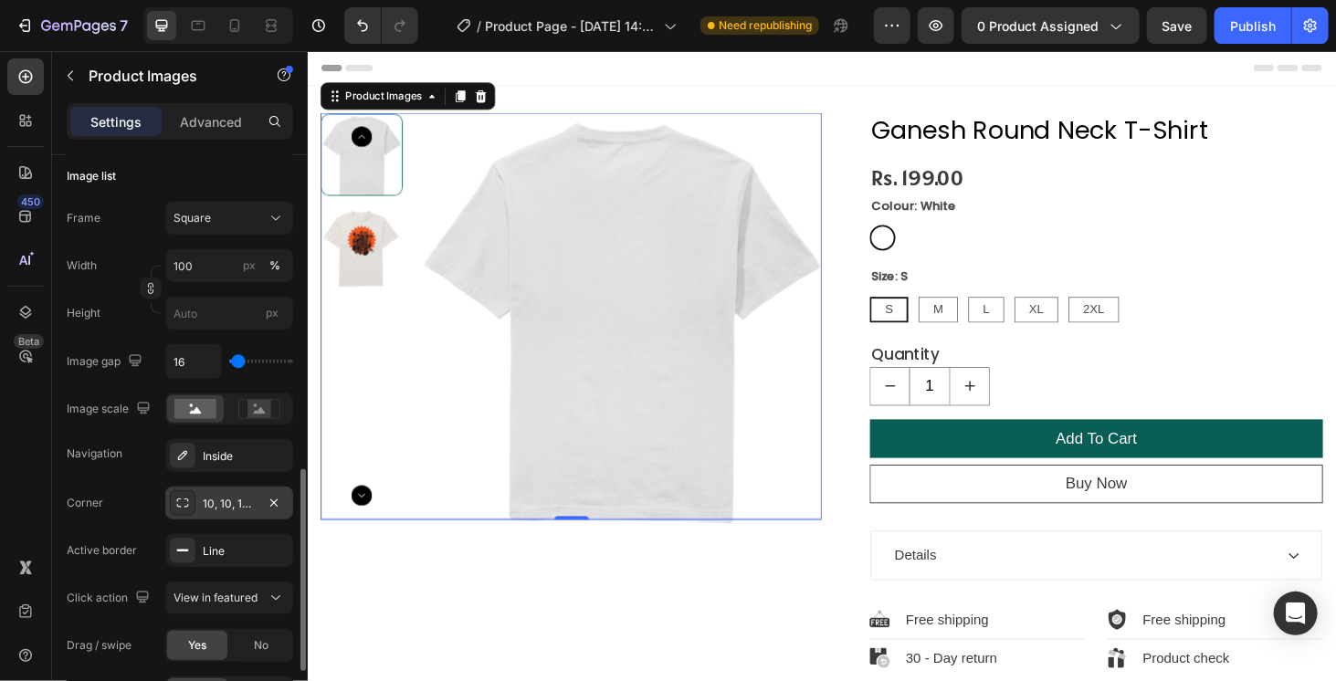
scroll to position [730, 0]
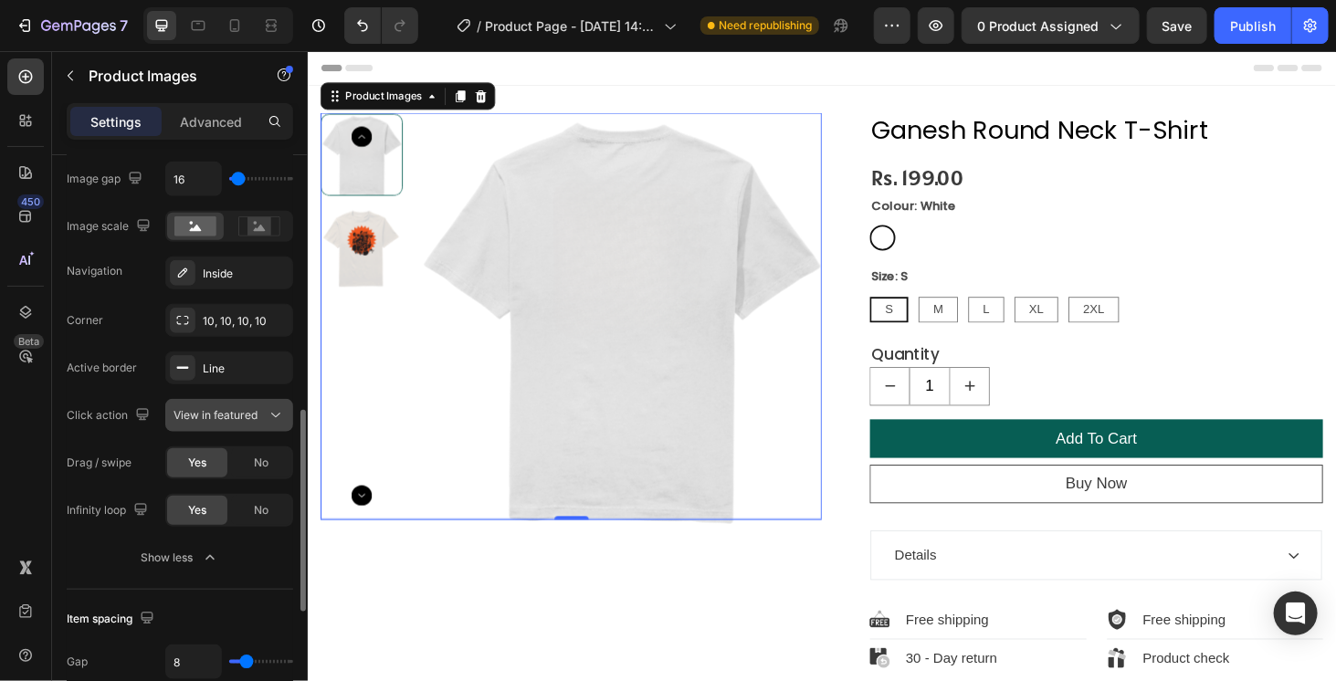
click at [222, 408] on span "View in featured" at bounding box center [215, 415] width 84 height 14
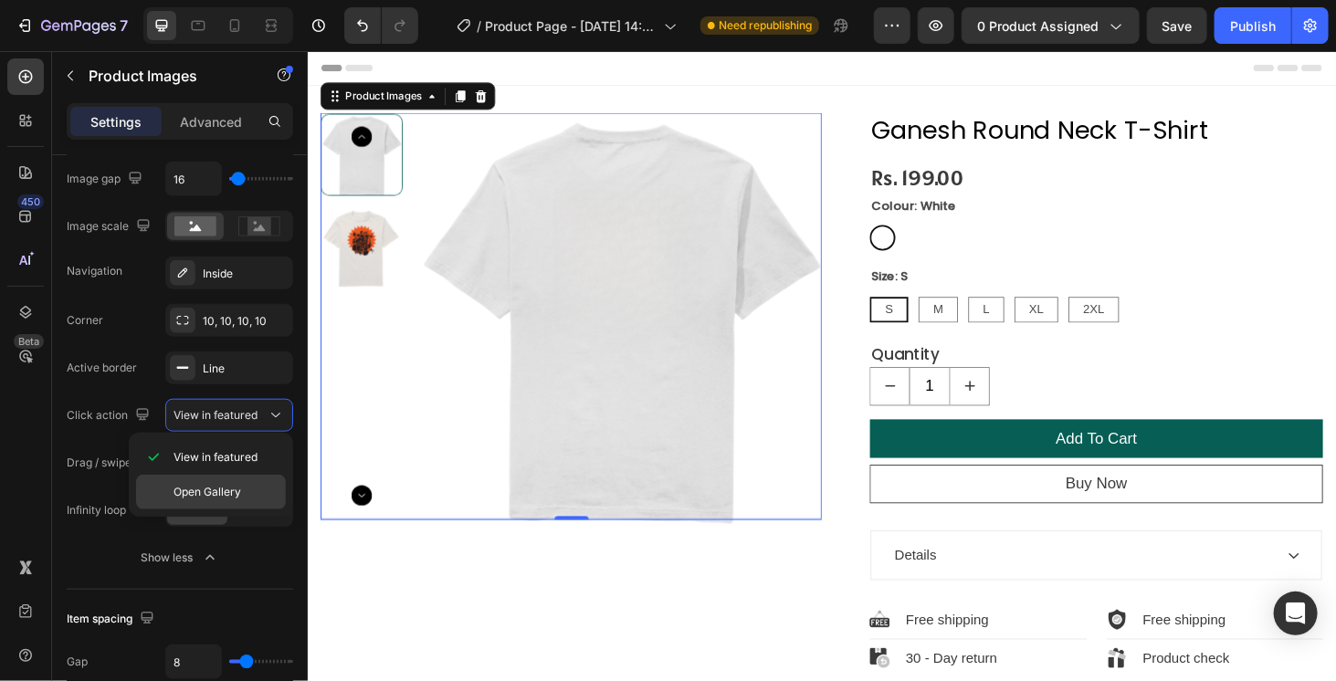
click at [214, 482] on div "Open Gallery" at bounding box center [211, 492] width 150 height 35
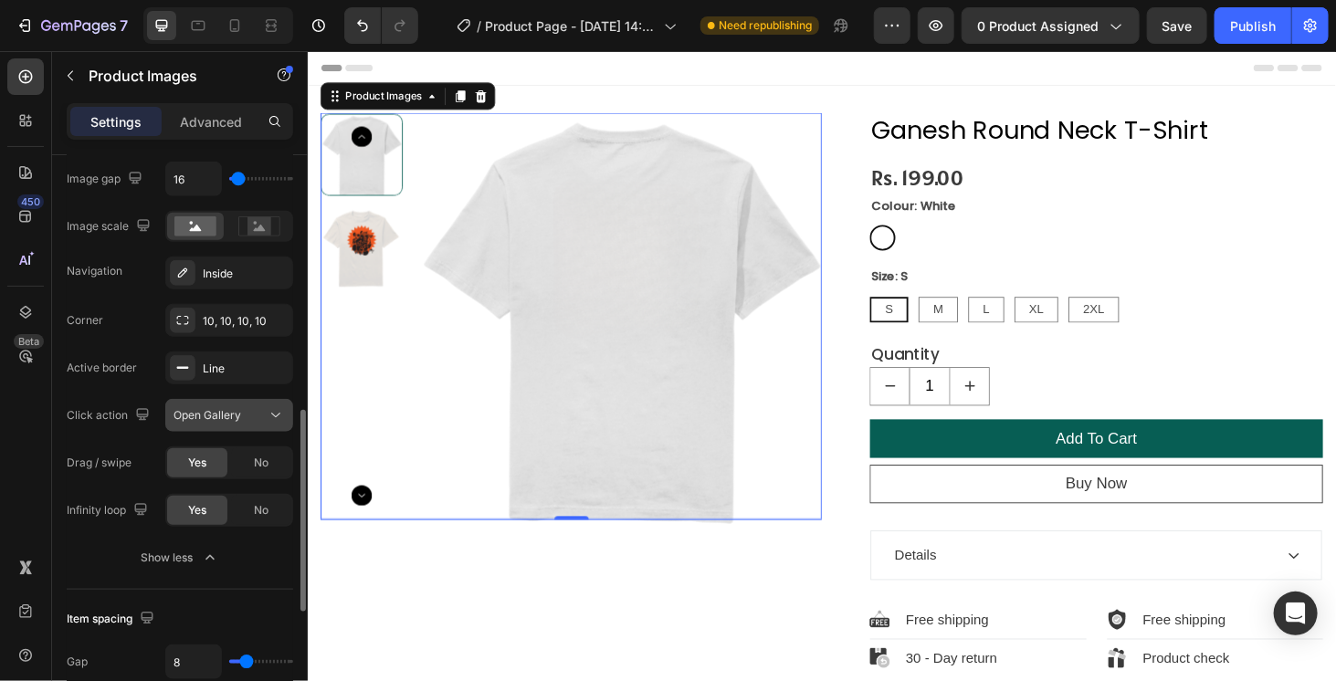
click at [225, 408] on span "Open Gallery" at bounding box center [207, 415] width 68 height 14
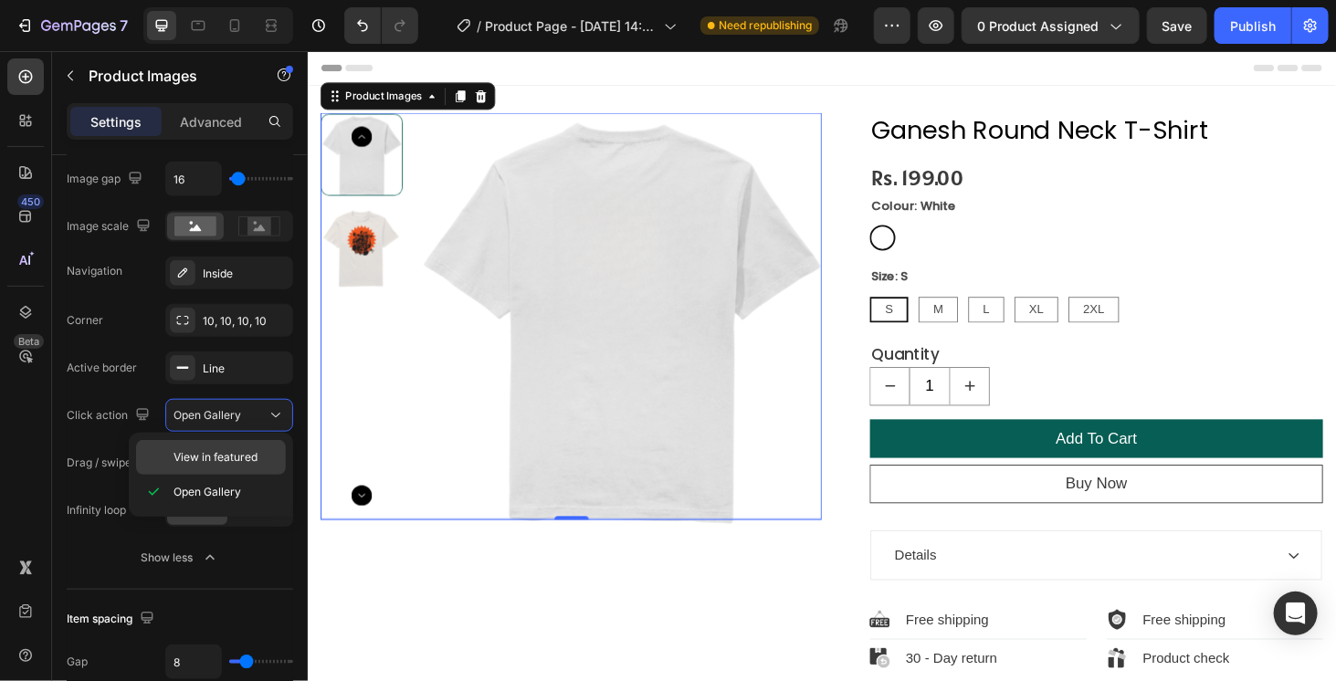
click at [225, 461] on span "View in featured" at bounding box center [215, 457] width 84 height 16
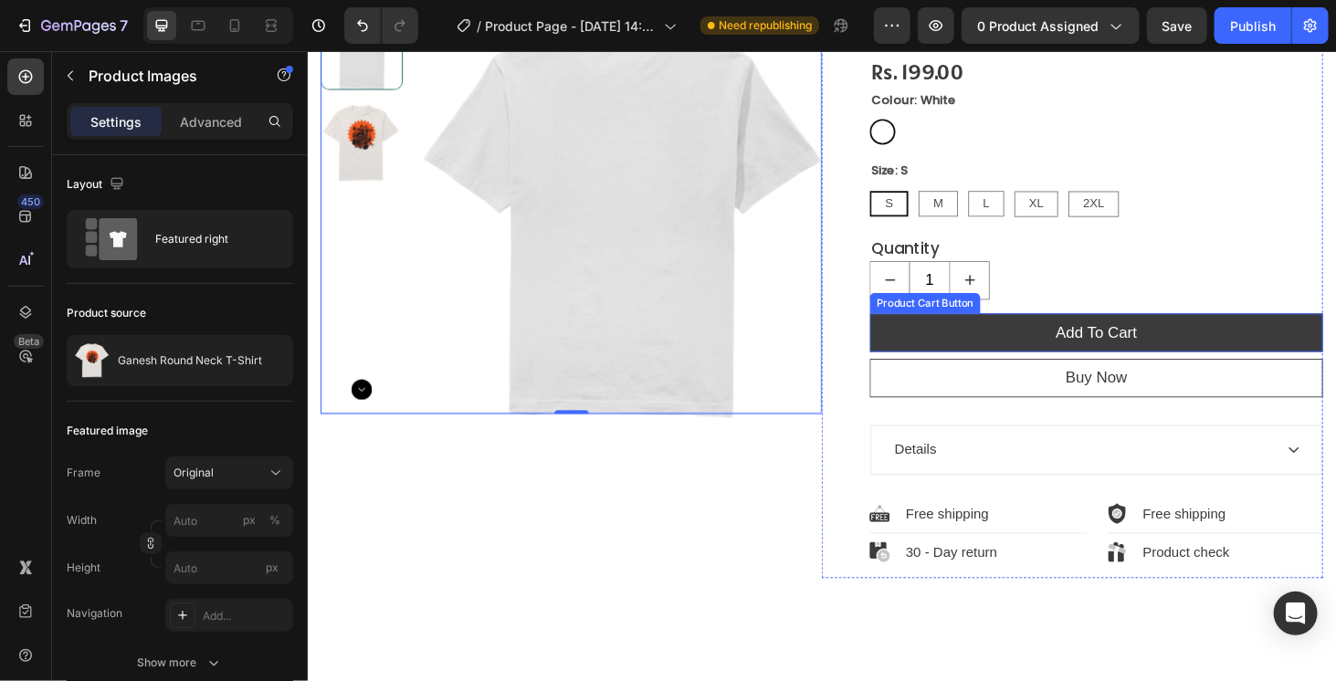
scroll to position [0, 0]
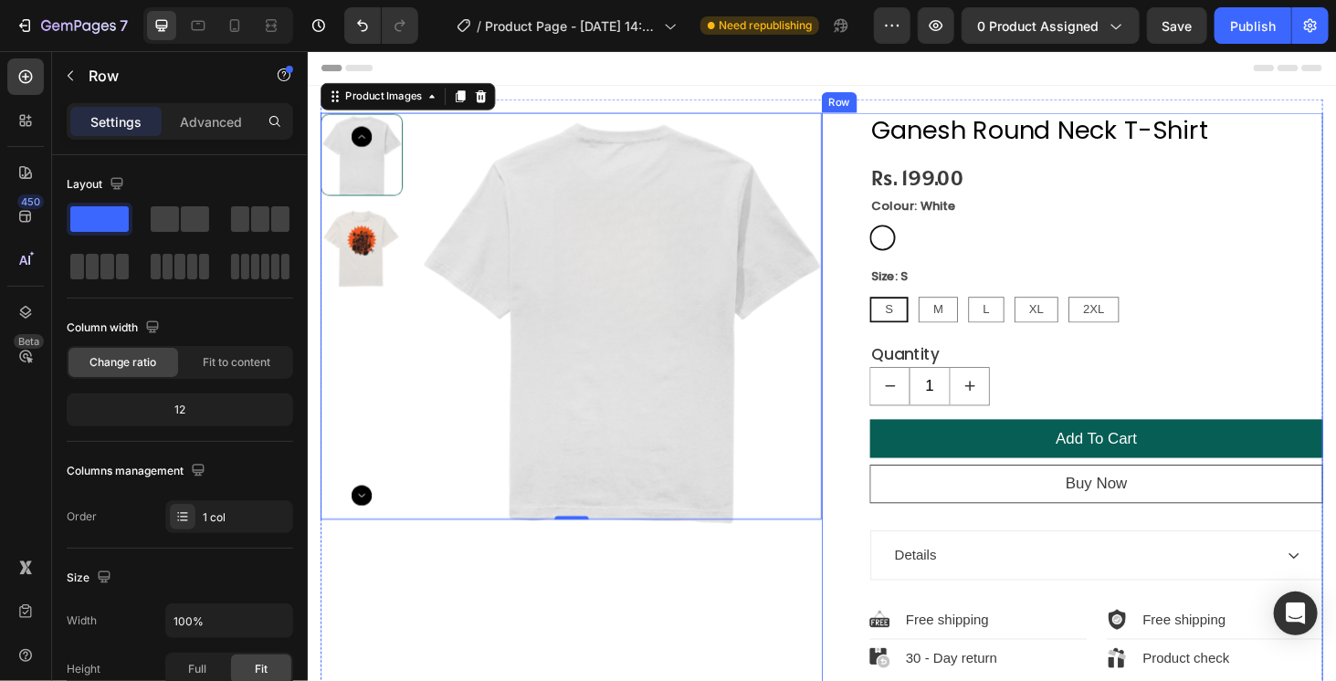
click at [1067, 488] on div "Add To Cart Product Cart Button" at bounding box center [1147, 467] width 483 height 48
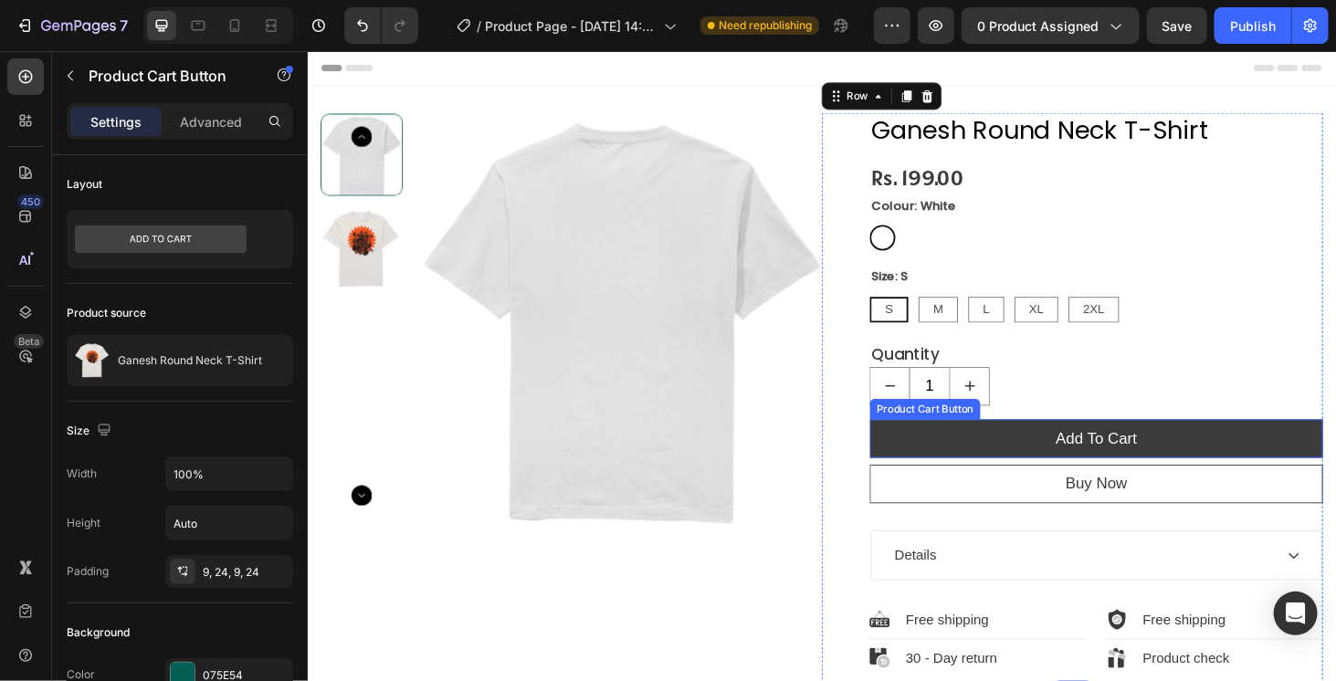
click at [1043, 459] on button "Add To Cart" at bounding box center [1147, 463] width 483 height 41
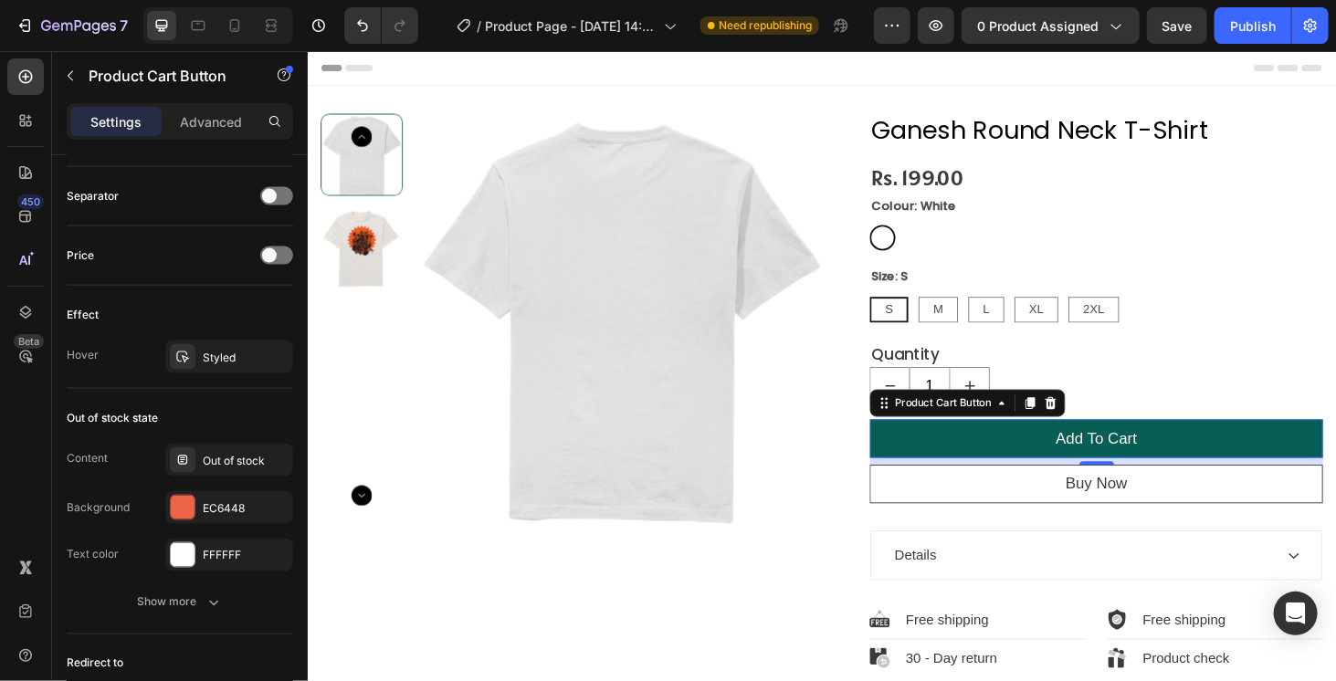
scroll to position [1370, 0]
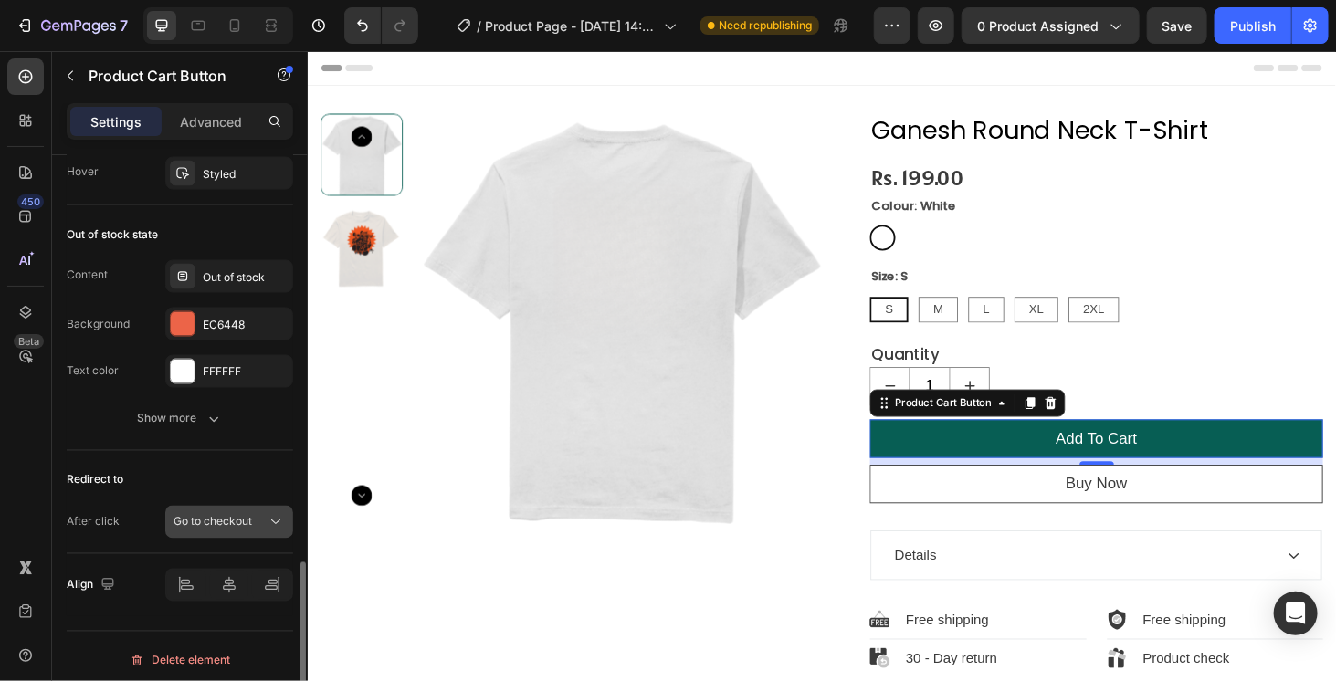
click at [223, 515] on span "Go to checkout" at bounding box center [212, 522] width 79 height 14
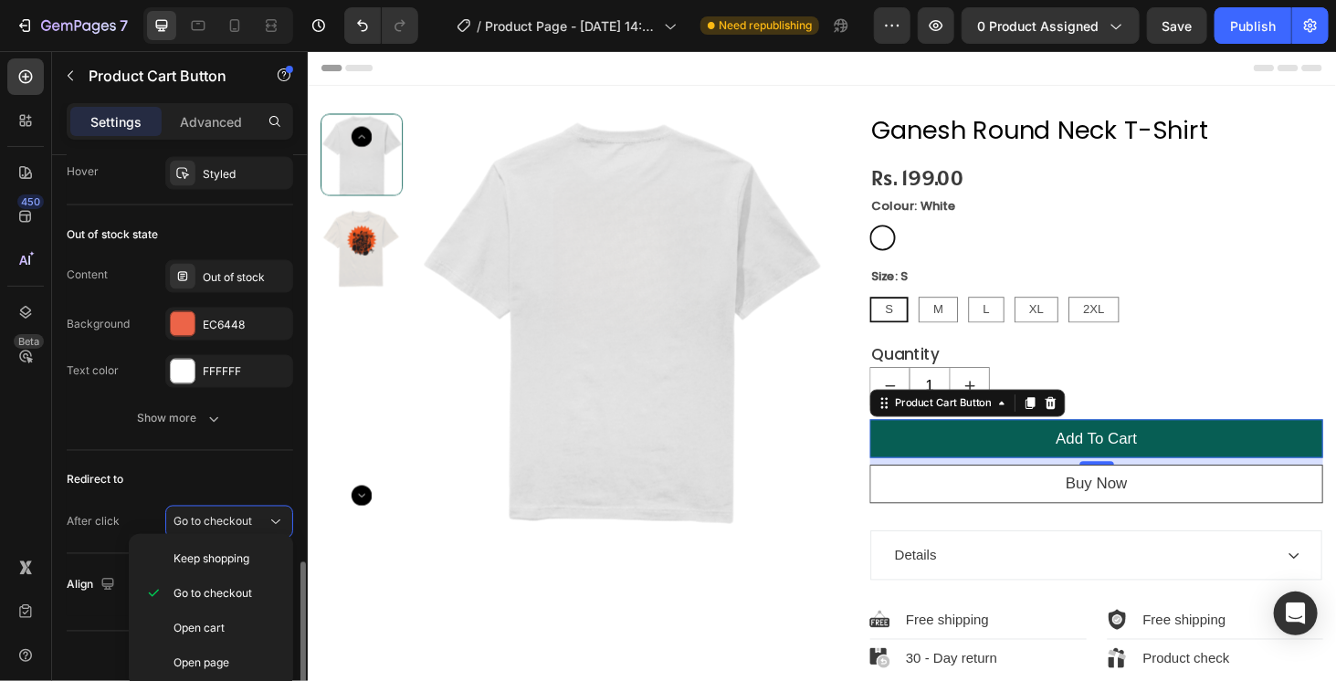
click at [220, 470] on div "Redirect to" at bounding box center [180, 480] width 226 height 29
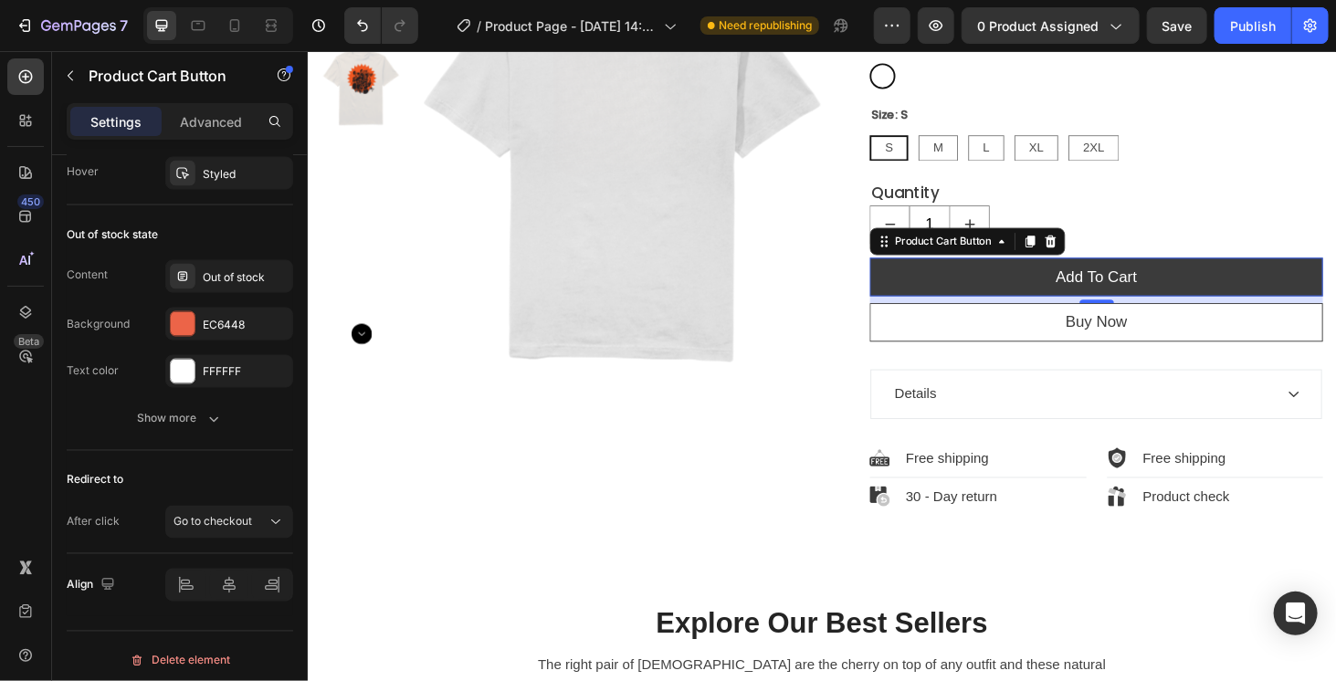
scroll to position [183, 0]
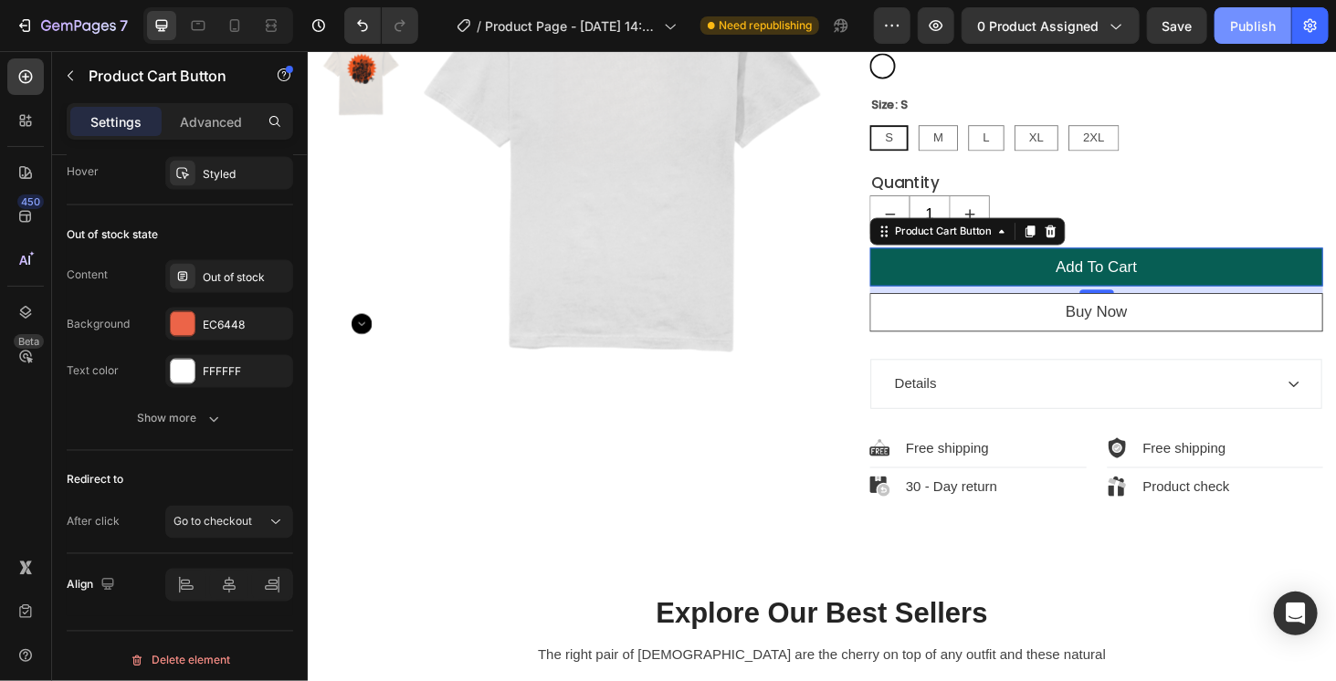
click at [1244, 26] on div "Publish" at bounding box center [1253, 25] width 46 height 19
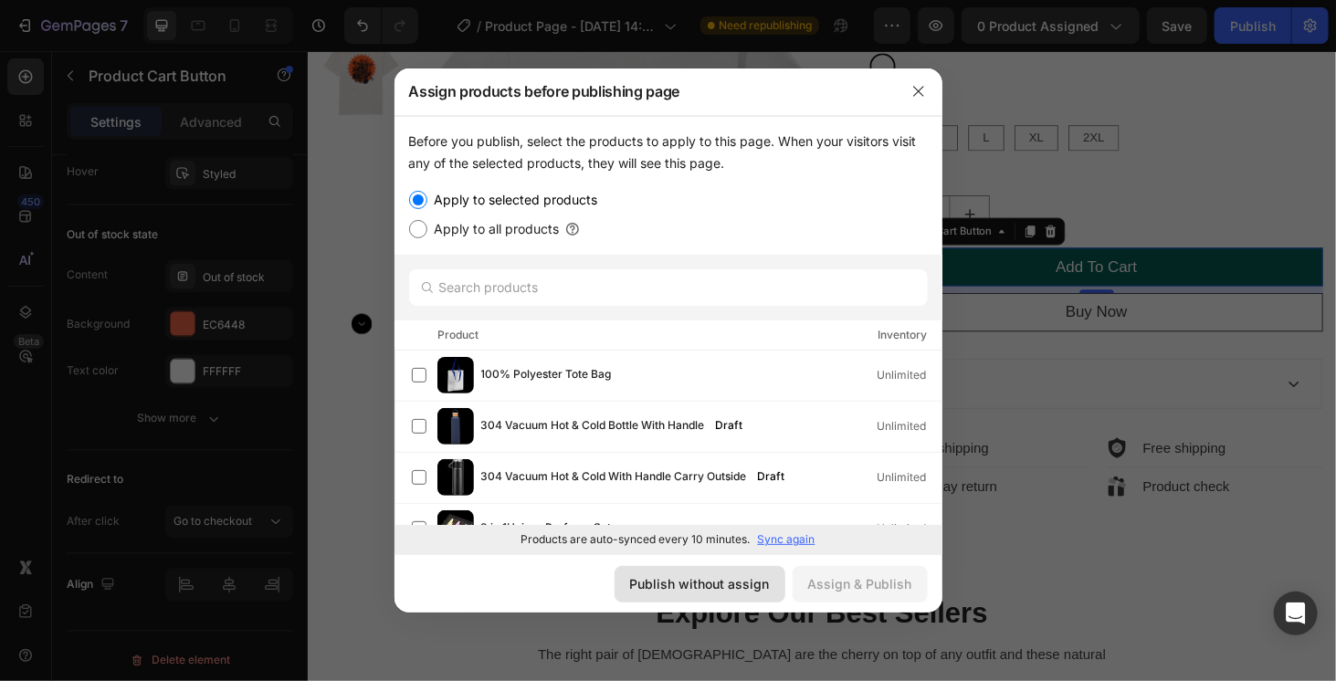
click at [727, 580] on div "Publish without assign" at bounding box center [700, 583] width 140 height 19
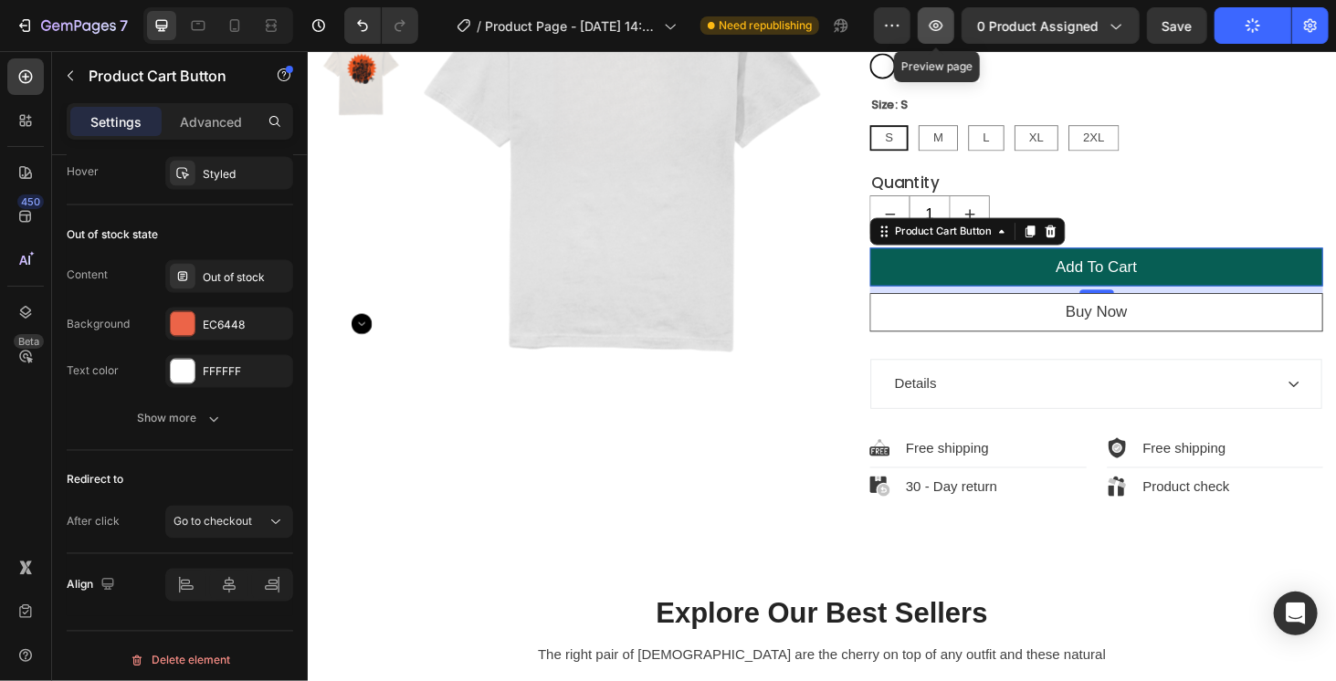
click at [951, 21] on button "button" at bounding box center [935, 25] width 37 height 37
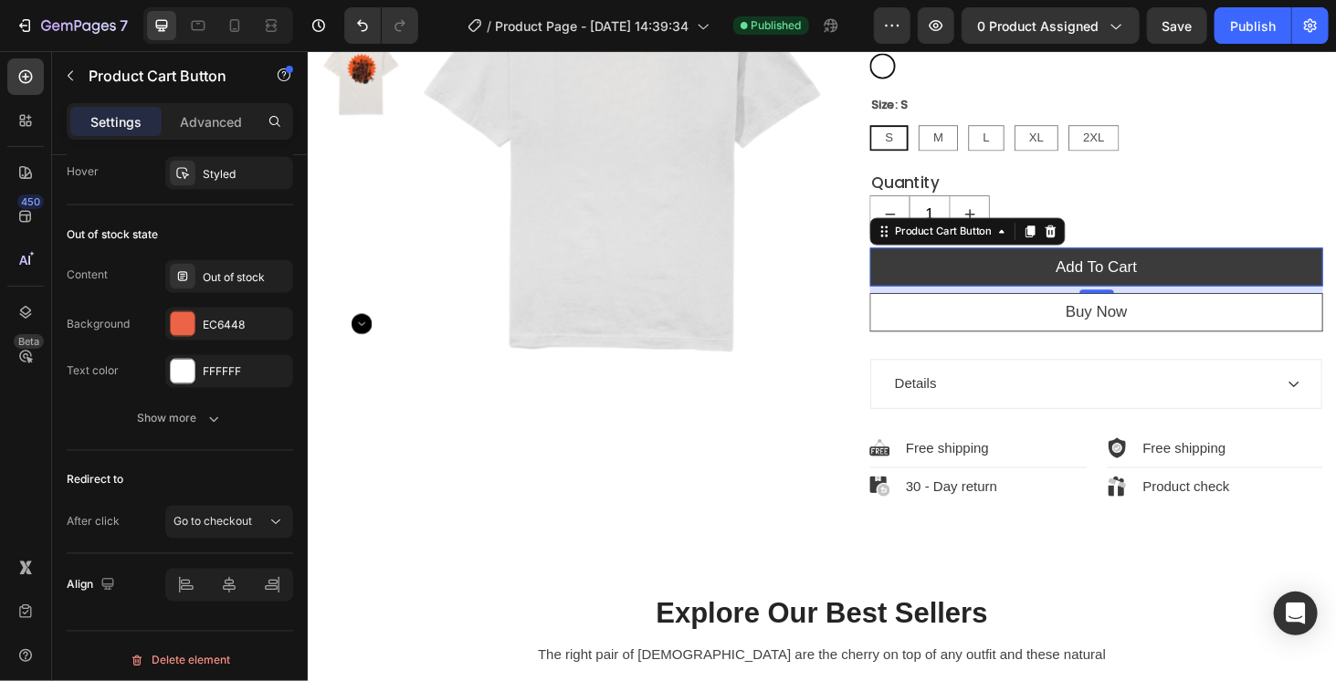
click at [1061, 270] on button "Add To Cart" at bounding box center [1147, 280] width 483 height 41
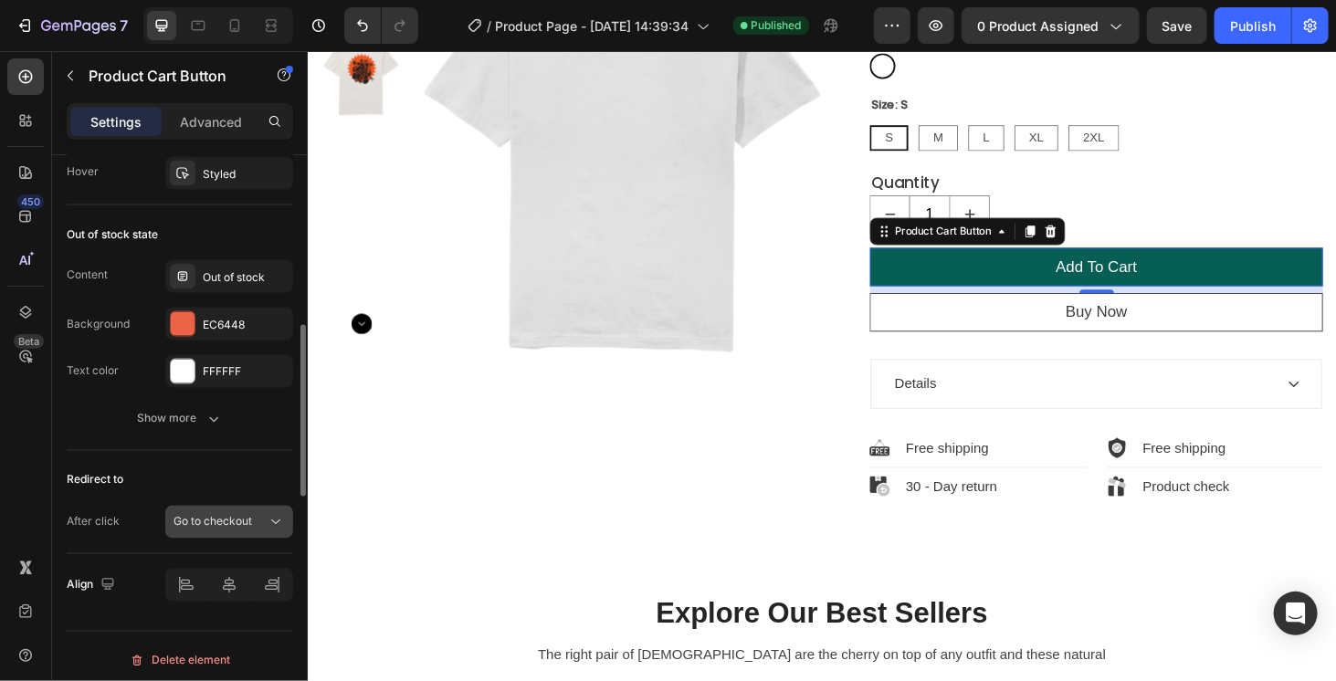
scroll to position [1096, 0]
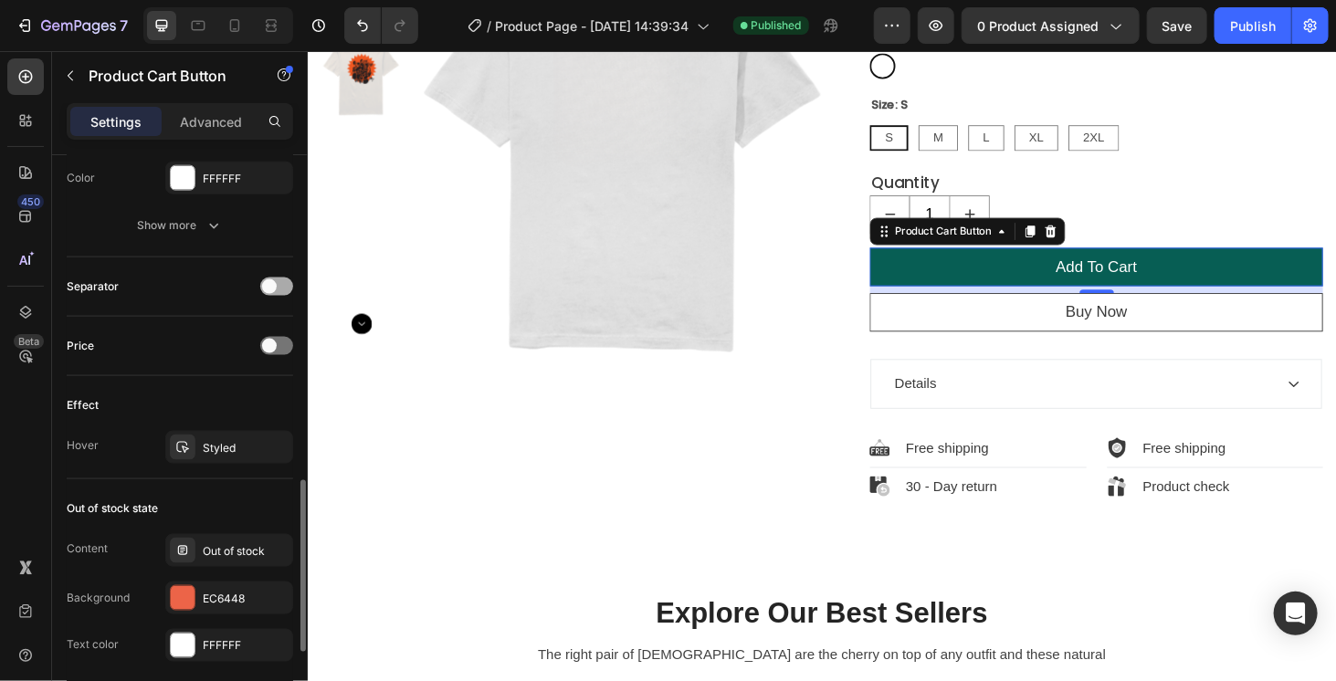
click at [281, 283] on div at bounding box center [276, 287] width 33 height 18
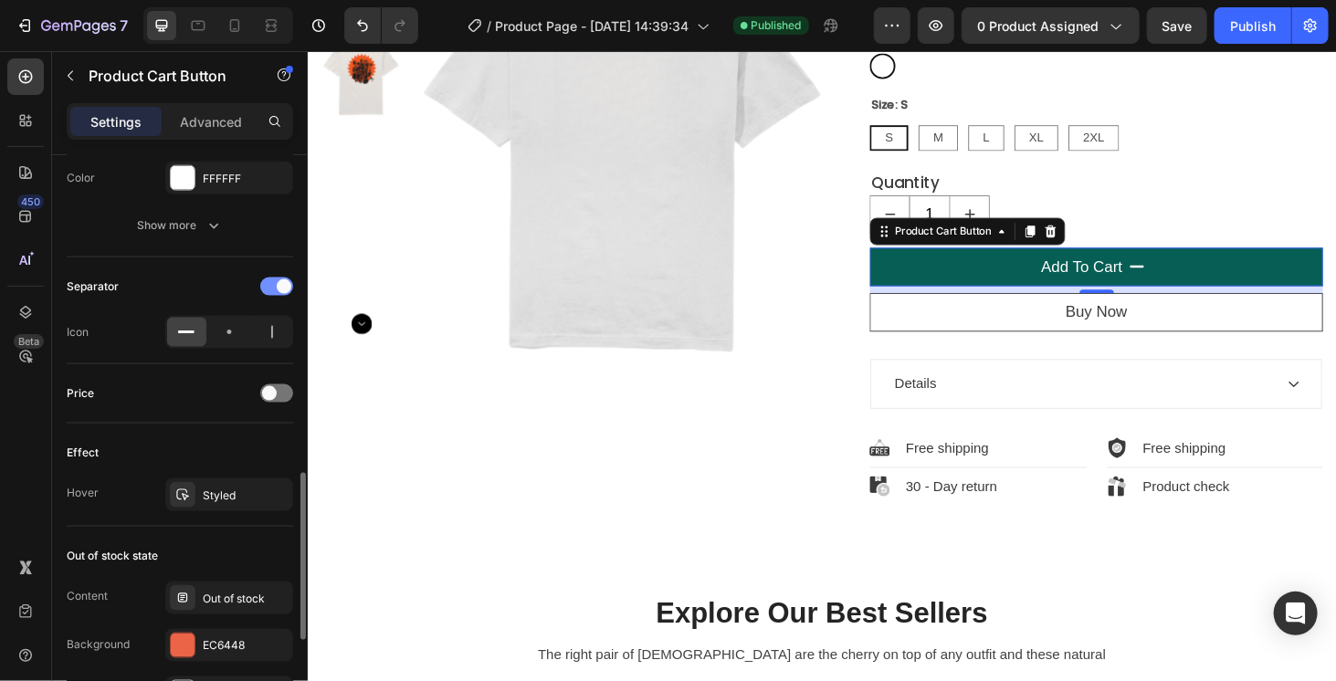
click at [281, 283] on span at bounding box center [284, 286] width 15 height 15
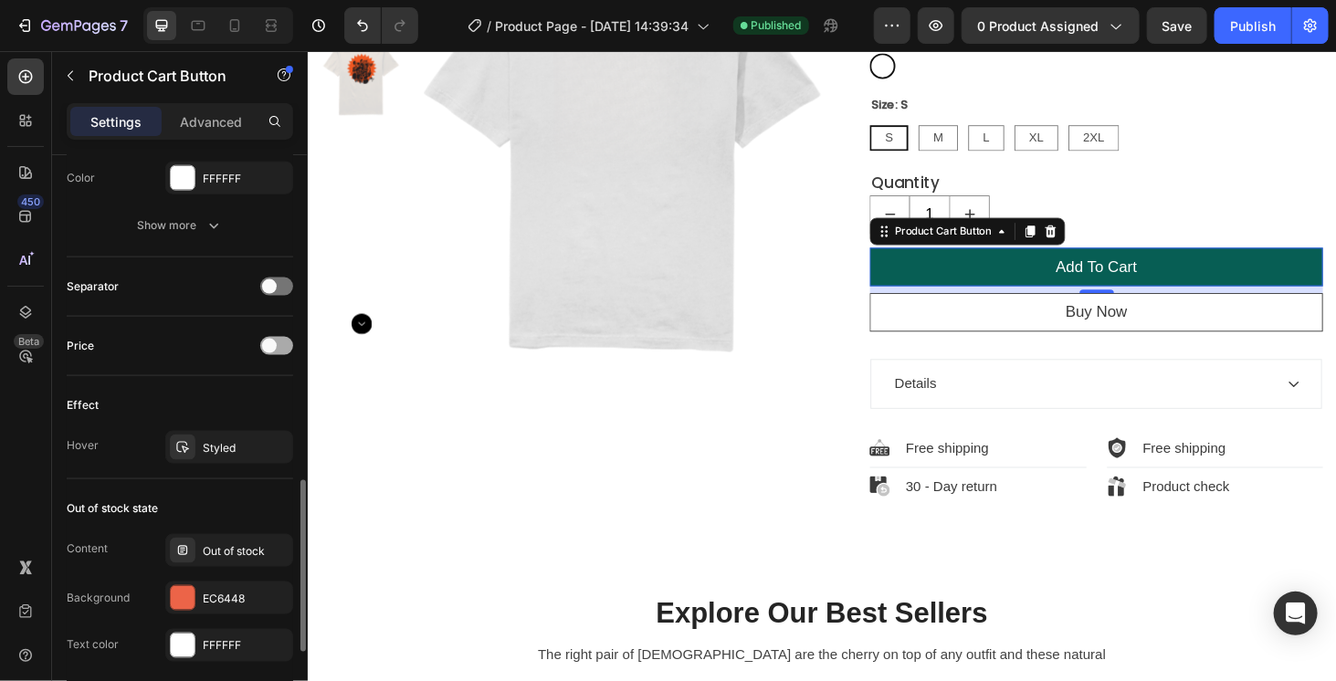
click at [285, 337] on div at bounding box center [276, 346] width 33 height 18
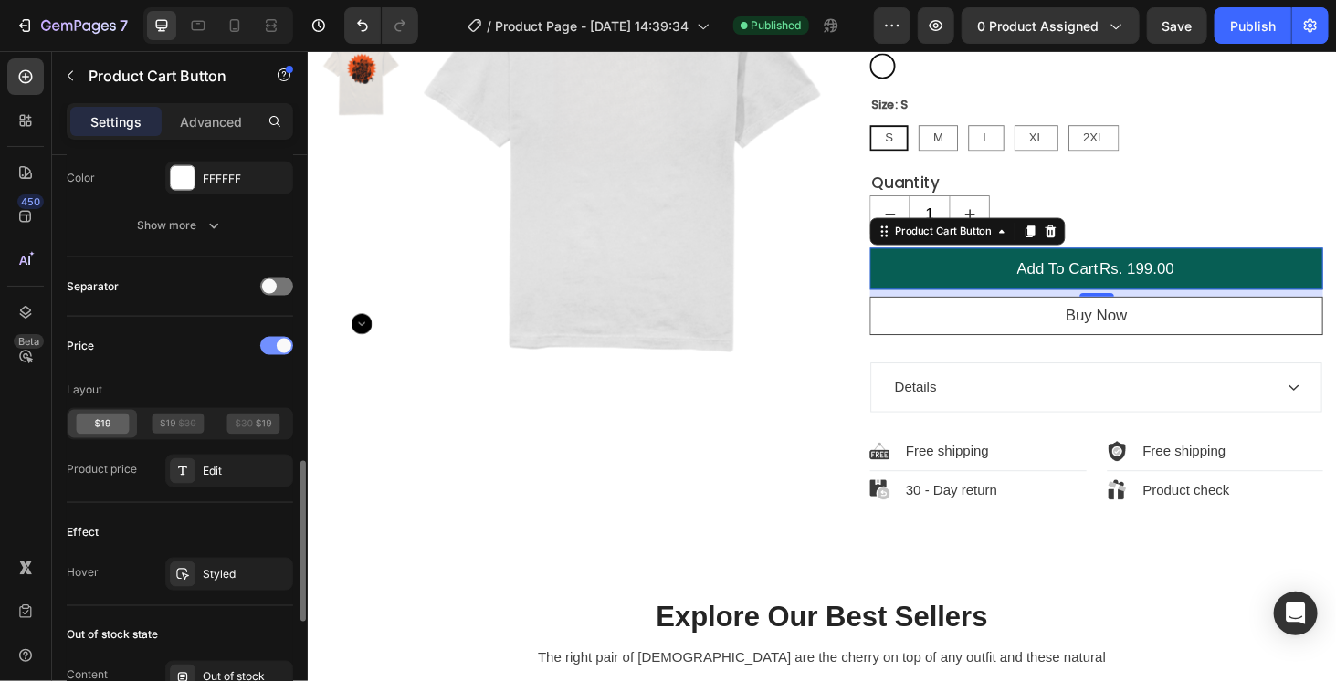
click at [285, 339] on span at bounding box center [284, 346] width 15 height 15
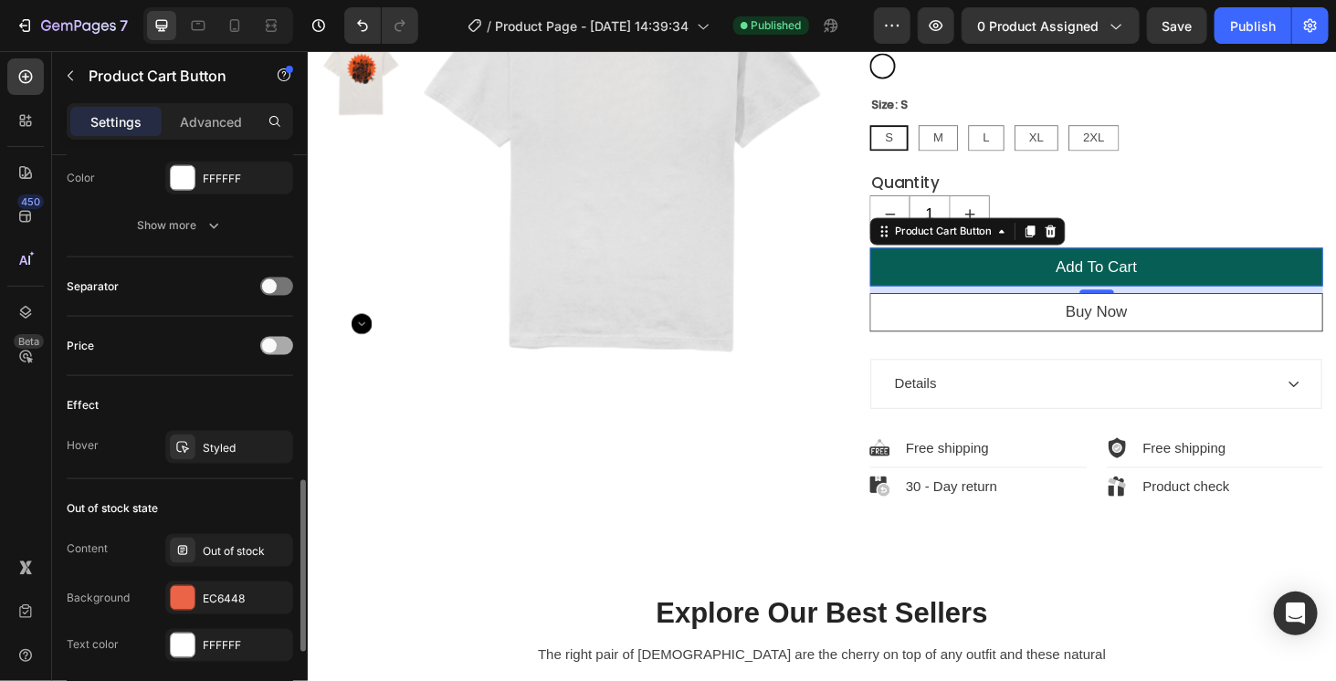
click at [285, 337] on div at bounding box center [276, 346] width 33 height 18
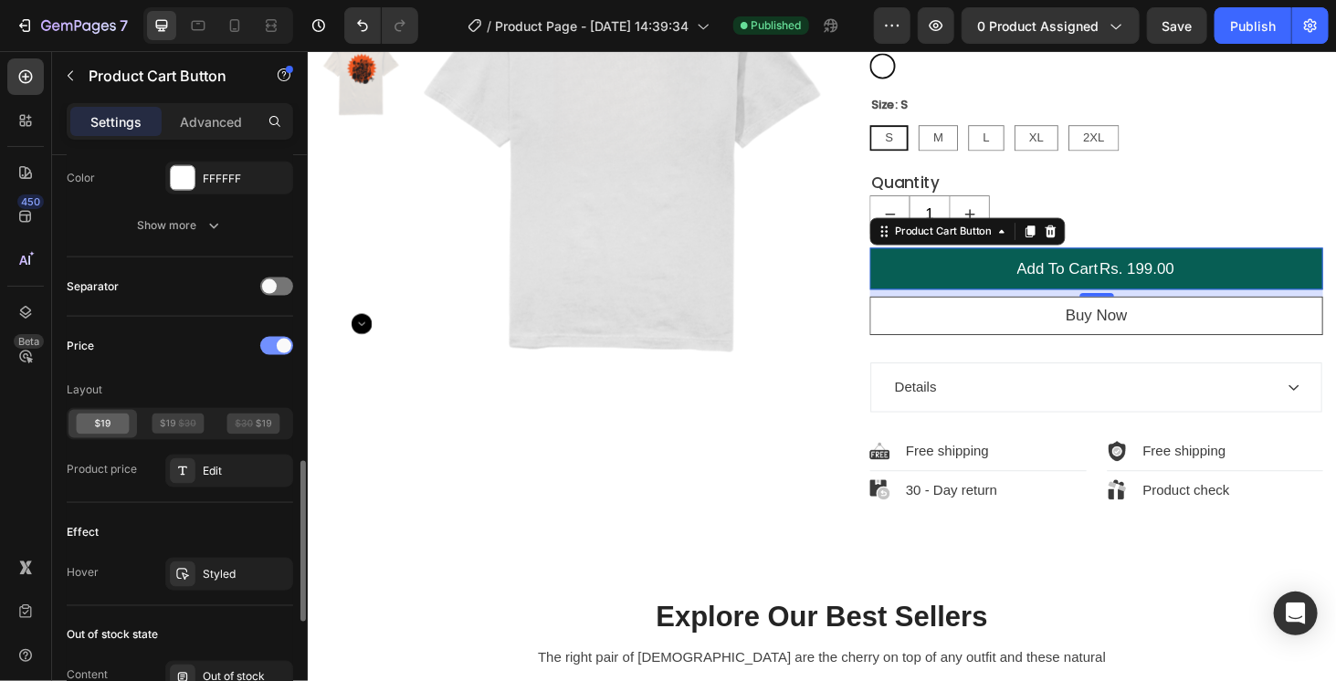
click at [264, 338] on div at bounding box center [276, 346] width 33 height 18
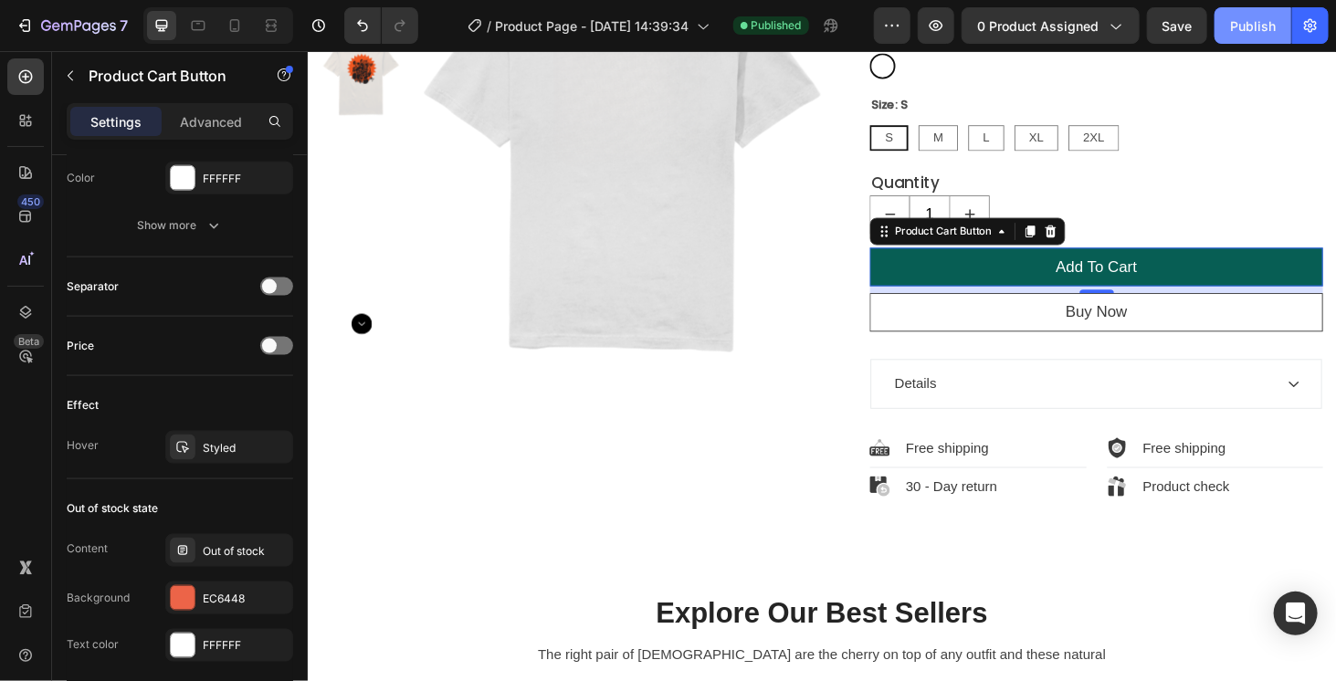
drag, startPoint x: 1260, startPoint y: 14, endPoint x: 1276, endPoint y: 14, distance: 16.4
click at [1276, 14] on button "Publish" at bounding box center [1252, 25] width 77 height 37
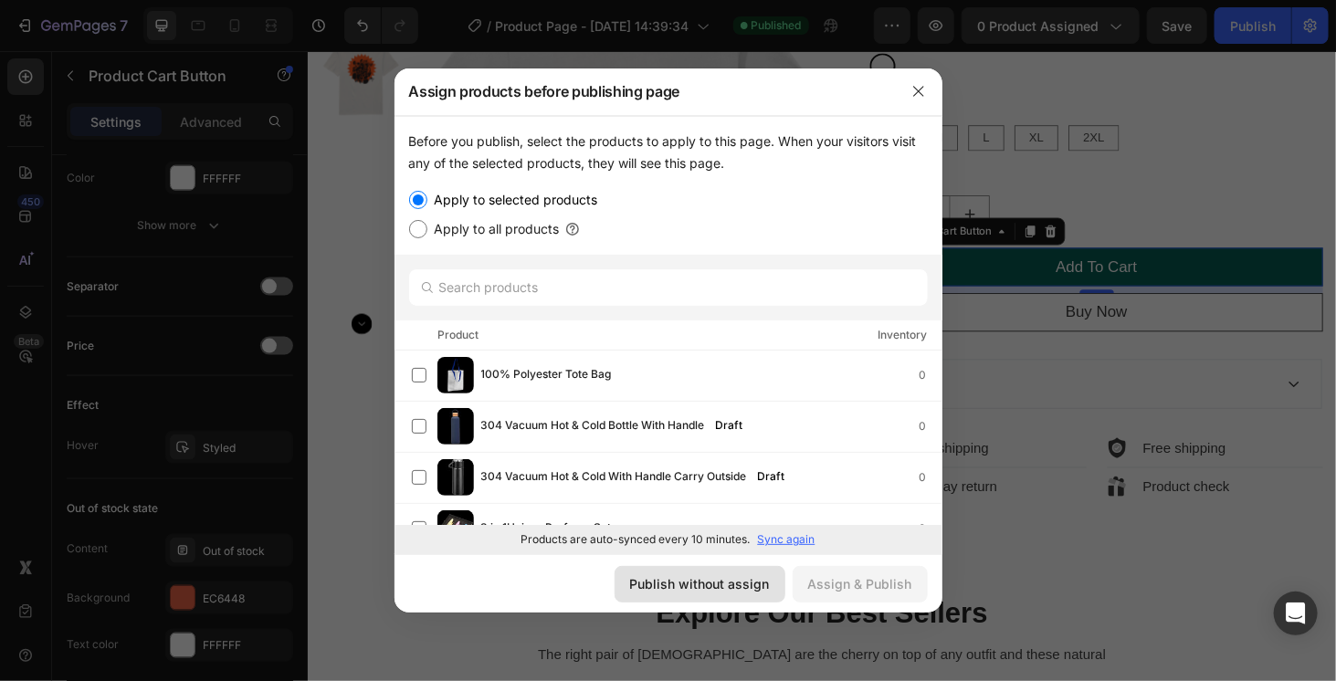
click at [734, 582] on div "Publish without assign" at bounding box center [700, 583] width 140 height 19
